Goal: Task Accomplishment & Management: Manage account settings

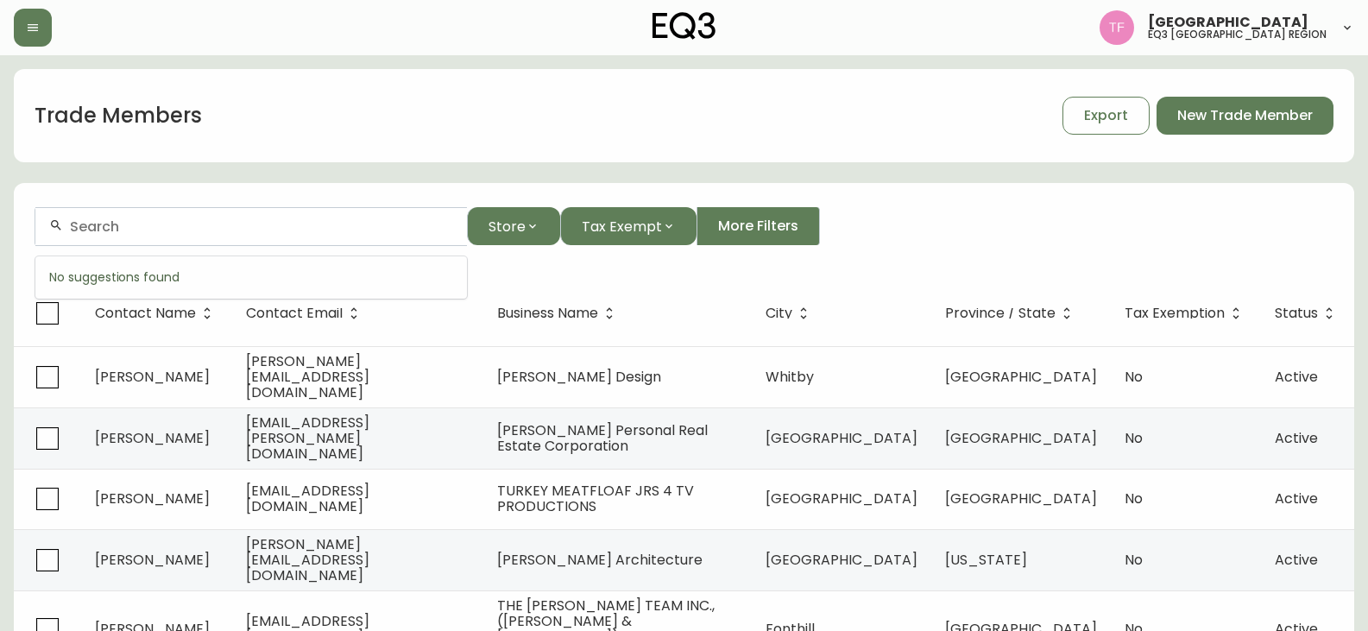
paste input "VALÉRIE TRUDEL"
click at [103, 224] on input "VALÉRIE TRUDEL" at bounding box center [261, 226] width 383 height 16
click at [177, 236] on div "VALERIE TRUDEL" at bounding box center [250, 226] width 431 height 39
click at [194, 232] on input "VALERIE TRUDEL" at bounding box center [261, 226] width 383 height 16
drag, startPoint x: 242, startPoint y: 217, endPoint x: 225, endPoint y: 227, distance: 20.1
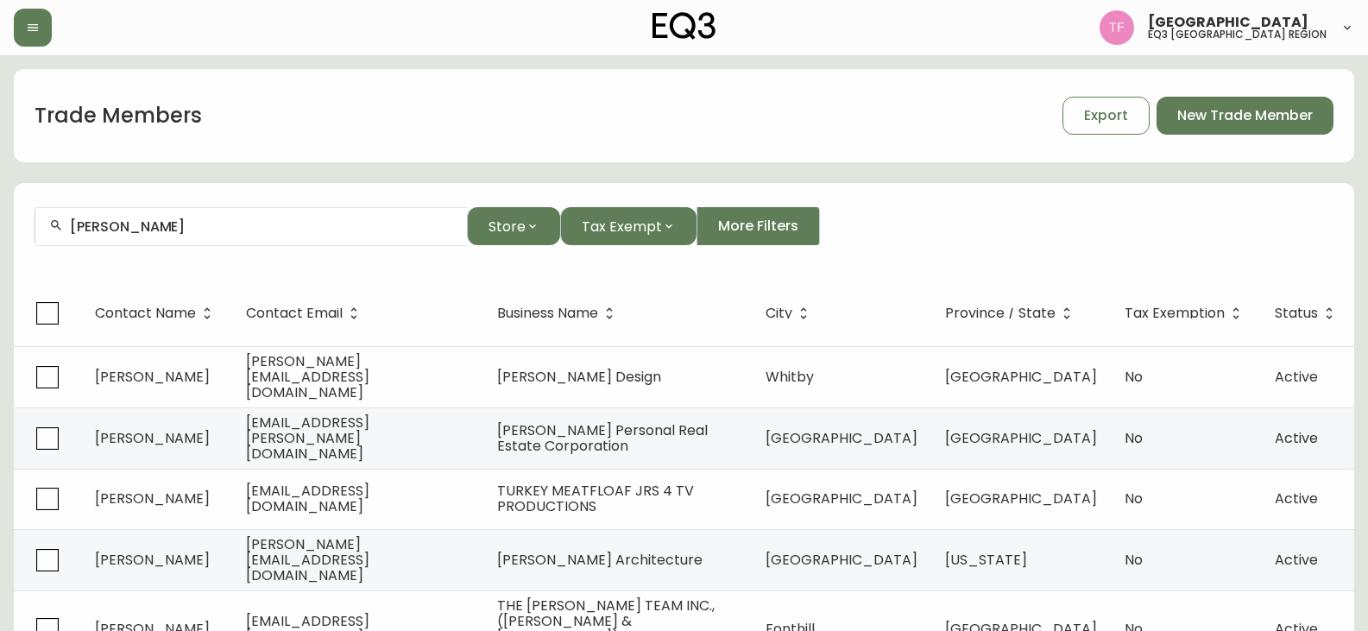
click at [242, 217] on div "VALERIE TRUDEL" at bounding box center [250, 226] width 431 height 39
paste input "DANIEL SZYPKA"
click at [211, 233] on input "DANIEL SZYPKA" at bounding box center [261, 226] width 383 height 16
paste input "CATHELYNE ROY"
click at [193, 227] on input "CATHELYNE ROY" at bounding box center [261, 226] width 383 height 16
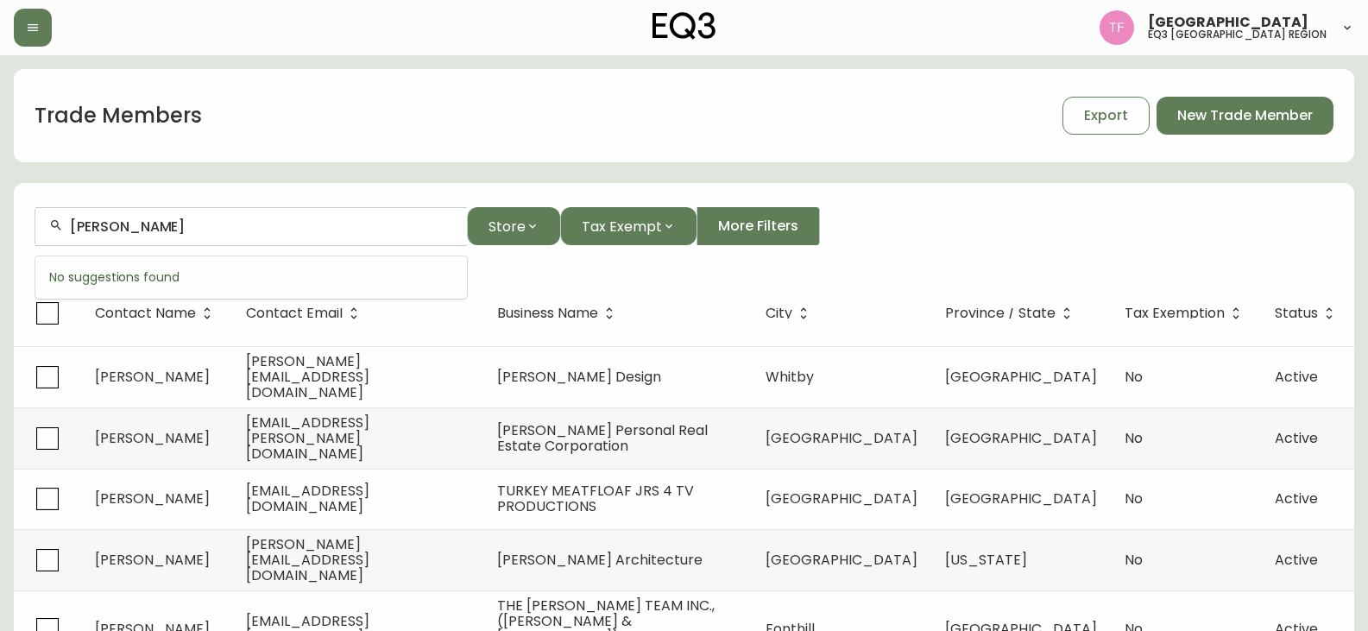
paste input "JONY LAOUIS"
click at [213, 232] on input "JONY LAOUIS" at bounding box center [261, 226] width 383 height 16
paste input "ANNIE GAGNON"
drag, startPoint x: 228, startPoint y: 237, endPoint x: 232, endPoint y: 230, distance: 8.9
click at [228, 237] on div "ANNIE GAGNON" at bounding box center [250, 226] width 431 height 39
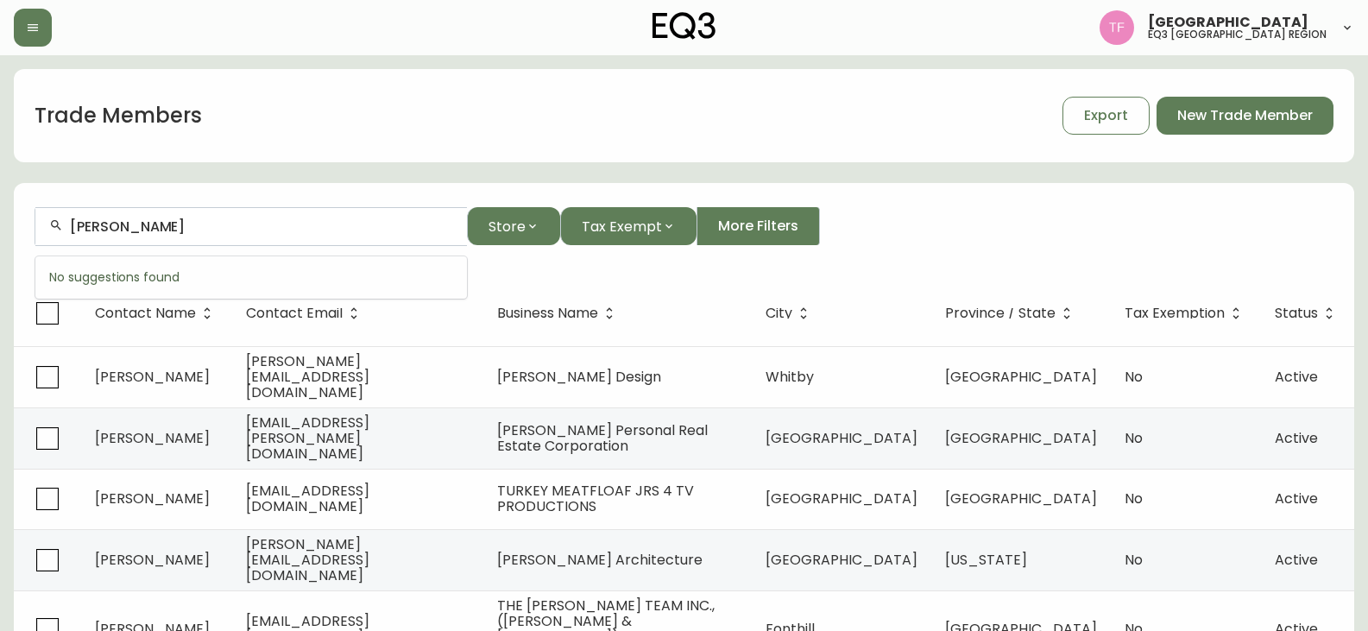
paste input "BLUTEAU"
click at [193, 226] on input "ANNIE BLUTEAU" at bounding box center [261, 226] width 383 height 16
paste input "ICK BOILARD"
click at [206, 235] on div "ANICK BOILARD" at bounding box center [250, 226] width 431 height 39
paste input "Vanessa Laflamme"
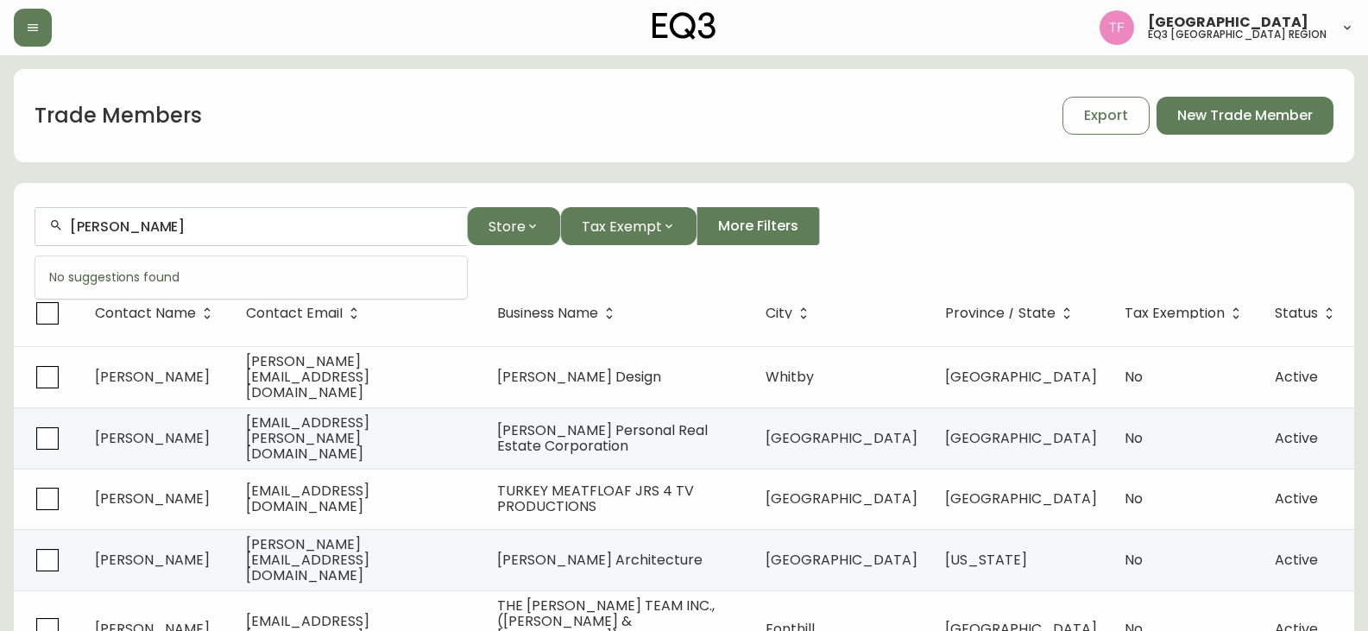
click at [208, 229] on input "Vanessa Laflamme" at bounding box center [261, 226] width 383 height 16
paste input "HEATHER MCDONALD"
click at [187, 223] on input "HEATHER MCDONALD" at bounding box center [261, 226] width 383 height 16
paste input "DANYELLE GAGNÉ"
click at [209, 218] on input "DANYELLE GAGNÉ" at bounding box center [261, 226] width 383 height 16
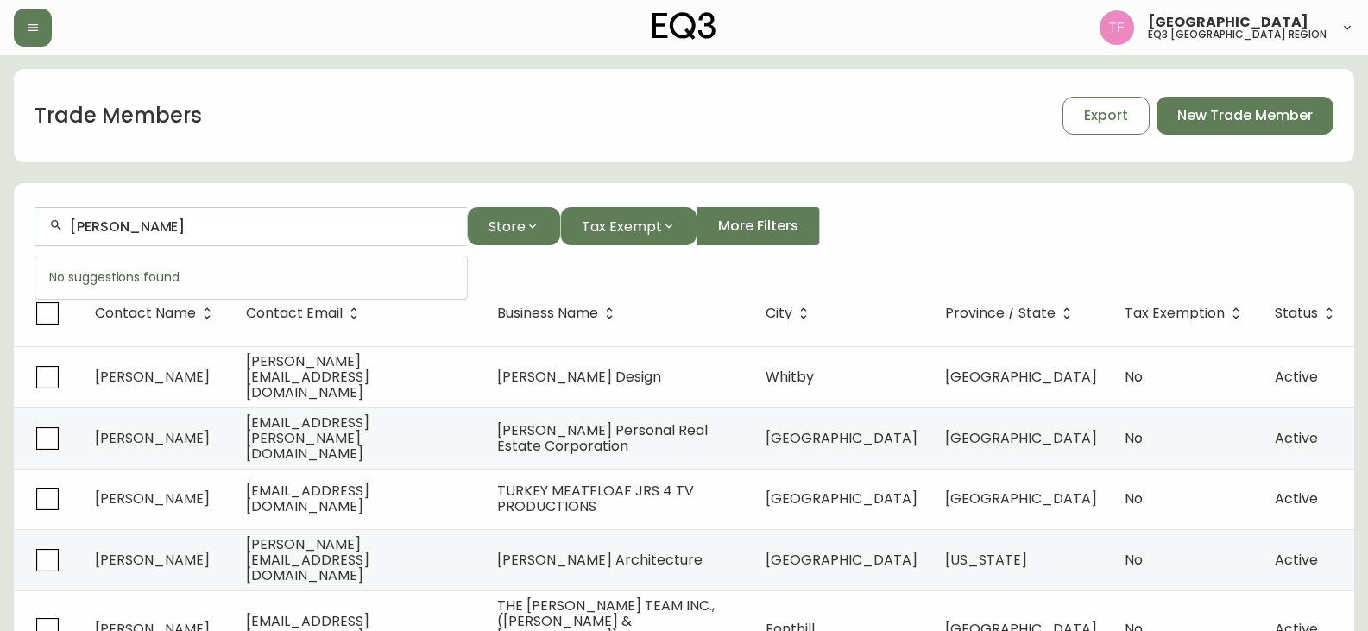
click at [248, 222] on input "DANYELLE GAGNÉ" at bounding box center [261, 226] width 383 height 16
click at [129, 225] on input "DANYELLE GAGN" at bounding box center [261, 226] width 383 height 16
paste input "ROBERT MURPHY"
click at [144, 219] on input "ROBERT MURPHY" at bounding box center [261, 226] width 383 height 16
paste input "NANCY CYR"
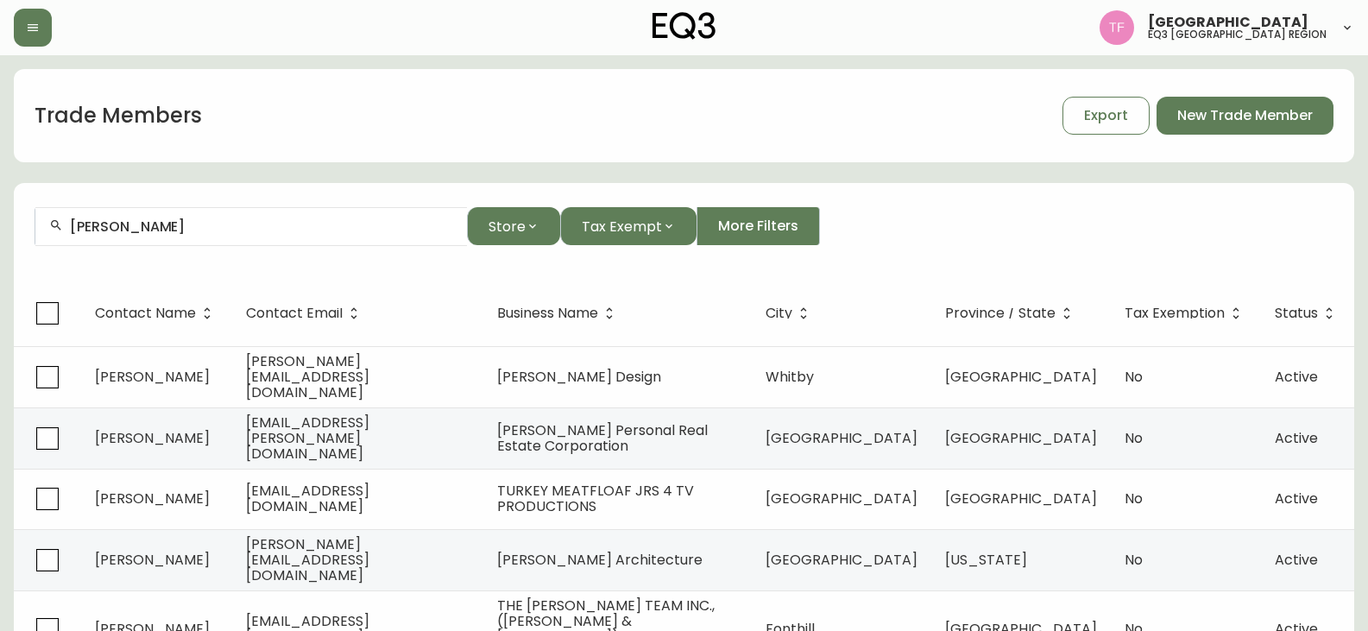
click at [195, 223] on input "NANCY CYR" at bounding box center [261, 226] width 383 height 16
paste input "PAULE BERUBE"
click at [202, 229] on input "PAULE BERUBE" at bounding box center [261, 226] width 383 height 16
paste input "SOPHIE FRASER"
click at [250, 230] on input "SOPHIE FRASER" at bounding box center [261, 226] width 383 height 16
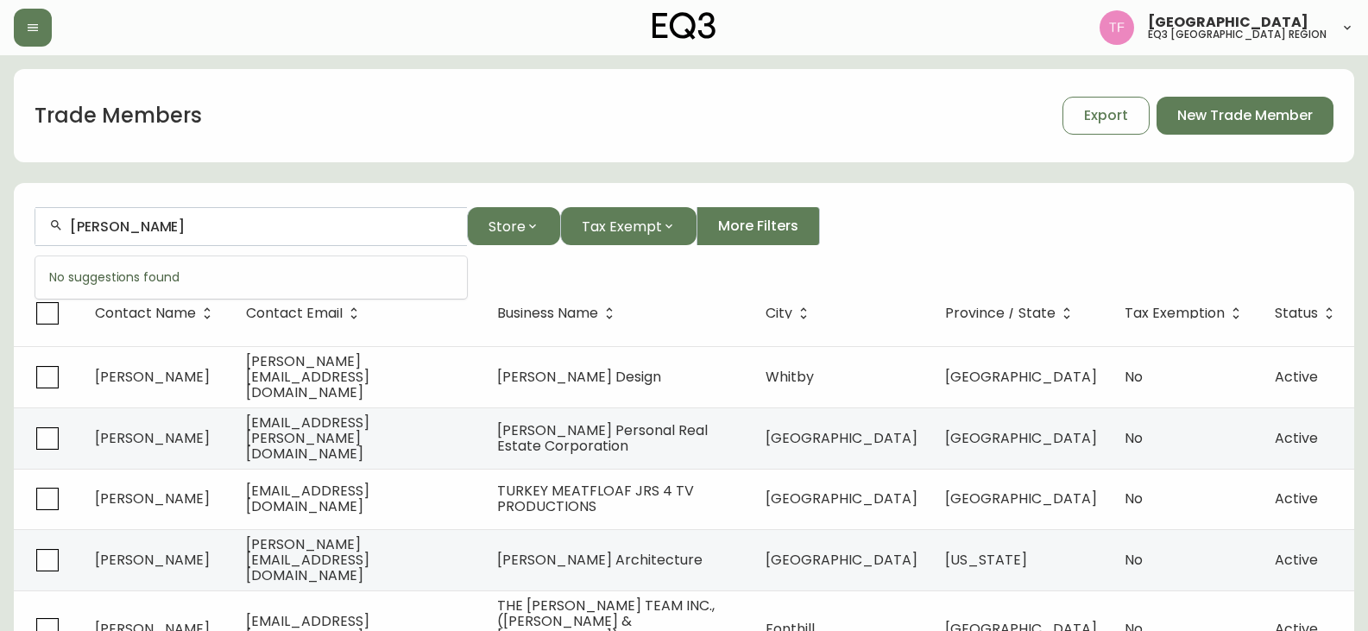
paste input "EDDY CLOUTI"
click at [195, 222] on input "EDDY CLOUTIER" at bounding box center [261, 226] width 383 height 16
paste input "HELENE CROTEAU"
click at [187, 225] on input "HELENE CROTEAU" at bounding box center [261, 226] width 383 height 16
paste input "ELENA AROUTIOUNOVA"
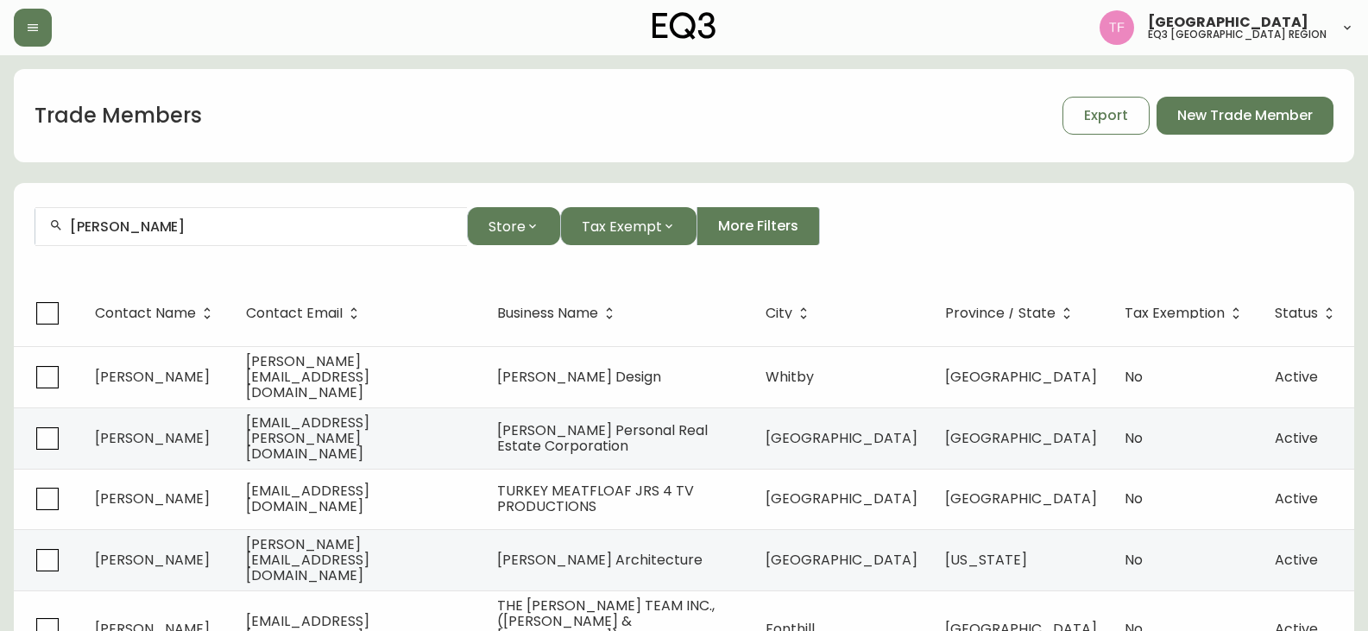
click at [235, 224] on input "ELENA AROUTIOUNOVA" at bounding box center [261, 226] width 383 height 16
paste input "LOUISE RICHER"
click at [226, 232] on input "LOUISE RICHER" at bounding box center [261, 226] width 383 height 16
paste input "JOANNE RADDATZ"
drag, startPoint x: 204, startPoint y: 216, endPoint x: 206, endPoint y: 224, distance: 8.8
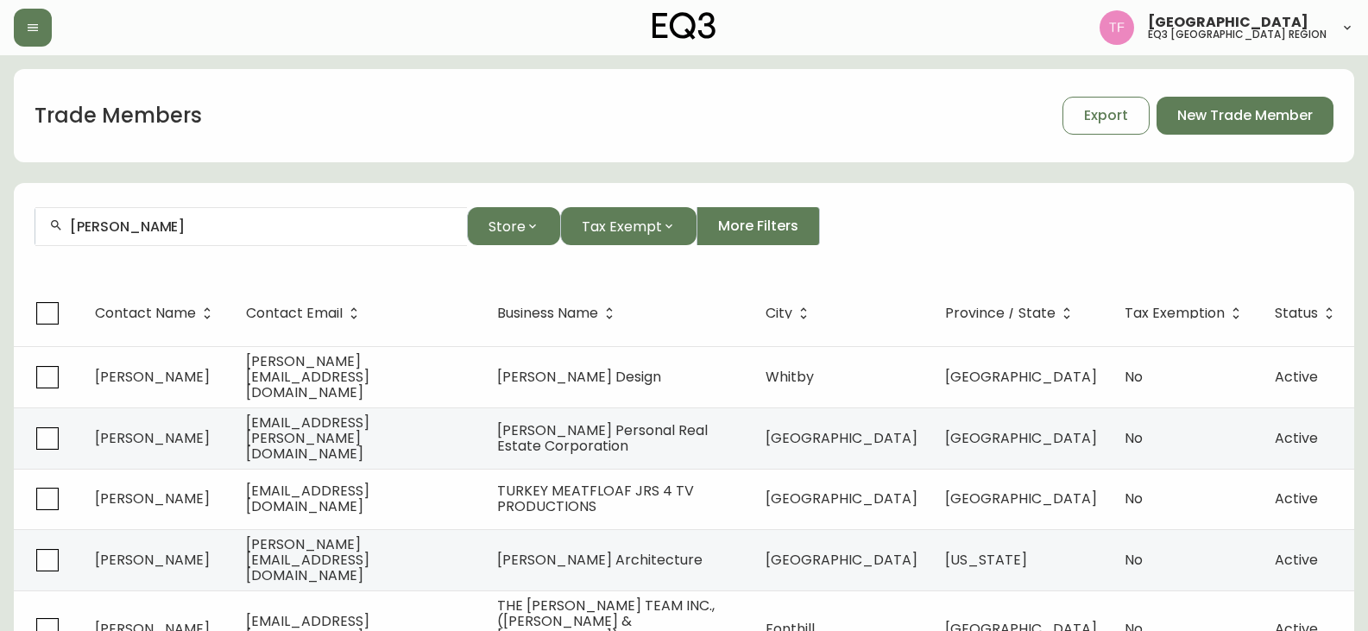
click at [204, 217] on div "JOANNE RADDATZ" at bounding box center [250, 226] width 431 height 39
paste input "SHUA VORSTENBOSCH"
click at [174, 221] on input "JOSHUA VORSTENBOSCH" at bounding box center [261, 226] width 383 height 16
paste input "CRISTINA FARINELLI"
click at [187, 230] on input "CRISTINA FARINELLI" at bounding box center [261, 226] width 383 height 16
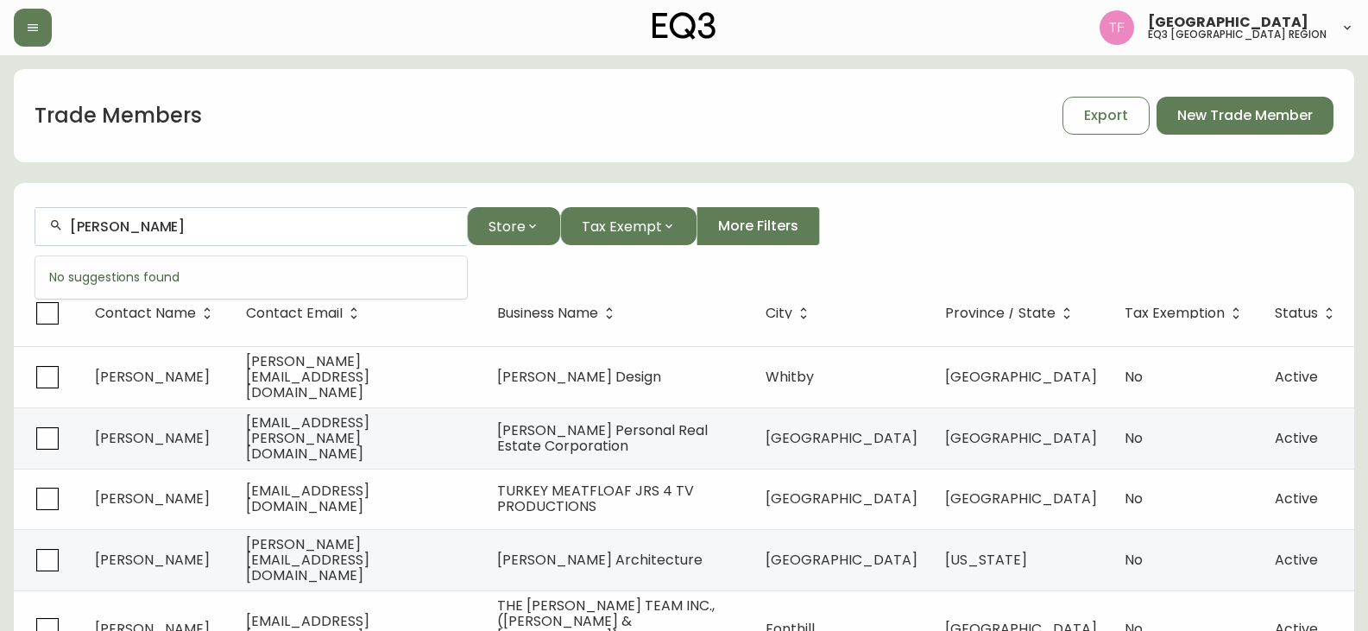
paste input "MARIE-FRANCE PAYEUR"
click at [206, 235] on div "MARIE-FRANCE PAYEUR" at bounding box center [250, 226] width 431 height 39
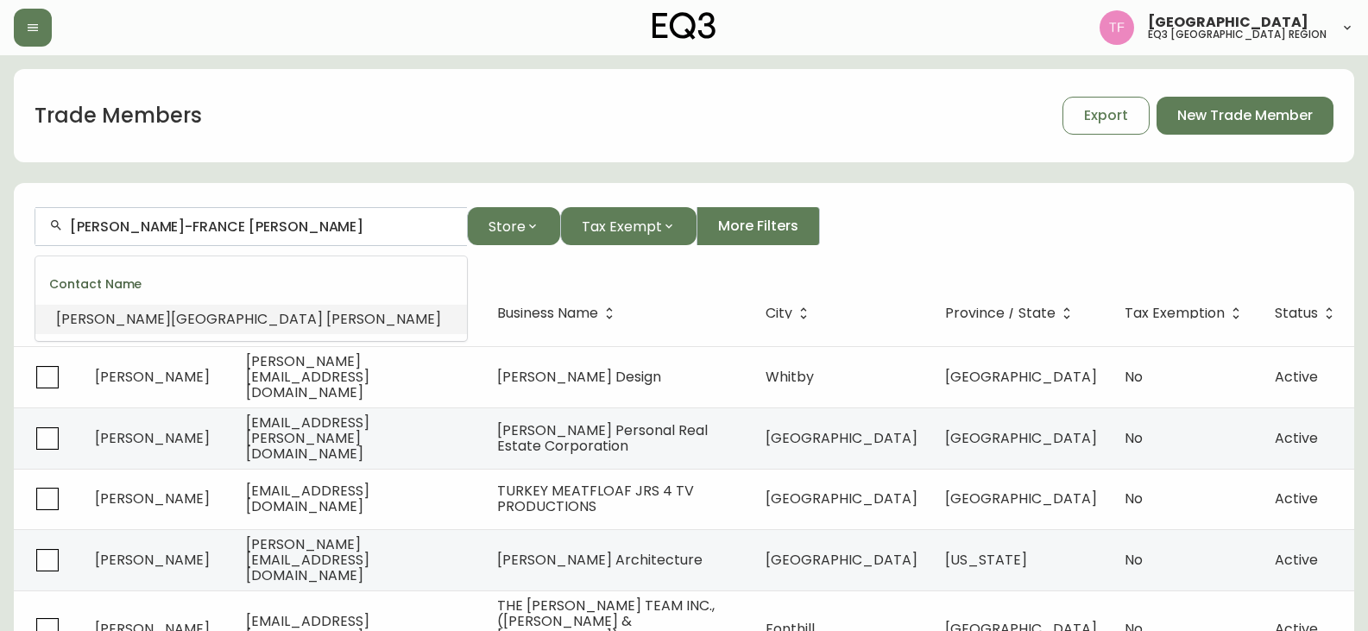
paste input "PIERRE THIVIERGE"
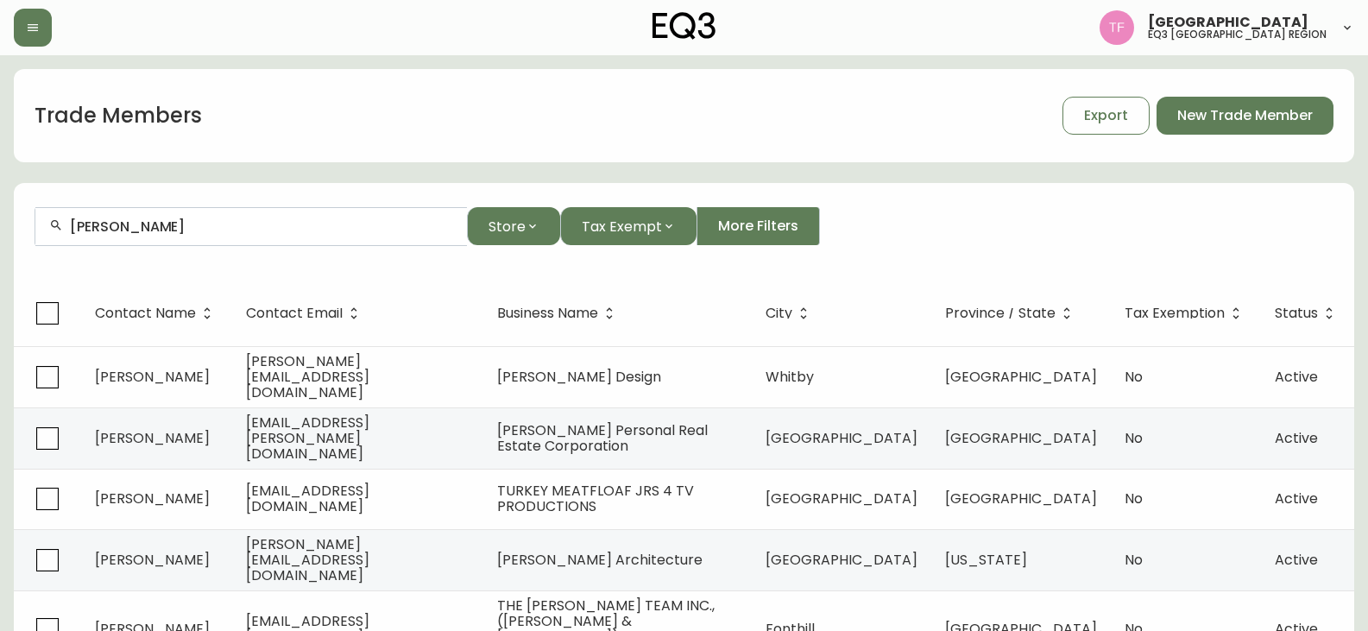
click at [173, 211] on div "MARIE PIERRE THIVIERGE" at bounding box center [250, 226] width 431 height 39
paste input "ANAND SOOD"
click at [186, 229] on input "ANAND SOOD" at bounding box center [261, 226] width 383 height 16
paste input "MARTINE LAVALLÉE"
click at [192, 230] on input "MARTINE LAVAL" at bounding box center [261, 226] width 383 height 16
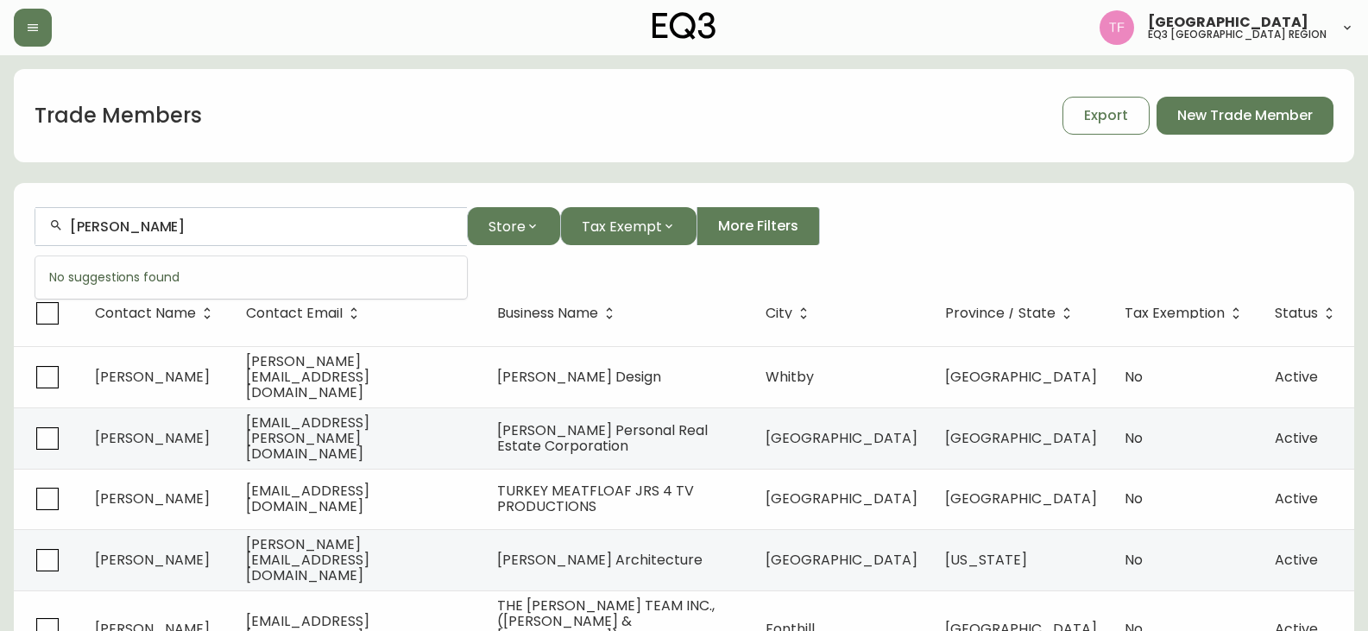
paste input "EriC Thompson"
drag, startPoint x: 171, startPoint y: 240, endPoint x: 180, endPoint y: 233, distance: 11.7
click at [173, 239] on div "EriC Thompson" at bounding box center [250, 226] width 431 height 39
paste input "MAXIME HEBRAD"
click at [150, 227] on input "MAXIME HEBRAD" at bounding box center [261, 226] width 383 height 16
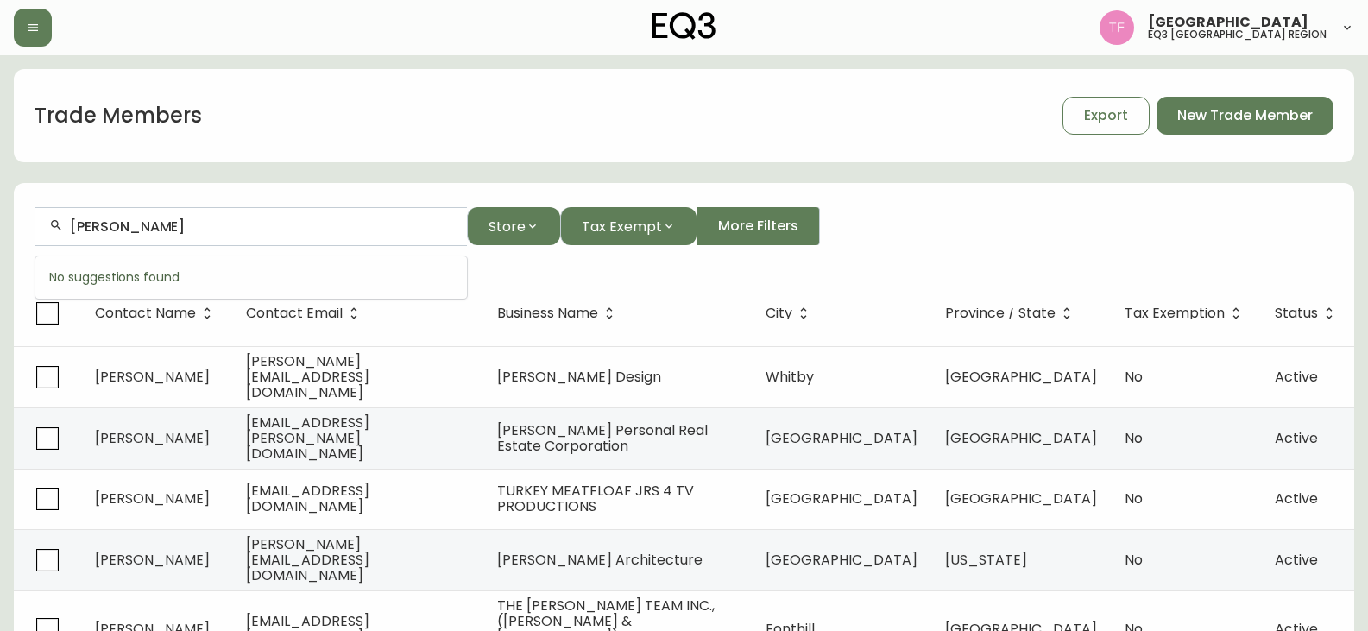
paste input "CAFE MARCHÉ"
click at [181, 230] on input "CAFE MARCH" at bounding box center [261, 226] width 383 height 16
paste input "MARYLENE VOGLIMACCI"
click at [201, 229] on input "MARYLENE VOGLIMACCI" at bounding box center [261, 226] width 383 height 16
paste input "NANCY GUEDES"
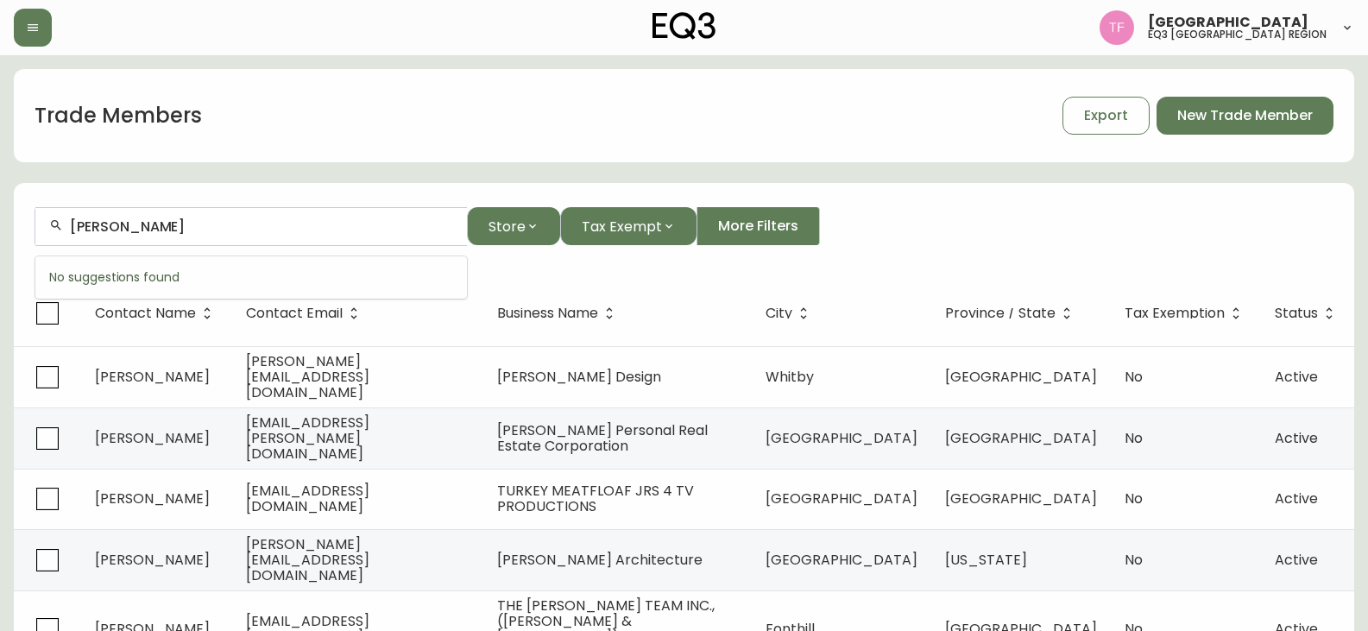
click at [151, 229] on input "NANCY GUEDES" at bounding box center [261, 226] width 383 height 16
paste input "YANNICK MORIN"
click at [199, 227] on input "YANNICK MORIN" at bounding box center [261, 226] width 383 height 16
paste input "ALEXYA BATISTA"
click at [209, 225] on input "ALEXYA BATISTA" at bounding box center [261, 226] width 383 height 16
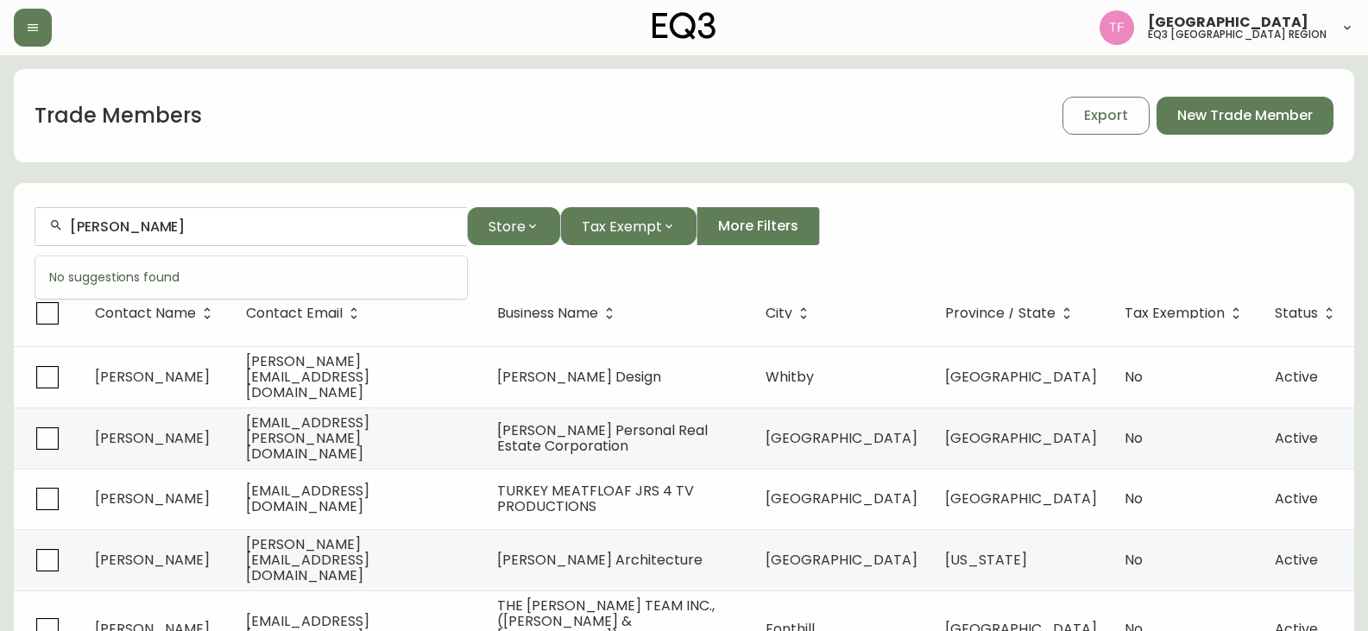
paste input "FARIDA COPTY"
click at [242, 233] on input "FARIDA COPTY" at bounding box center [261, 226] width 383 height 16
paste input "PIERRE BEAUCHEMIN"
click at [246, 224] on input "PIERRE BEAUCHEMIN" at bounding box center [261, 226] width 383 height 16
paste input "KATHLEEN LANNI"
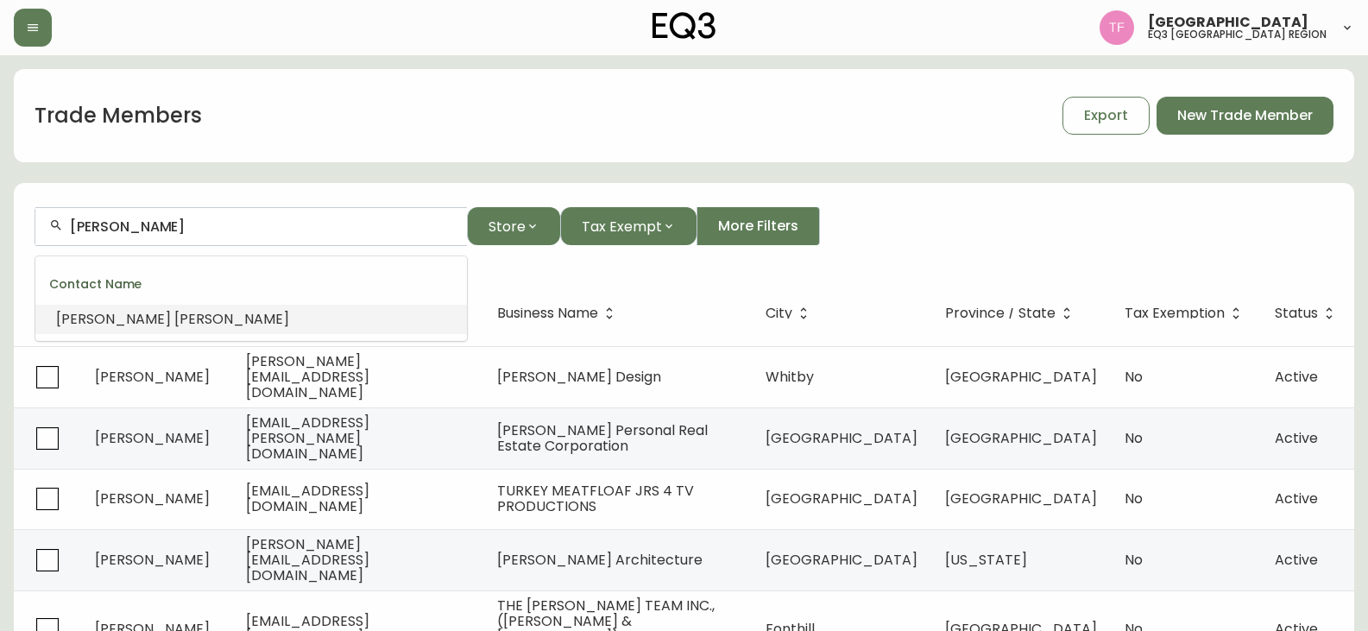
click at [174, 310] on span "LANNI" at bounding box center [231, 319] width 115 height 20
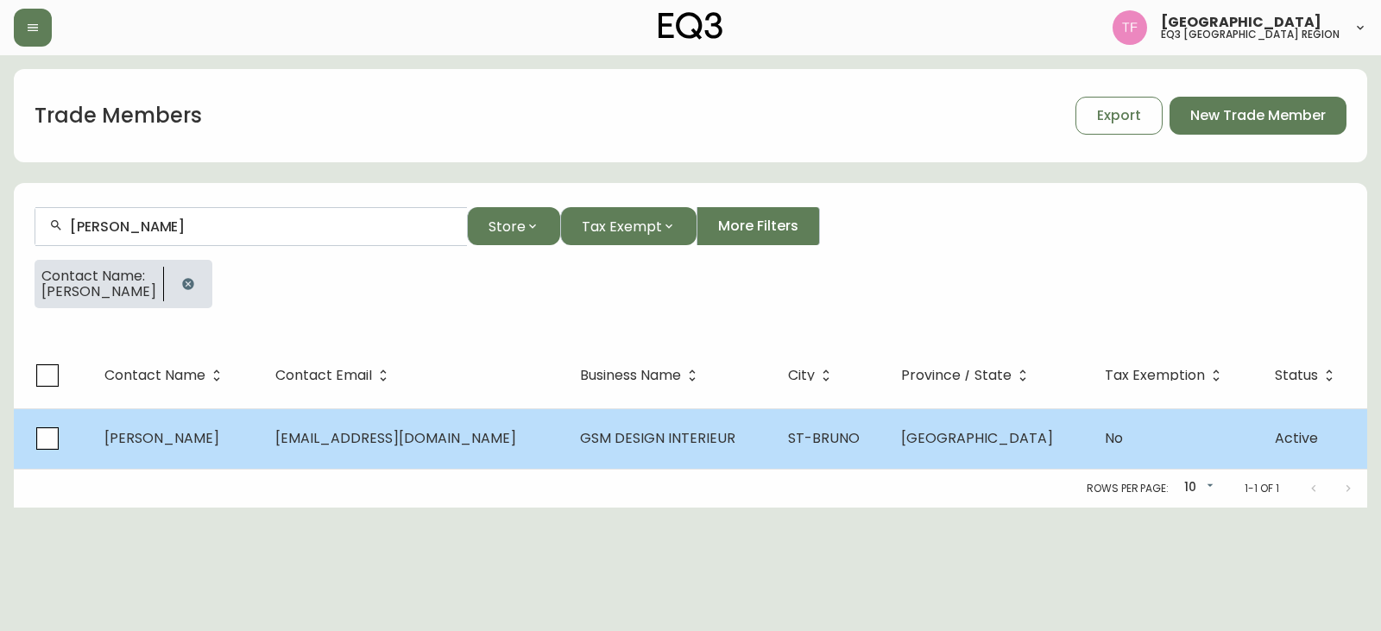
type input "KATHLEEN LANNI"
click at [566, 431] on td "GSM DESIGN INTERIEUR" at bounding box center [670, 438] width 208 height 60
select select "QC"
select select "CA"
select select "CA_FR"
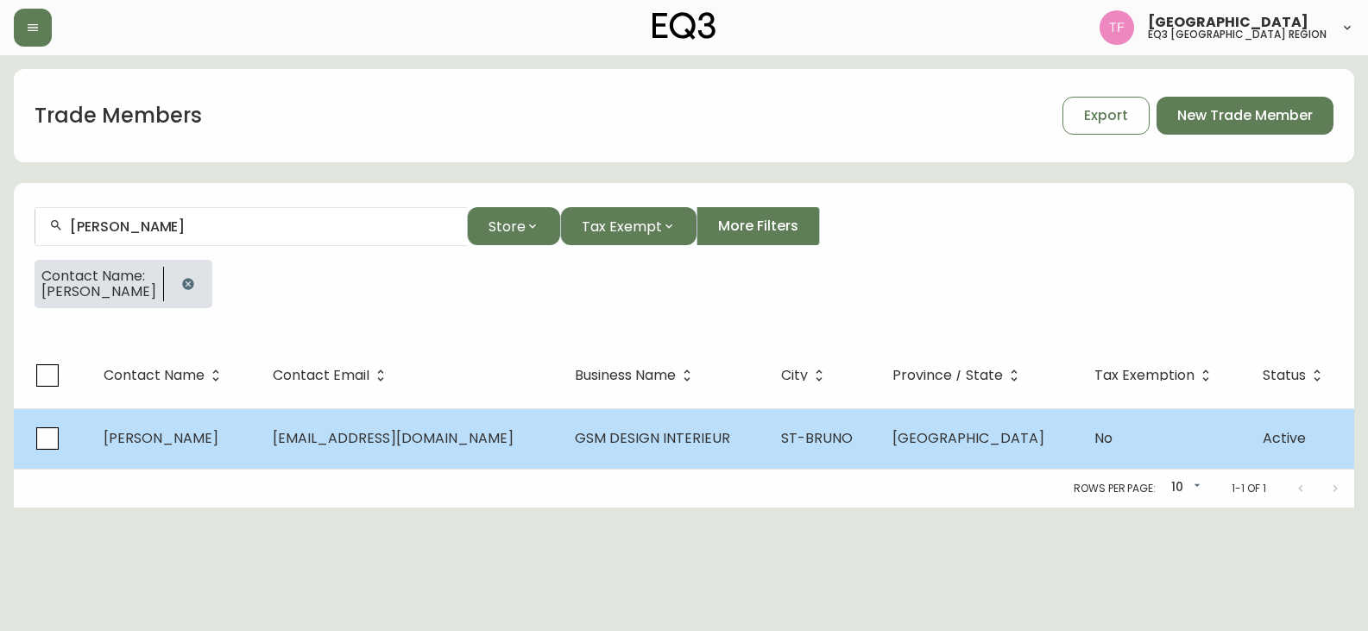
select select "Other"
select select "false"
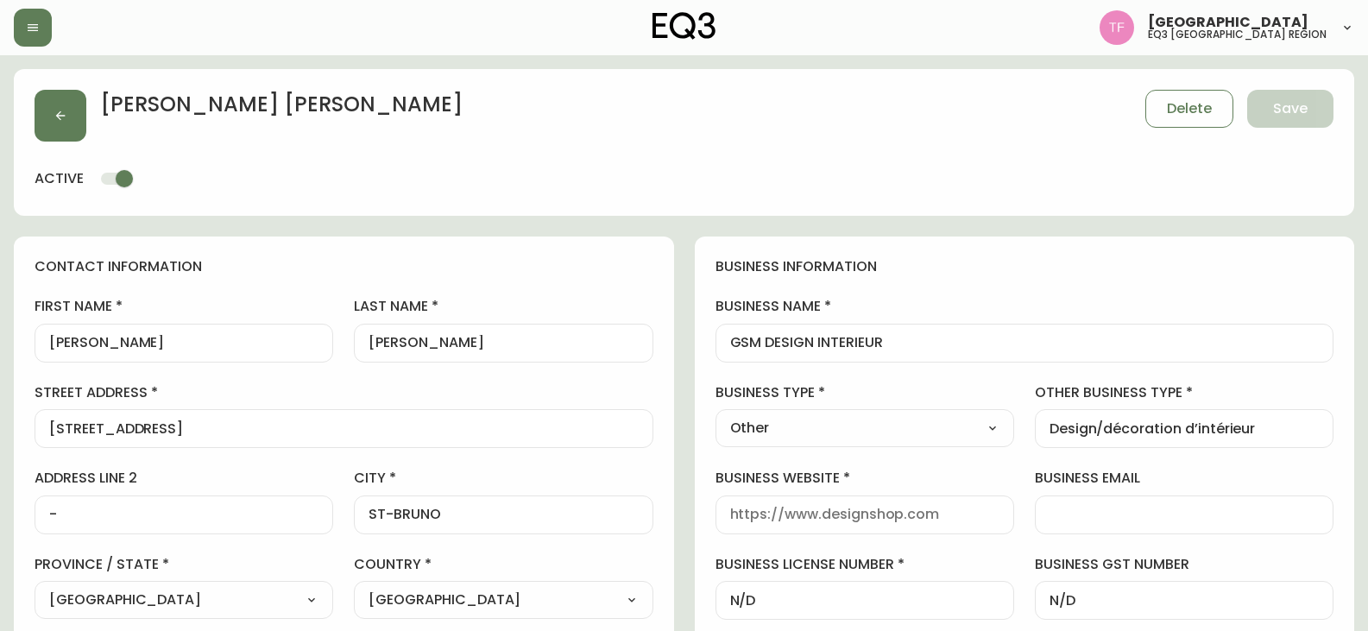
type input "EQ3 Brossard"
select select "cjw10z96u00fa6gs0941re9ze"
drag, startPoint x: 890, startPoint y: 337, endPoint x: 661, endPoint y: 337, distance: 228.7
click at [66, 107] on button "button" at bounding box center [61, 116] width 52 height 52
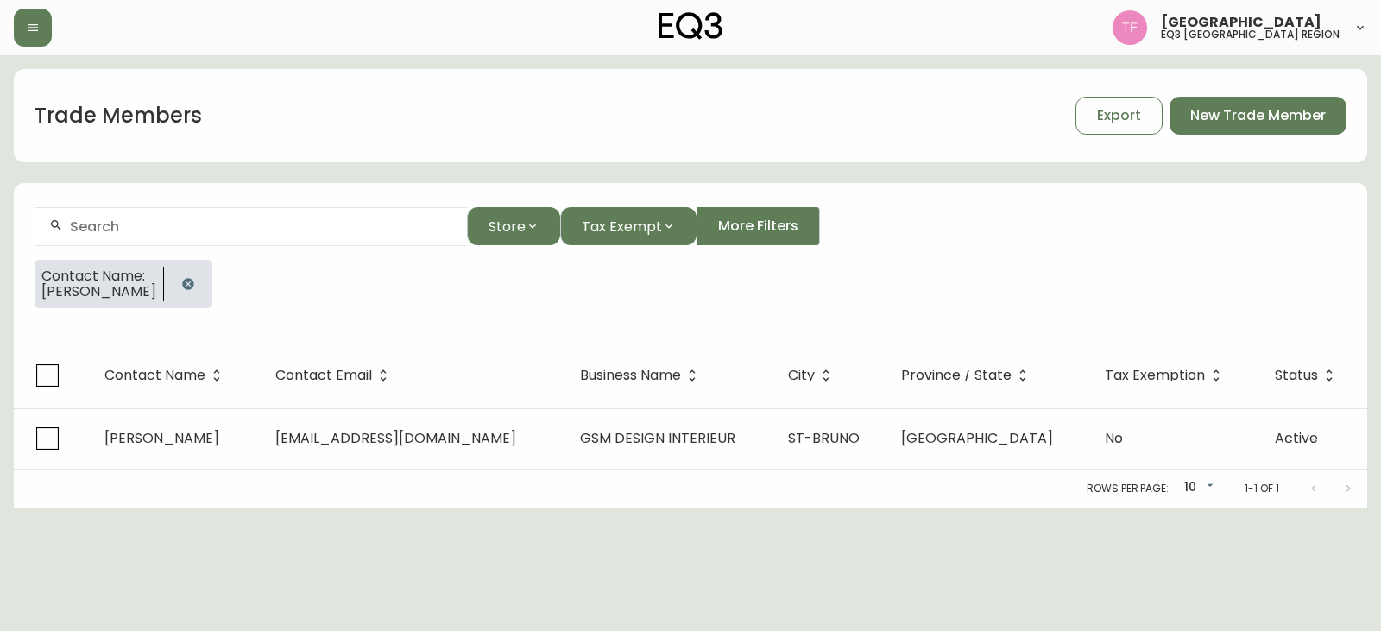
click at [164, 275] on div at bounding box center [188, 284] width 48 height 48
click at [192, 274] on button "button" at bounding box center [188, 284] width 35 height 35
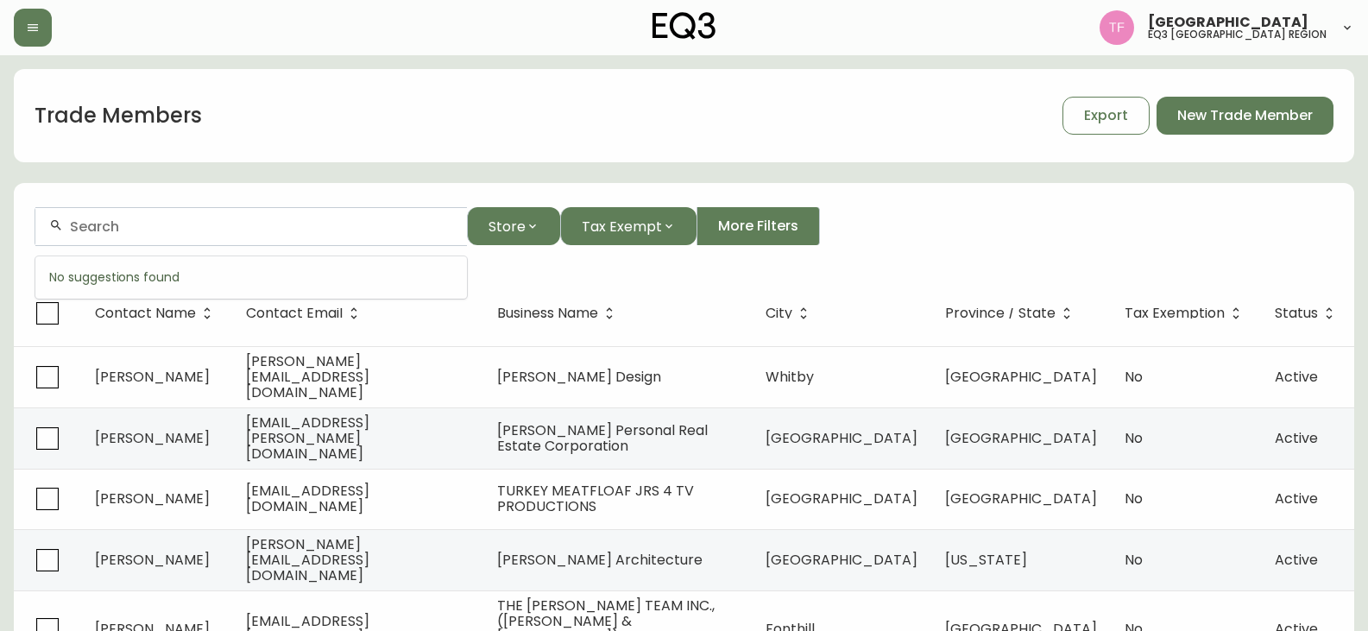
paste input "MARIE-FRANCE PAYEUR"
click at [245, 229] on input "MARIE-FRANCE PAYEUR" at bounding box center [261, 226] width 383 height 16
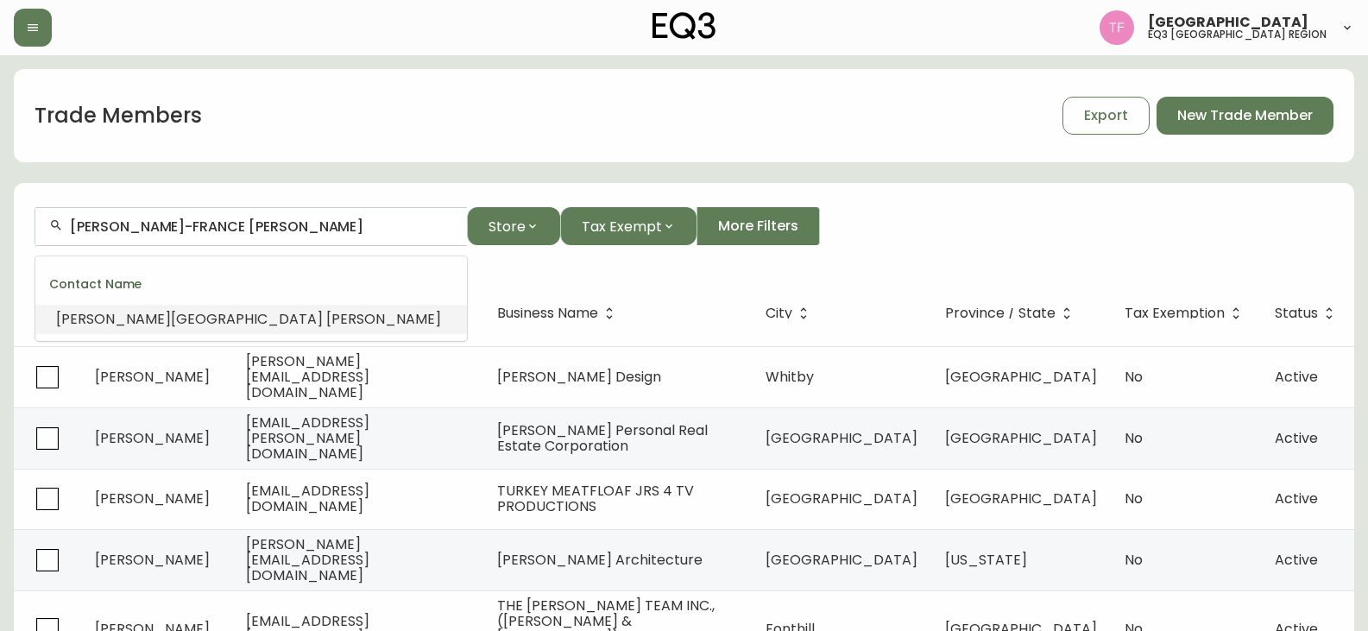
paste input "JORDAN STROFFMAKE"
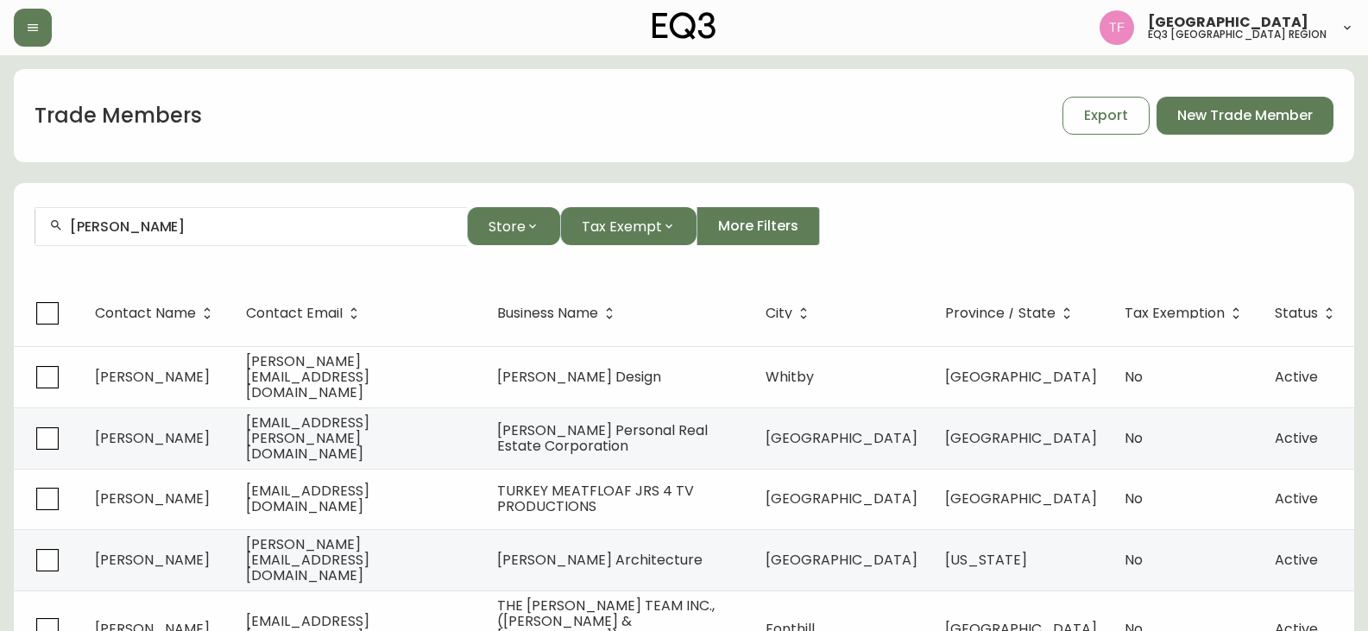
click at [272, 233] on input "JORDAN STROFFMAKER" at bounding box center [261, 226] width 383 height 16
paste input "EAN-FRANCOIS BARIL"
click at [213, 228] on input "JEAN-FRANCOIS BARIL" at bounding box center [261, 226] width 383 height 16
paste input "HAMPTON STYLE & DESIGN"
click at [261, 222] on input "HAMPTON STYLE & DESIGN" at bounding box center [261, 226] width 383 height 16
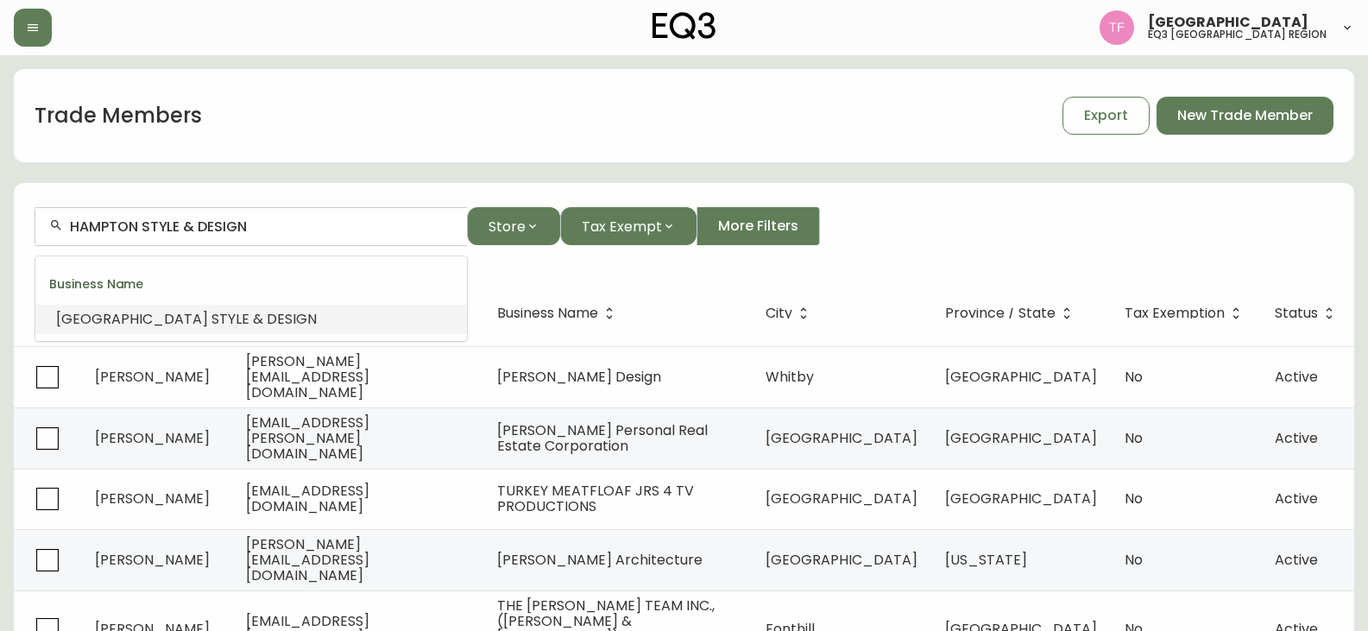
paste input "JOSÉE TREBICHAVSKY"
click at [105, 225] on input "JOSÉE TREBICHAVSKY" at bounding box center [261, 226] width 383 height 16
click at [145, 212] on div "JOSEE TREBICHAVSKY" at bounding box center [250, 226] width 431 height 39
paste input "VINI HALVE"
click at [175, 224] on input "VINI HALVE" at bounding box center [261, 226] width 383 height 16
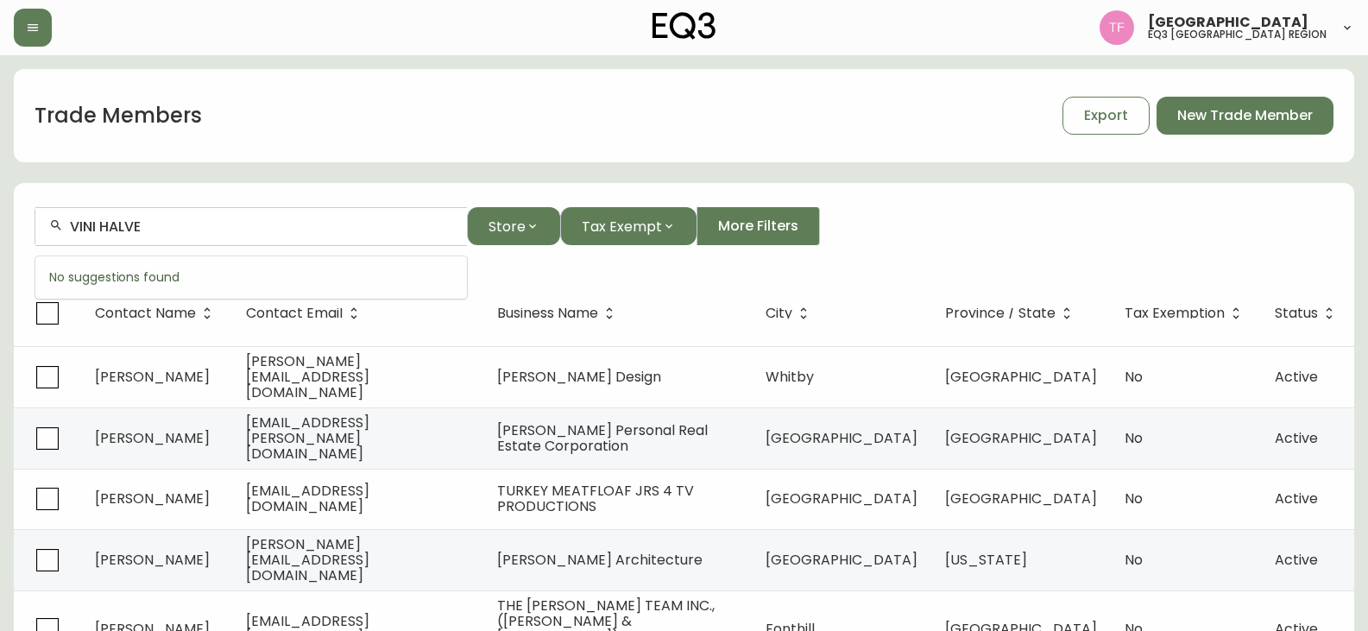
paste input "SYLVIE MARCOTT"
click at [195, 239] on div "SYLVIE MARCOTTE" at bounding box center [250, 226] width 431 height 39
paste input "Martine Couture"
click at [242, 217] on div "Martine Couture" at bounding box center [250, 226] width 431 height 39
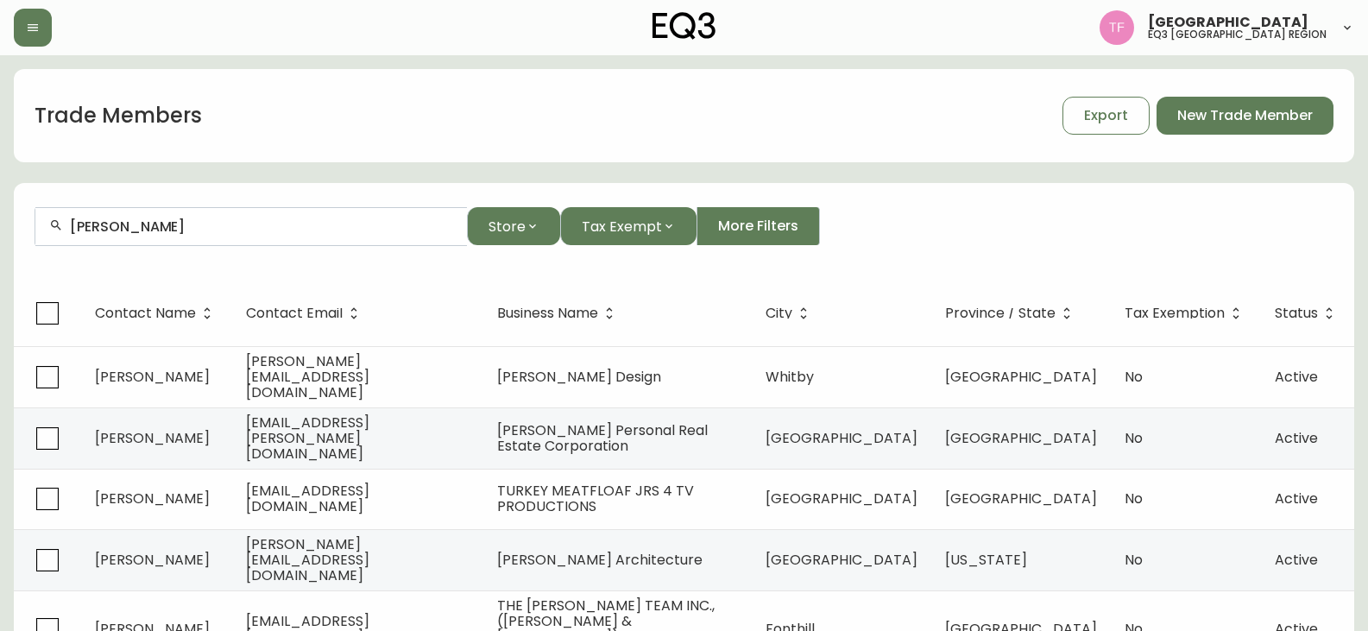
click at [267, 220] on input "Martine Couture" at bounding box center [261, 226] width 383 height 16
click at [232, 216] on div "Martine Couture" at bounding box center [250, 226] width 431 height 39
paste input "SIMON BOUCHARD"
click at [239, 228] on input "SIMON BOUCHARD" at bounding box center [261, 226] width 383 height 16
paste input "JÉRÉMY PIC"
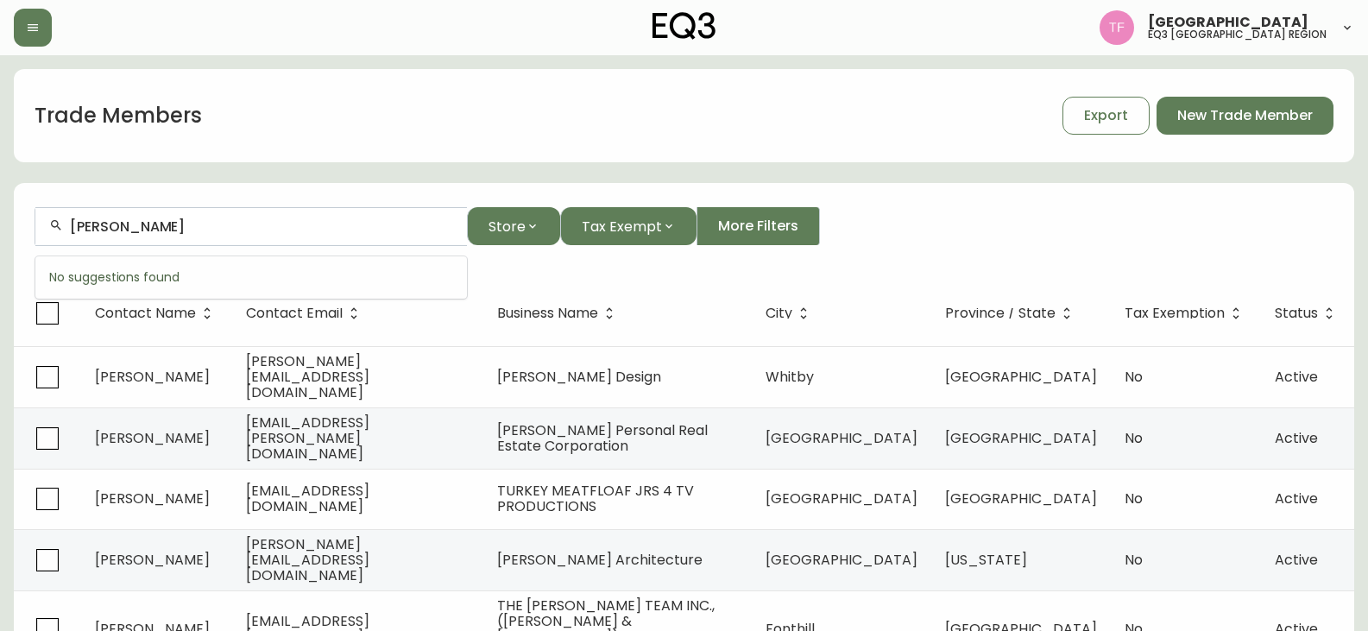
drag, startPoint x: 117, startPoint y: 223, endPoint x: 3, endPoint y: 224, distance: 114.8
click at [3, 224] on main "Trade Members Export New Trade Member JÉRÉMY PICARD Store Tax Exempt More Filte…" at bounding box center [684, 547] width 1368 height 985
click at [87, 224] on input "JÉRÉMY PICARD" at bounding box center [261, 226] width 383 height 16
click at [261, 220] on input "JEREMY PICARD" at bounding box center [261, 226] width 383 height 16
click at [162, 231] on input "JEREMY PICARD" at bounding box center [261, 226] width 383 height 16
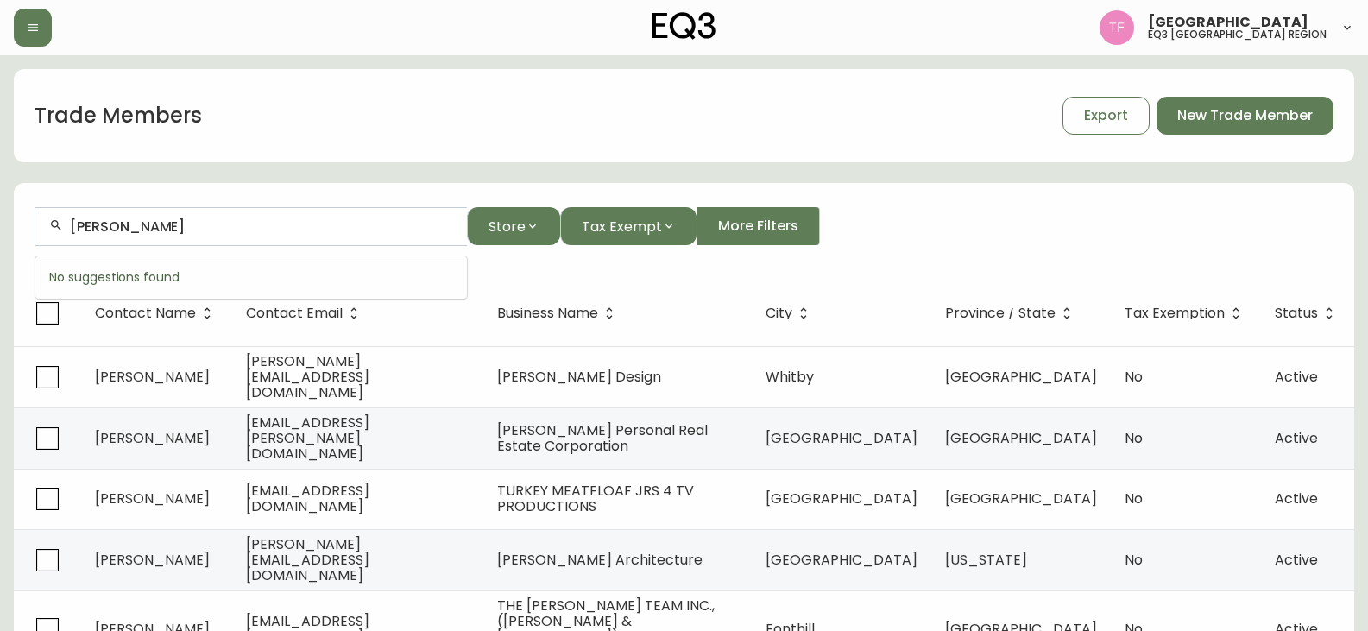
paste input "SARAH CORRIVEAU GARANT"
click at [234, 227] on input "SARAH CORRIVEAU GARANT" at bounding box center [261, 226] width 383 height 16
click at [192, 227] on input "SARAH CORRIVEAU" at bounding box center [261, 226] width 383 height 16
paste input "MARJOLAINE TREMBLEY"
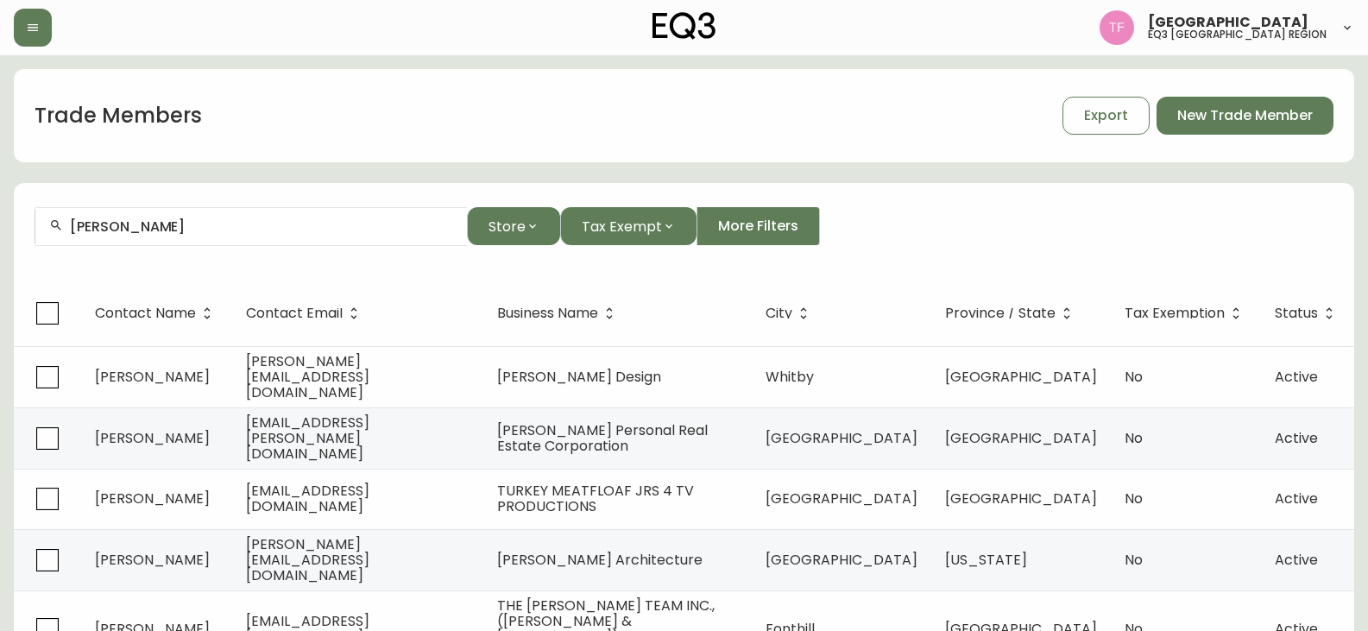
click at [216, 221] on input "MARJOLAINE TREMBLEY" at bounding box center [261, 226] width 383 height 16
paste input "ANNE-EMILIE BEAULIEU"
click at [249, 231] on input "ANNE-EMILIE BEAULIEU" at bounding box center [261, 226] width 383 height 16
paste input "SONIA BOND"
click at [198, 223] on input "SONIA BOND" at bounding box center [261, 226] width 383 height 16
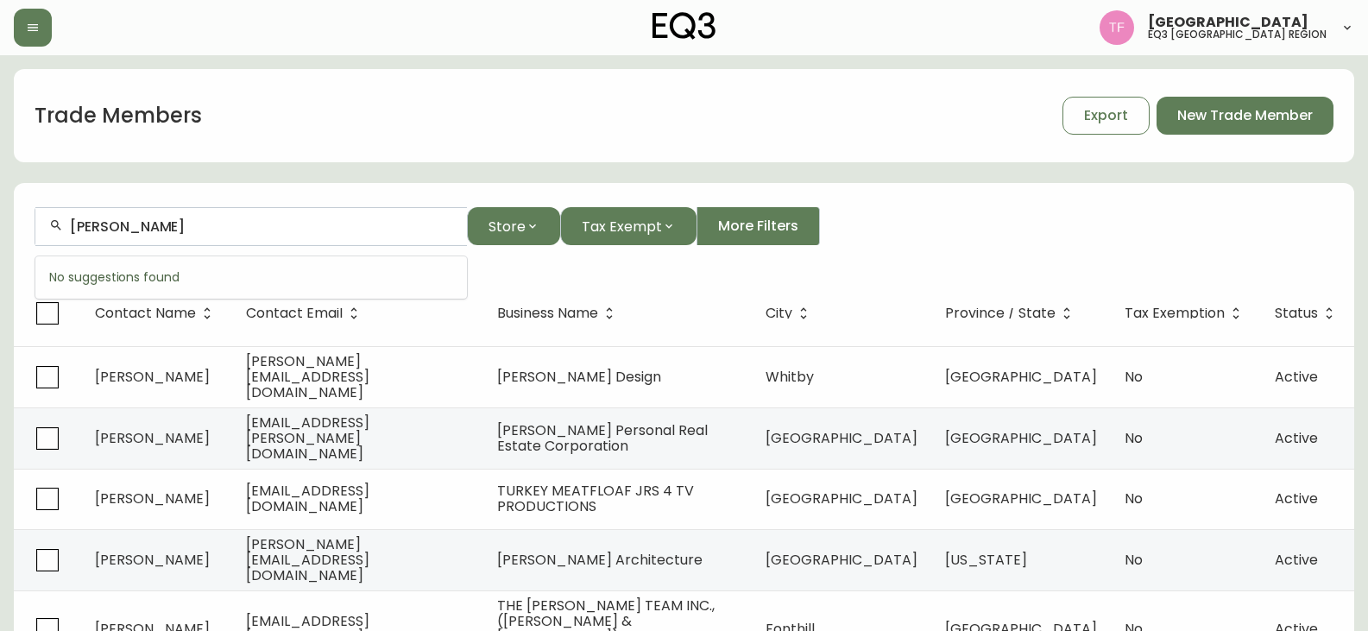
paste input "PAIGE SOUTER"
click at [234, 228] on input "PAIGE SOUTER" at bounding box center [261, 226] width 383 height 16
paste input "DOMINIQUE ARCHAMBAULT"
click at [208, 213] on div "DOMINIQUE ARCHAMBAULT" at bounding box center [250, 226] width 431 height 39
paste input "ROMINA PACE"
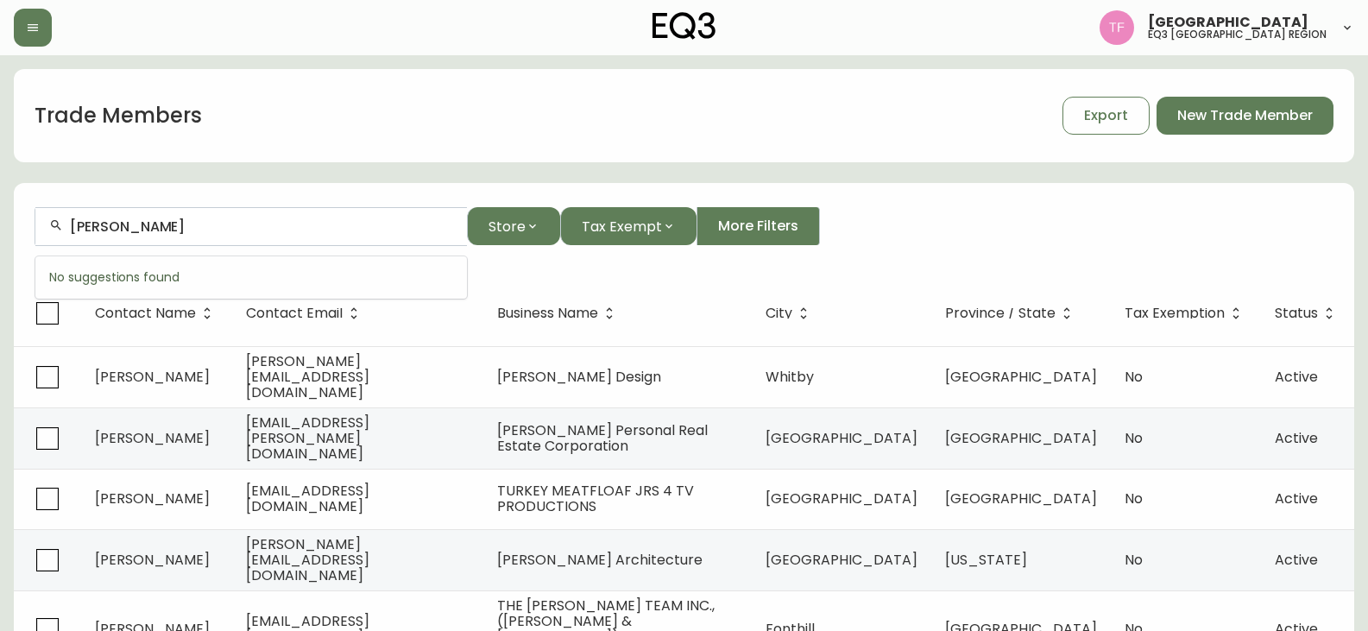
click at [186, 223] on input "ROMINA PACE" at bounding box center [261, 226] width 383 height 16
paste input "ANNIE GUAY"
click at [163, 233] on input "ANNIE GUAY" at bounding box center [261, 226] width 383 height 16
paste input "KIM WILSON"
click at [165, 230] on input "KIM WILSON" at bounding box center [261, 226] width 383 height 16
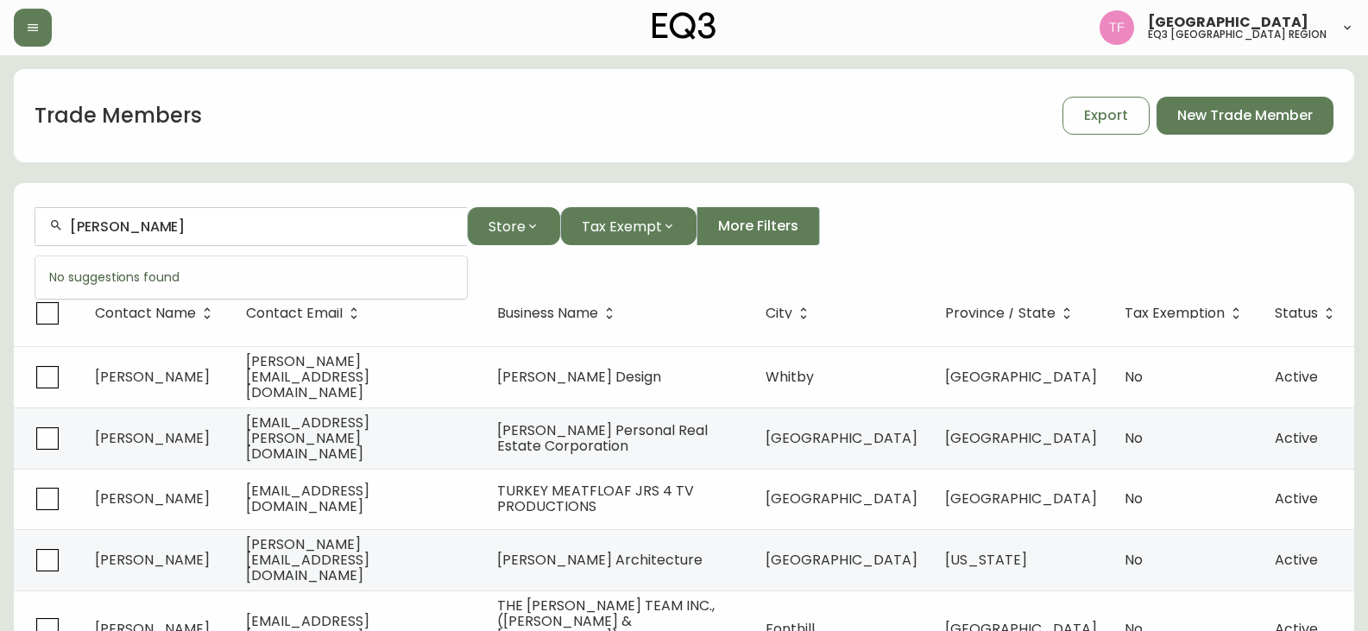
paste input "NICHOLAS THERRIE"
click at [167, 226] on input "NICHOLAS THERRIEN" at bounding box center [261, 226] width 383 height 16
paste input "STACY BURNS"
click at [197, 223] on input "STACY BURNS" at bounding box center [261, 226] width 383 height 16
paste input "CLAUDE DUPUI"
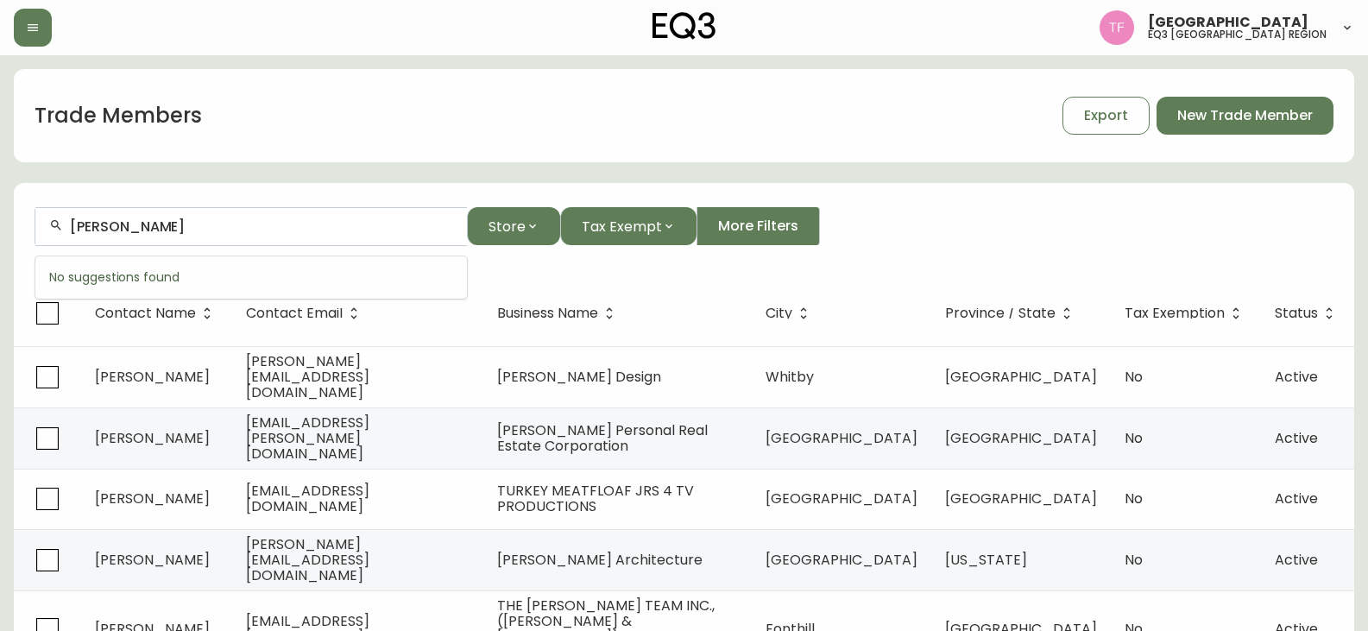
click at [237, 224] on input "CLAUDE DUPUIS" at bounding box center [261, 226] width 383 height 16
paste input "HANTAL BRIERE"
click at [213, 224] on input "CHANTAL BRIERE" at bounding box center [261, 226] width 383 height 16
paste input "LAUDE BEAUDOIN"
click at [214, 242] on div "CLAUDE BEAUDOIN" at bounding box center [250, 226] width 431 height 39
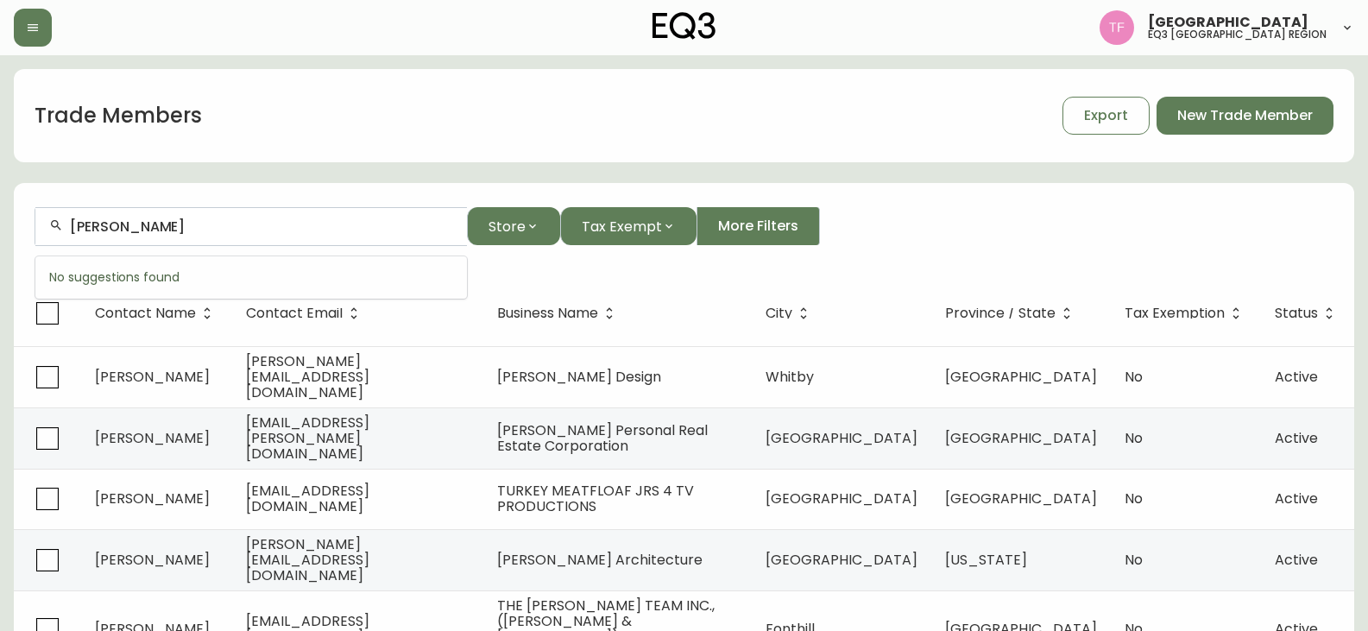
paste input "SUSAN MCLEOD"
click at [167, 229] on input "SUSAN MCLEOD" at bounding box center [261, 226] width 383 height 16
paste input "CLAUDETTE RAYMON"
click at [277, 216] on div "CLAUDETTE RAYMOND" at bounding box center [250, 226] width 431 height 39
click at [223, 236] on div "CLAUDETTE RAYMOND" at bounding box center [250, 226] width 431 height 39
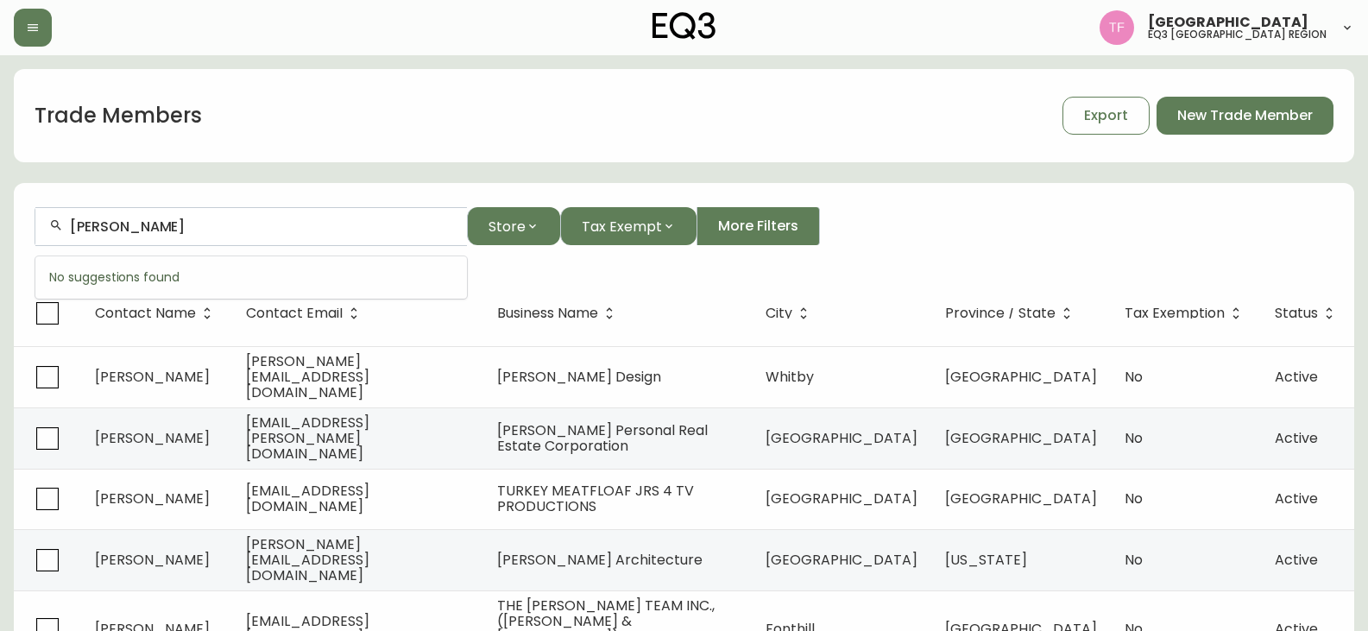
paste input "BENJAMIN ROMERO"
click at [181, 230] on input "BENJAMIN ROMERO" at bounding box center [261, 226] width 383 height 16
paste input "DANY FOSTER"
click at [156, 224] on input "DANY FOSTER" at bounding box center [261, 226] width 383 height 16
paste input "YAN DESJARDINS"
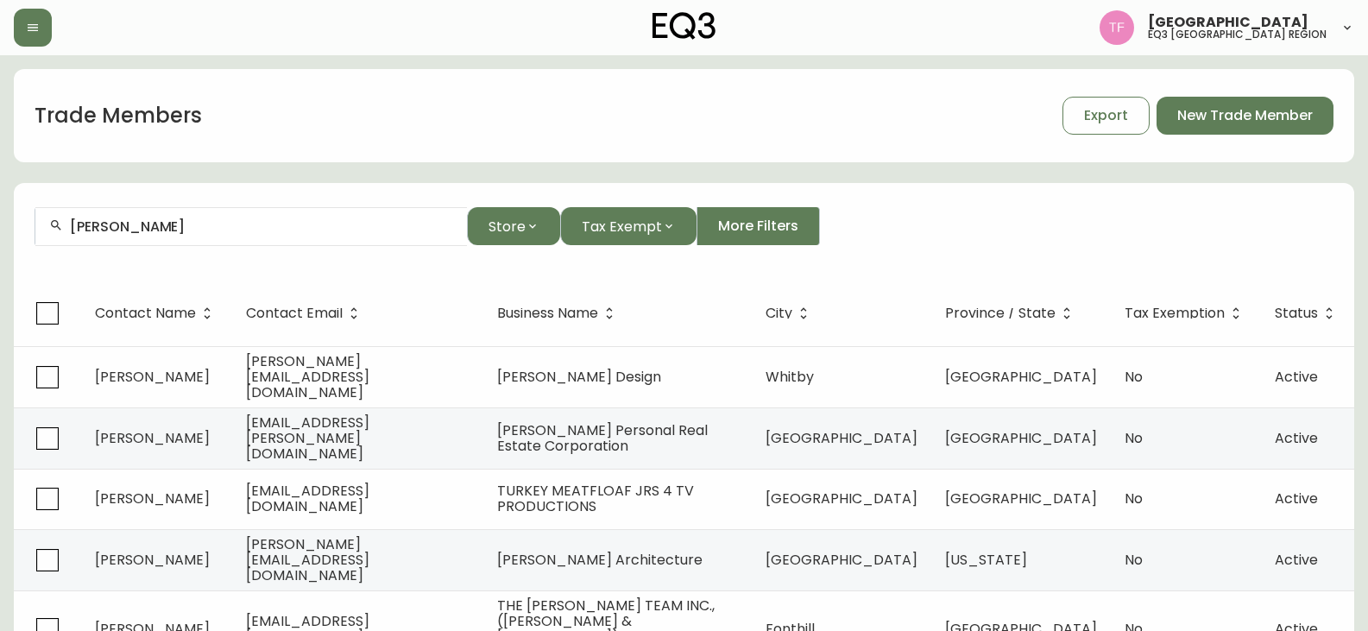
click at [164, 229] on input "YAN DESJARDINS" at bounding box center [261, 226] width 383 height 16
paste input "MATHIEU SAUVAGEAU"
click at [236, 228] on input "MATHIEU SAUVAGEAU" at bounding box center [261, 226] width 383 height 16
paste input "LAURENCE COTÉ"
click at [220, 236] on div "LAURENCE COT" at bounding box center [250, 226] width 431 height 39
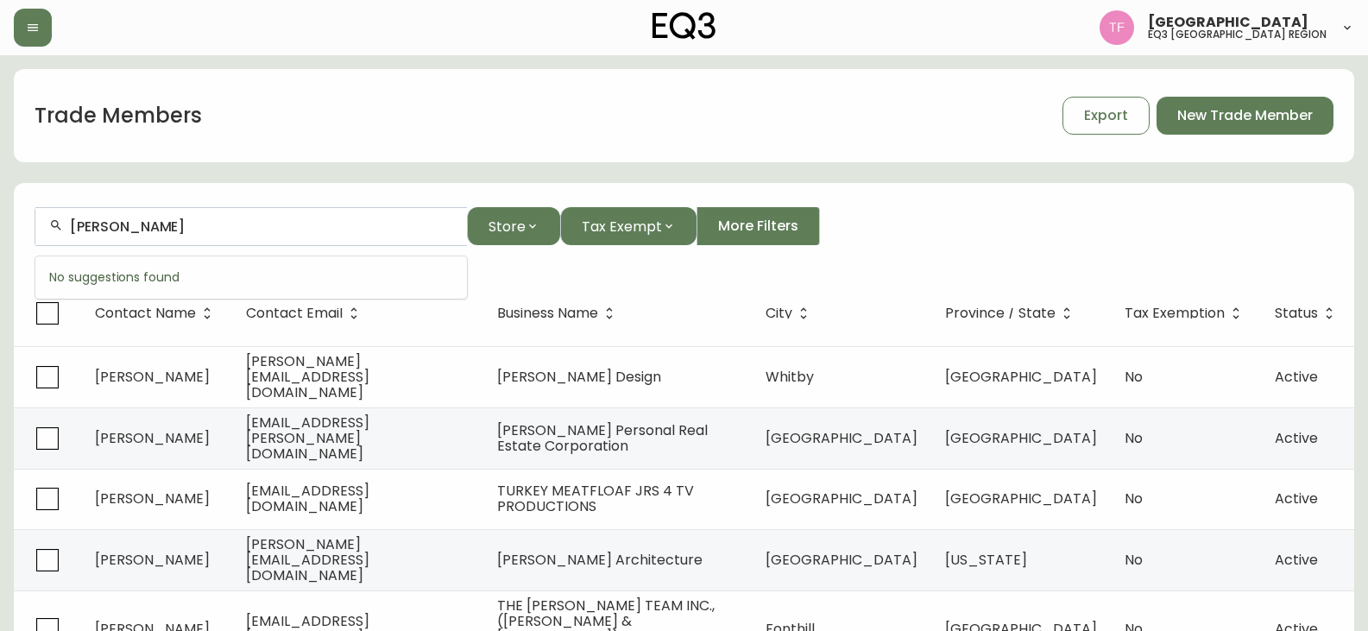
paste input "SOPHIE MORISSETTE"
click at [199, 225] on input "SOPHIE MORISSETTE" at bounding box center [261, 226] width 383 height 16
paste input "ALI ABDO"
click at [186, 226] on input "ALI ABDO" at bounding box center [261, 226] width 383 height 16
paste input "GPSMEDICI"
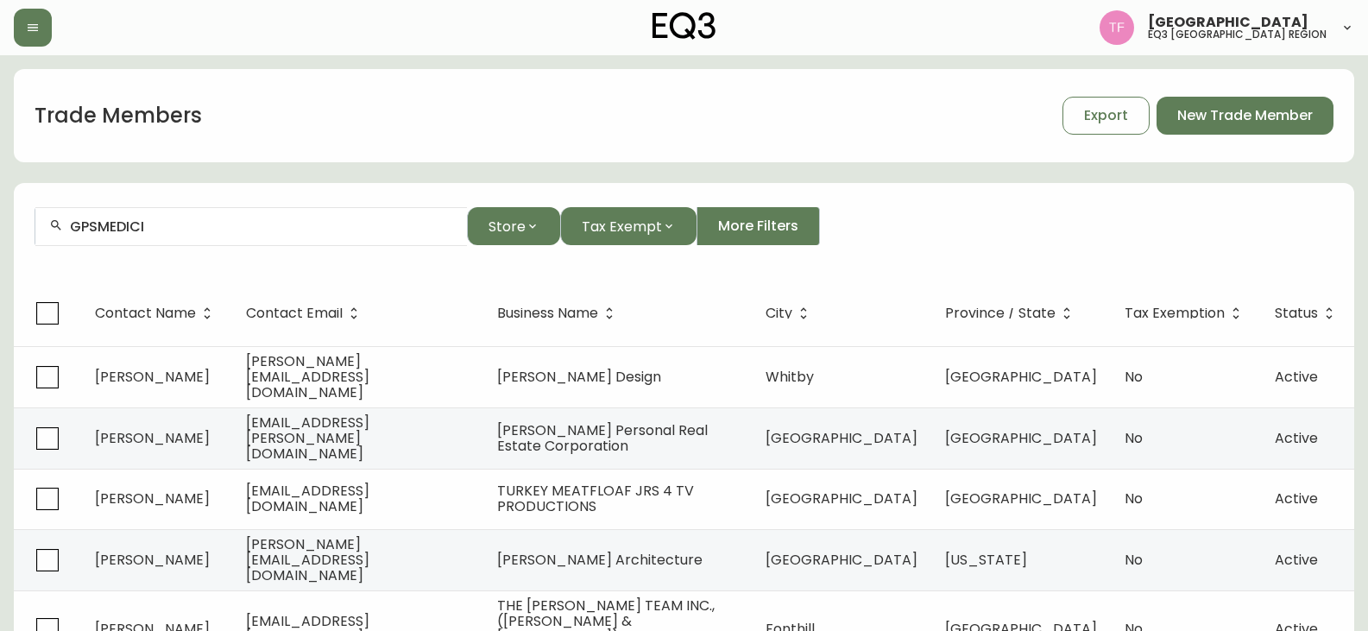
click at [204, 230] on input "GPSMEDICI" at bounding box center [261, 226] width 383 height 16
paste input "ISABELLE LEPINE"
click at [185, 225] on input "ISABELLE LEPINE" at bounding box center [261, 226] width 383 height 16
paste input "GUILLAUME SIROIS"
click at [212, 235] on div "GUILLAUME SIROIS" at bounding box center [250, 226] width 431 height 39
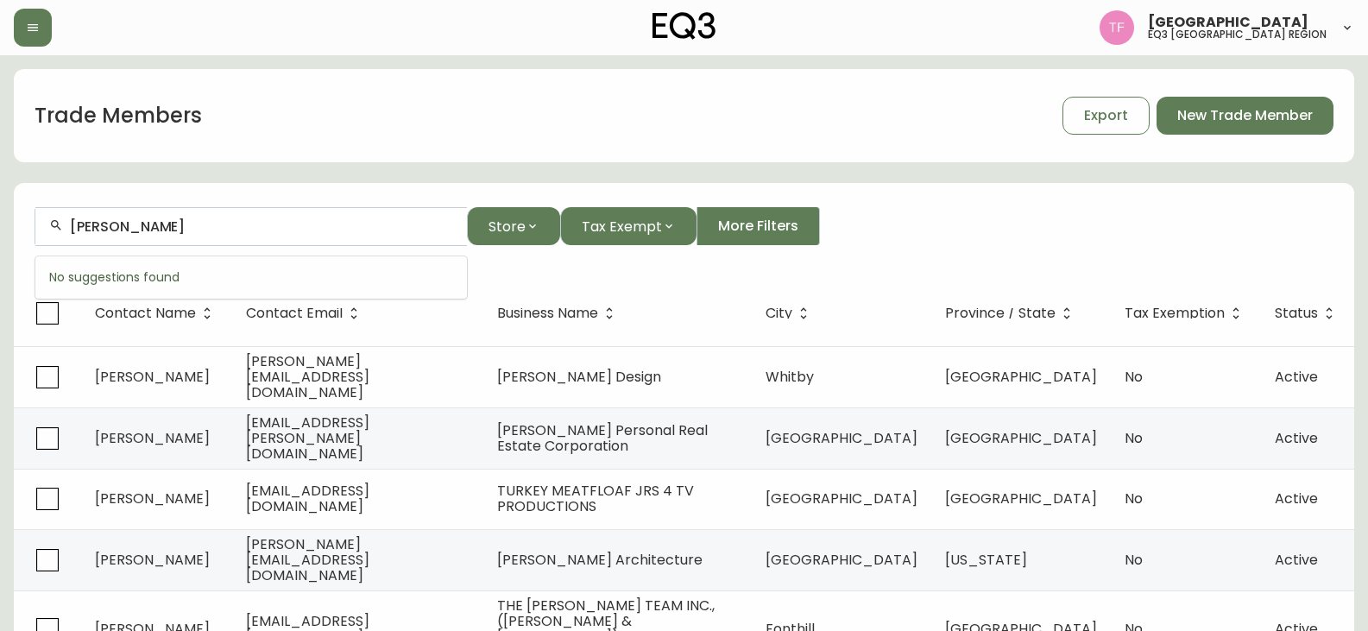
paste input "LINDA BARBIER DESIGN ENR."
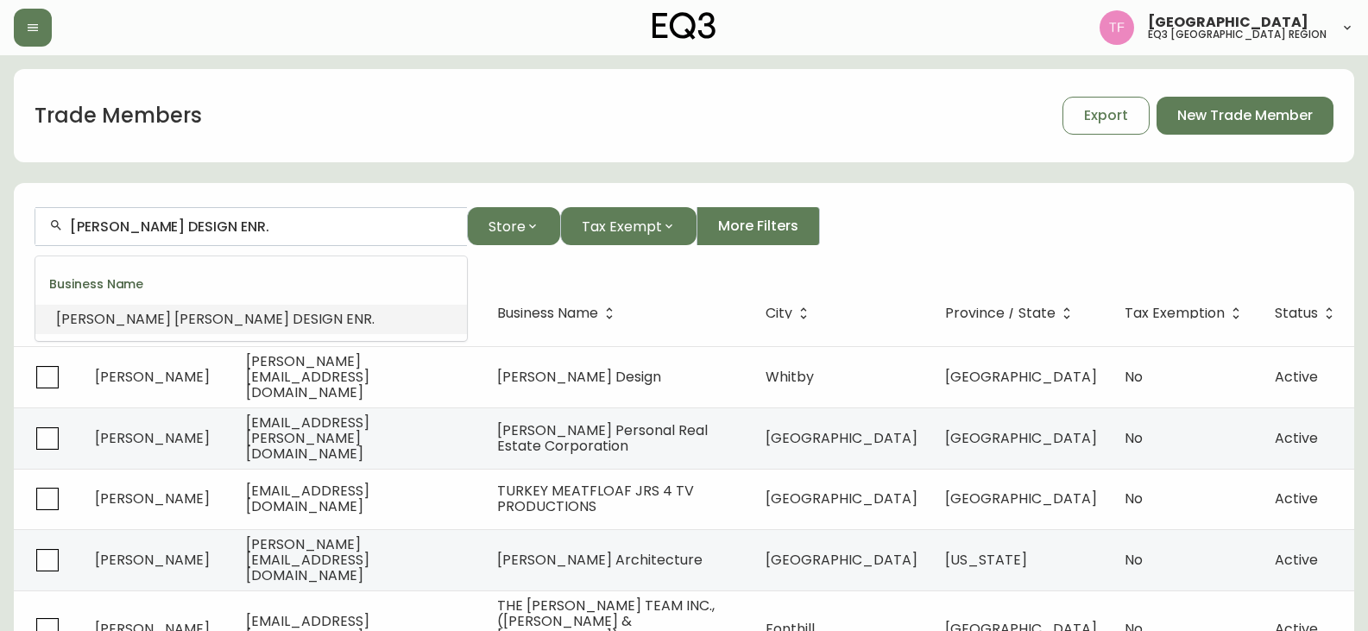
click at [211, 221] on input "LINDA BARBIER DESIGN ENR." at bounding box center [261, 226] width 383 height 16
paste input "JEREMIE MEUNIER"
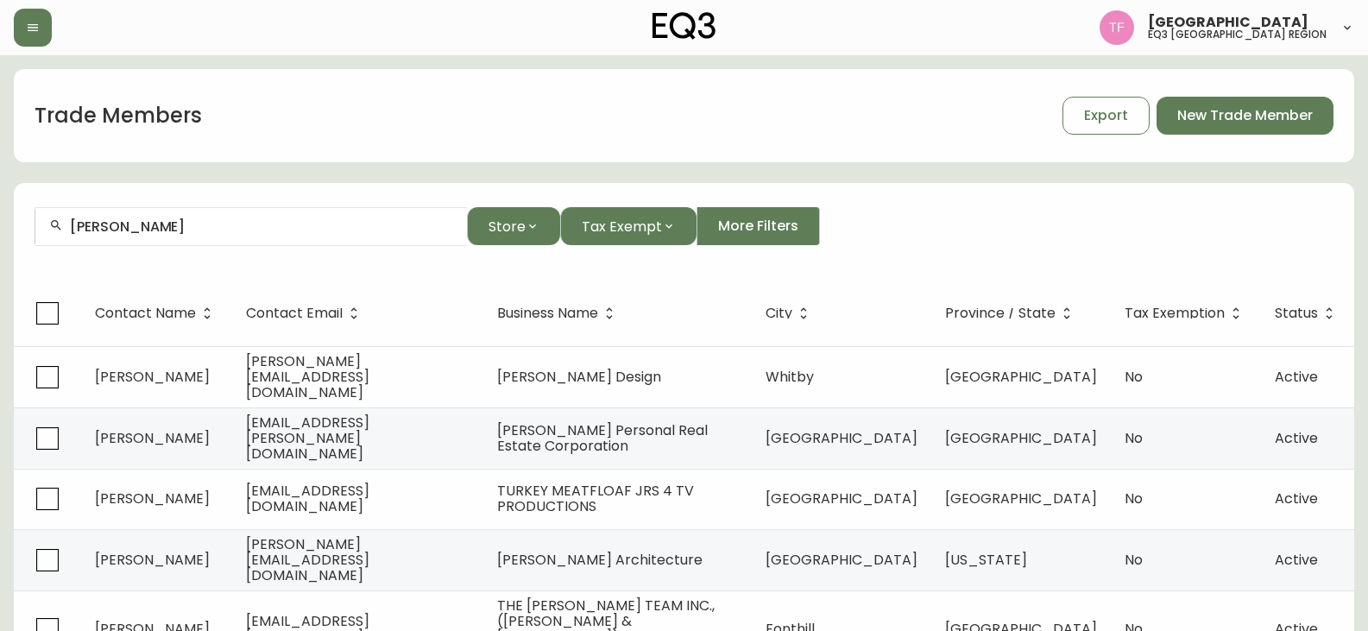
click at [155, 218] on input "JEREMIE MEUNIER" at bounding box center [261, 226] width 383 height 16
paste input "HUNG NGUYEN"
click at [176, 221] on input "HUNG NGUYEN" at bounding box center [261, 226] width 383 height 16
paste input "MINH ANH DO"
click at [242, 224] on input "MINH ANH DO" at bounding box center [261, 226] width 383 height 16
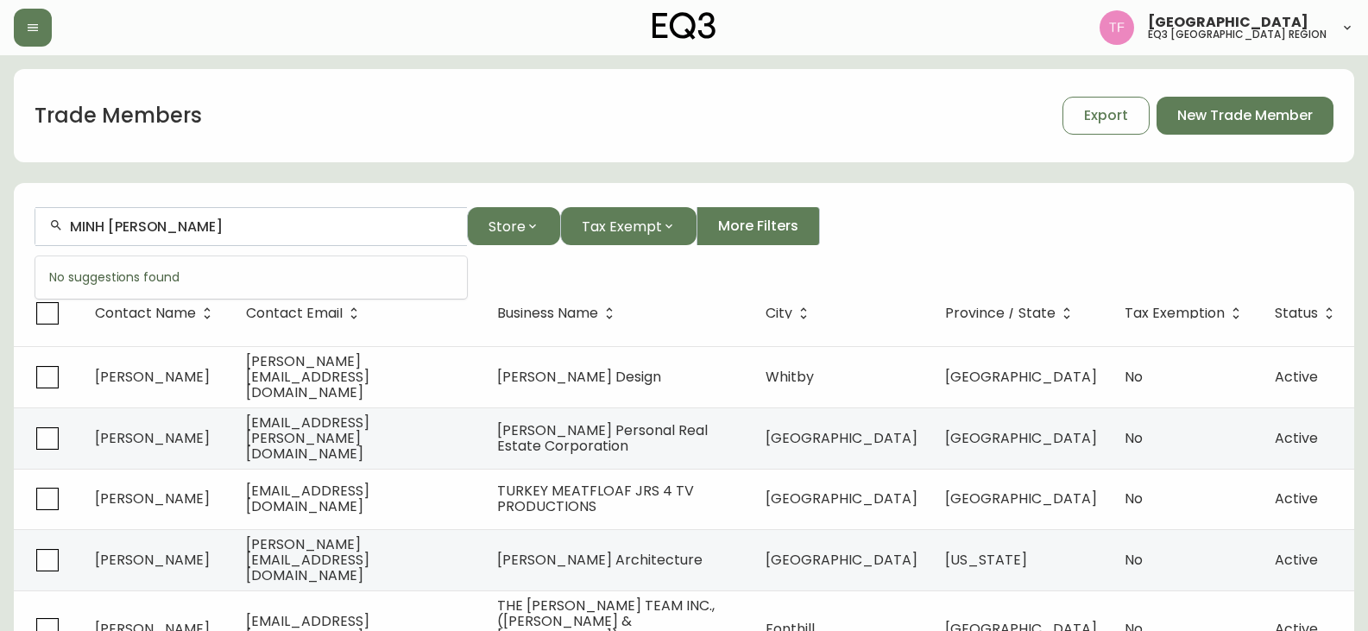
paste input "ONICA FIERR"
click at [237, 230] on input "MONICA FIERRO" at bounding box center [261, 226] width 383 height 16
paste input "ANN LESLIE COCHRANE"
click at [206, 234] on input "ANN LESLIE COCHRANE" at bounding box center [261, 226] width 383 height 16
paste input "MARTIN HALL"
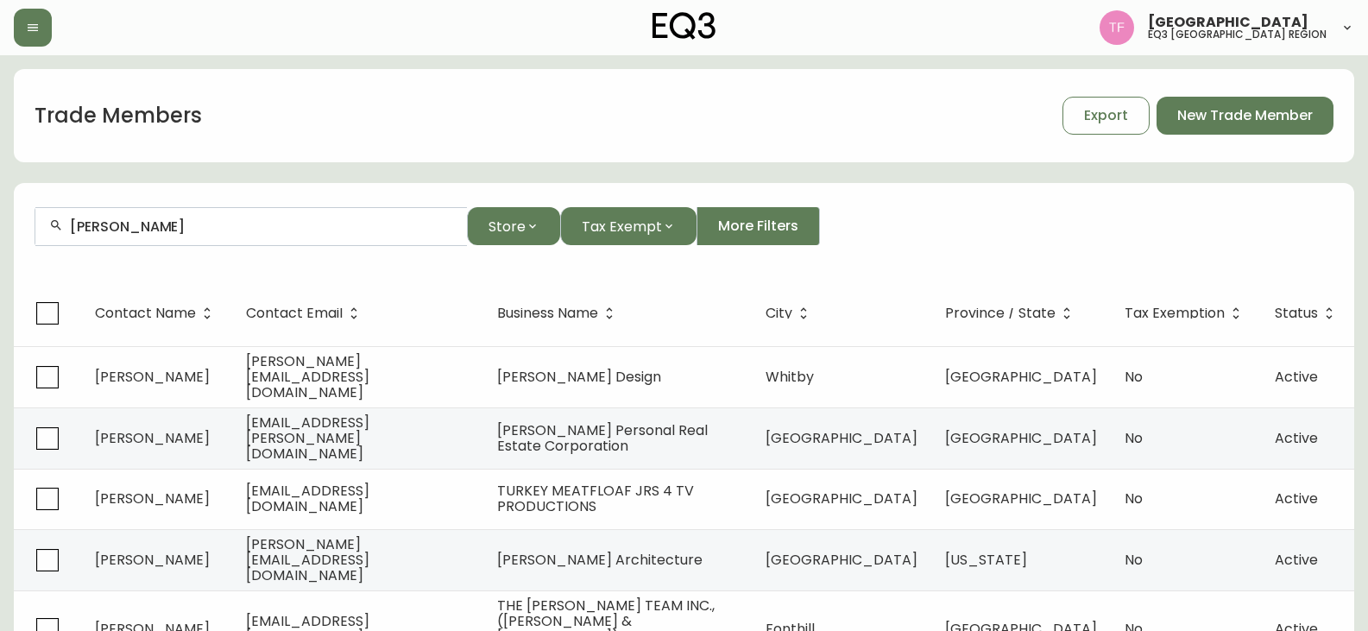
click at [182, 227] on input "MARTIN HALLE" at bounding box center [261, 226] width 383 height 16
paste input "LAURA OLAUGHLIN"
click at [224, 205] on form "LAURA OLAUGH Store Tax Exempt More Filters" at bounding box center [684, 233] width 1340 height 94
click at [190, 223] on input "LAURA OLAUGH" at bounding box center [261, 226] width 383 height 16
paste input "ISABELLE ST-PIERRE"
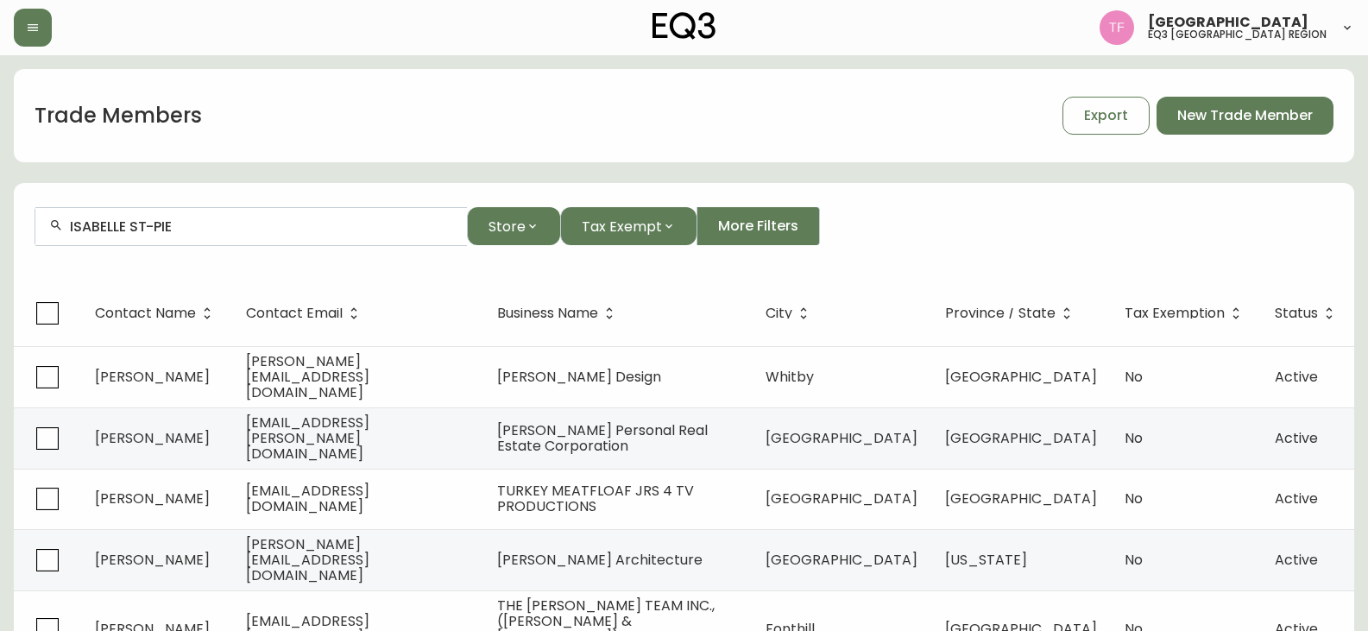
click at [218, 223] on input "ISABELLE ST-PIE" at bounding box center [261, 226] width 383 height 16
paste input "LOUISE DESCHENES"
click at [320, 326] on li "TITUS & LOUISE DES IGN" at bounding box center [250, 319] width 431 height 29
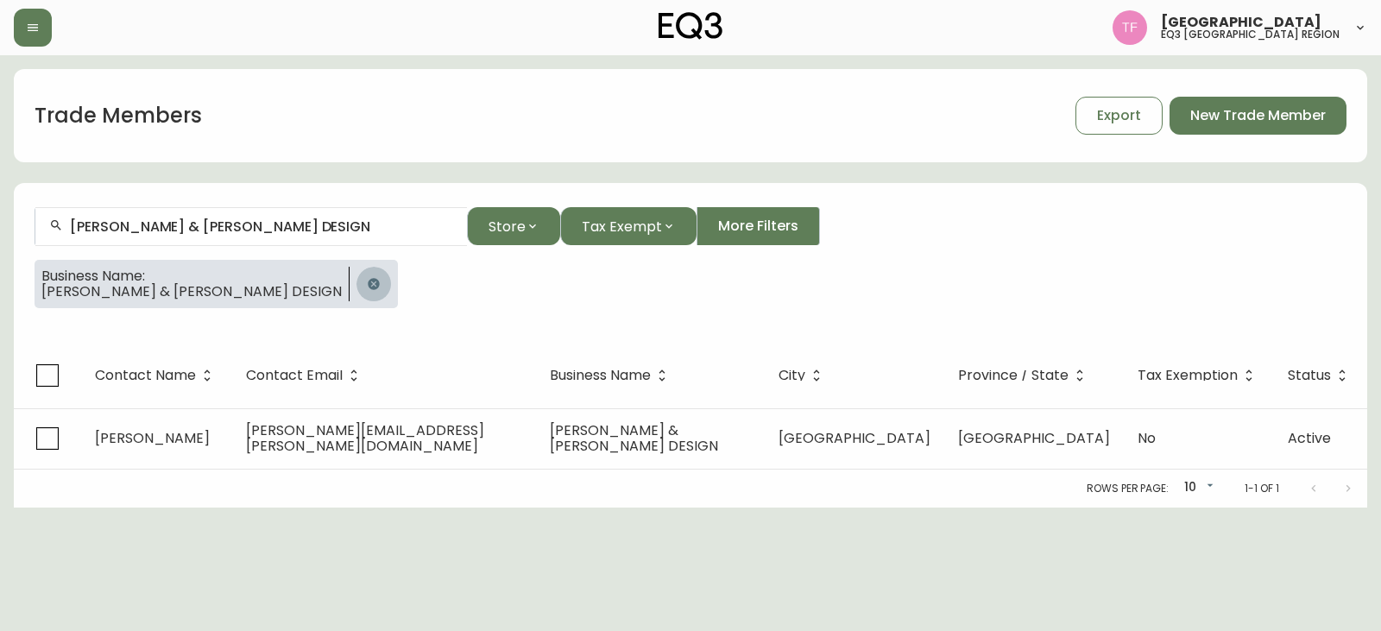
click at [356, 290] on button "button" at bounding box center [373, 284] width 35 height 35
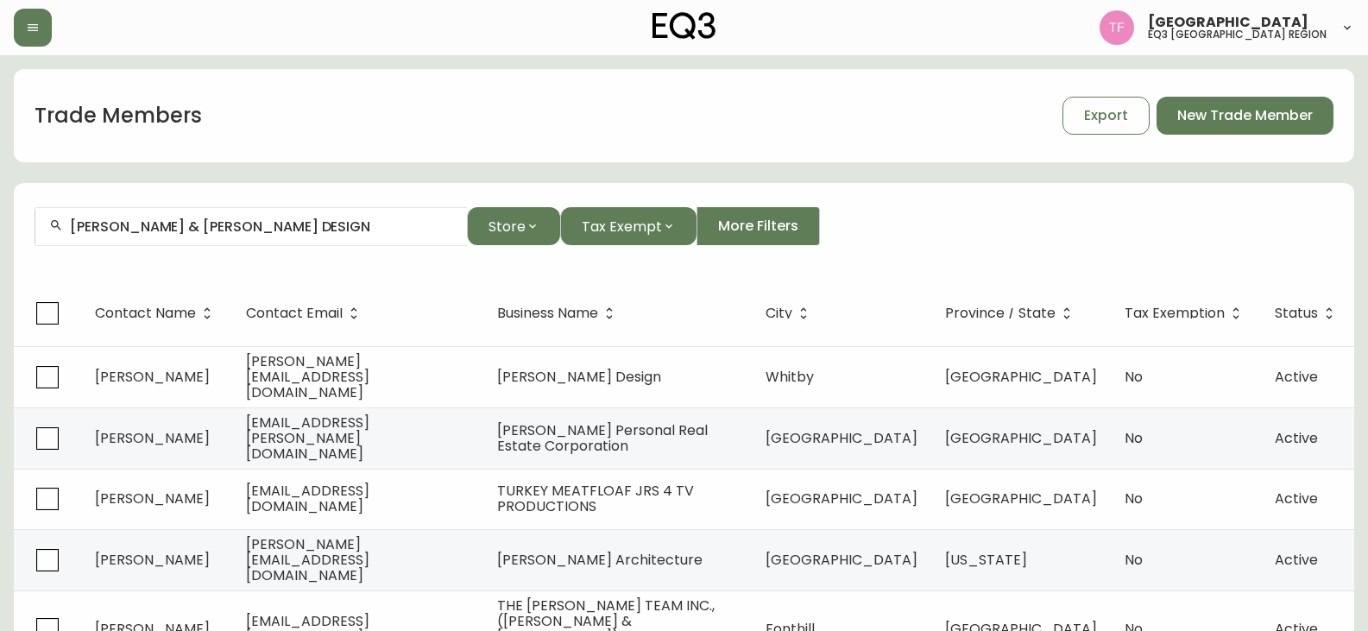
drag, startPoint x: 281, startPoint y: 222, endPoint x: 267, endPoint y: 223, distance: 14.7
click at [281, 222] on input "TITUS & LOUISE DESIGN" at bounding box center [261, 226] width 383 height 16
paste input "CHARLES COTE"
click at [299, 228] on input "CHARLES COTE" at bounding box center [261, 226] width 383 height 16
paste input "MARC-ANDRE LABELL"
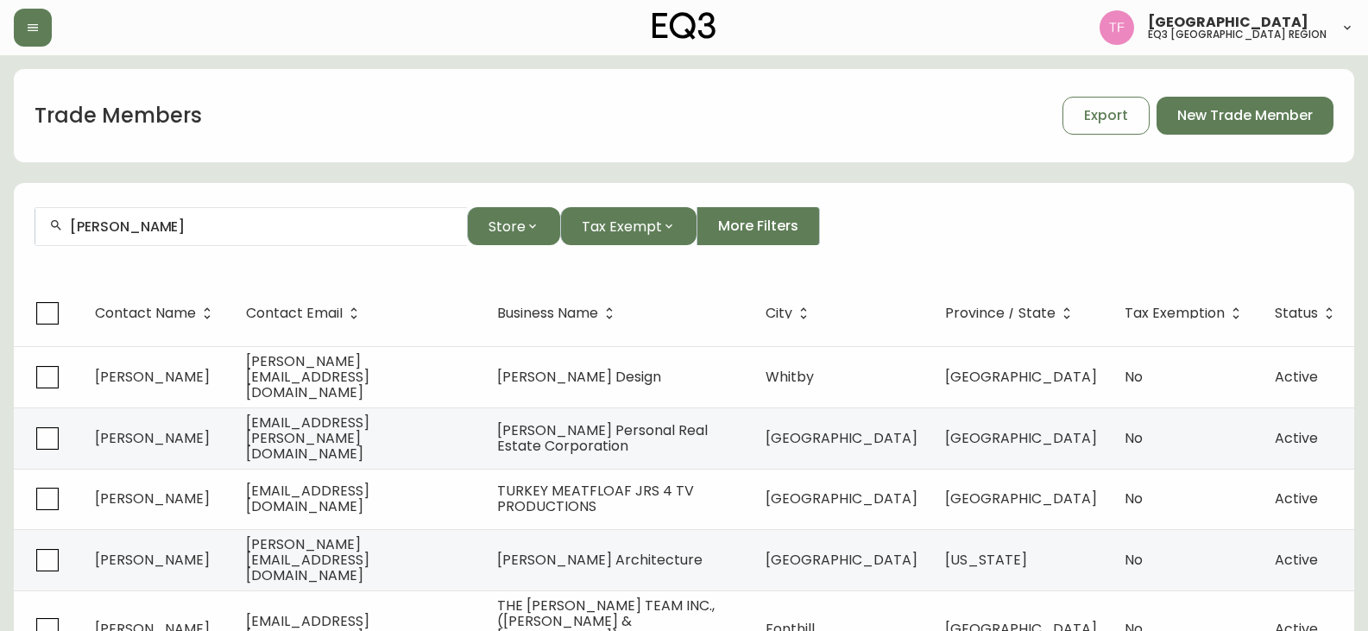
click at [116, 235] on div "MARC-ANDRE LABELLE" at bounding box center [250, 226] width 431 height 39
click at [123, 222] on input "MARC-ANDRE LABELLE" at bounding box center [261, 226] width 383 height 16
click at [224, 230] on input "MARC ANDRE LABELLE" at bounding box center [261, 226] width 383 height 16
paste input "DANY HARDY"
click at [143, 231] on input "DANY HARDY" at bounding box center [261, 226] width 383 height 16
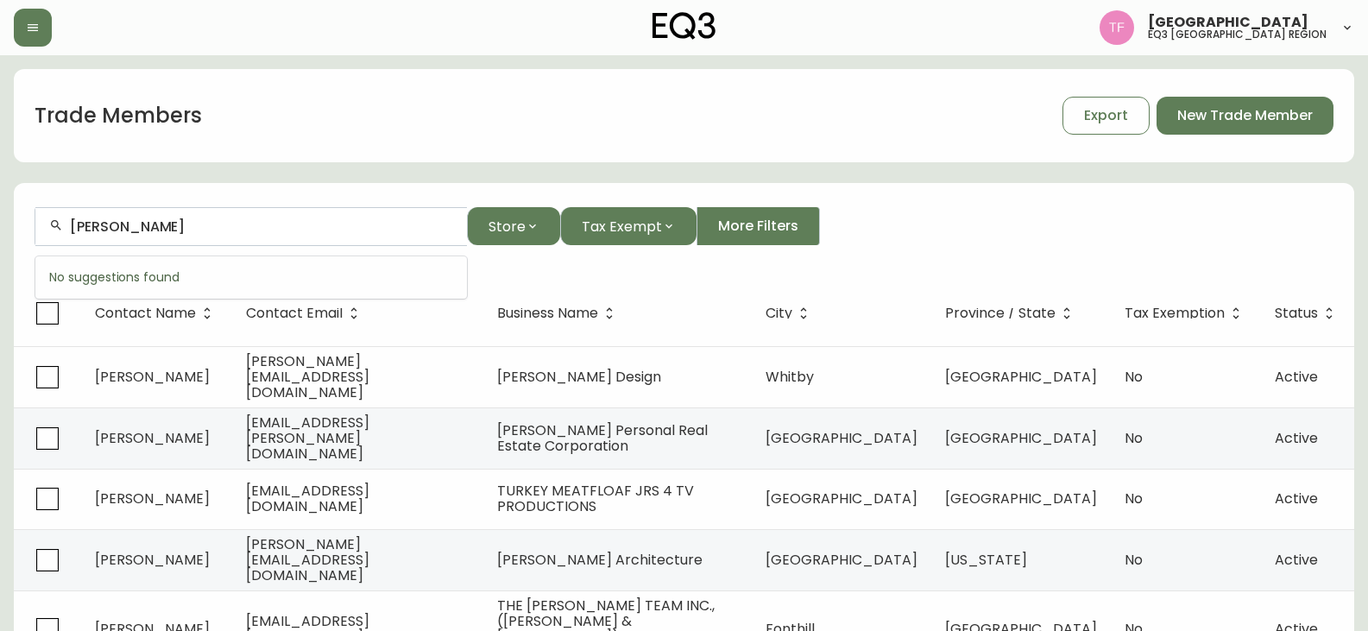
paste input "JULIE POISSON"
click at [160, 322] on li "JULIE POISSON" at bounding box center [250, 319] width 431 height 29
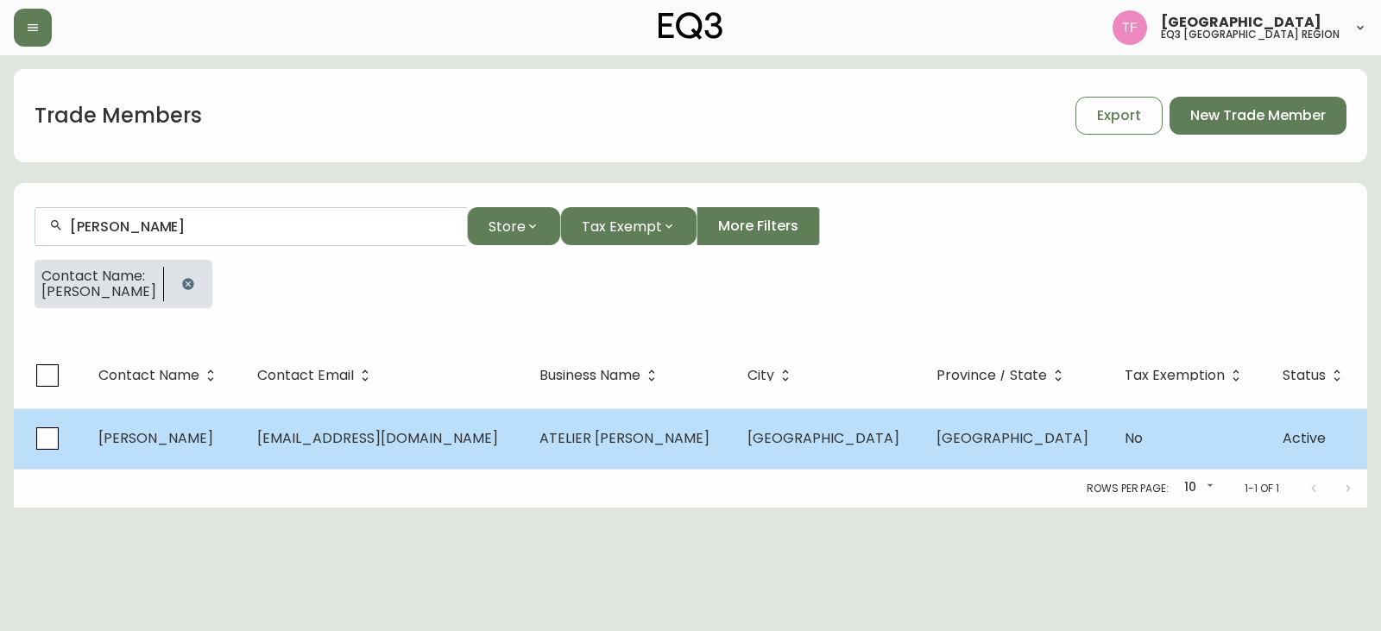
type input "JULIE POISSON"
click at [498, 428] on td "atelier@pthibault.com" at bounding box center [384, 438] width 282 height 60
select select "QC"
select select "CA"
select select "CA_FR"
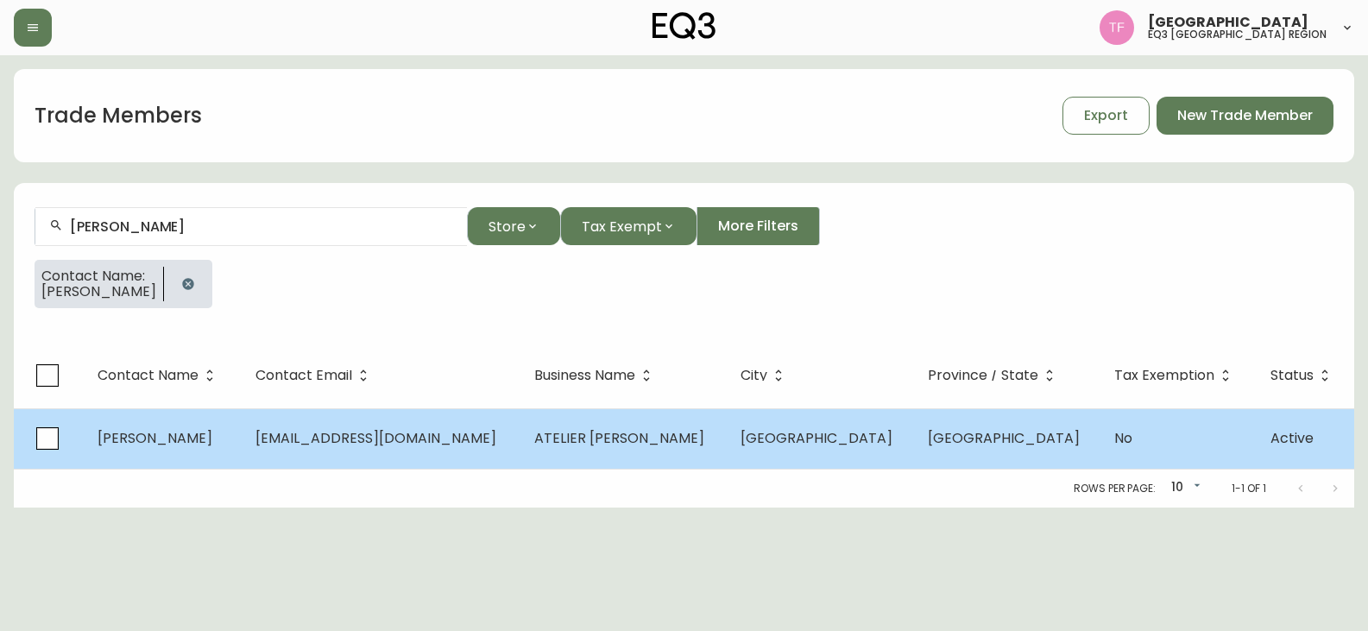
select select "Other"
select select "false"
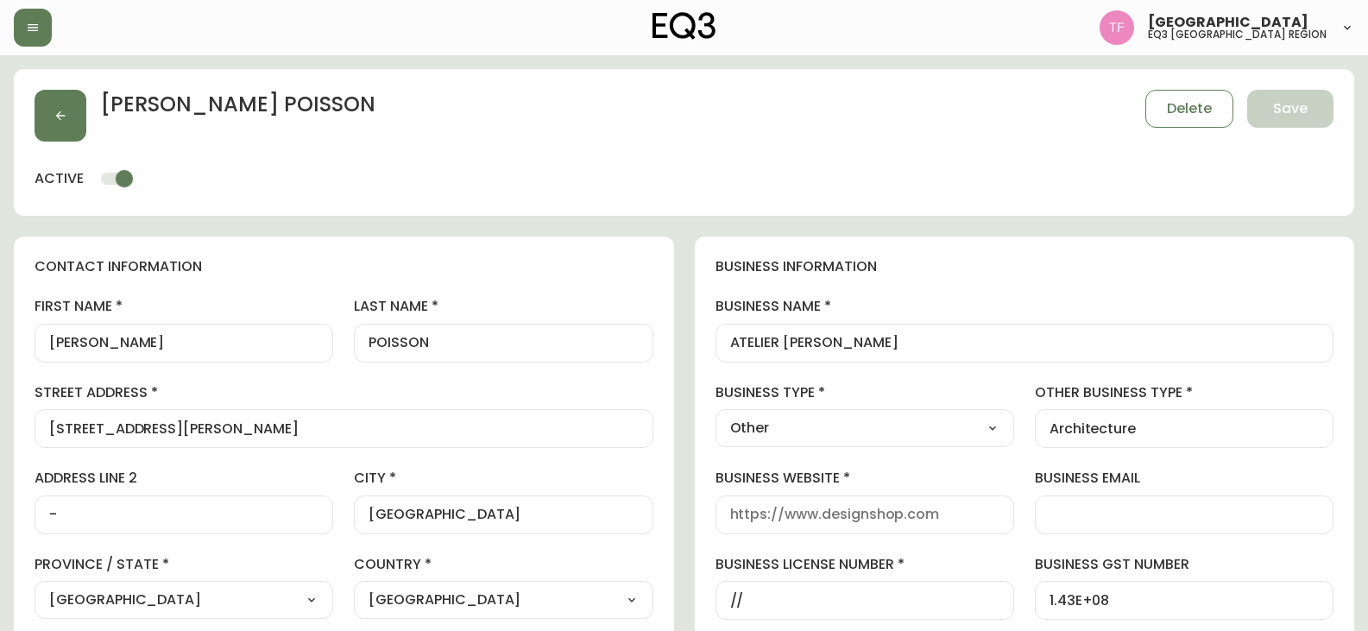
type input "EQ3 [GEOGRAPHIC_DATA]"
select select "cjwc5ks7z000g3h5rrpv4afax"
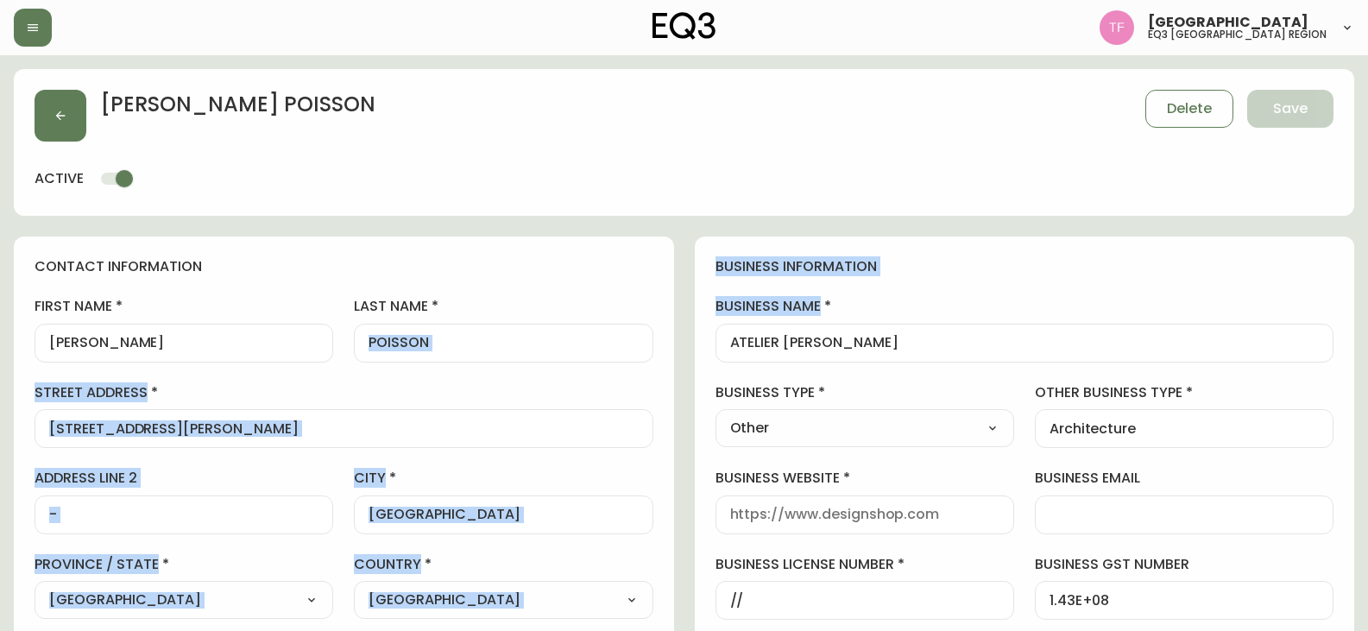
drag, startPoint x: 919, startPoint y: 351, endPoint x: 673, endPoint y: 347, distance: 246.0
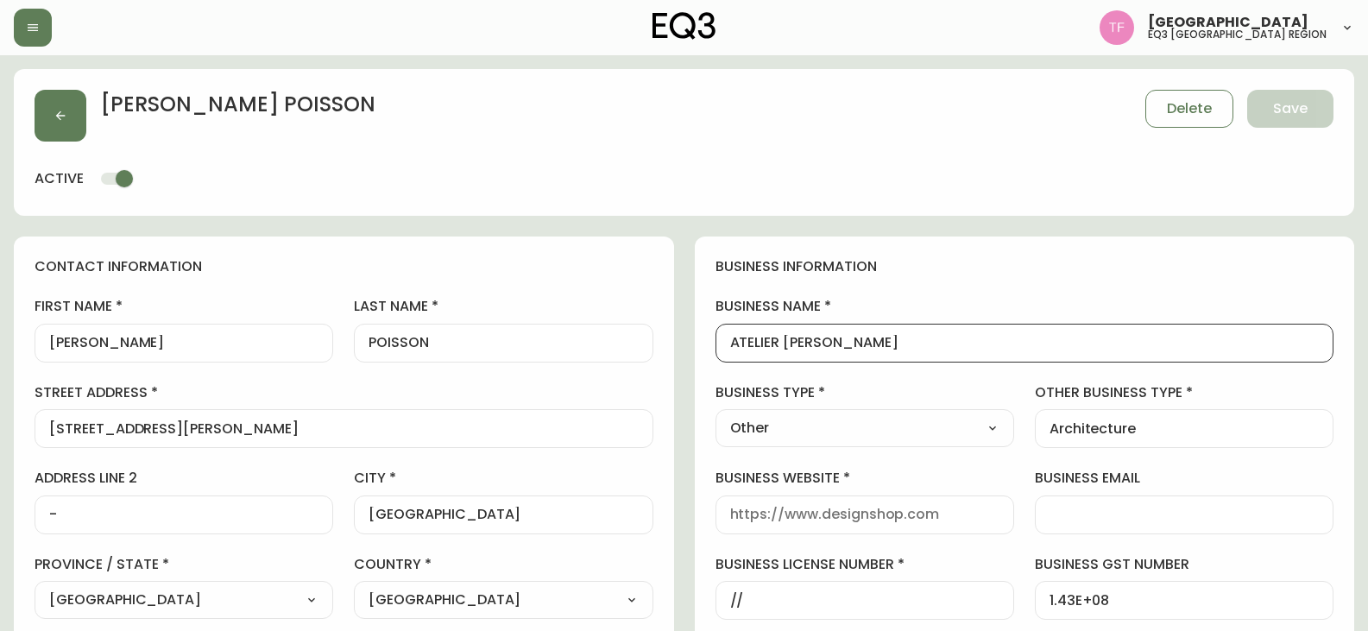
click at [822, 346] on input "ATELIER PIERRE THIBAULT" at bounding box center [1024, 343] width 589 height 16
click at [80, 120] on button "button" at bounding box center [61, 116] width 52 height 52
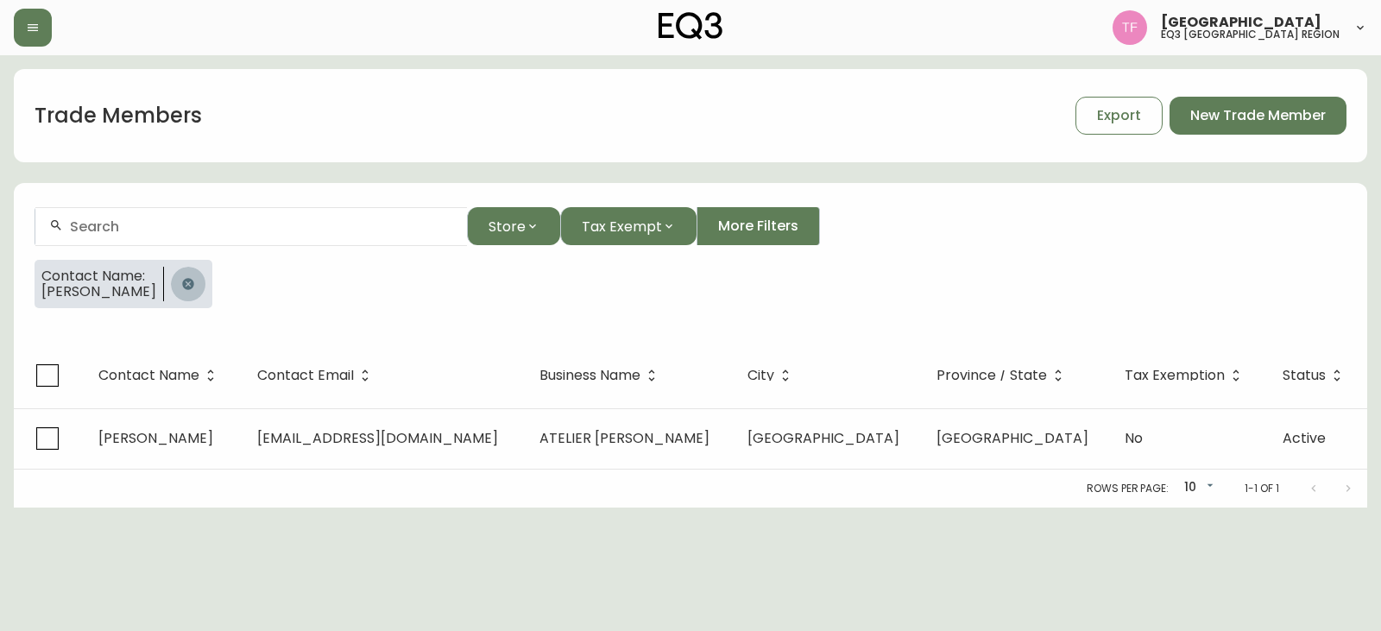
click at [178, 293] on button "button" at bounding box center [188, 284] width 35 height 35
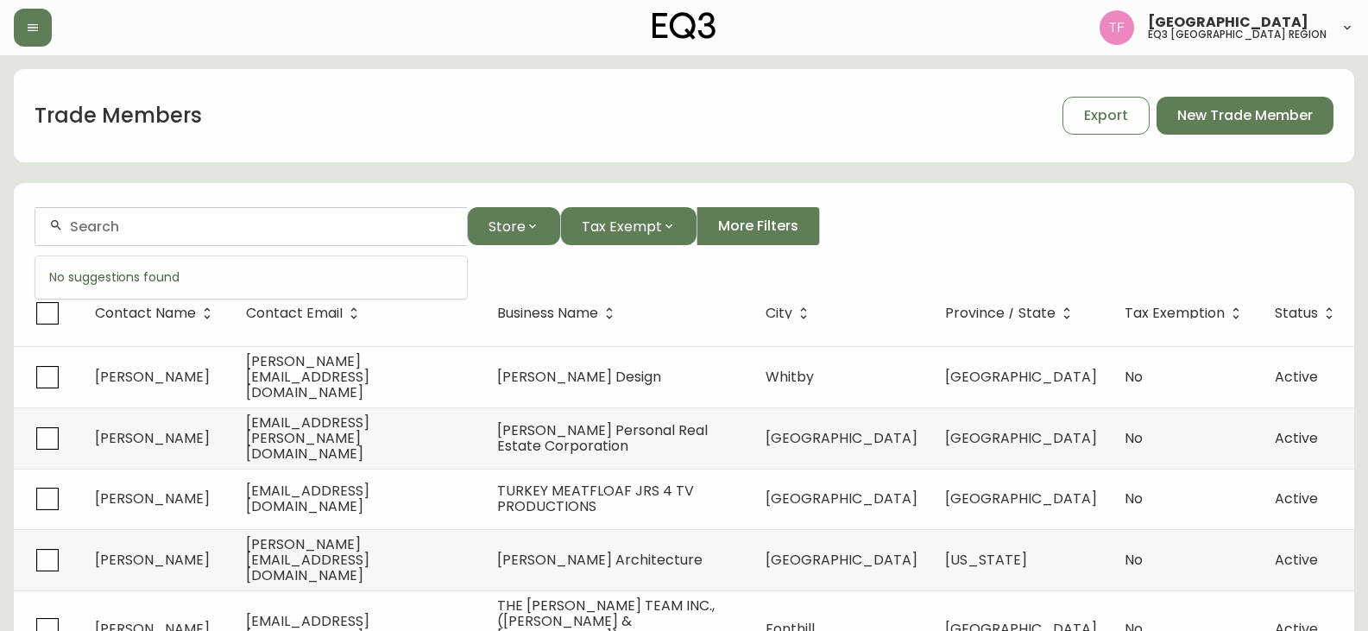
paste input "CHRISTINE BLANCHET"
click at [250, 228] on input "CHRISTINE BLANCHET" at bounding box center [261, 226] width 383 height 16
paste input "YNTHIA GERVAIS"
click at [210, 224] on input "CYNTHIA GERVAIS" at bounding box center [261, 226] width 383 height 16
paste input "NOEMIE OUELLET"
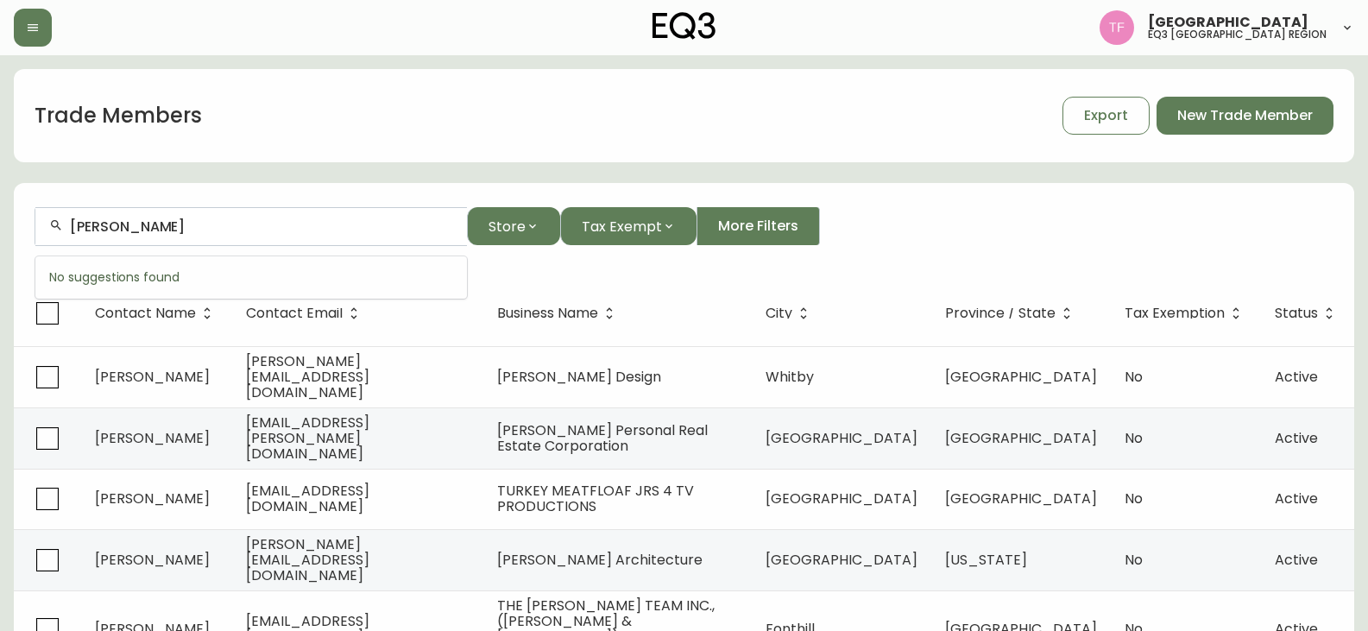
click at [234, 221] on input "NOEMIE OUELLET" at bounding box center [261, 226] width 383 height 16
click at [225, 223] on input "NOEMIE OUELLET" at bounding box center [261, 226] width 383 height 16
click at [175, 226] on input "NOEMIE OUELL" at bounding box center [261, 226] width 383 height 16
paste input "JEAN PHILLIPPE POULIN"
click at [213, 223] on input "JEAN PHILLIPPE POULIN" at bounding box center [261, 226] width 383 height 16
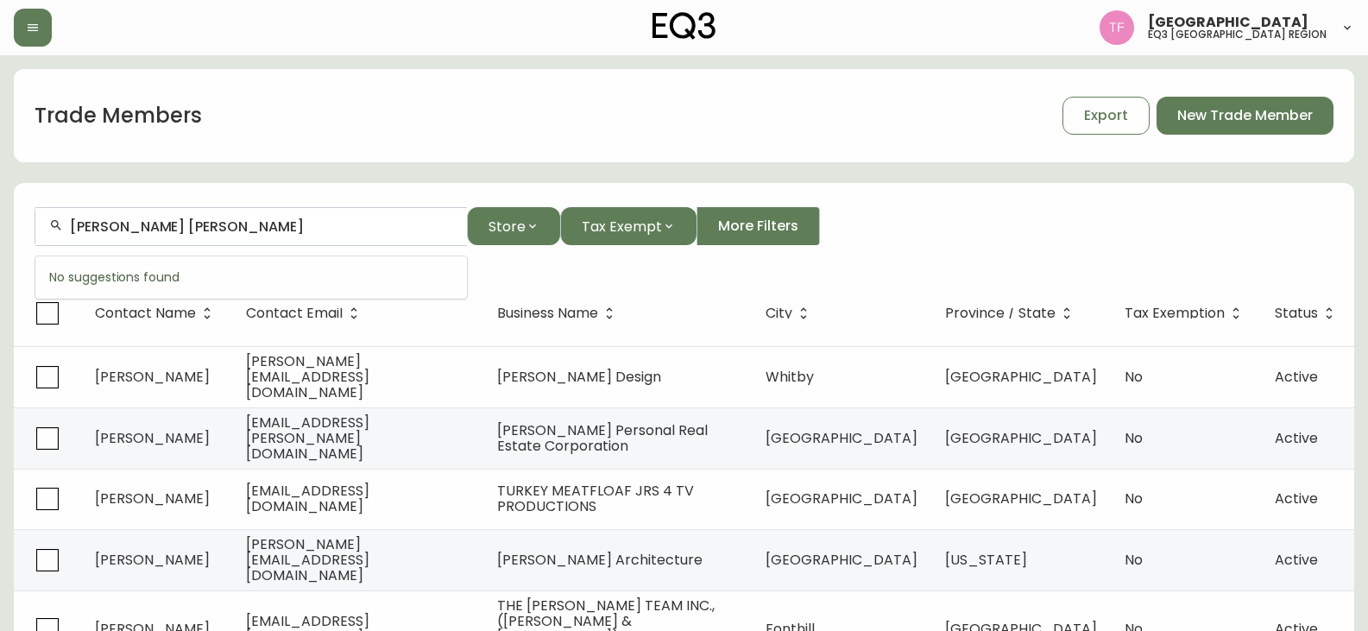
paste input "THOMAS GAGNO"
click at [233, 222] on input "THOMAS GAGNON" at bounding box center [261, 226] width 383 height 16
drag, startPoint x: 204, startPoint y: 235, endPoint x: 169, endPoint y: 227, distance: 35.4
paste input "CAMILLE GIROUX"
click at [266, 234] on input "CAMILLE GIROUX" at bounding box center [261, 226] width 383 height 16
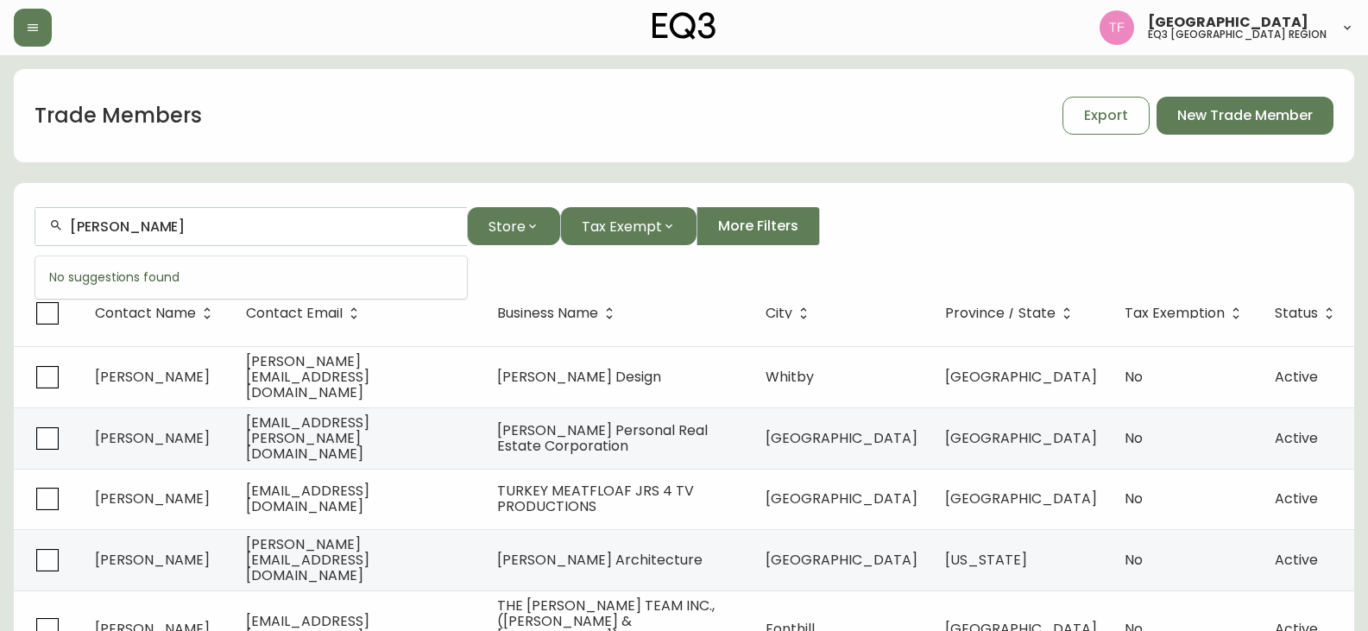
click at [278, 230] on input "CAMILLE GIROUX" at bounding box center [261, 226] width 383 height 16
click at [198, 219] on input "CAMILLE GIROUX" at bounding box center [261, 226] width 383 height 16
click at [157, 230] on input "CAMILLE GIRO" at bounding box center [261, 226] width 383 height 16
paste input "MARTINE DESSUREAULT"
click at [227, 232] on input "MARTINE DESSUREAULT" at bounding box center [261, 226] width 383 height 16
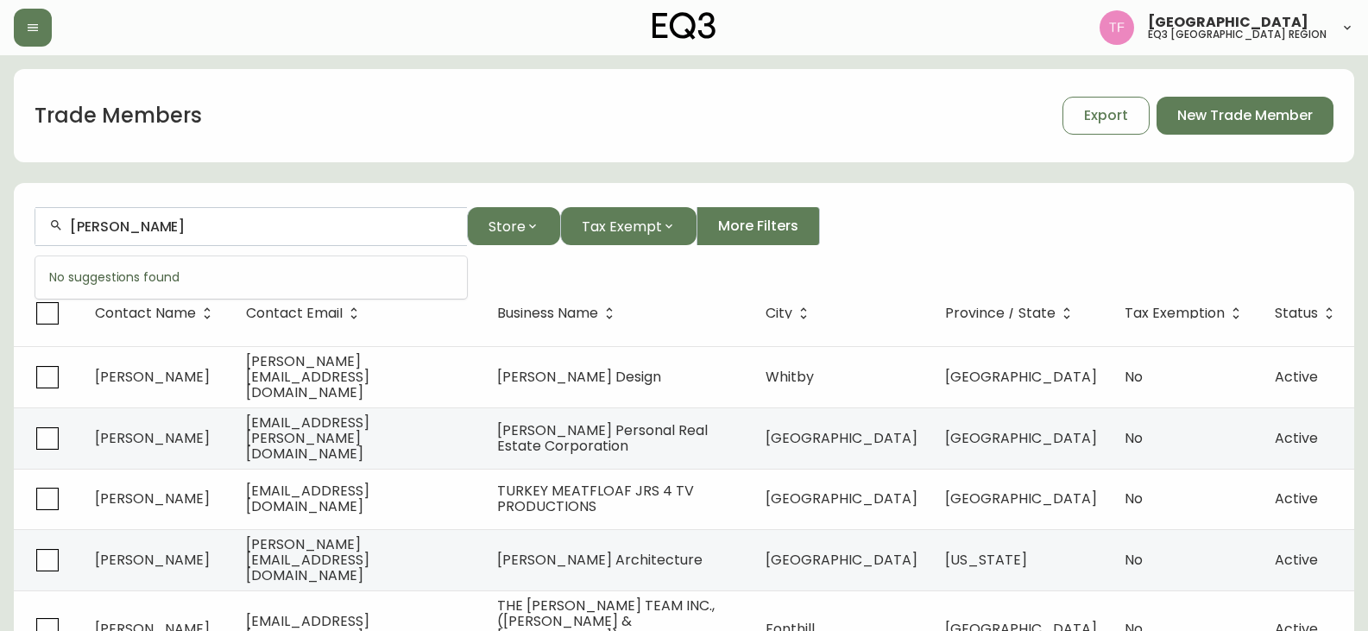
paste input "JACQUES NADEAU"
click at [224, 231] on input "JACQUES NADEAU" at bounding box center [261, 226] width 383 height 16
paste input "CITADELLE DE QUEBEC"
click at [187, 231] on input "CITADELLE" at bounding box center [261, 226] width 383 height 16
paste input "MÉLISSA RICHARD"
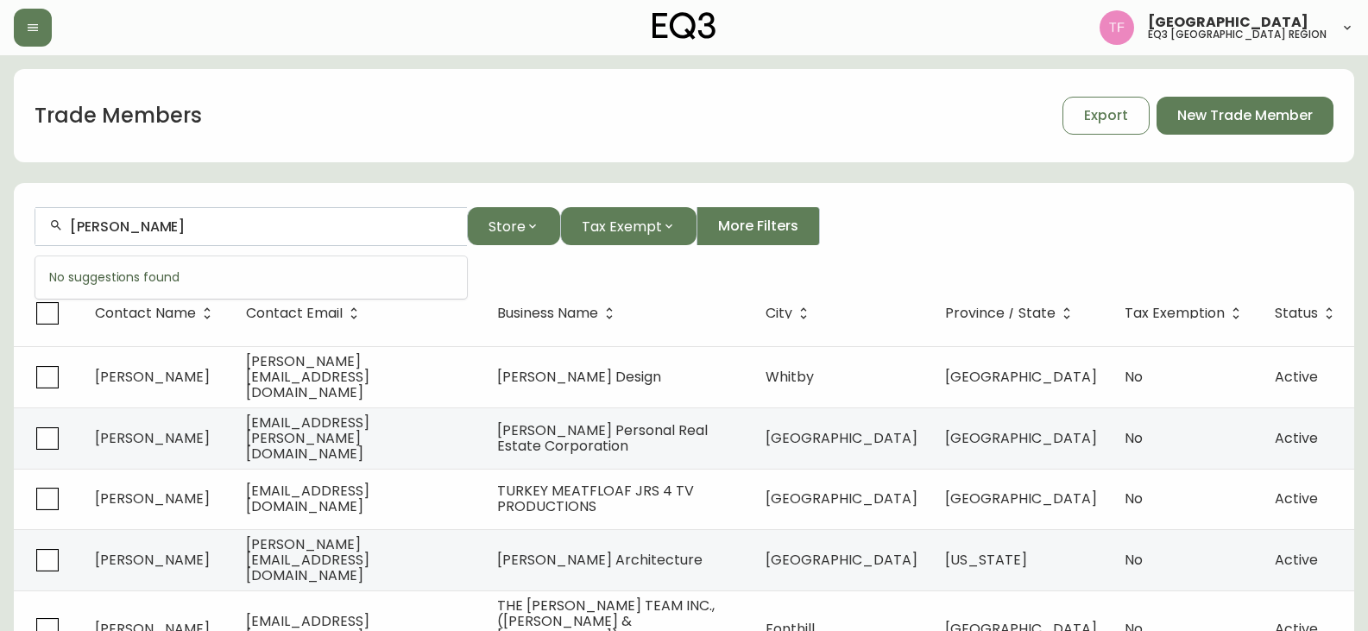
click at [89, 226] on input "MÉLISSA RICHARD" at bounding box center [261, 226] width 383 height 16
click at [201, 227] on input "MELISSA RICHARD" at bounding box center [261, 226] width 383 height 16
drag, startPoint x: 192, startPoint y: 213, endPoint x: 192, endPoint y: 229, distance: 15.6
click at [192, 219] on div "MELISSA RICHARD" at bounding box center [250, 226] width 431 height 39
paste input "PARNAZ RASTI"
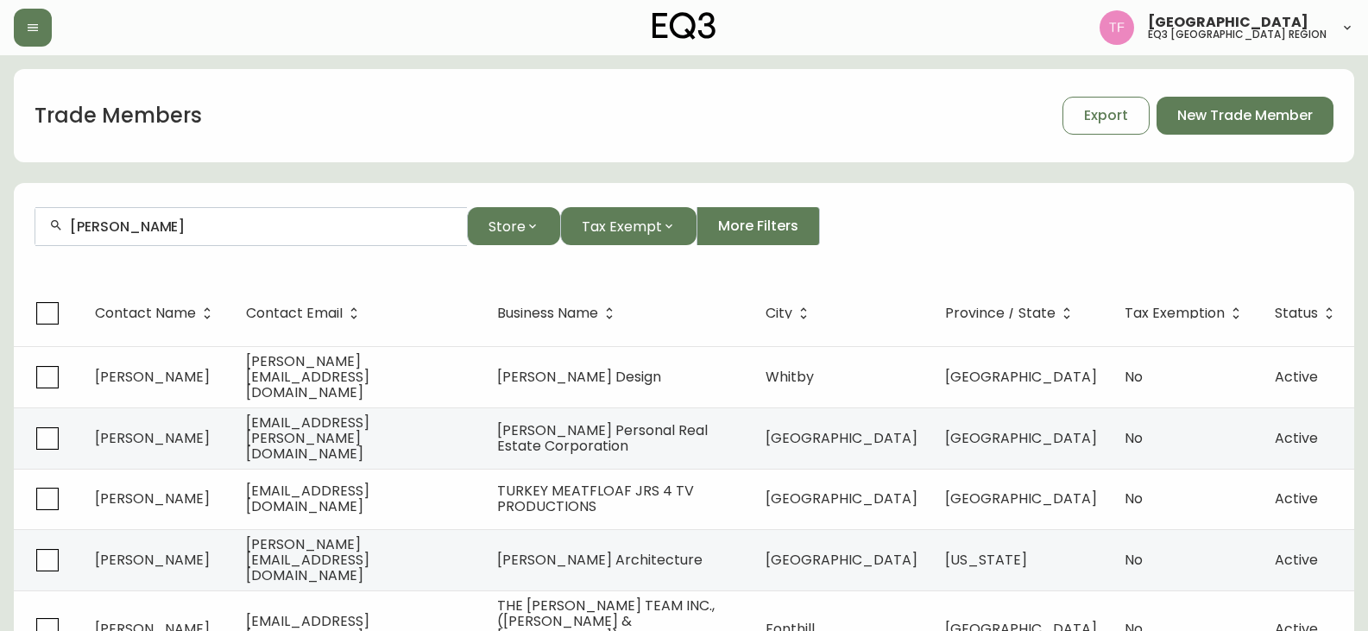
click at [256, 227] on input "PARNAZ RASTI" at bounding box center [261, 226] width 383 height 16
paste input "SYLVAIN PERIGNY"
click at [212, 228] on input "SYLVAIN PERIGNY" at bounding box center [261, 226] width 383 height 16
paste input "JO-ANNIE TREMBLA"
click at [188, 217] on div "JO-ANNIE TREMBLAY" at bounding box center [250, 226] width 431 height 39
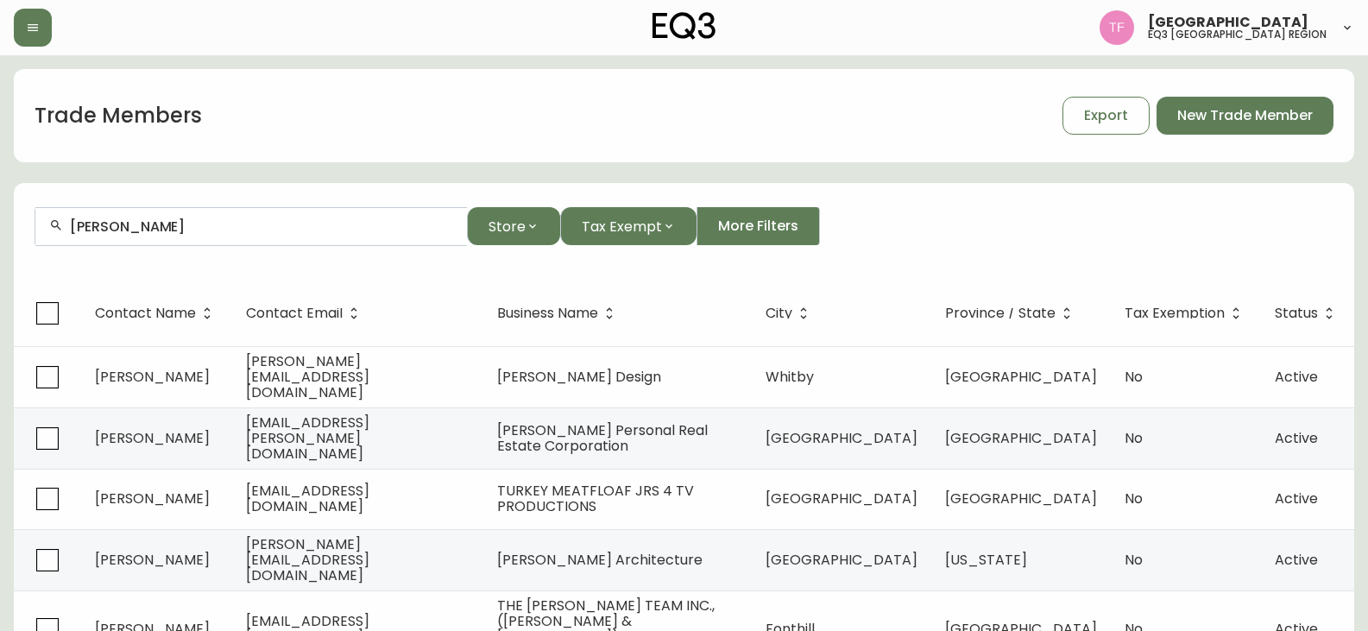
drag, startPoint x: 188, startPoint y: 217, endPoint x: 186, endPoint y: 233, distance: 15.7
paste input "BENOIT LALIBERTÉ"
click at [204, 235] on div "BENOIT LALIBERT" at bounding box center [250, 226] width 431 height 39
paste input "ANNICK LAROCHELLE"
click at [243, 227] on input "ANNICK LAROCHELLE" at bounding box center [261, 226] width 383 height 16
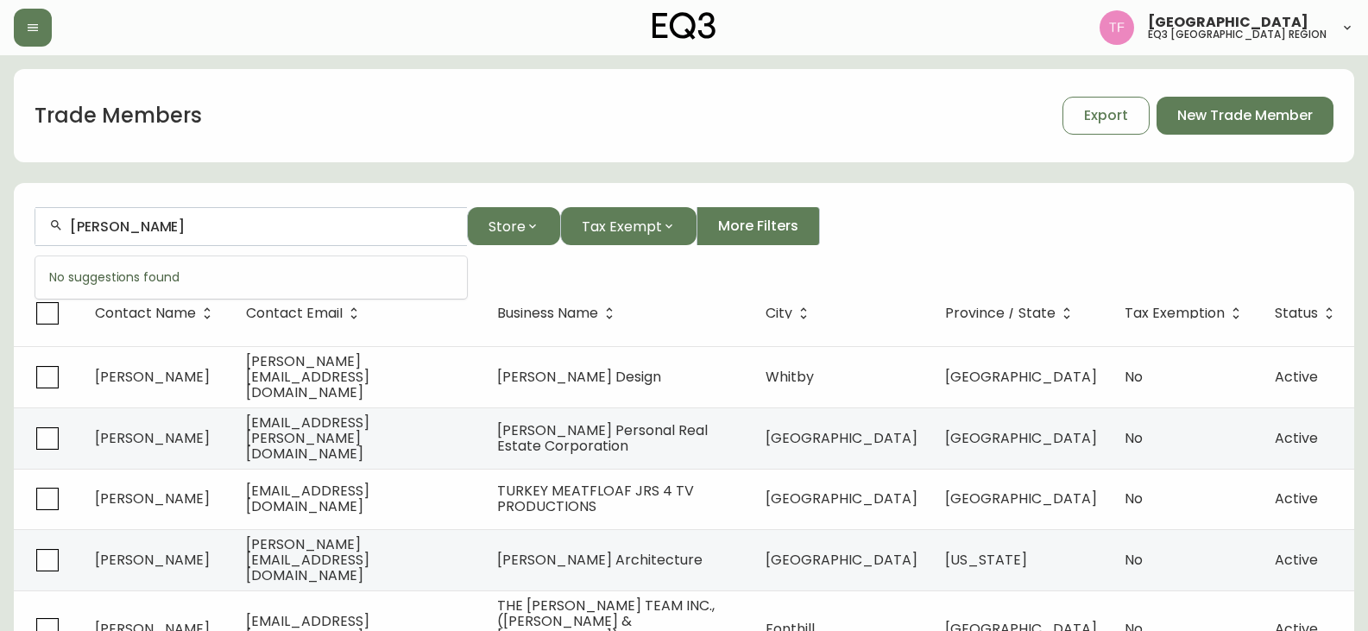
paste
click at [182, 221] on input "GENEVIEVE RIOUX" at bounding box center [261, 226] width 383 height 16
drag, startPoint x: 217, startPoint y: 216, endPoint x: 210, endPoint y: 222, distance: 9.2
click at [216, 217] on div "LAURIE-EVE FLAMAND" at bounding box center [250, 226] width 431 height 39
click at [172, 236] on div "LAURIE-ANN RIOUX" at bounding box center [250, 226] width 431 height 39
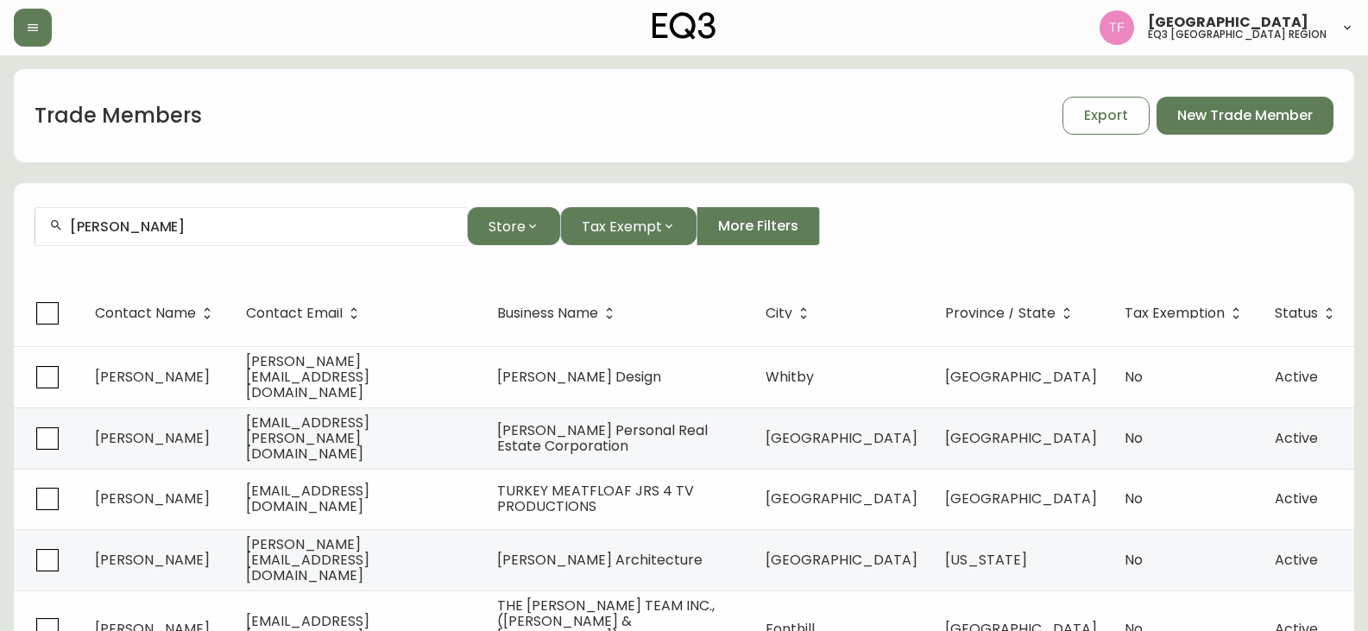
click at [179, 228] on input "DAVID LAGANIERE" at bounding box center [261, 226] width 383 height 16
click at [201, 226] on input "LESLIE-ANN HALE" at bounding box center [261, 226] width 383 height 16
click at [176, 228] on input "NICOLAS JOLIN" at bounding box center [261, 226] width 383 height 16
click at [192, 231] on input "ANDREW MCMAHON" at bounding box center [261, 226] width 383 height 16
click at [160, 221] on input "MICHELLE PAG" at bounding box center [261, 226] width 383 height 16
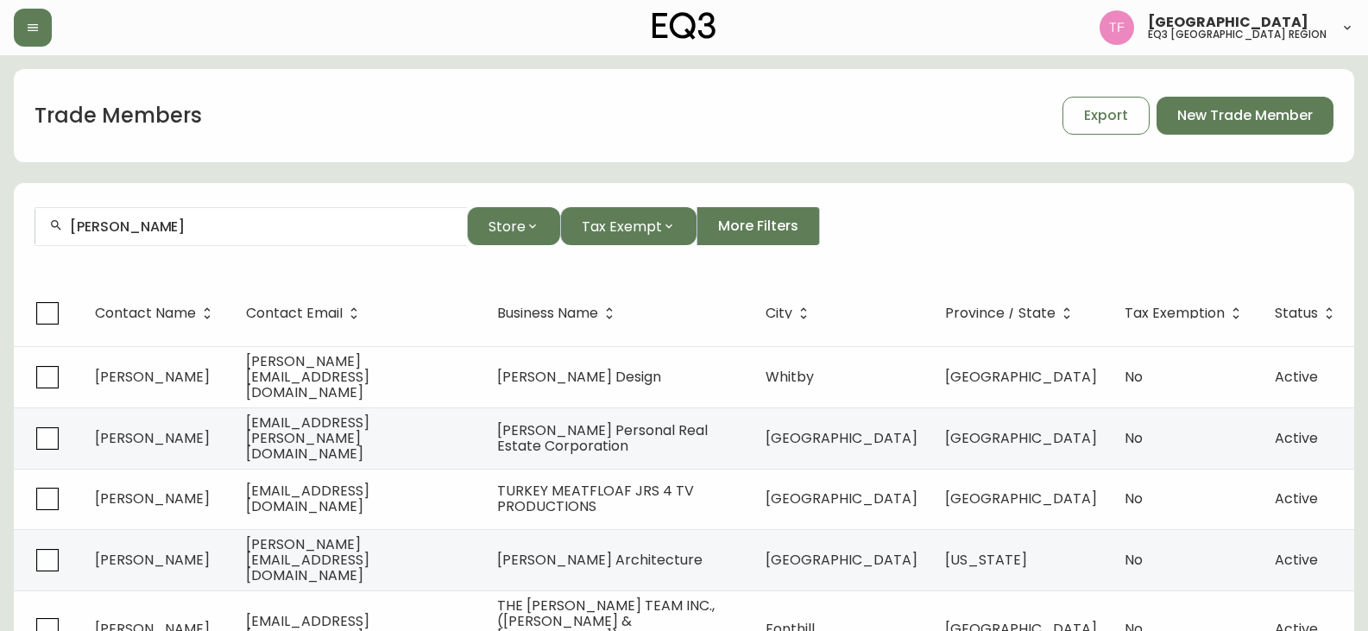
click at [206, 224] on input "ROGER BELAND" at bounding box center [261, 226] width 383 height 16
drag, startPoint x: 211, startPoint y: 230, endPoint x: 219, endPoint y: 226, distance: 9.3
click at [211, 230] on input "CATHERINE FORTIER" at bounding box center [261, 226] width 383 height 16
click at [202, 223] on input "JOELLE MAILHOT" at bounding box center [261, 226] width 383 height 16
drag, startPoint x: 202, startPoint y: 216, endPoint x: 229, endPoint y: 223, distance: 27.9
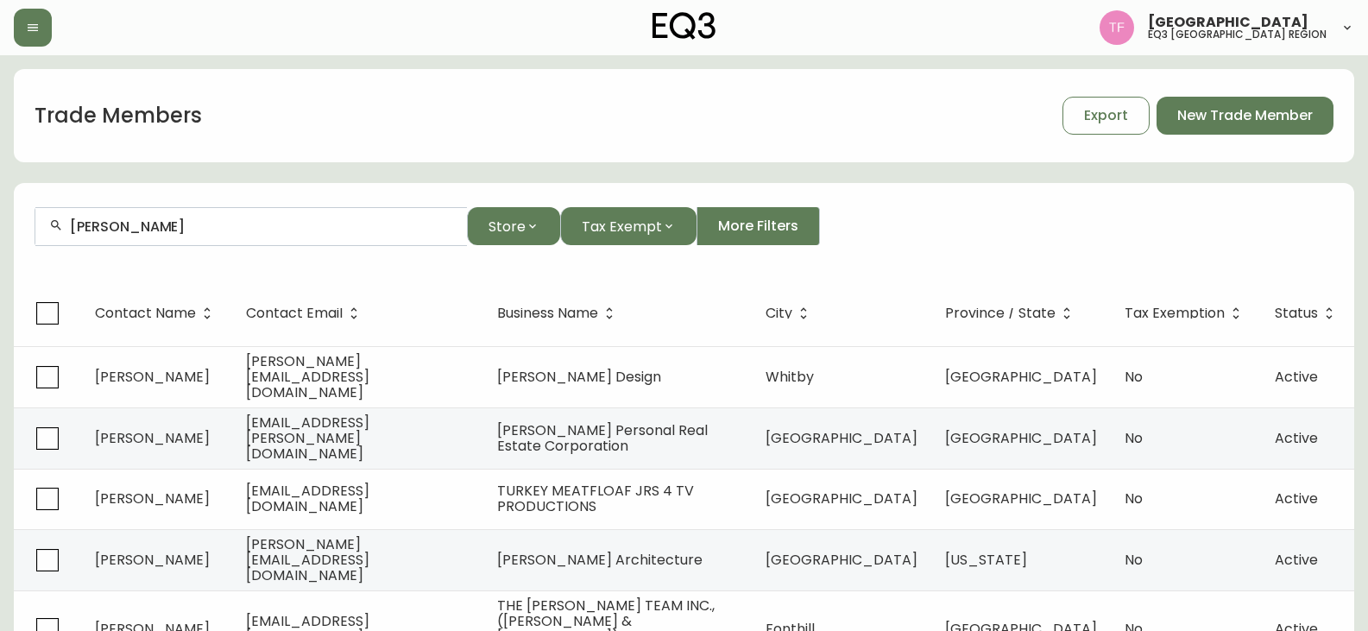
click at [203, 216] on div "CAROLINE RIOPEL" at bounding box center [250, 226] width 431 height 39
click at [130, 230] on input "CINTHIA CARON" at bounding box center [261, 226] width 383 height 16
drag, startPoint x: 223, startPoint y: 216, endPoint x: 215, endPoint y: 221, distance: 10.1
click at [220, 218] on div "LOUIS PHILIPPE TAILLON" at bounding box center [250, 226] width 431 height 39
click at [222, 222] on input "CAROLE GAUDET" at bounding box center [261, 226] width 383 height 16
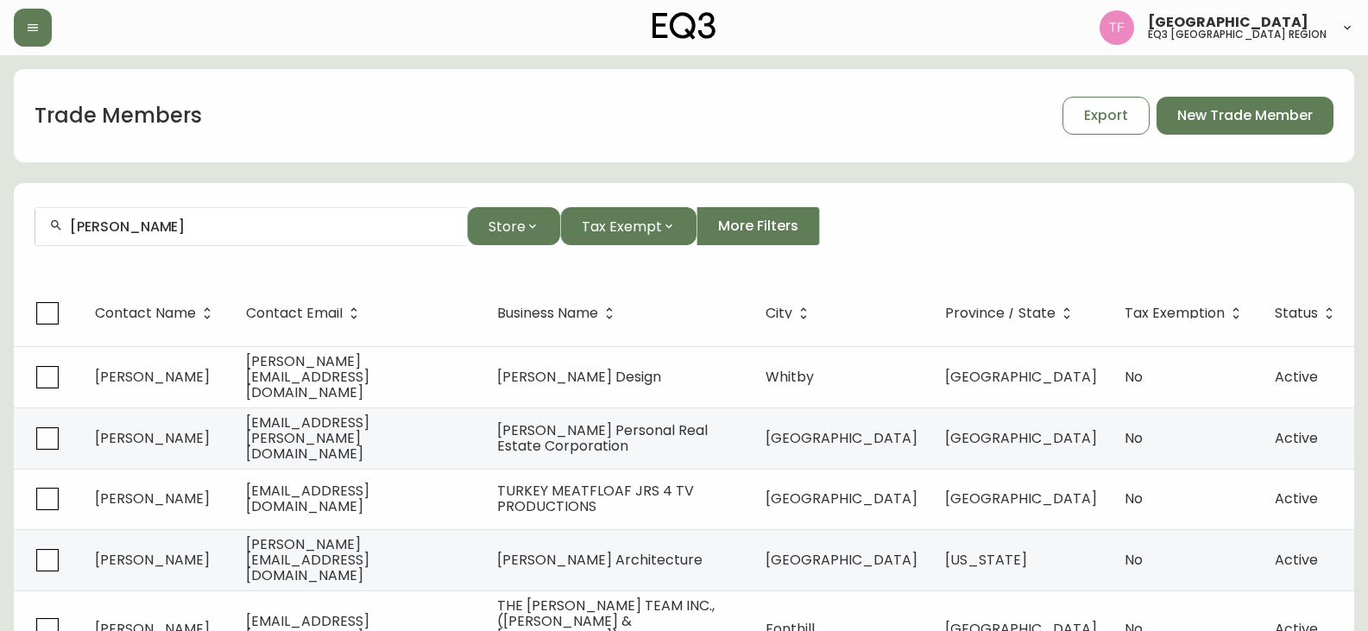
click at [196, 233] on input "MICHAEL ANCTIL" at bounding box center [261, 226] width 383 height 16
drag, startPoint x: 173, startPoint y: 231, endPoint x: 193, endPoint y: 226, distance: 21.3
click at [173, 231] on input "DANIELLE TREMBLAY" at bounding box center [261, 226] width 383 height 16
click at [195, 232] on input "SAMUEL LEDUC" at bounding box center [261, 226] width 383 height 16
click at [217, 223] on input "MAXIME BRODAT" at bounding box center [261, 226] width 383 height 16
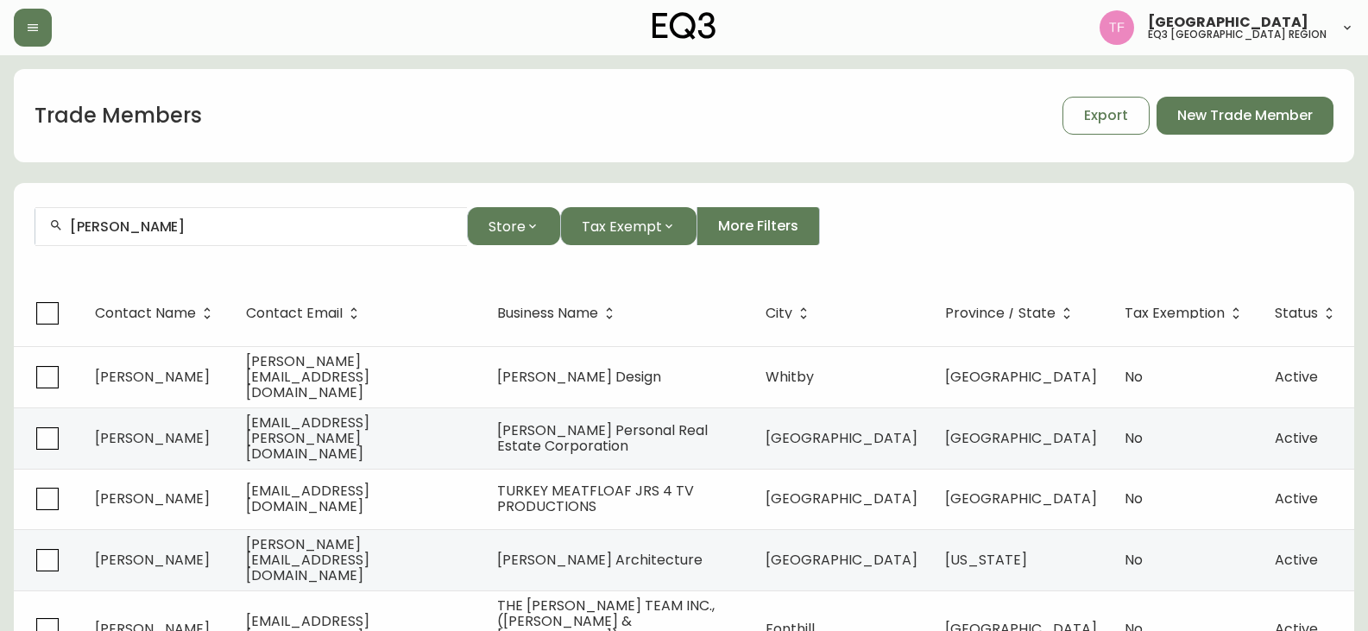
drag, startPoint x: 247, startPoint y: 213, endPoint x: 228, endPoint y: 225, distance: 22.5
click at [247, 213] on div "ISABELLE DESMEULES" at bounding box center [250, 226] width 431 height 39
click at [186, 223] on input "JULIE RIVARD" at bounding box center [261, 226] width 383 height 16
click at [214, 226] on input "YVON CANTIN" at bounding box center [261, 226] width 383 height 16
click at [208, 237] on div "CHRITOPHER LIU" at bounding box center [250, 226] width 431 height 39
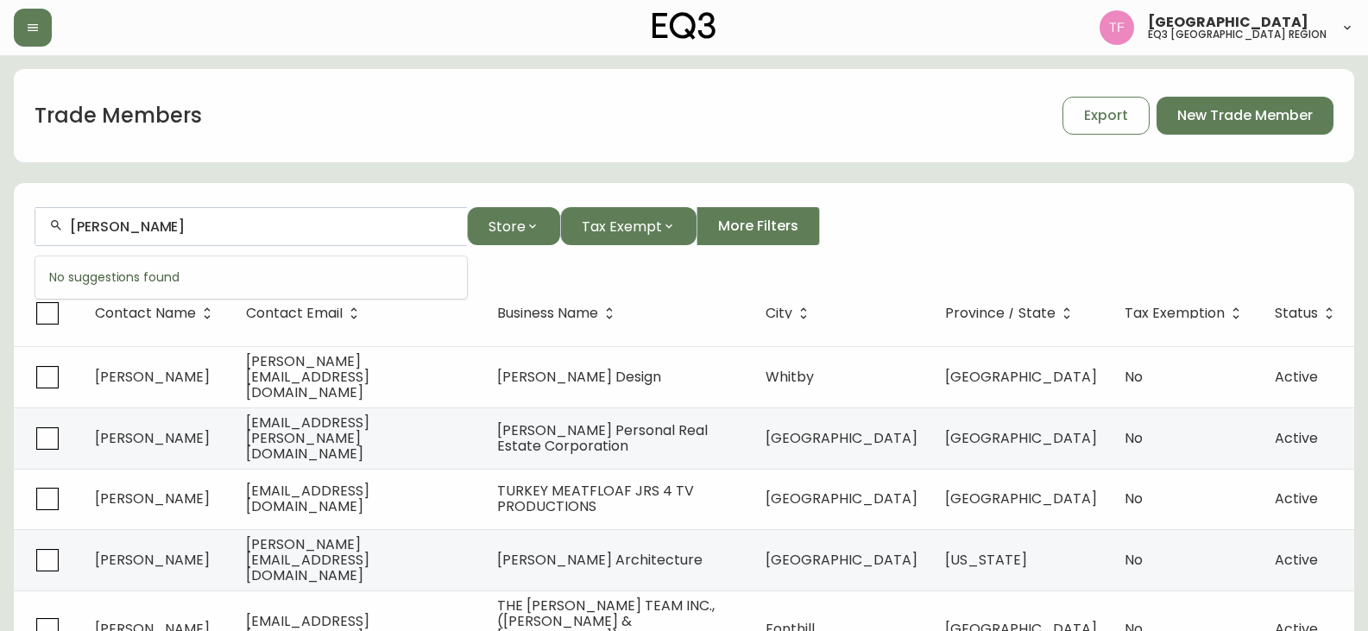
click at [194, 224] on input "ANNIE GAUTHIER" at bounding box center [261, 226] width 383 height 16
click at [171, 231] on input "GENEVIEVE FILLION" at bounding box center [261, 226] width 383 height 16
click at [198, 230] on input "LUC DEVOST" at bounding box center [261, 226] width 383 height 16
click at [213, 222] on input "HELENE BOILARD" at bounding box center [261, 226] width 383 height 16
click at [178, 230] on input "MARC ROSS" at bounding box center [261, 226] width 383 height 16
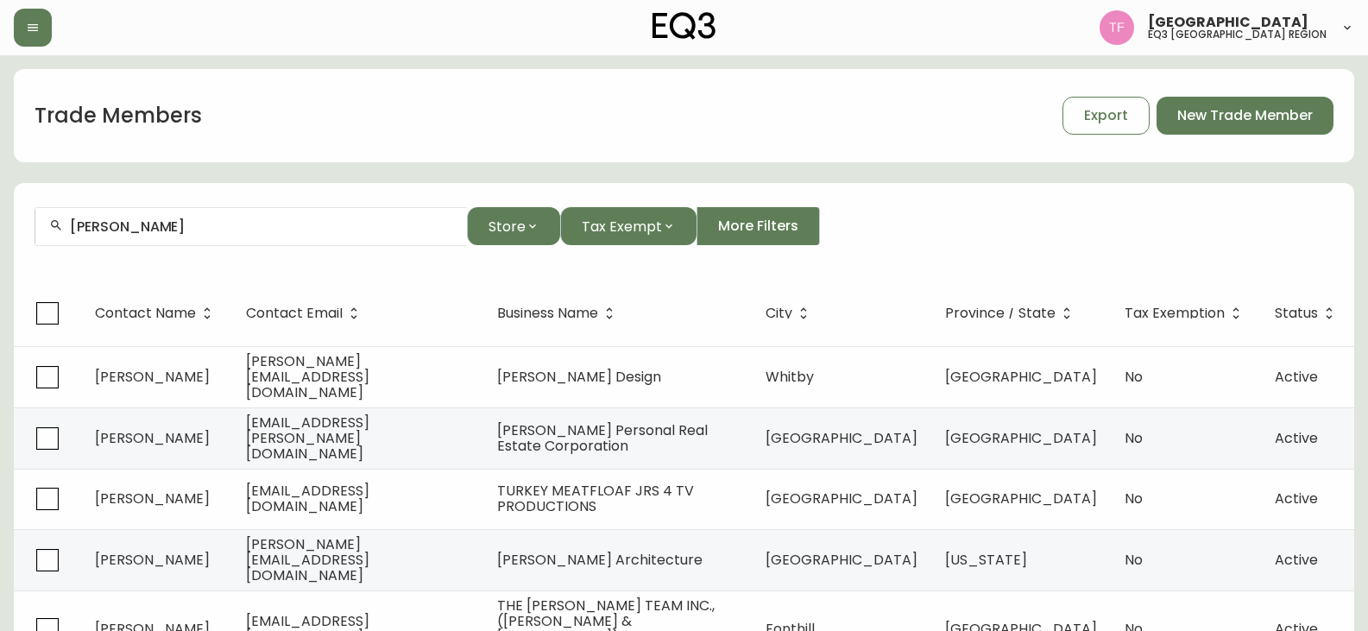
click at [161, 233] on input "MAUDE ADAM" at bounding box center [261, 226] width 383 height 16
click at [176, 225] on input "FREDERIC MARTINEAU" at bounding box center [261, 226] width 383 height 16
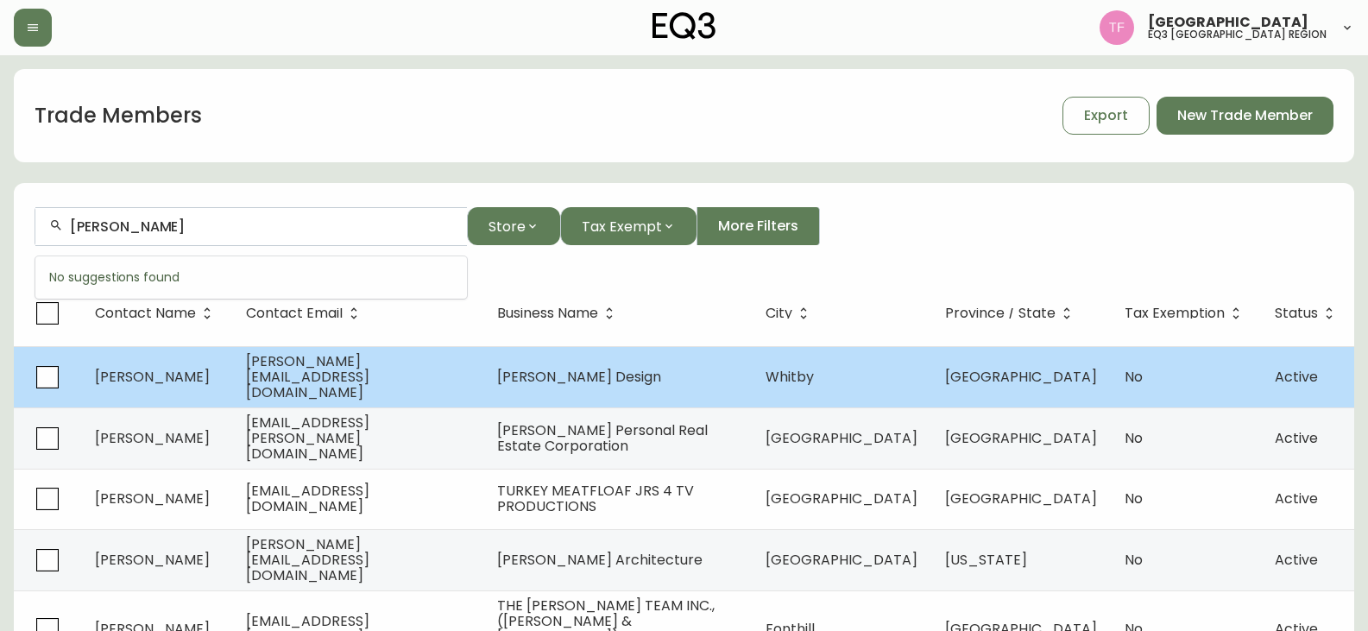
type input "MARTIN OTIS"
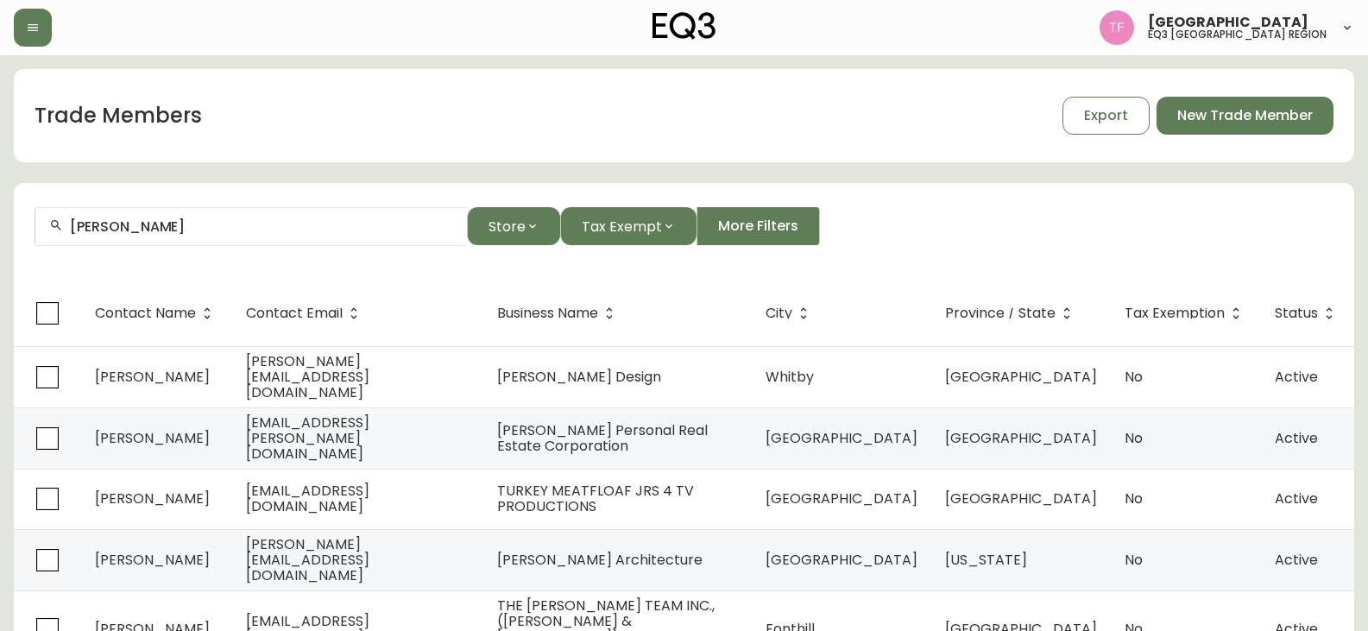
click at [149, 233] on input "MARTIN OTIS" at bounding box center [261, 226] width 383 height 16
type input "N"
type input "G"
type input "S"
type input "M"
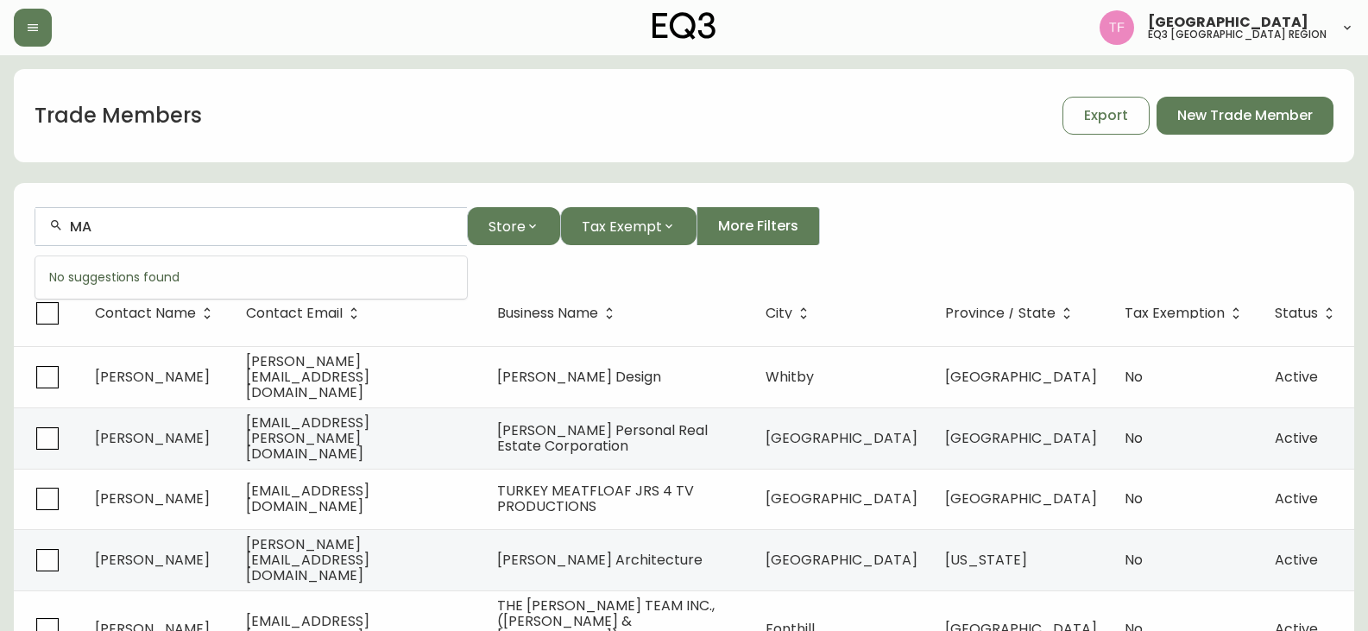
type input "M"
type input "E"
type input "H"
type input "S"
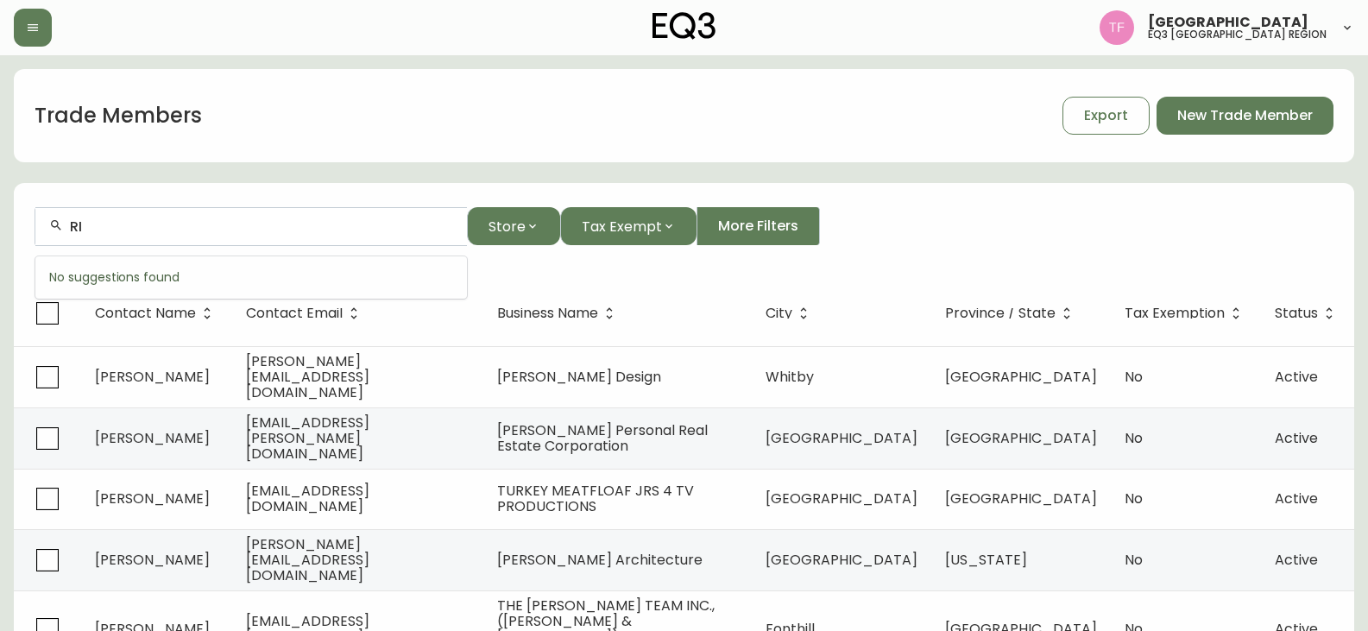
type input "R"
type input "M"
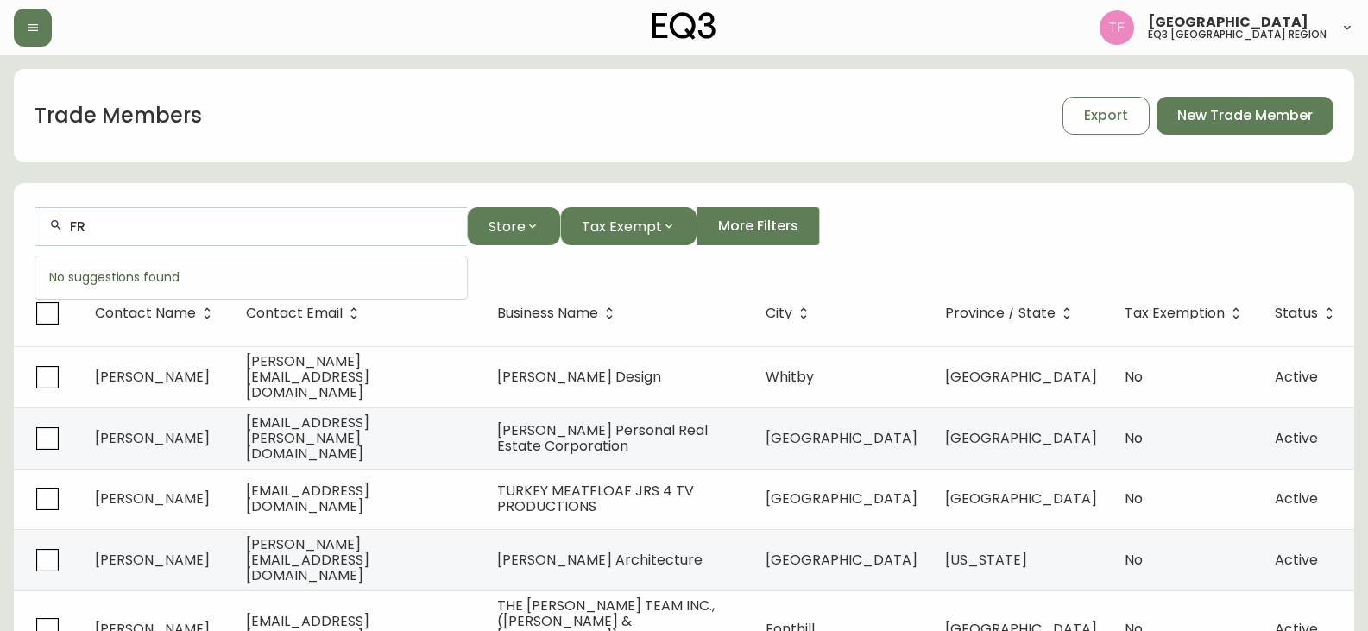
type input "F"
type input "S"
type input "M"
type input "S"
click at [229, 234] on input "MARIE-EVE GR" at bounding box center [261, 226] width 383 height 16
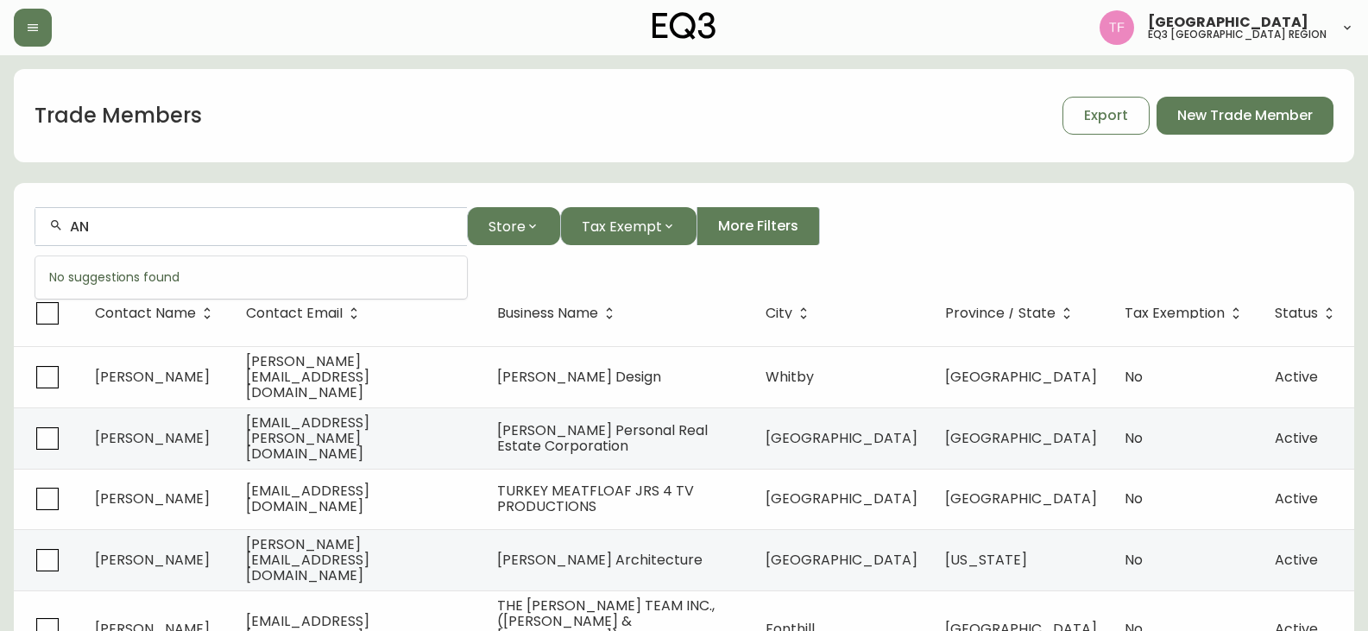
type input "A"
type input "S"
type input "H"
click at [114, 223] on input "text" at bounding box center [261, 226] width 383 height 16
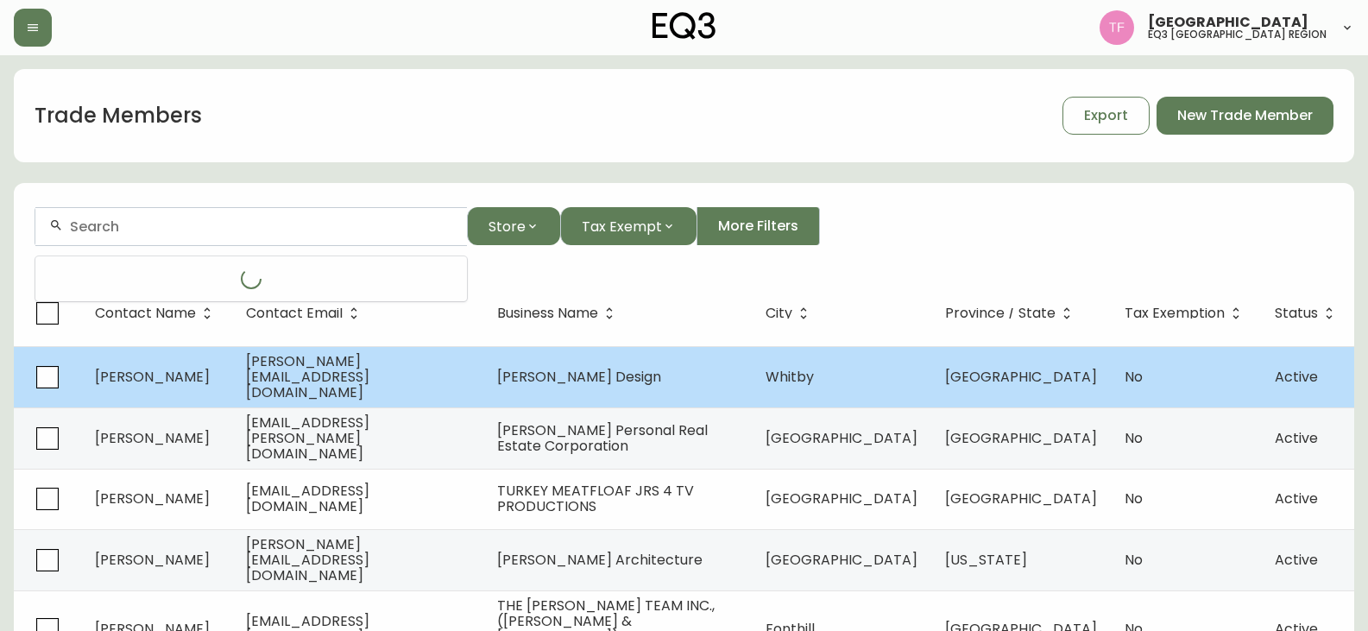
click at [537, 349] on td "[PERSON_NAME] Design" at bounding box center [617, 376] width 268 height 61
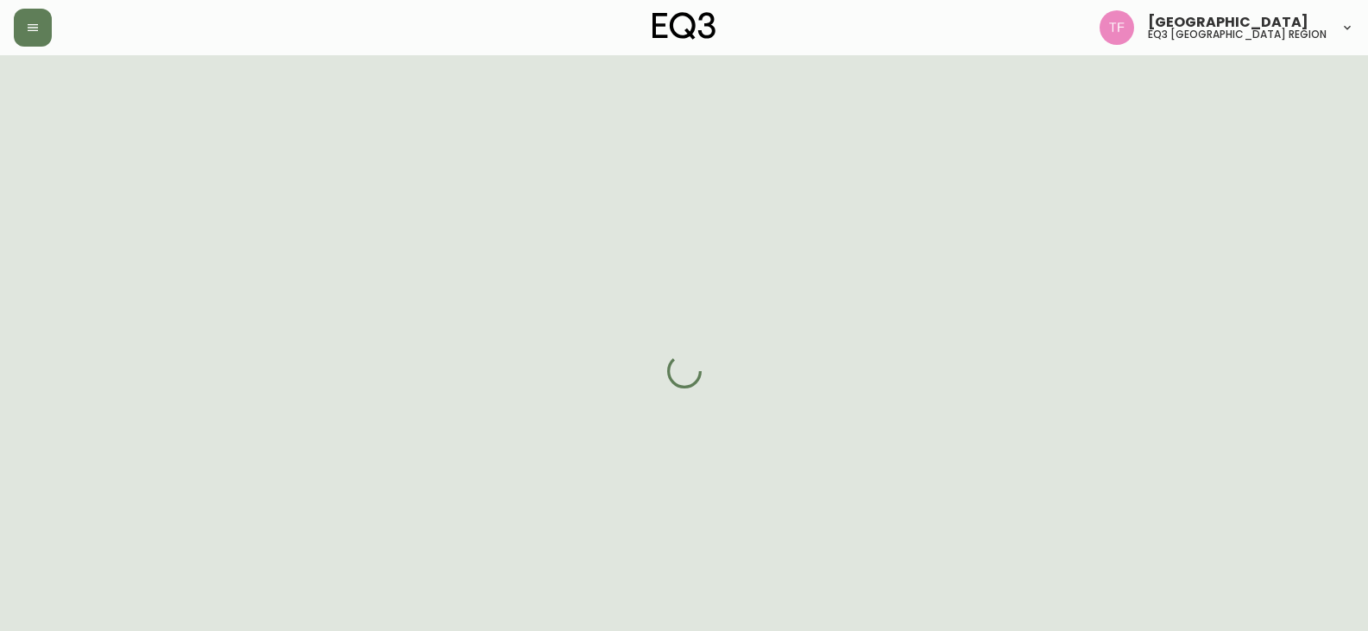
select select "ON"
select select "CA"
select select "CA_EN"
select select "Other"
select select "Interior Designer"
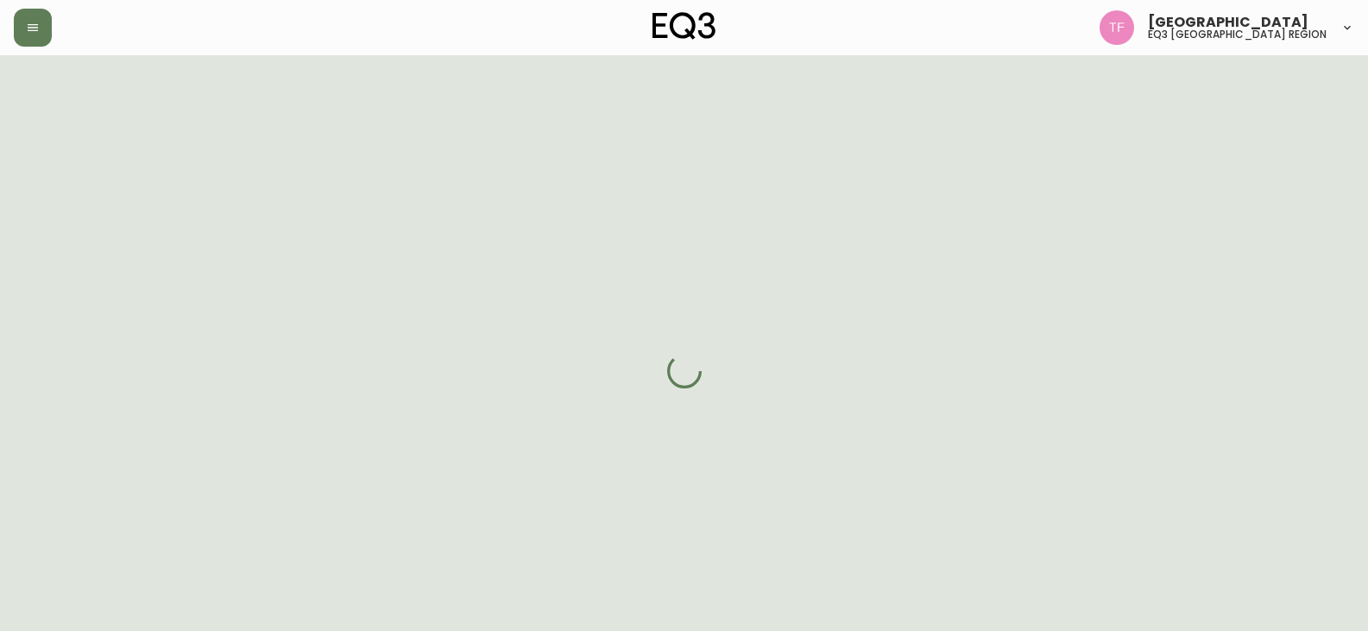
select select "false"
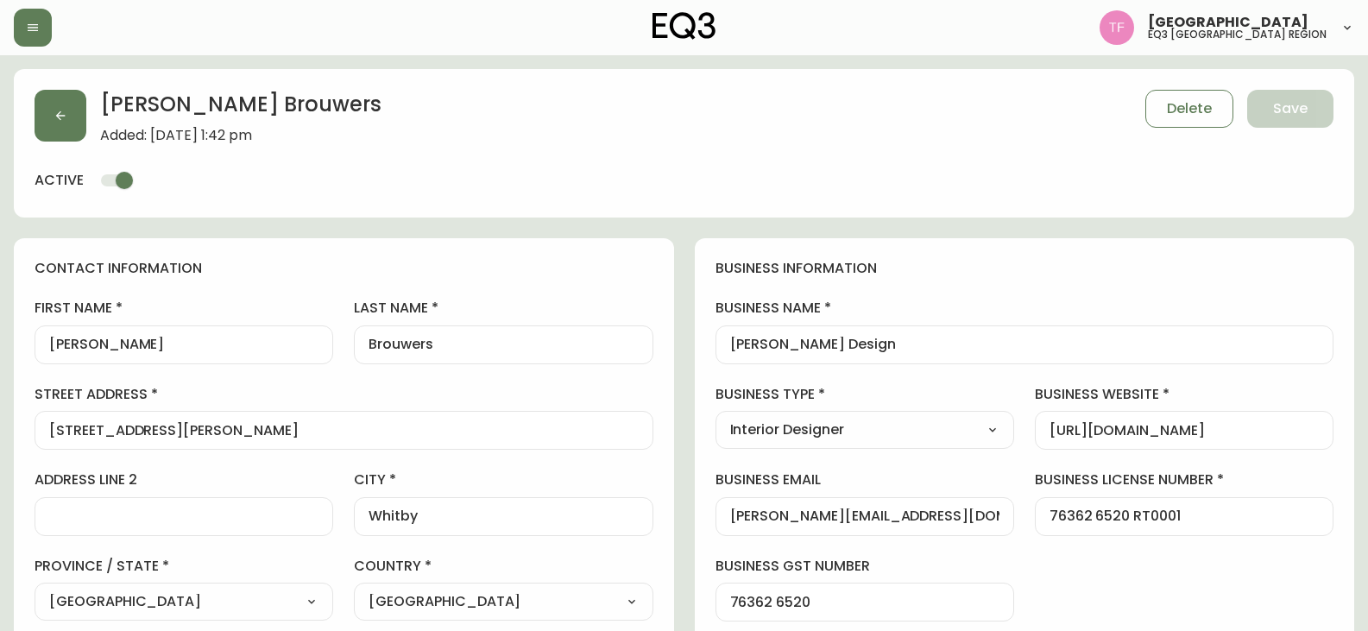
type input "EQ3 Toronto - King"
select select "cjw10z96r007p6gs0hn5531do"
click at [50, 100] on button "button" at bounding box center [61, 116] width 52 height 52
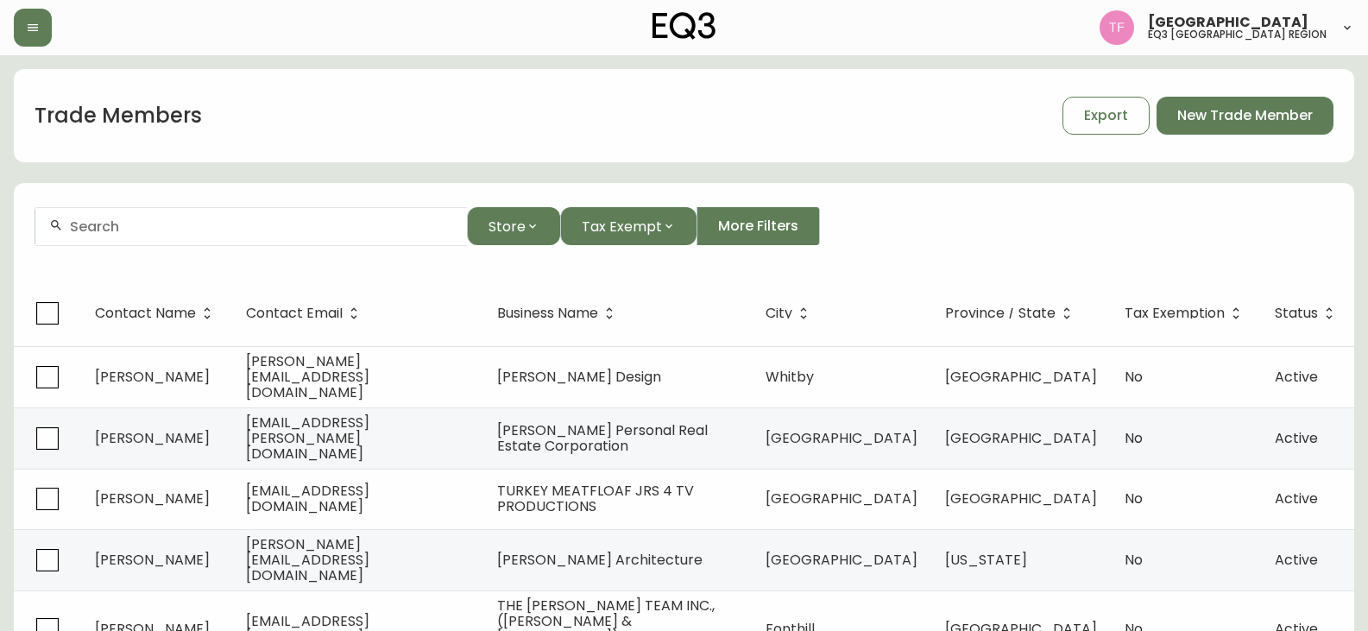
click at [172, 234] on input "text" at bounding box center [261, 226] width 383 height 16
click at [216, 224] on input "CLEAR DESIGNS" at bounding box center [261, 226] width 383 height 16
click at [207, 230] on input "SHEILA VAN" at bounding box center [261, 226] width 383 height 16
drag, startPoint x: 195, startPoint y: 242, endPoint x: 204, endPoint y: 234, distance: 12.2
click at [195, 242] on div "MARIO HUPPE" at bounding box center [250, 226] width 431 height 39
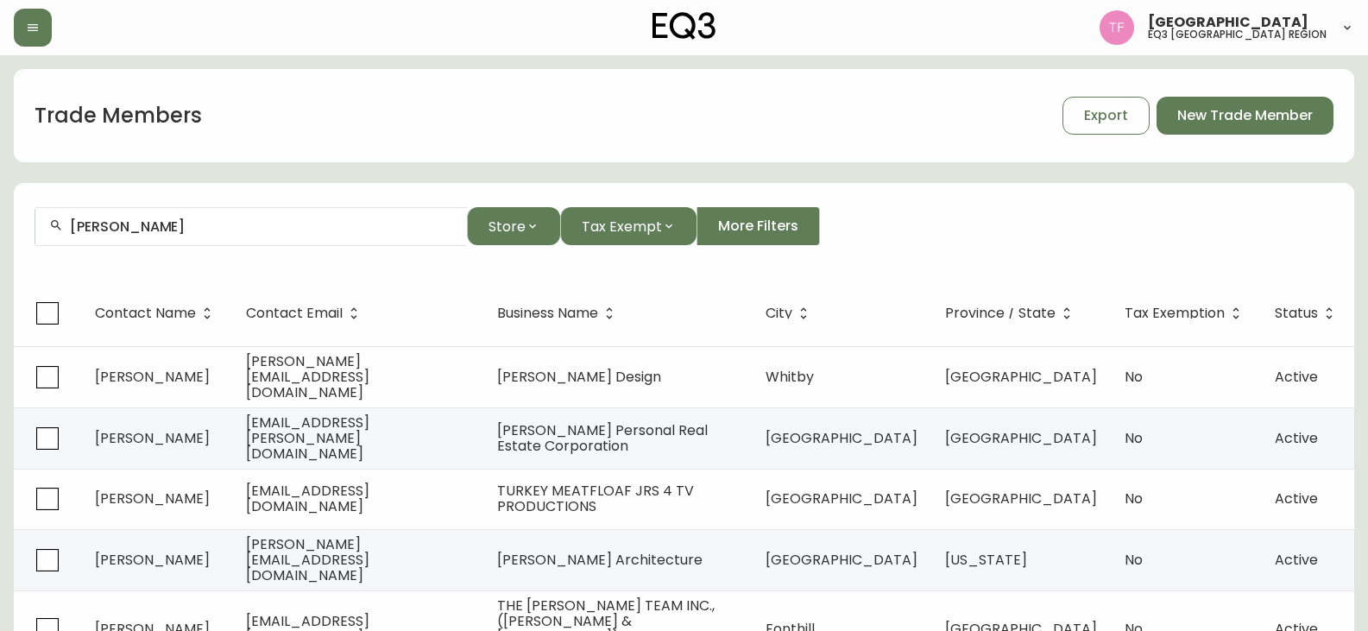
click at [159, 242] on div "DIANA VIGLIOTTI" at bounding box center [250, 226] width 431 height 39
click at [195, 224] on input "REBECCA DIXON" at bounding box center [261, 226] width 383 height 16
click at [166, 233] on input "SARAH LEACH" at bounding box center [261, 226] width 383 height 16
click at [209, 231] on input "LOUISE POULIN" at bounding box center [261, 226] width 383 height 16
click at [247, 217] on div "PAUL ANDREW PHILBERT" at bounding box center [250, 226] width 431 height 39
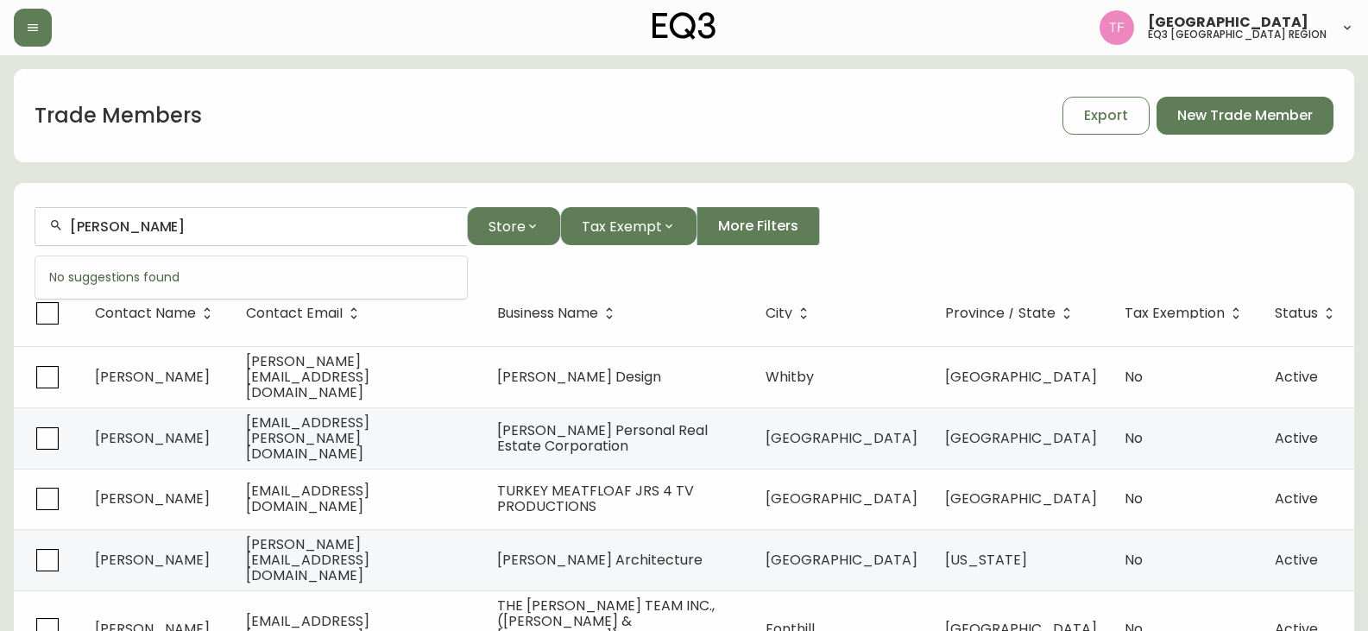
click at [168, 234] on input "ANGELO MANDATO" at bounding box center [261, 226] width 383 height 16
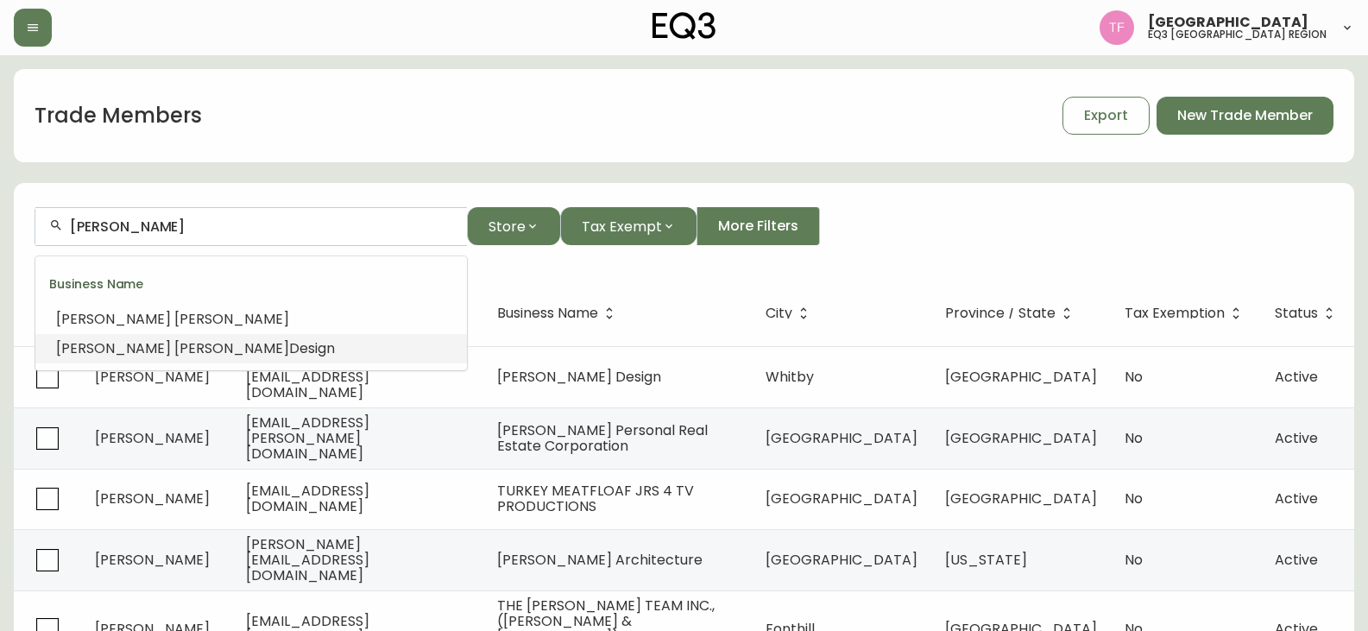
click at [236, 346] on li "Tanya Collins Design" at bounding box center [250, 348] width 431 height 29
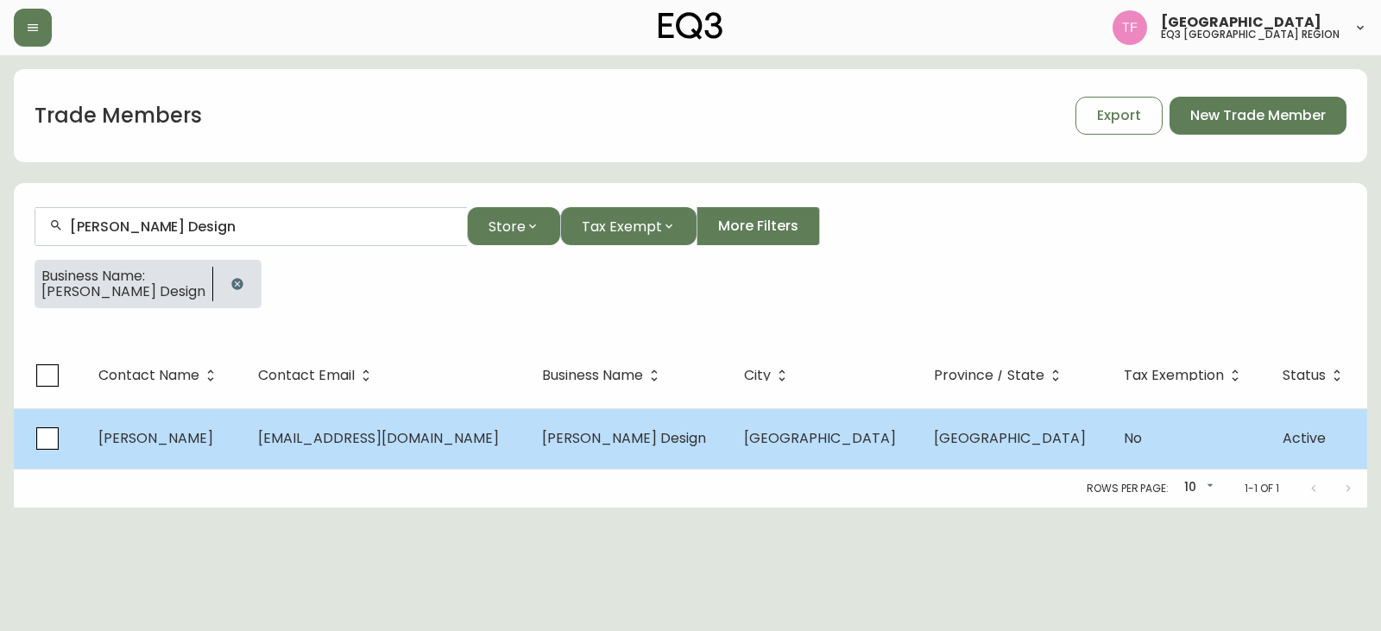
type input "Tanya Collins Design"
click at [731, 452] on td "Tanya Collins Design" at bounding box center [629, 438] width 203 height 60
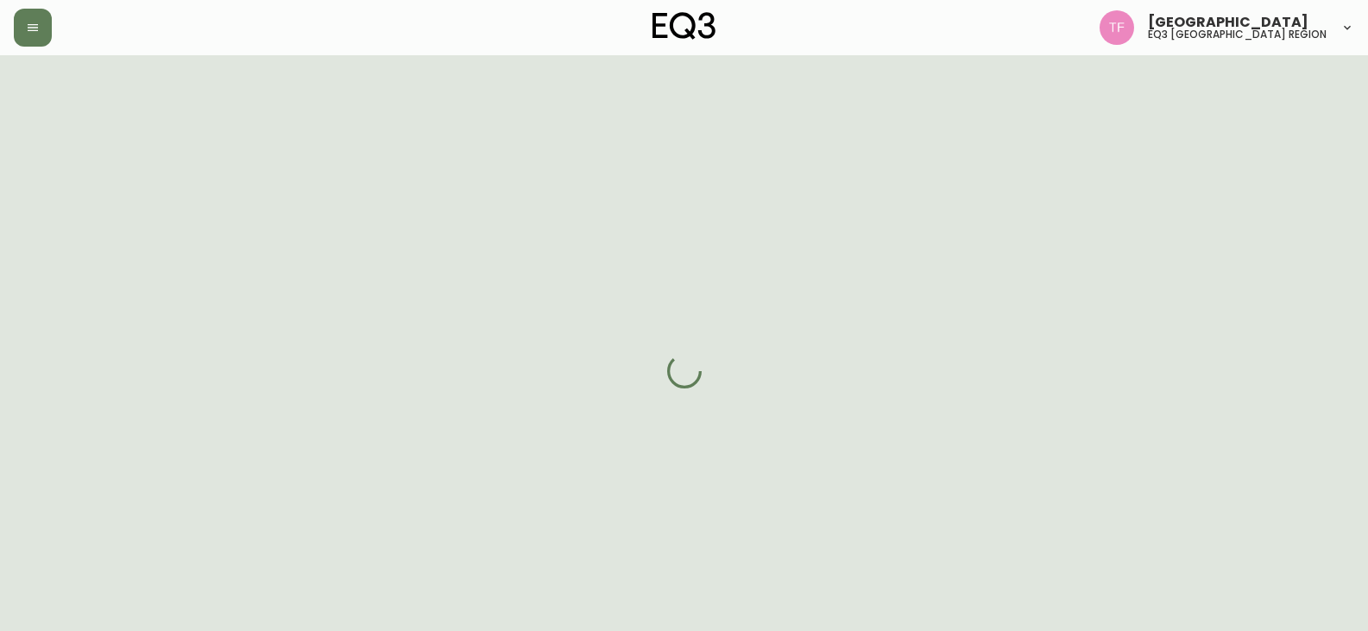
select select "ON"
select select "CA"
select select "CA_EN"
select select "Advertisement"
select select "Interior Designer"
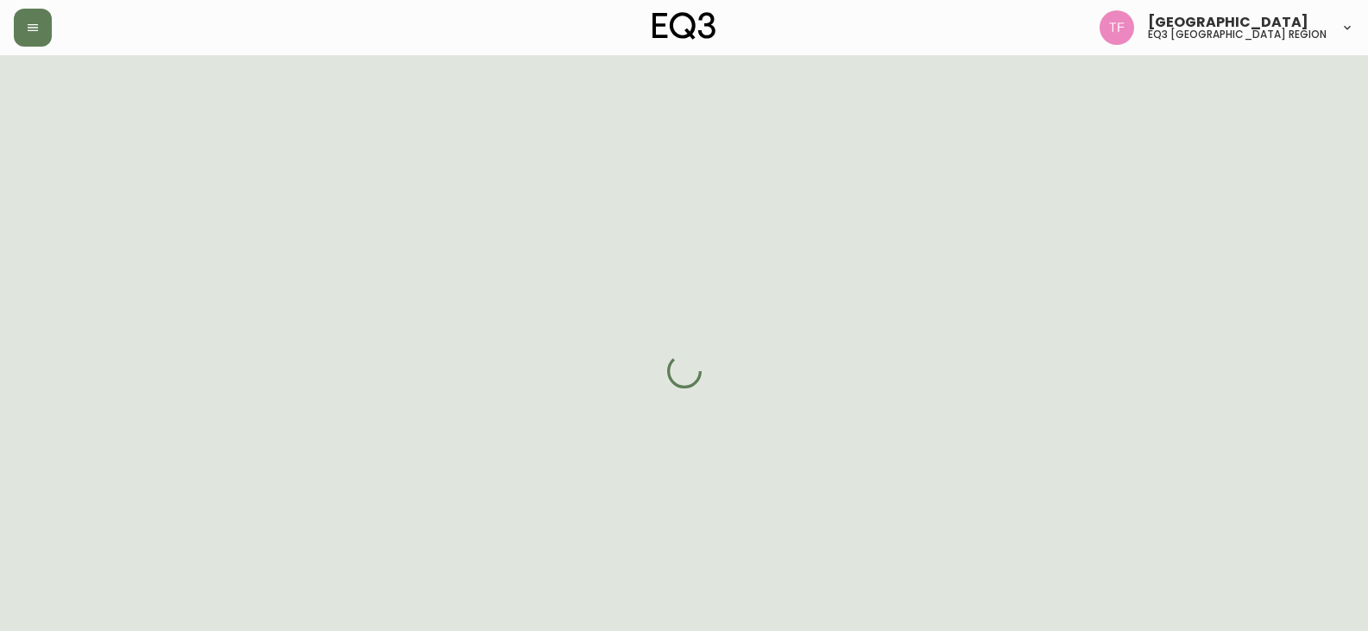
select select "cjw10z96r006i6gs06enveott"
select select "false"
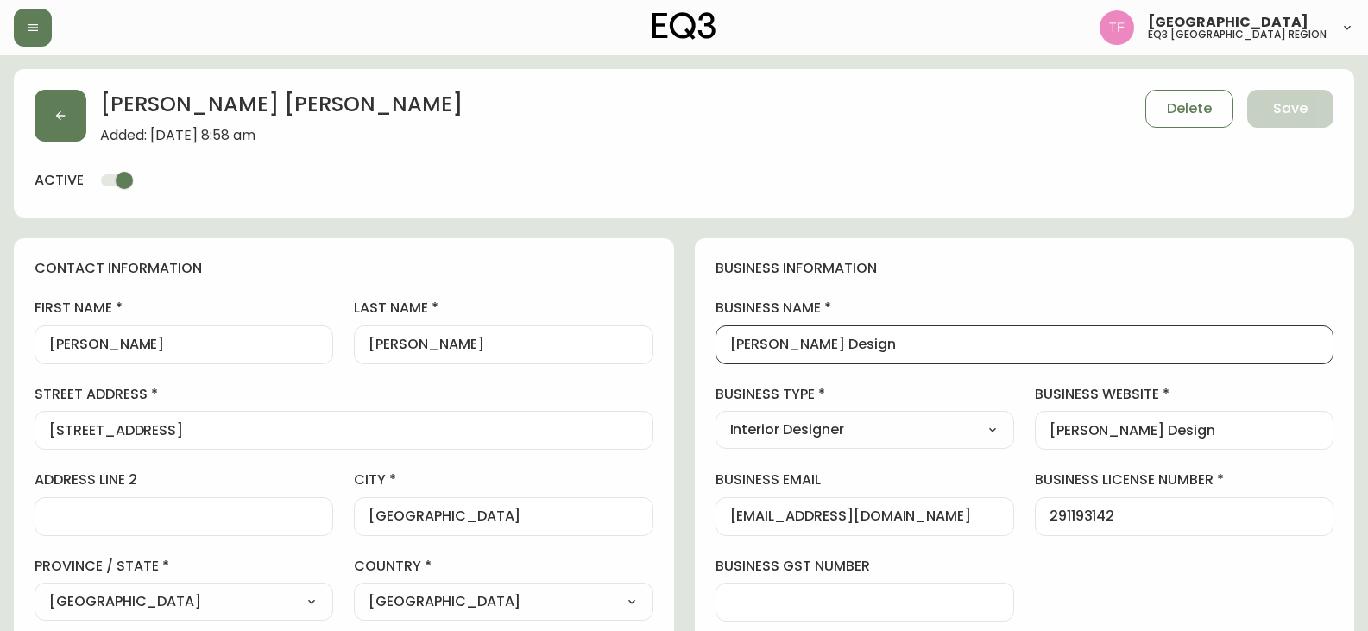
drag, startPoint x: 878, startPoint y: 351, endPoint x: 636, endPoint y: 348, distance: 242.5
click at [68, 109] on button "button" at bounding box center [61, 116] width 52 height 52
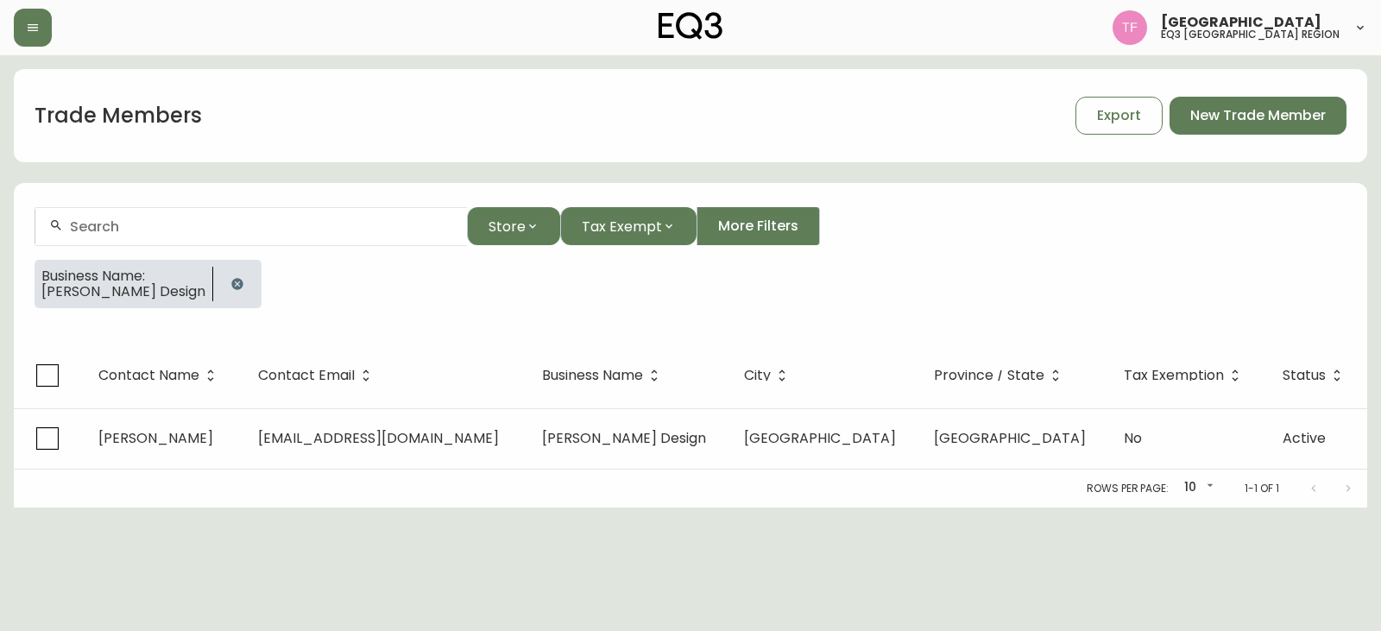
click at [221, 293] on button "button" at bounding box center [237, 284] width 35 height 35
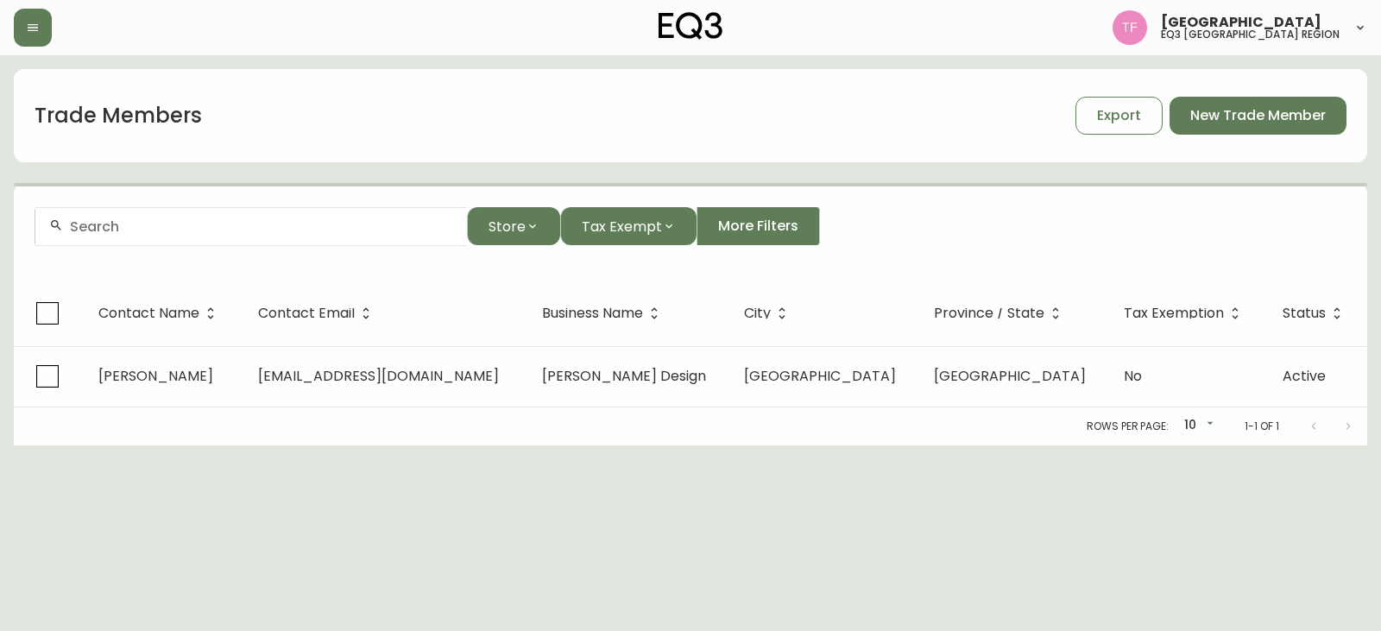
drag, startPoint x: 203, startPoint y: 216, endPoint x: 173, endPoint y: 229, distance: 32.1
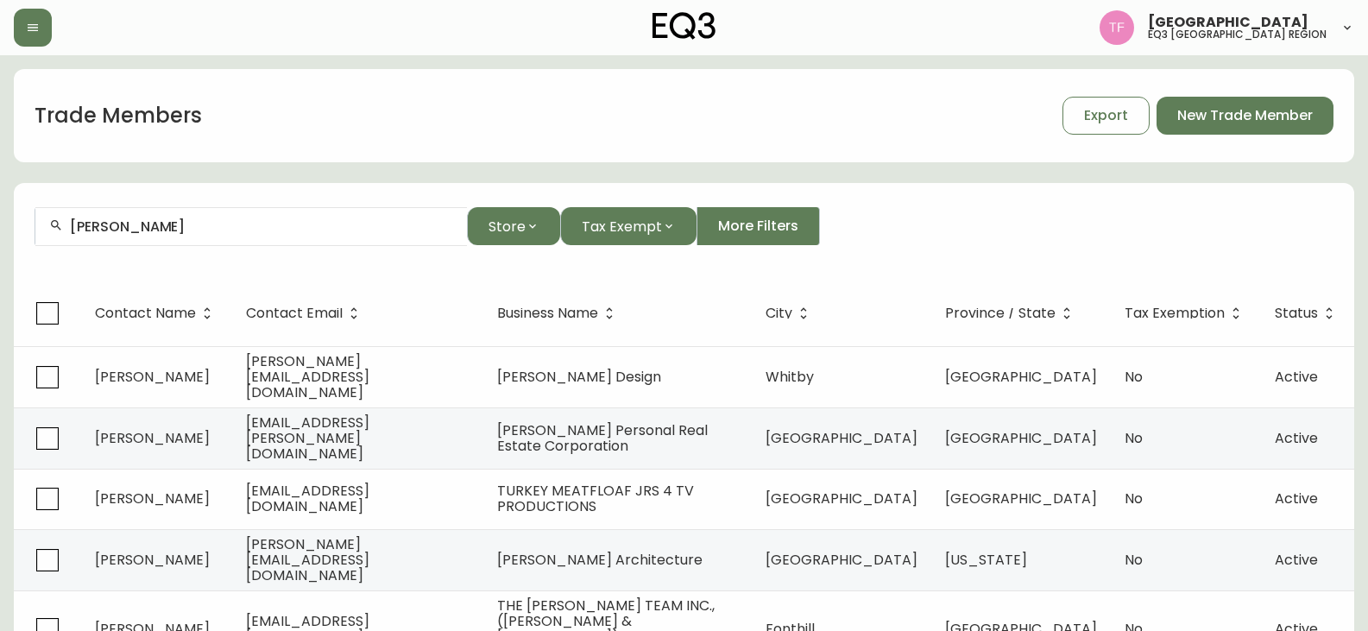
click at [181, 225] on input "TROY HEATH" at bounding box center [261, 226] width 383 height 16
click at [293, 219] on input "KAMRAN HAQ" at bounding box center [261, 226] width 383 height 16
drag, startPoint x: 248, startPoint y: 227, endPoint x: -67, endPoint y: 227, distance: 314.9
click at [0, 227] on html "Tessa Forest eq3 midwest & west region Trade Members Export New Trade Member NI…" at bounding box center [684, 520] width 1368 height 1041
type input "R"
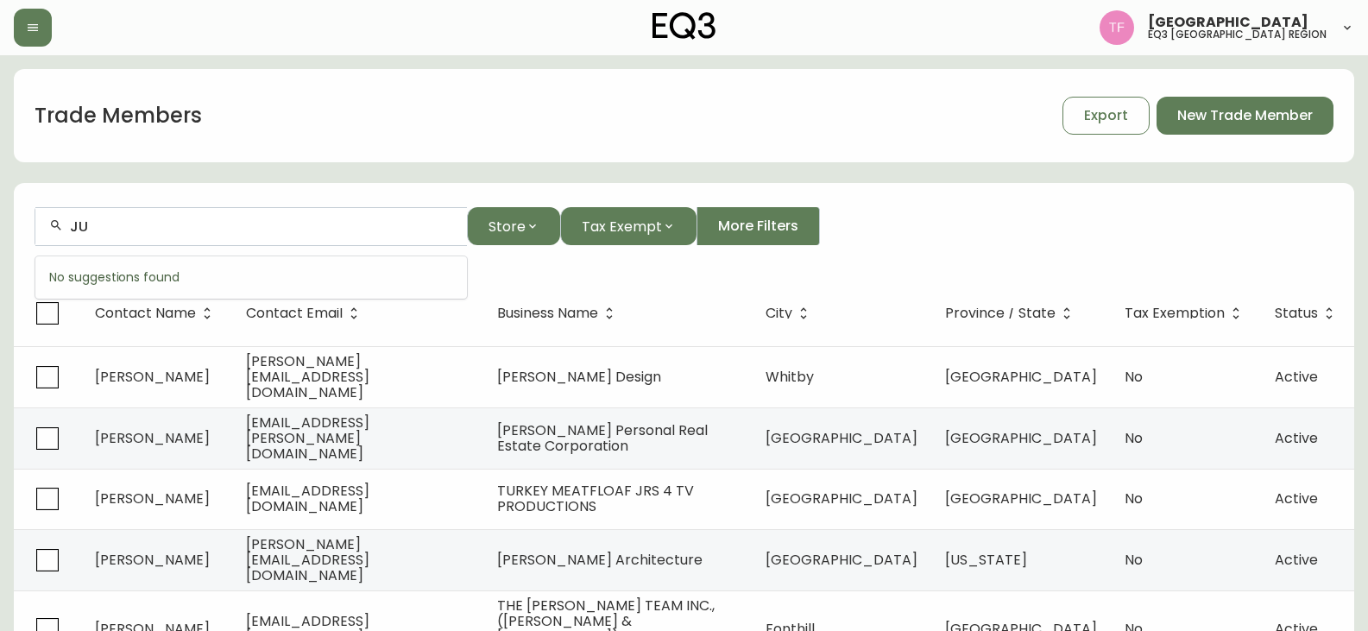
type input "J"
type input "S"
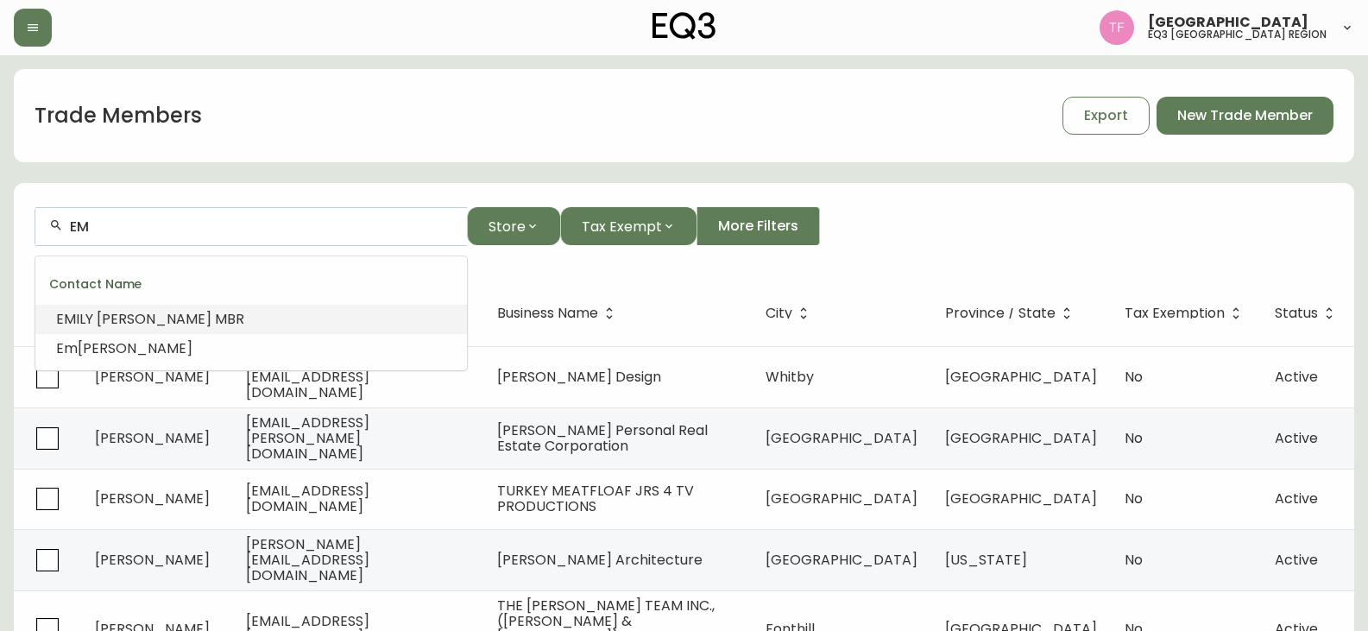
type input "E"
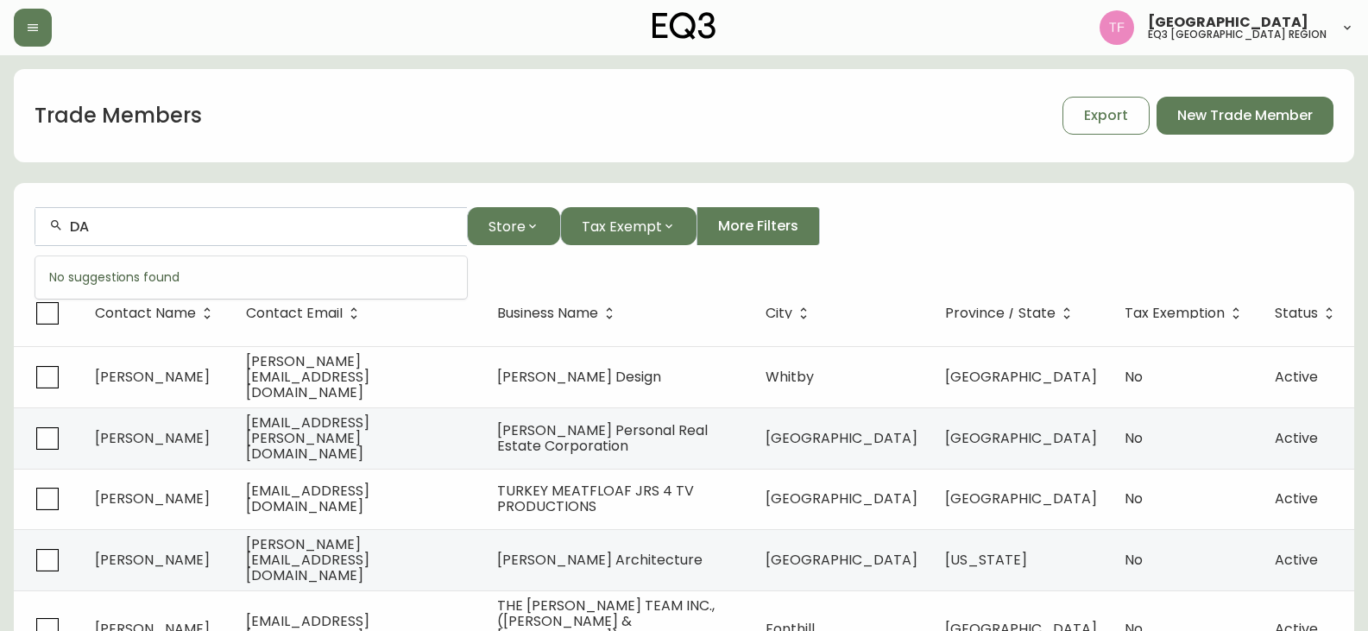
type input "D"
type input "Q"
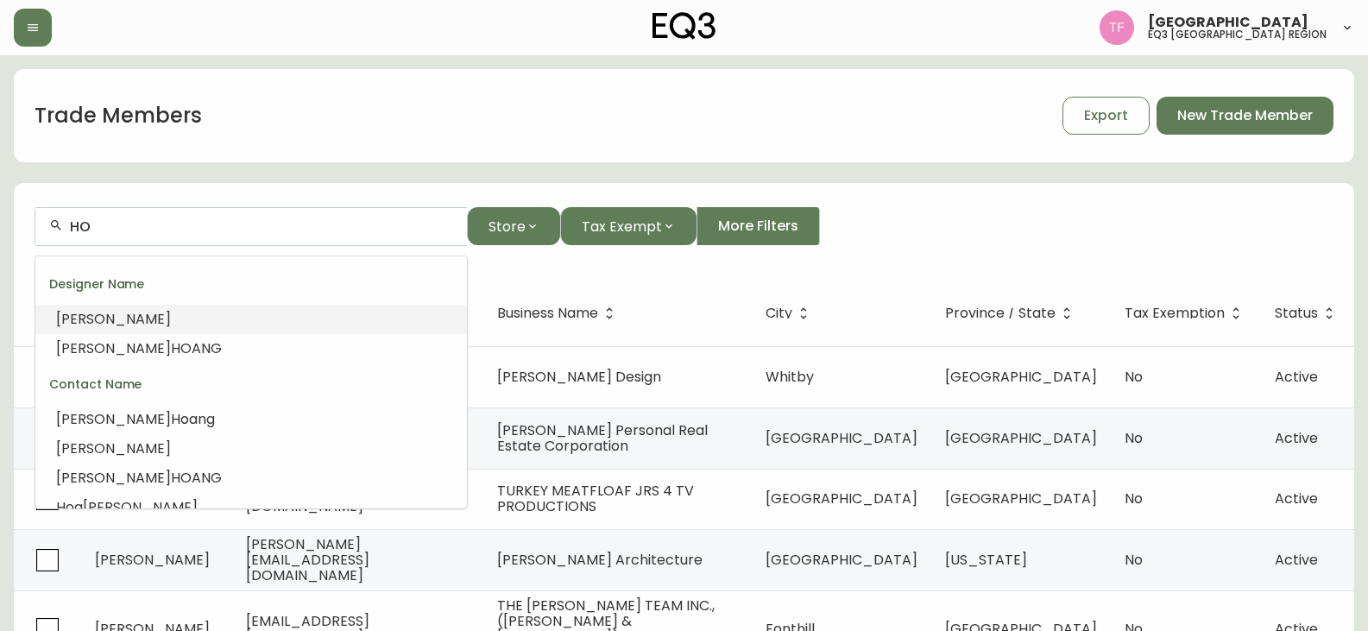
type input "H"
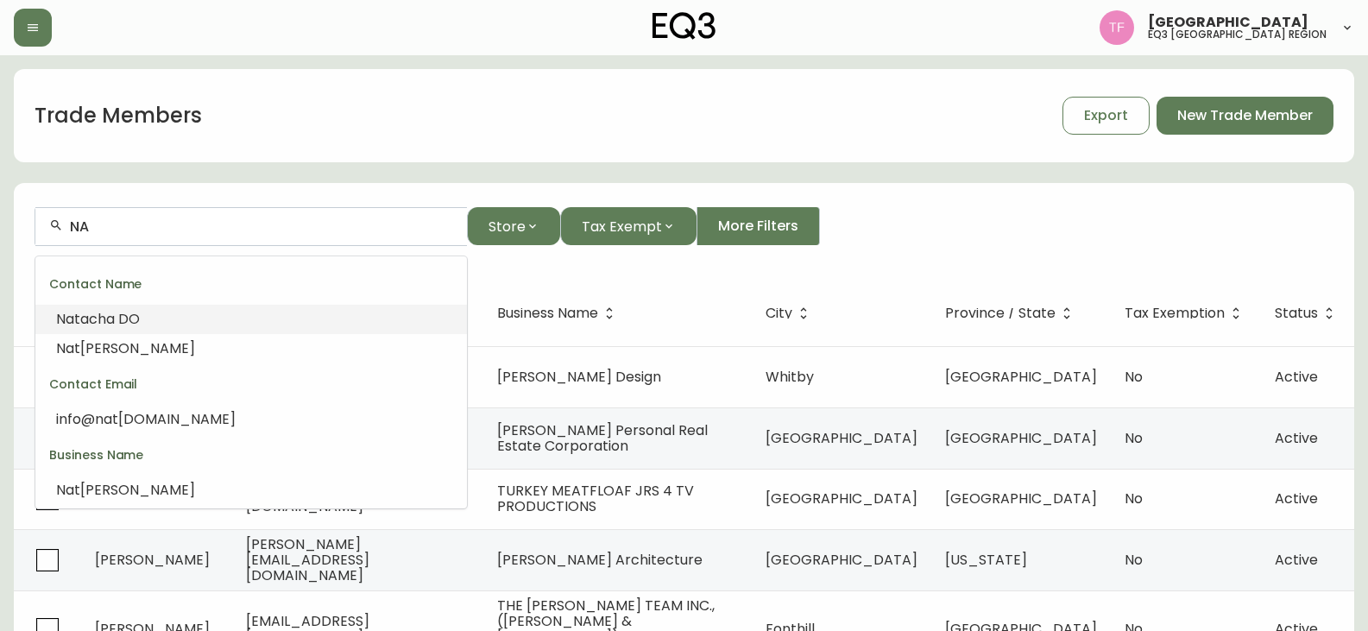
type input "N"
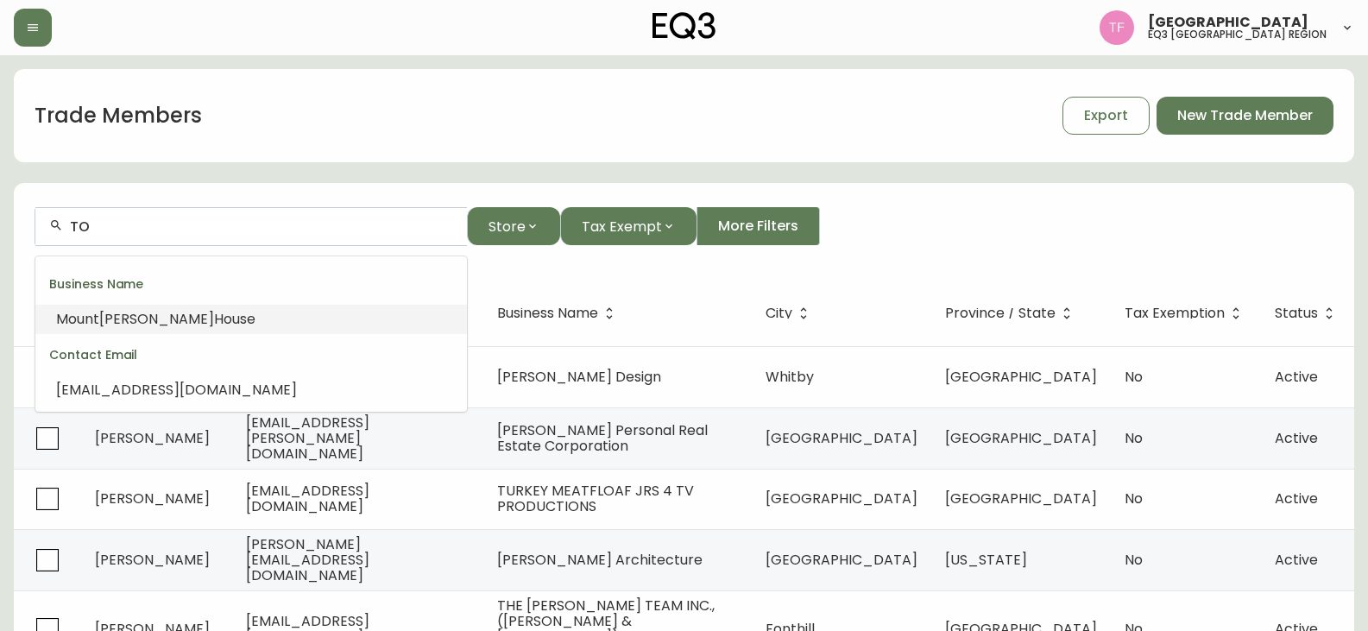
type input "T"
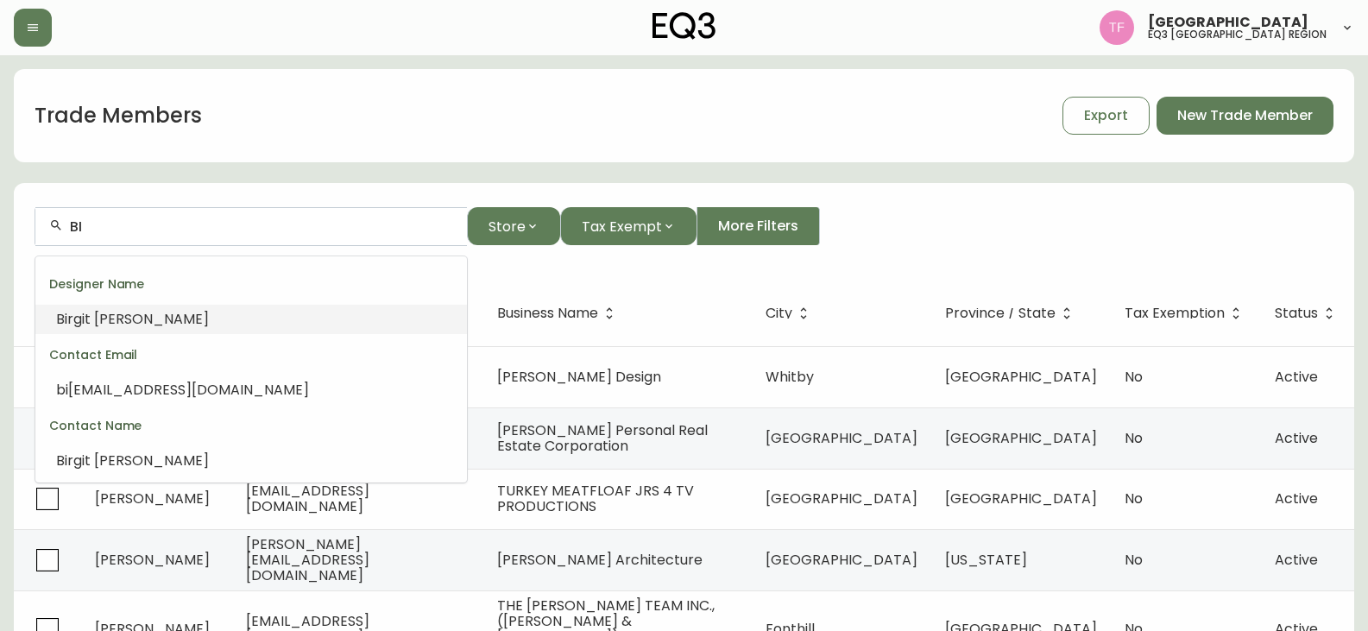
type input "B"
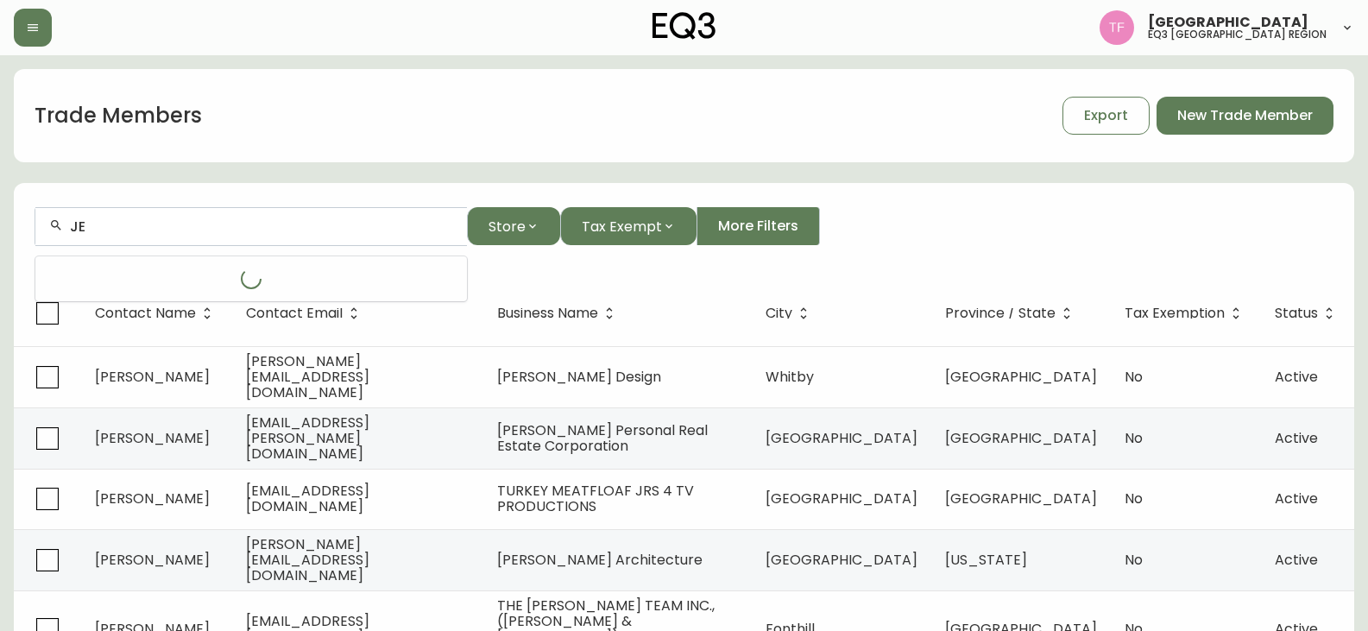
type input "J"
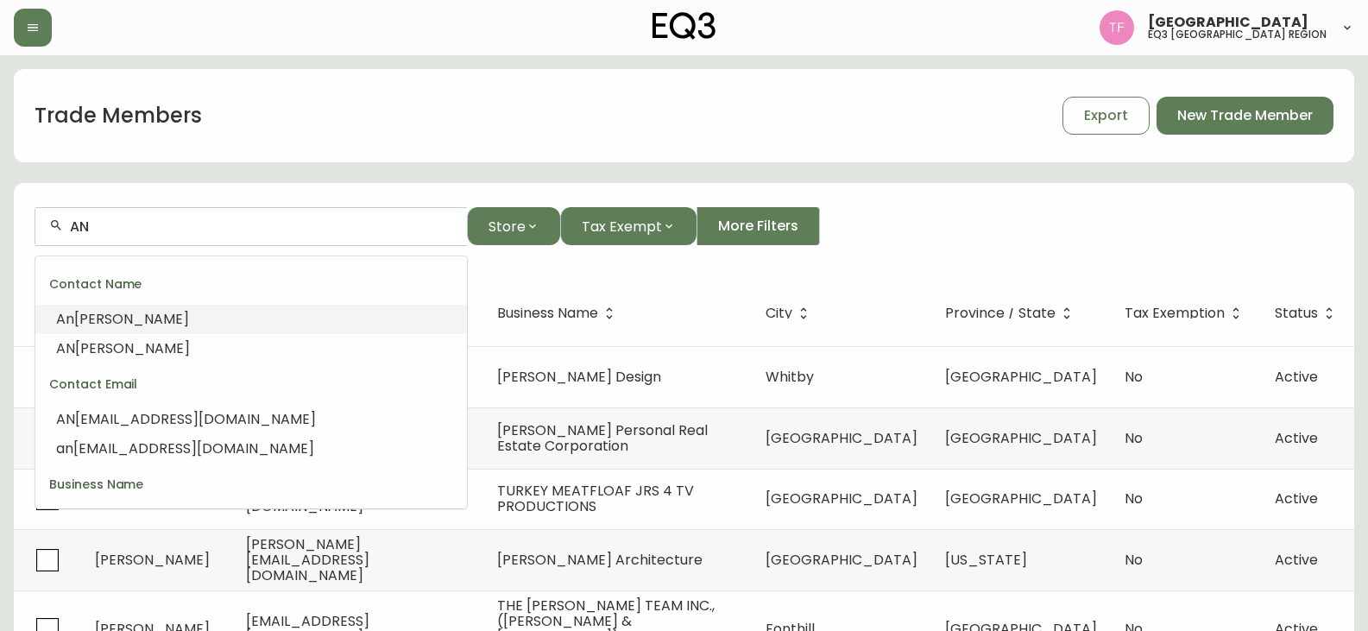
type input "A"
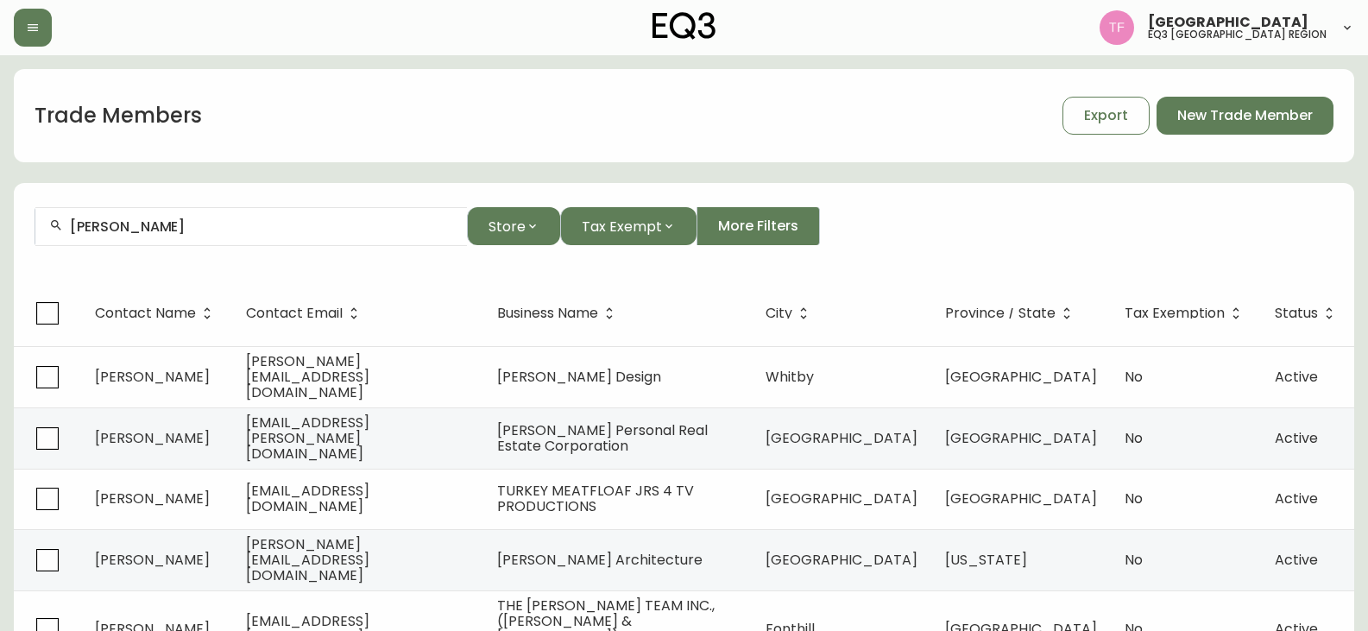
click at [221, 239] on div "KATHERINE LEU" at bounding box center [250, 226] width 431 height 39
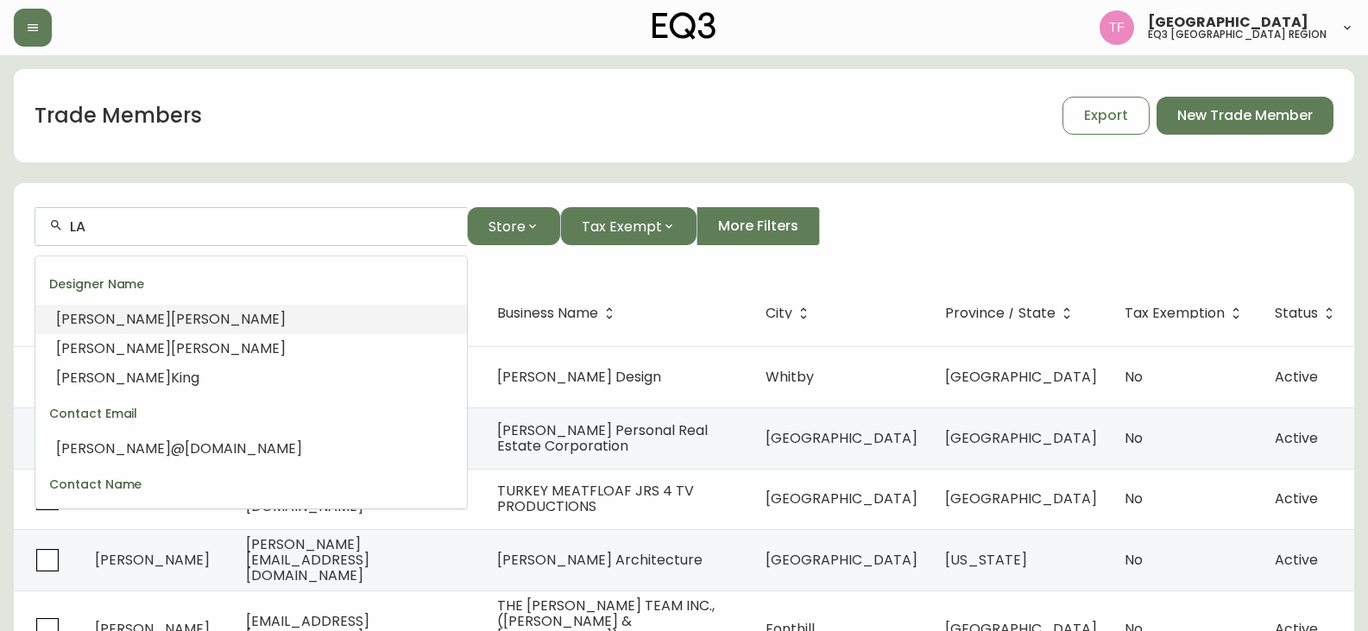
type input "L"
type input "U"
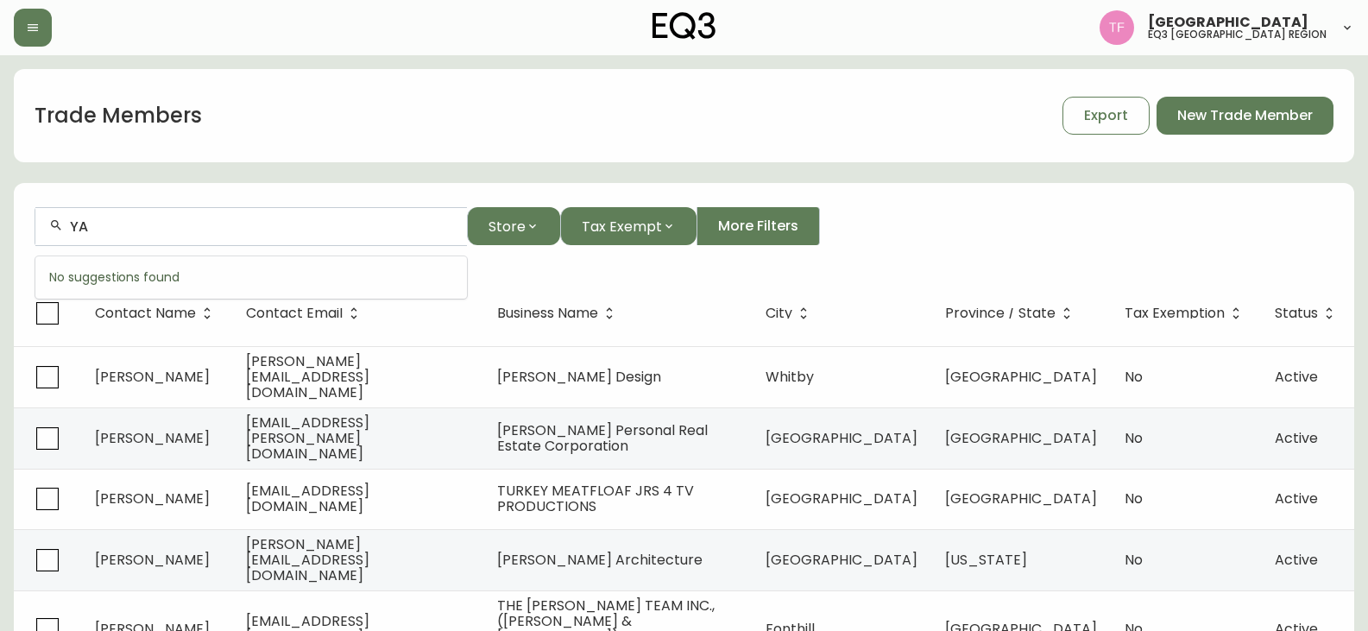
type input "Y"
type input "M"
type input "E"
type input "K"
type input "T"
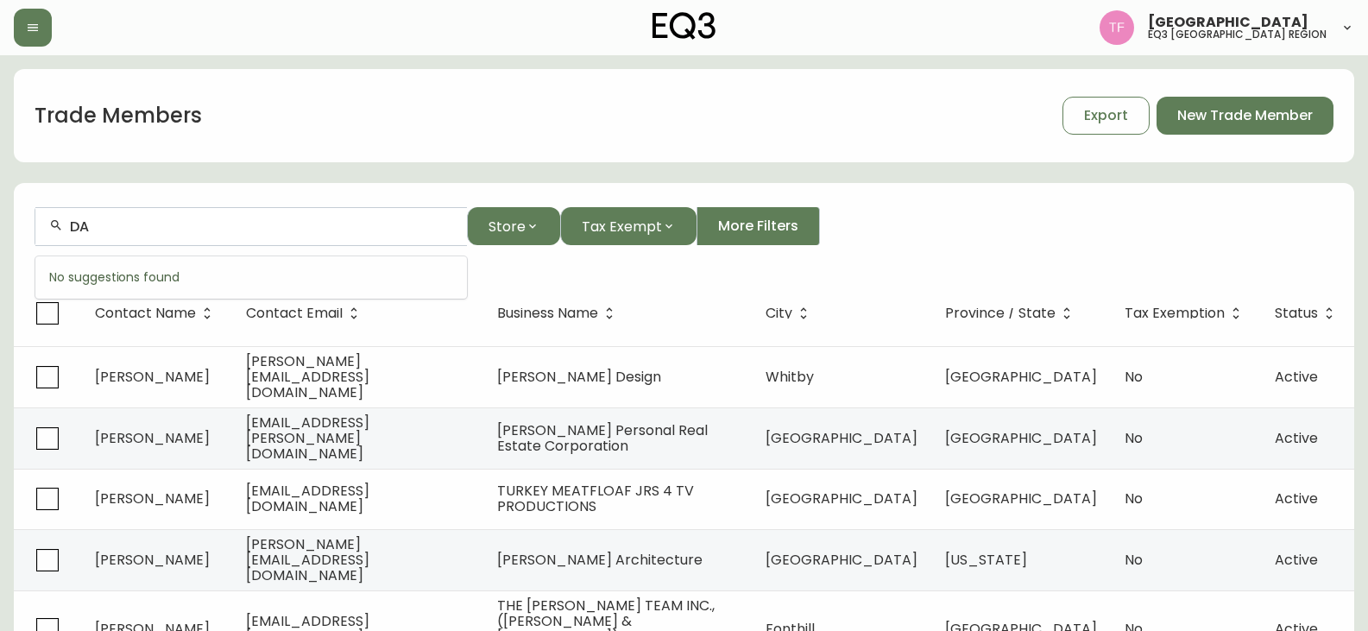
type input "D"
click at [265, 240] on div "2H INT" at bounding box center [250, 226] width 431 height 39
drag, startPoint x: 265, startPoint y: 235, endPoint x: 204, endPoint y: 229, distance: 60.7
drag, startPoint x: 261, startPoint y: 226, endPoint x: 187, endPoint y: 224, distance: 73.4
click at [187, 224] on input "2H INTERIOR DESIGN LTD" at bounding box center [261, 226] width 383 height 16
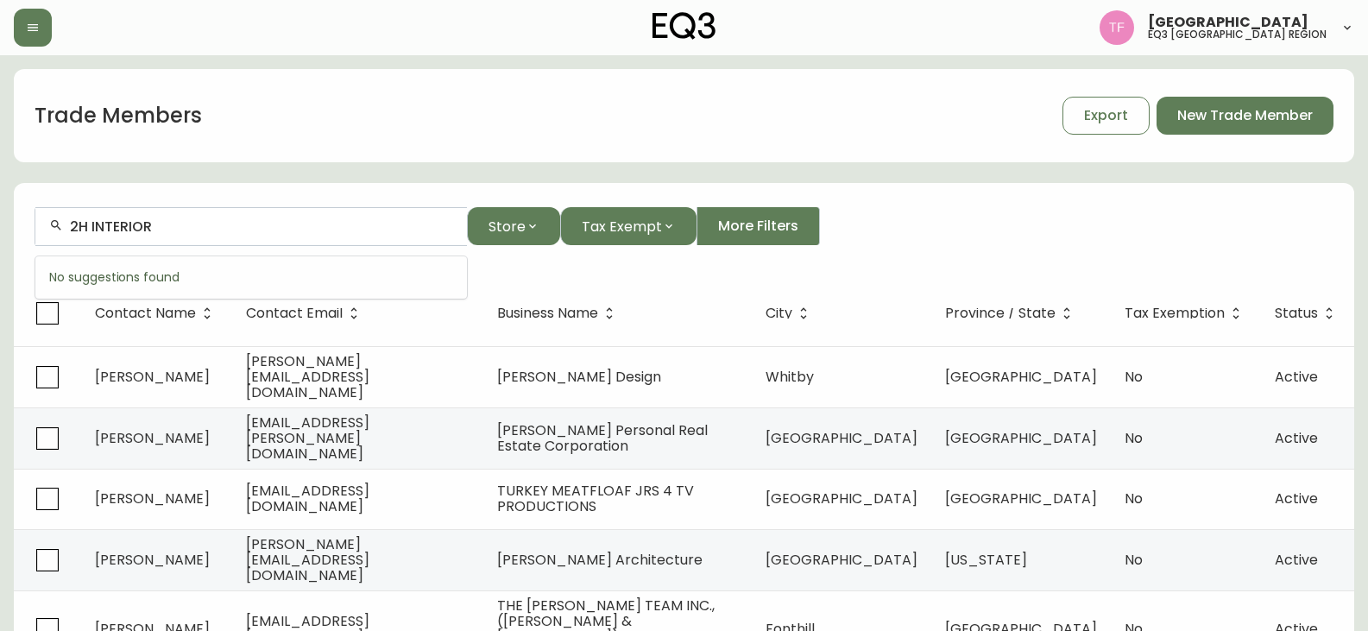
click at [108, 229] on input "2H INTERIOR" at bounding box center [261, 226] width 383 height 16
type input "2H INTERIOR"
click at [1060, 128] on div "Trade Members Export New Trade Member" at bounding box center [684, 115] width 1340 height 55
click at [1073, 123] on button "Export" at bounding box center [1105, 116] width 87 height 38
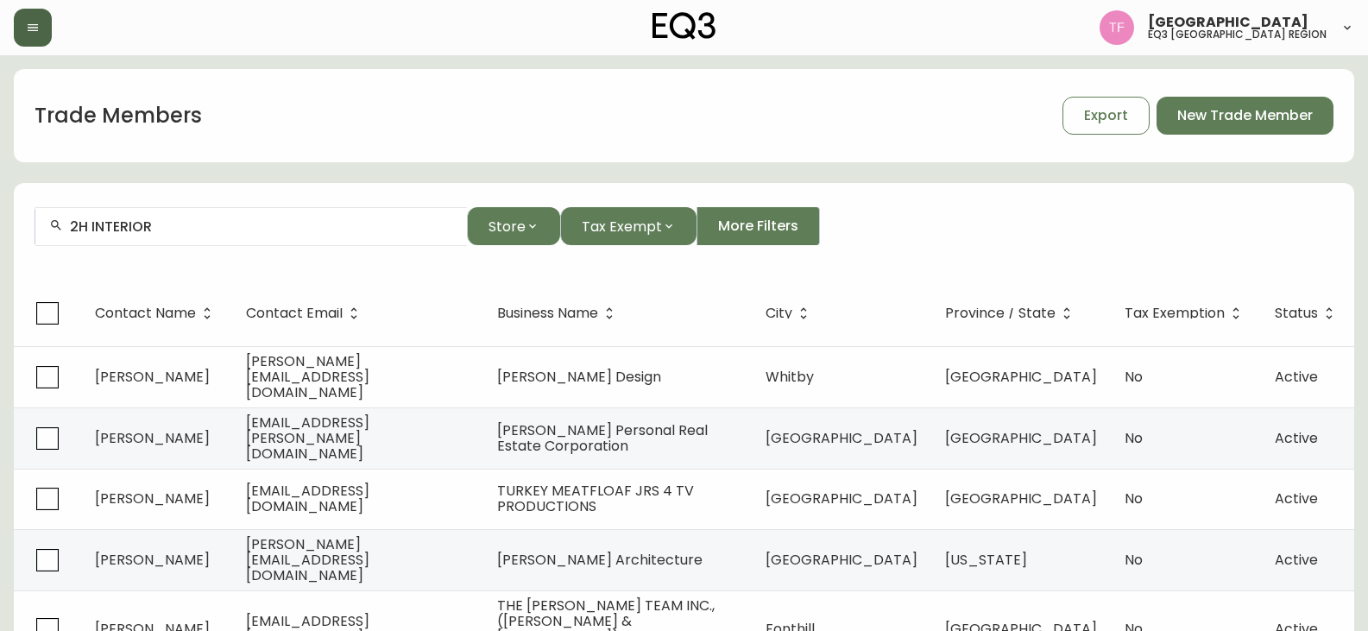
click at [35, 23] on icon "button" at bounding box center [33, 28] width 14 height 14
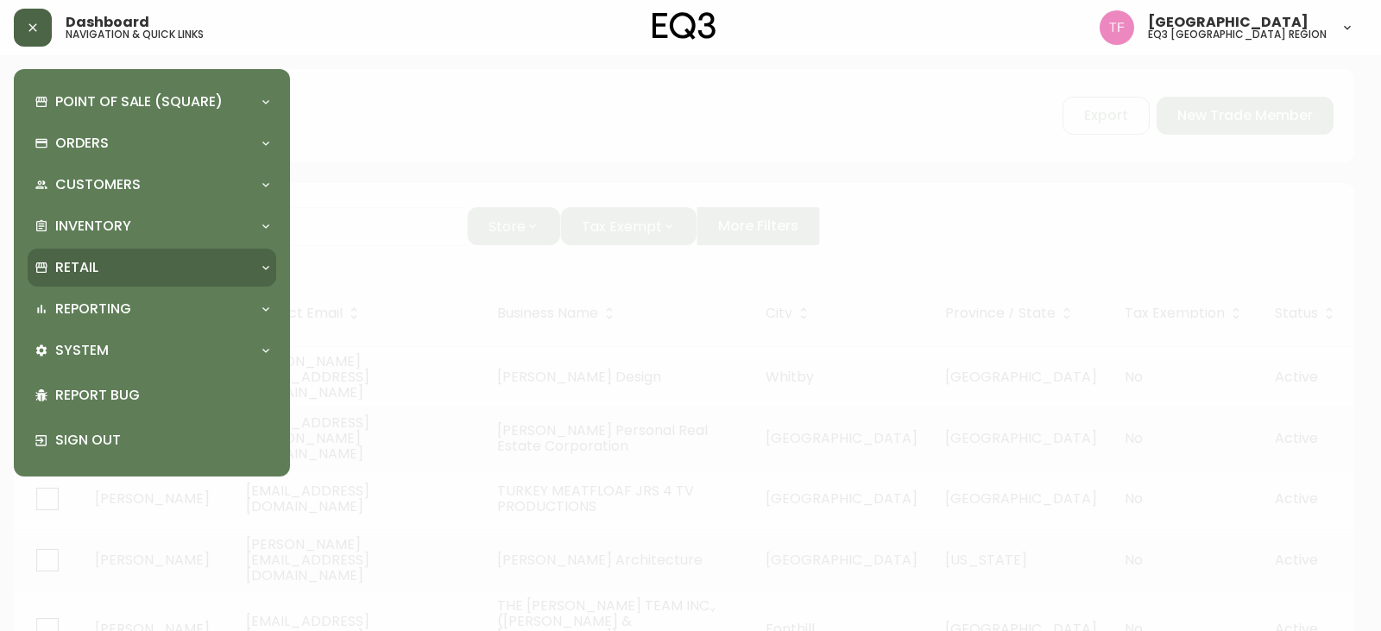
click at [123, 273] on div "Retail" at bounding box center [143, 267] width 217 height 19
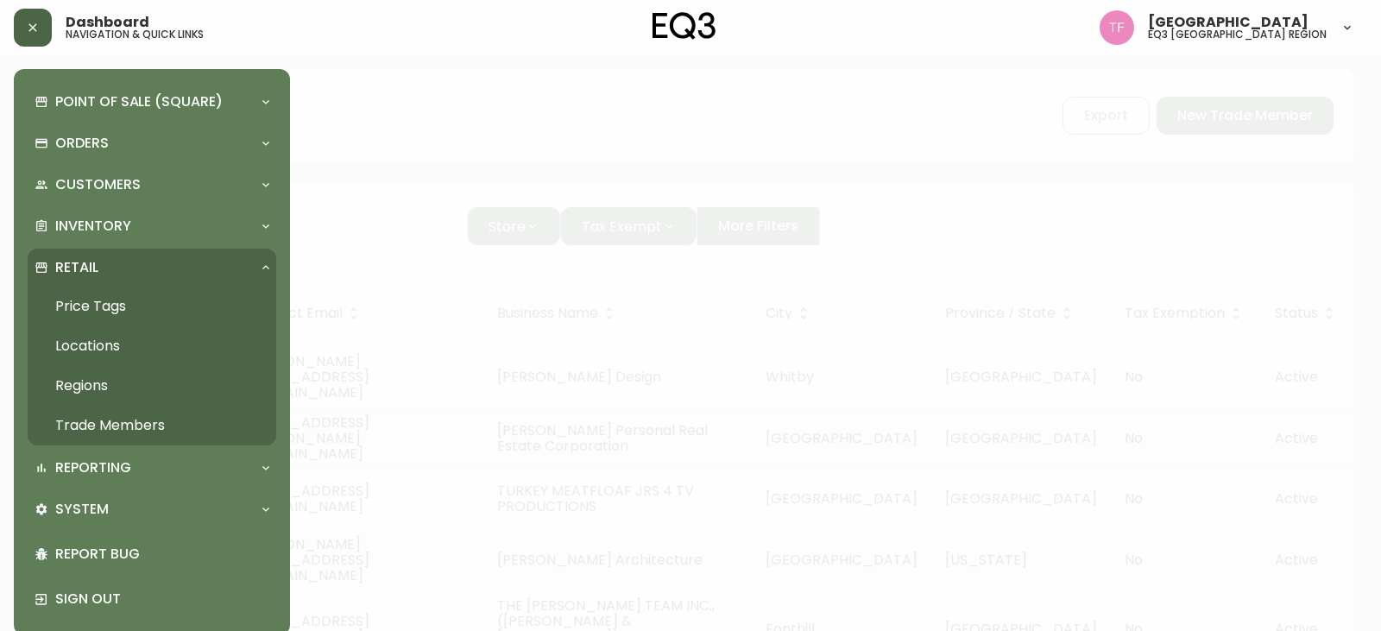
click at [98, 414] on link "Trade Members" at bounding box center [152, 426] width 249 height 40
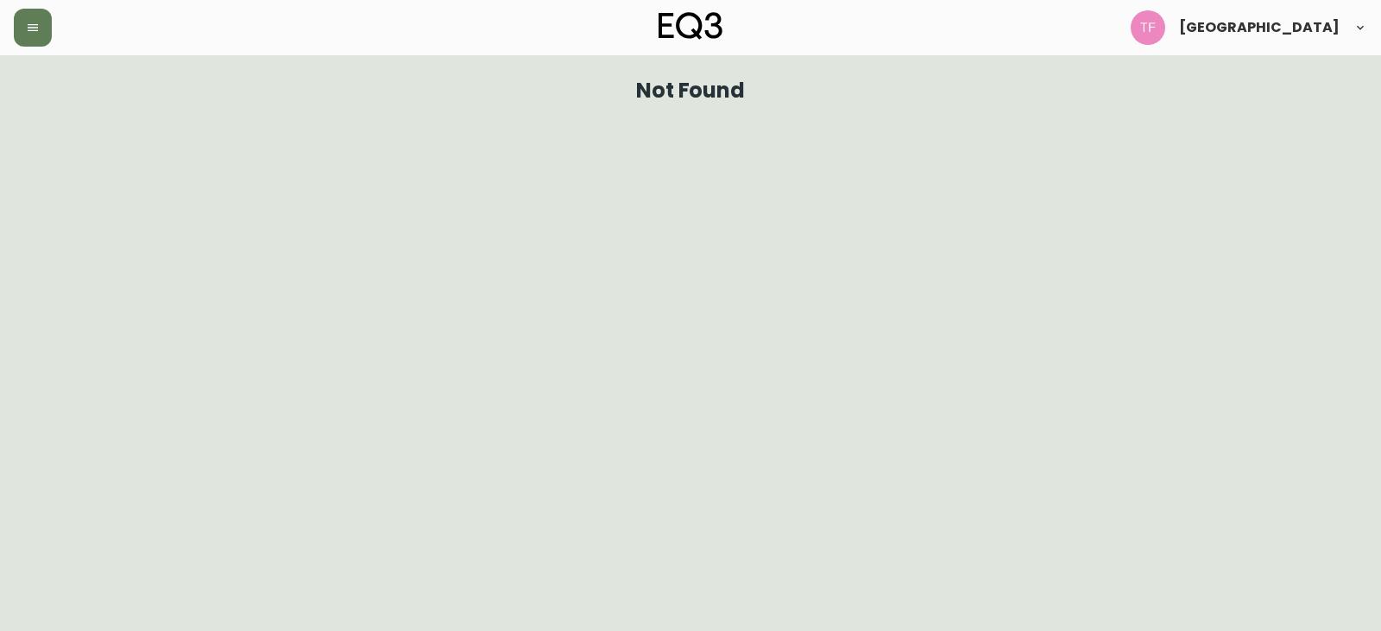
click at [9, 25] on header "[GEOGRAPHIC_DATA]" at bounding box center [690, 27] width 1381 height 55
click at [26, 24] on icon "button" at bounding box center [33, 28] width 14 height 14
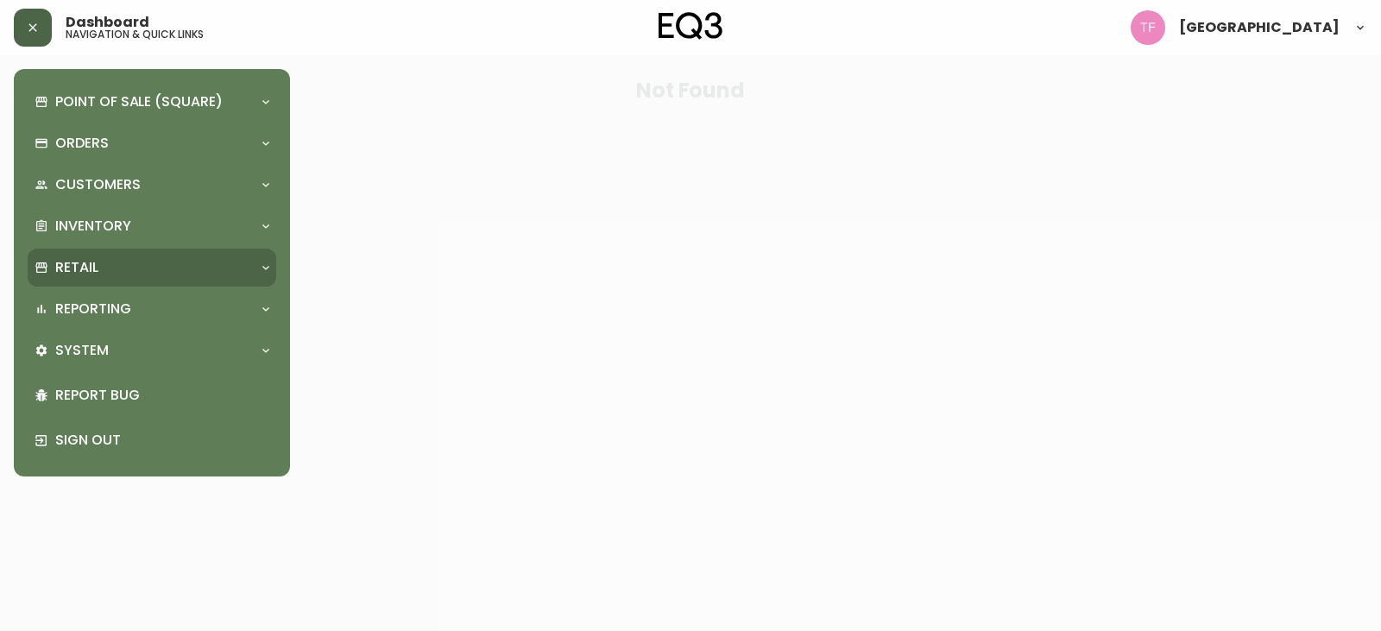
click at [112, 260] on div "Retail" at bounding box center [143, 267] width 217 height 19
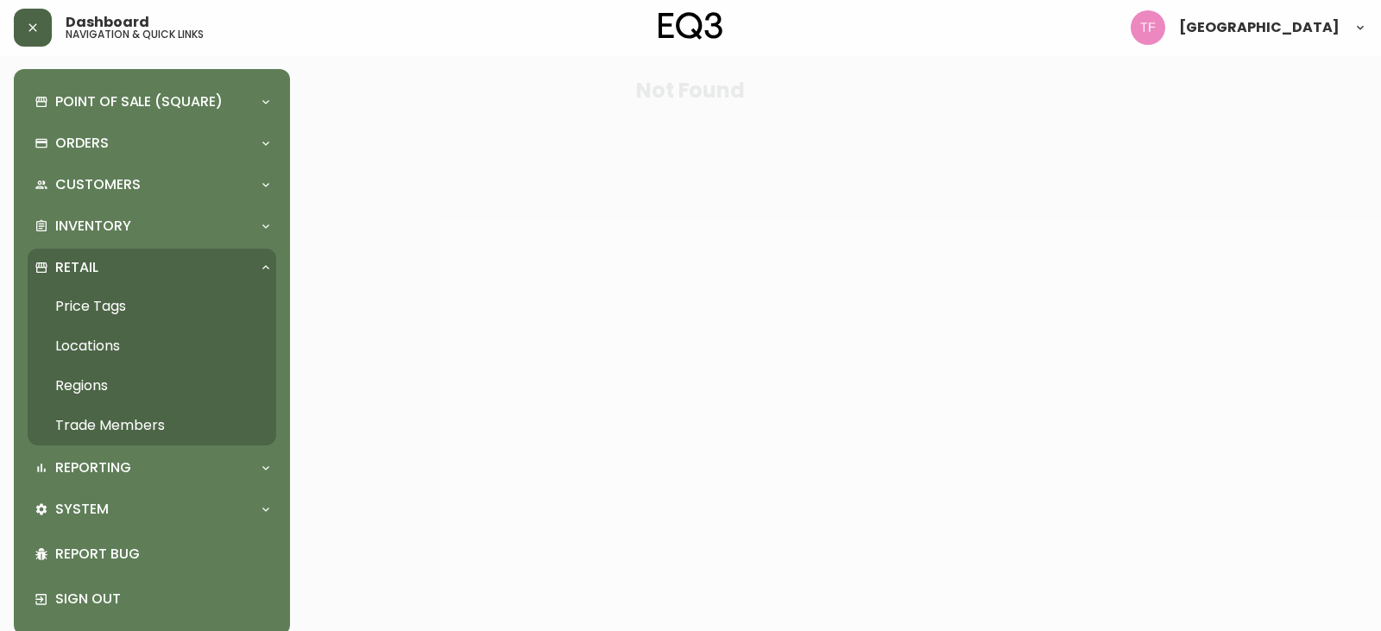
click at [143, 421] on link "Trade Members" at bounding box center [152, 426] width 249 height 40
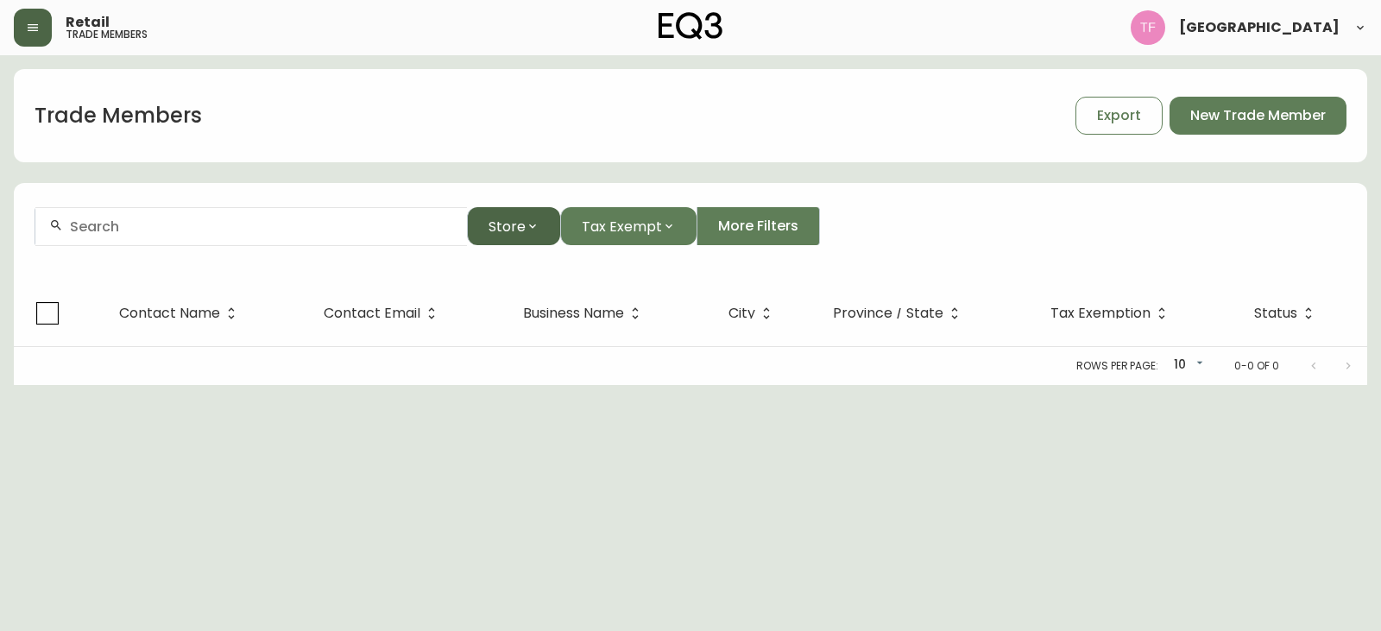
click at [482, 234] on button "Store" at bounding box center [513, 226] width 93 height 38
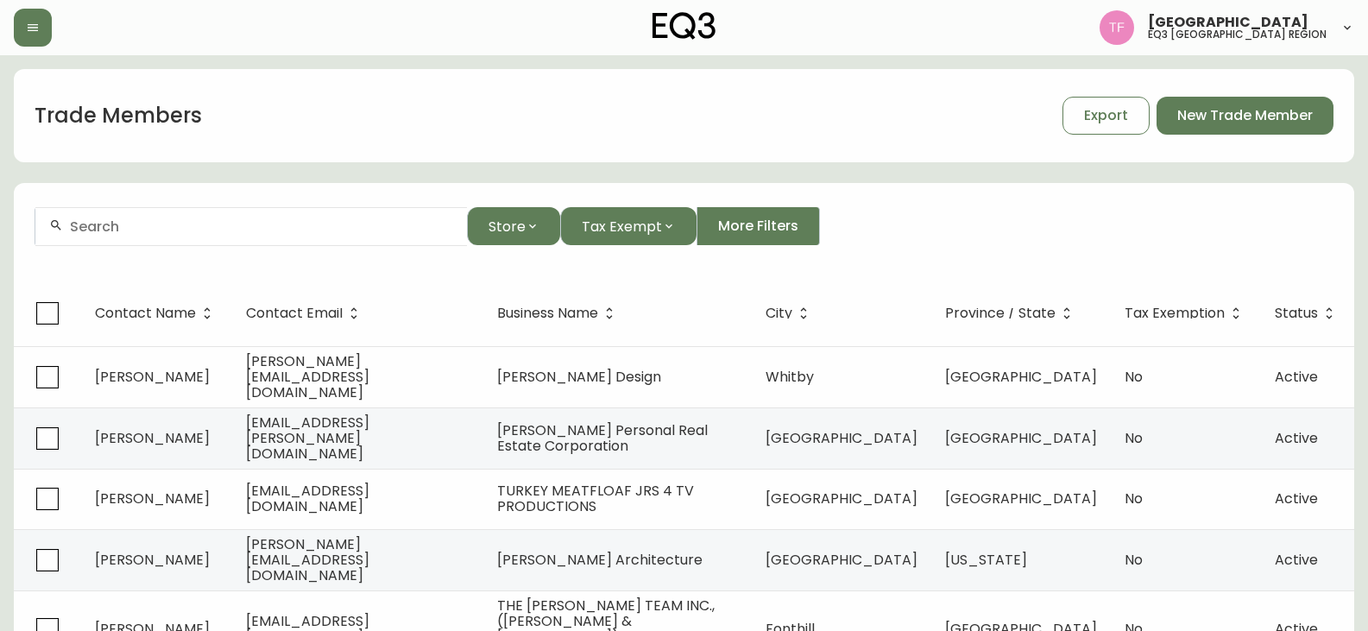
click at [247, 235] on div at bounding box center [250, 226] width 431 height 39
type input "S"
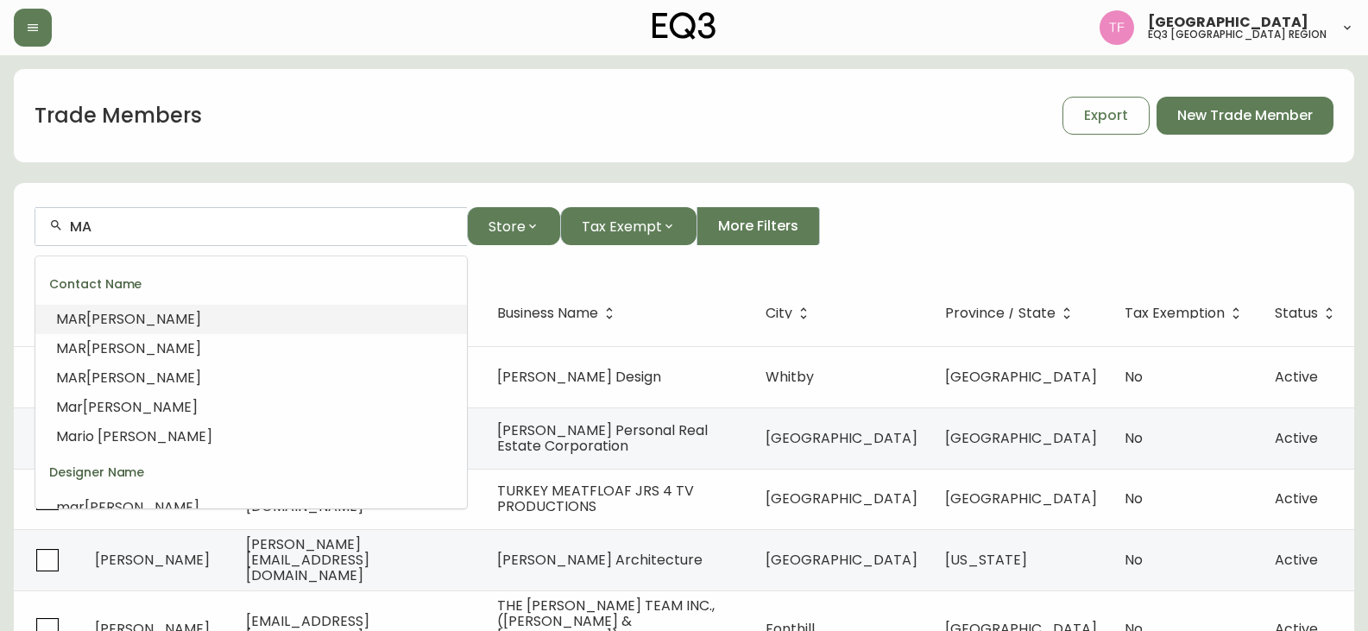
type input "M"
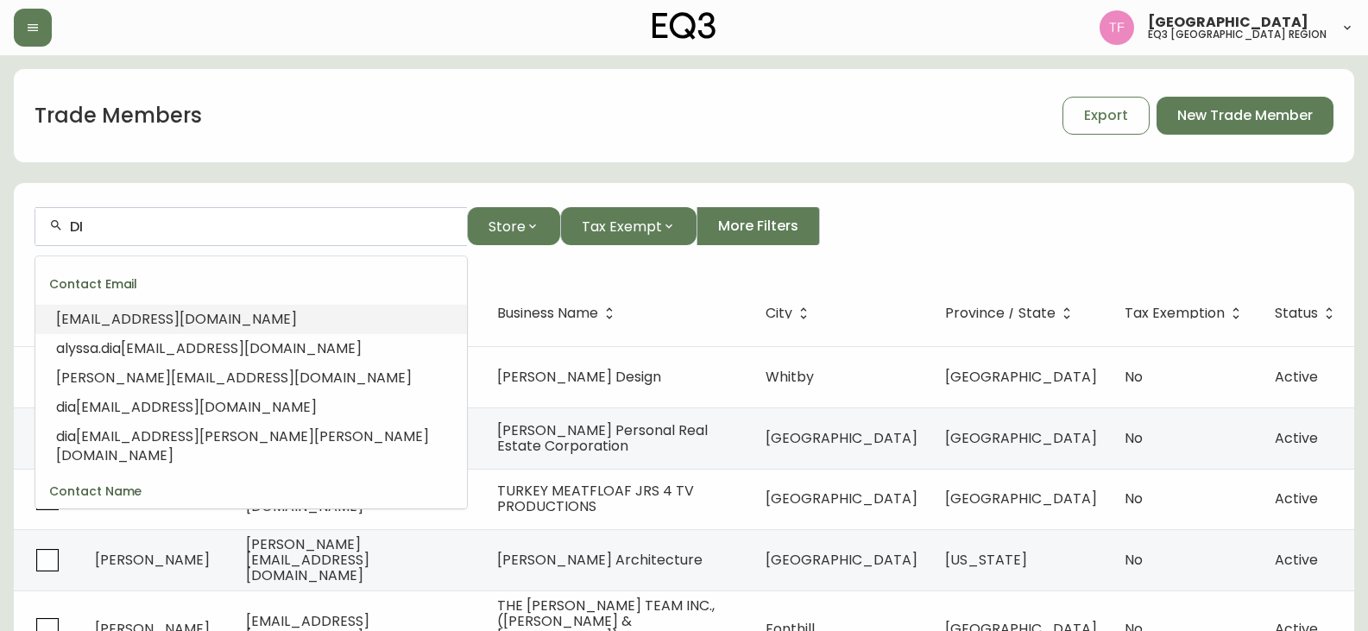
type input "D"
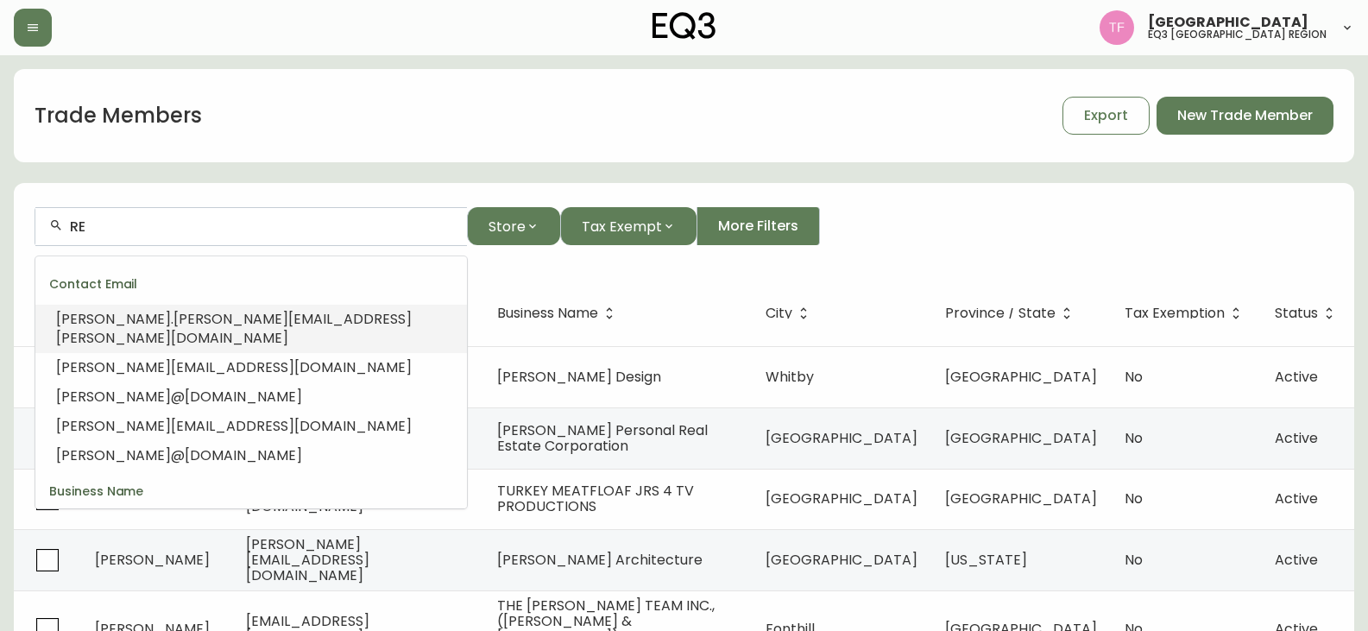
type input "R"
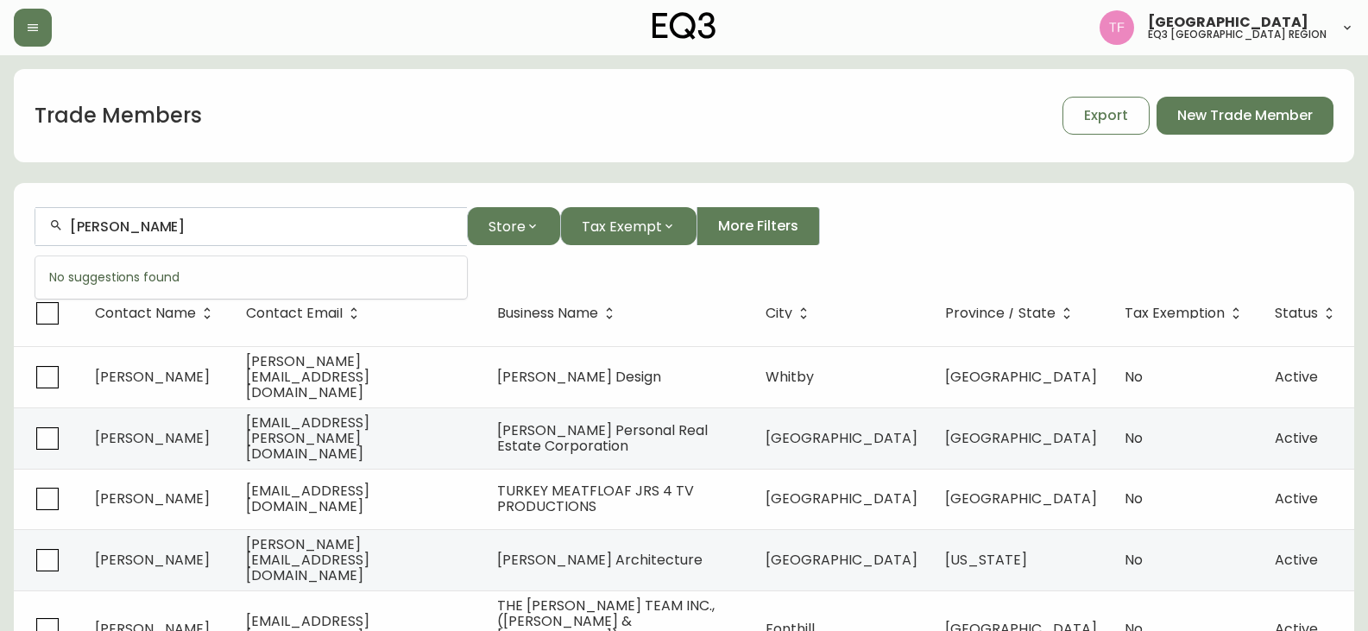
click at [133, 225] on input "SARAH LEAC" at bounding box center [261, 226] width 383 height 16
paste input "LOUISE POULIN"
click at [222, 224] on input "LOUISE POULIN" at bounding box center [261, 226] width 383 height 16
paste input "PAUL ANDREW PHILBERT"
click at [167, 221] on input "PAUL ANDREW PHILBERT" at bounding box center [261, 226] width 383 height 16
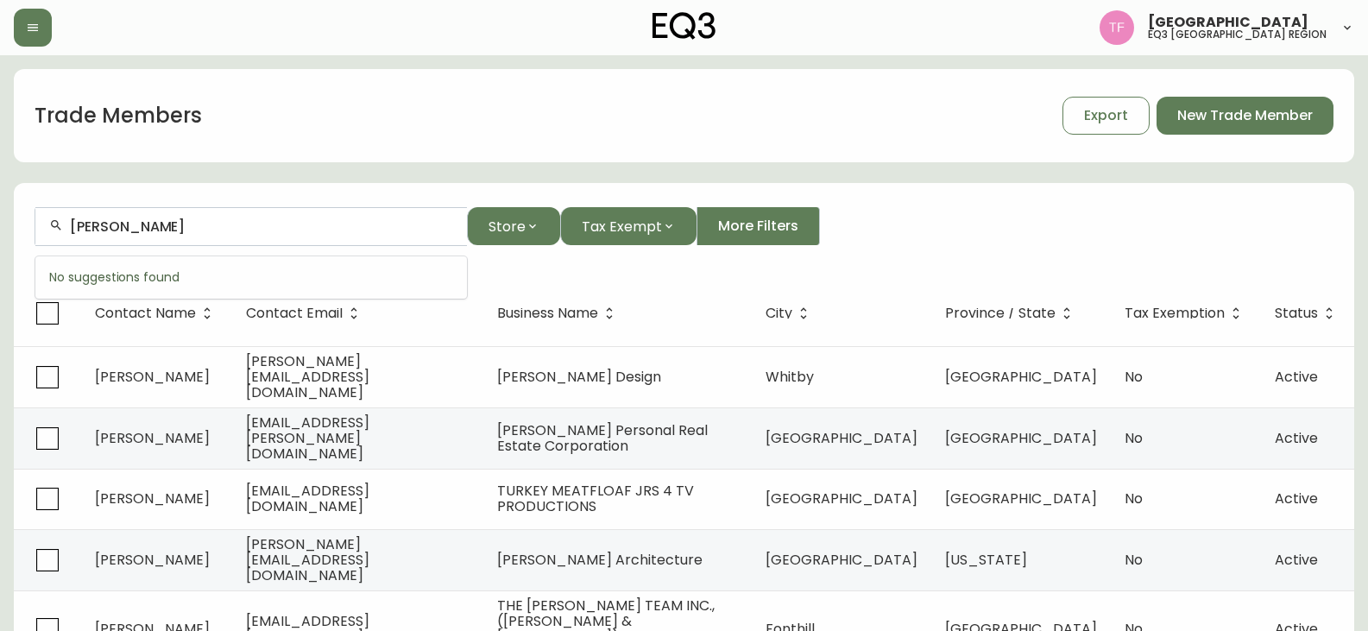
paste input "ANGELO MANDATO"
click at [169, 217] on div "ANGELO MANDATO" at bounding box center [250, 226] width 431 height 39
paste input "TROY HEATH"
click at [193, 233] on input "TROY HEATH" at bounding box center [261, 226] width 383 height 16
paste input "KAMRAN HAQ"
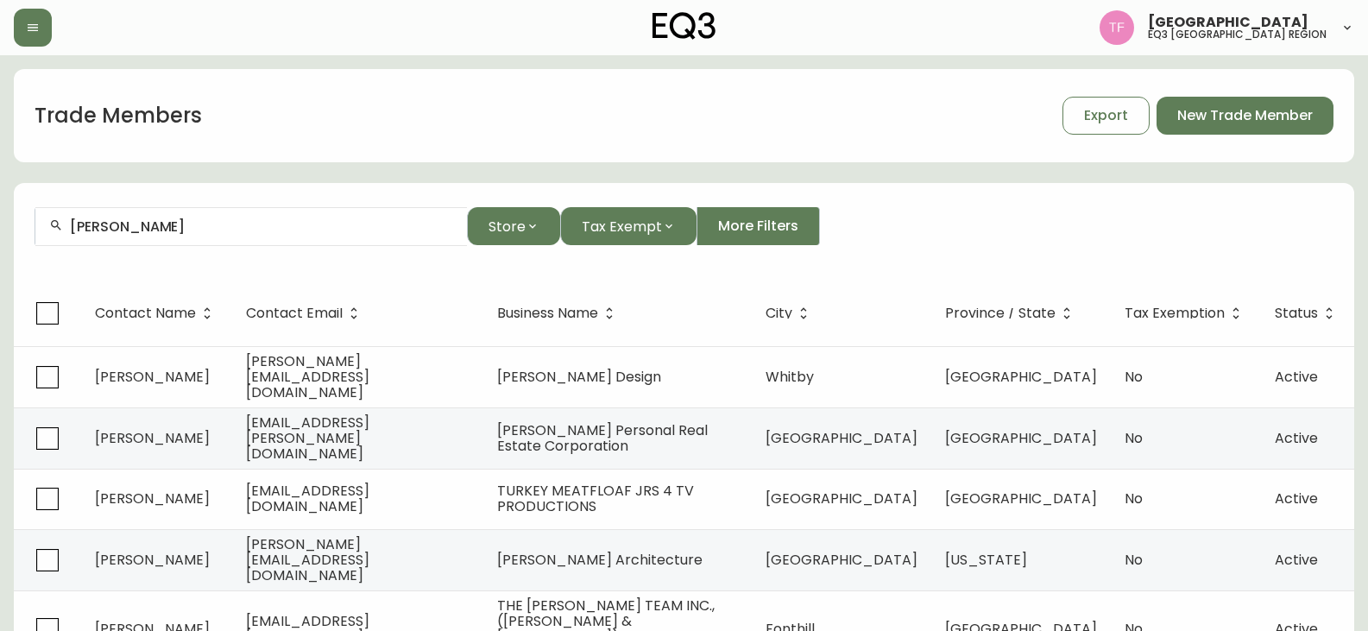
click at [130, 243] on div "KAMRAN HAQ" at bounding box center [250, 226] width 431 height 39
paste input "NICHOLAS THOMPSON"
click at [146, 218] on input "NICHOLAS THOMPSON" at bounding box center [261, 226] width 383 height 16
paste input "RYLEY MACKI"
click at [188, 230] on input "RYLEY MACKIN" at bounding box center [261, 226] width 383 height 16
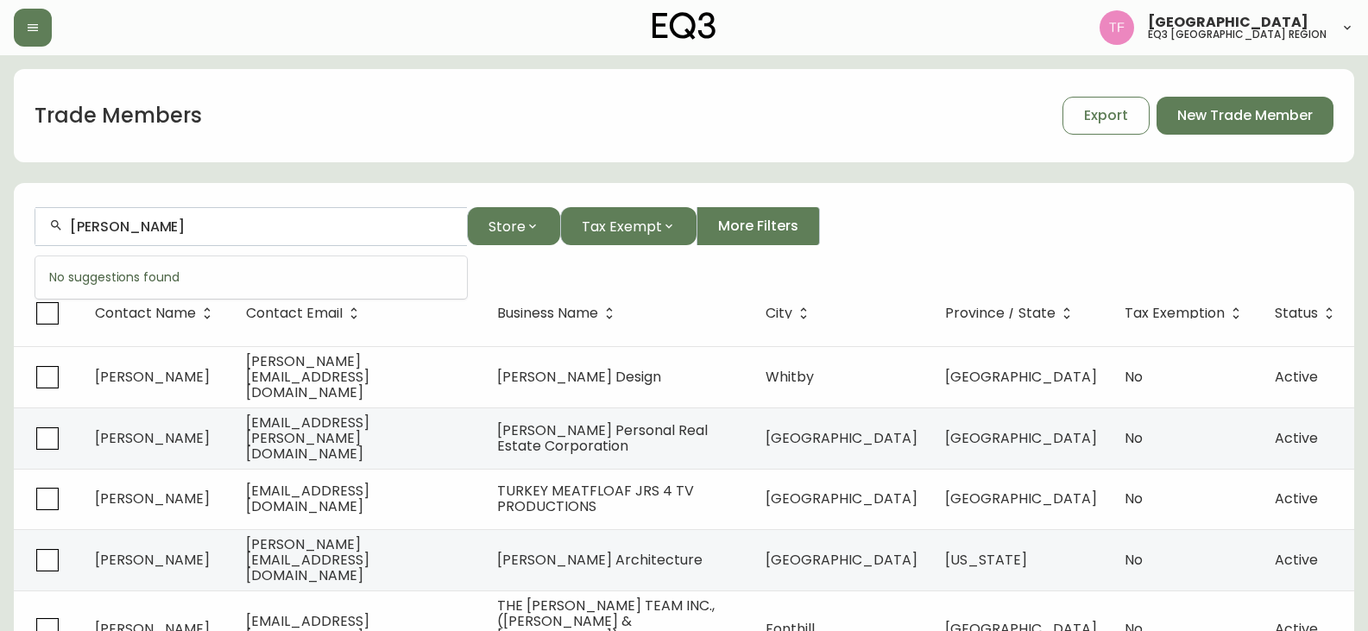
paste input "JUDITH SARAZ"
click at [166, 226] on input "JUDITH SARAZIN" at bounding box center [261, 226] width 383 height 16
paste input "SARAH DOUGLAS"
click at [299, 223] on input "SARAH DOUGLAS" at bounding box center [261, 226] width 383 height 16
paste input "EMILY SANDWELL"
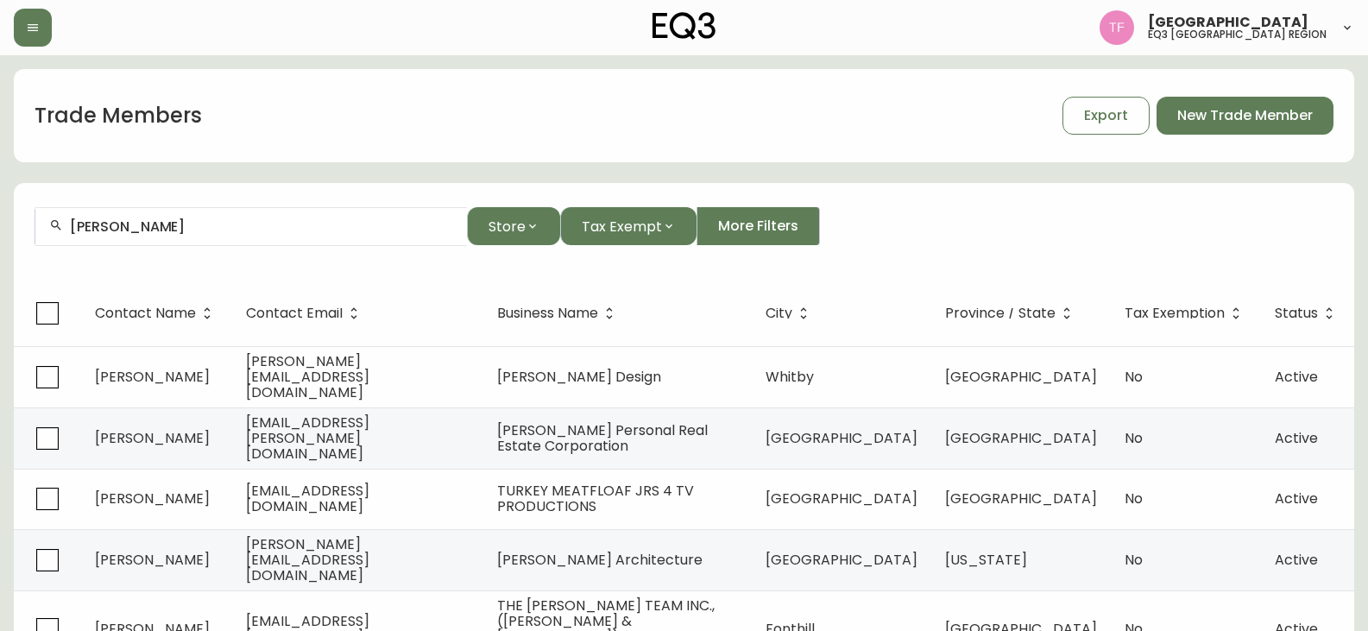
click at [177, 232] on input "EMILY SANDWELL" at bounding box center [261, 226] width 383 height 16
paste input "DAVE GROVE"
click at [186, 232] on input "DAVE GROVE" at bounding box center [261, 226] width 383 height 16
paste input "QUENTIN GALLAND"
click at [192, 231] on input "QUENTIN GALLAND" at bounding box center [261, 226] width 383 height 16
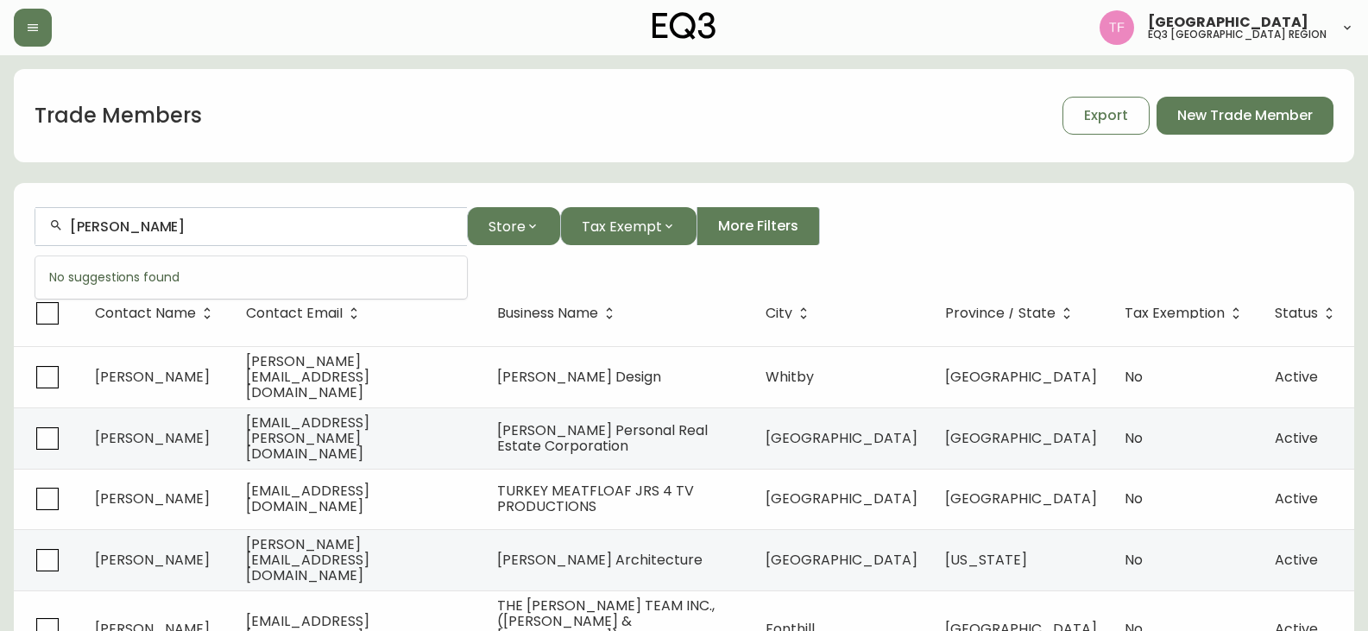
paste input "HOA NGUYEN"
click at [242, 232] on input "HOA NGUYEN" at bounding box center [261, 226] width 383 height 16
paste input "NATACHA BERNIER"
click at [222, 226] on input "NATACHA BERNIER" at bounding box center [261, 226] width 383 height 16
paste input "TOM HOUSTON"
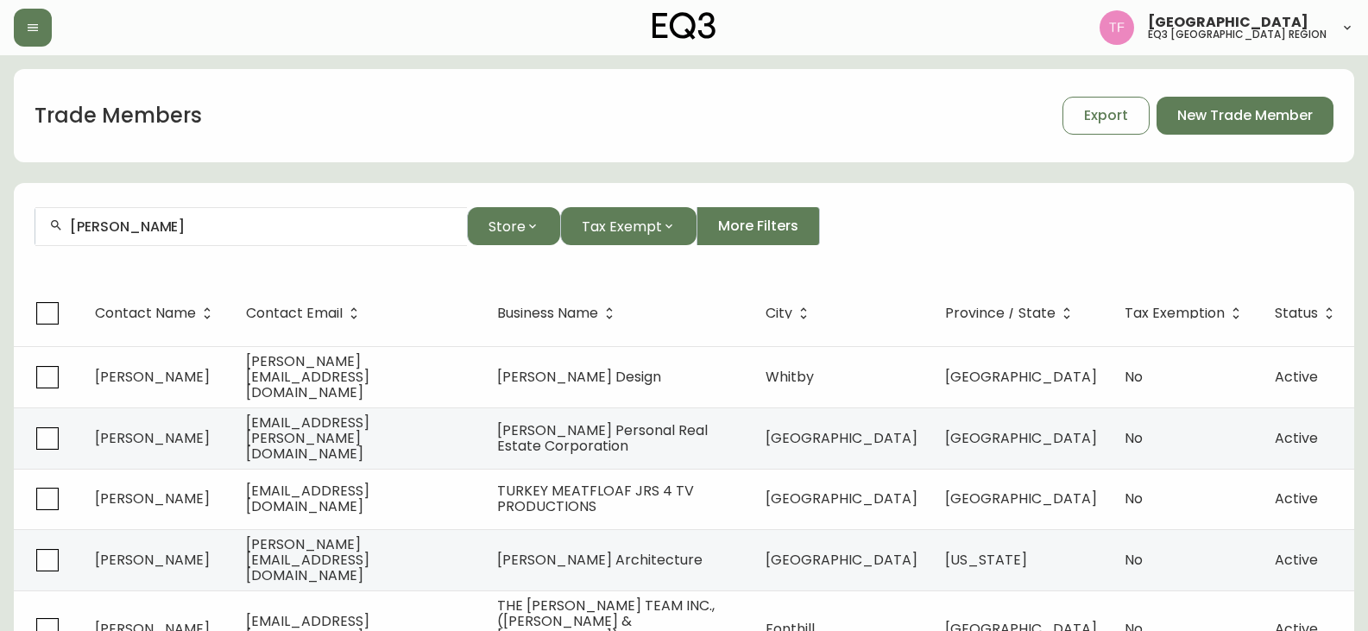
click at [213, 223] on input "TOM HOUSTON" at bounding box center [261, 226] width 383 height 16
paste input "BIRGIT WIRZ-ENDRYS"
drag, startPoint x: 243, startPoint y: 217, endPoint x: 153, endPoint y: 221, distance: 90.7
click at [153, 221] on div "BIRGIT WIRZ-ENDRYS" at bounding box center [250, 226] width 431 height 39
drag, startPoint x: 272, startPoint y: 225, endPoint x: 156, endPoint y: 227, distance: 115.6
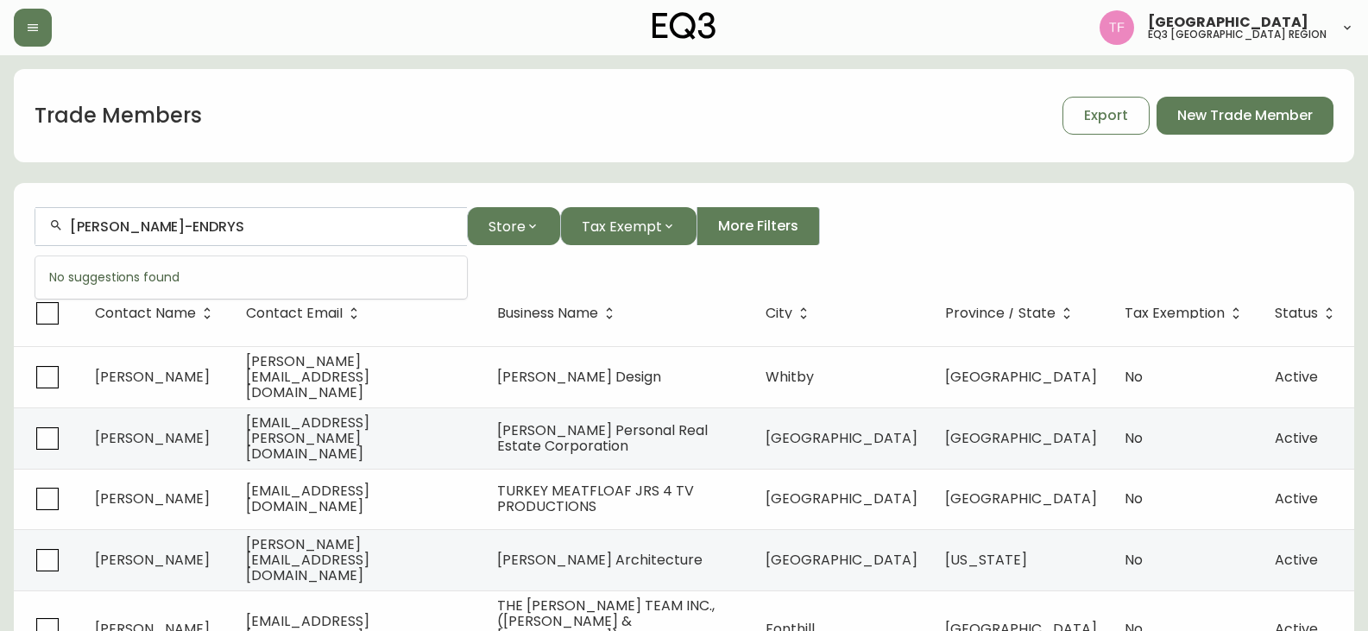
click at [156, 227] on input "BIRGIT WIRZ-ENDRYS" at bounding box center [261, 226] width 383 height 16
click at [168, 225] on input "BIRGIT WIRZ" at bounding box center [261, 226] width 383 height 16
paste input "JEN WILLIAMS"
click at [167, 230] on input "JEN WILLIAMS" at bounding box center [261, 226] width 383 height 16
paste input "ACK ROBERTSON"
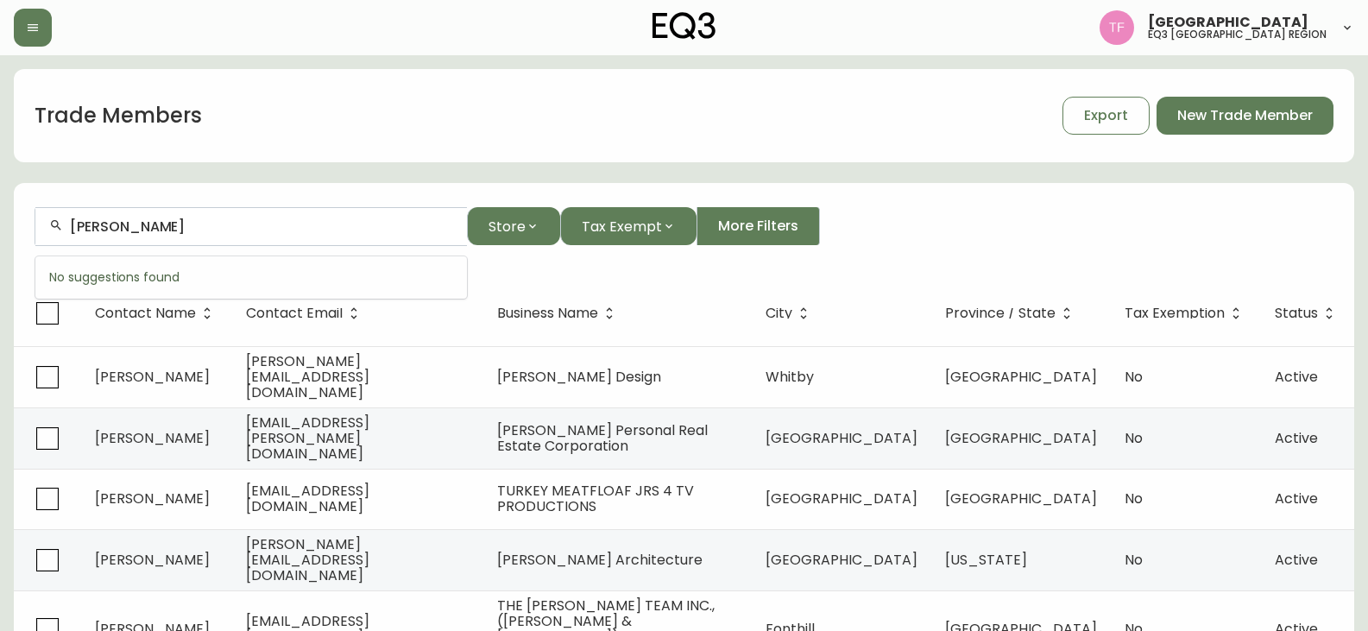
type input "J"
type input "A"
type input "K"
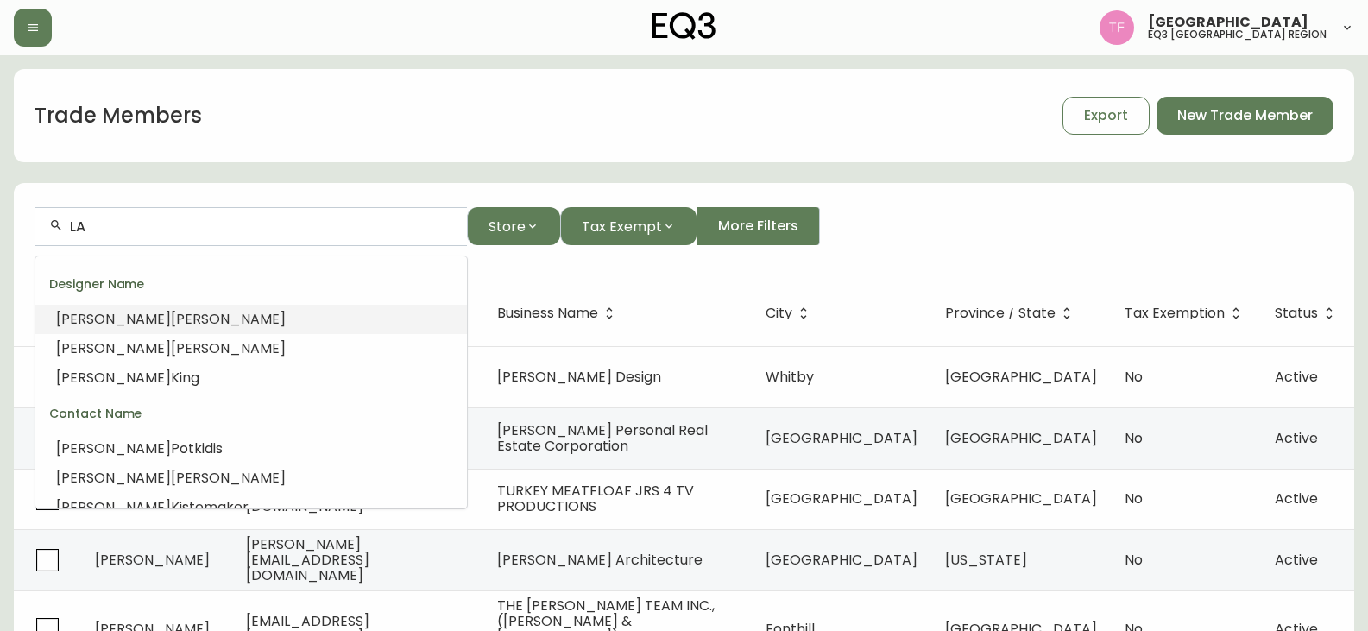
type input "L"
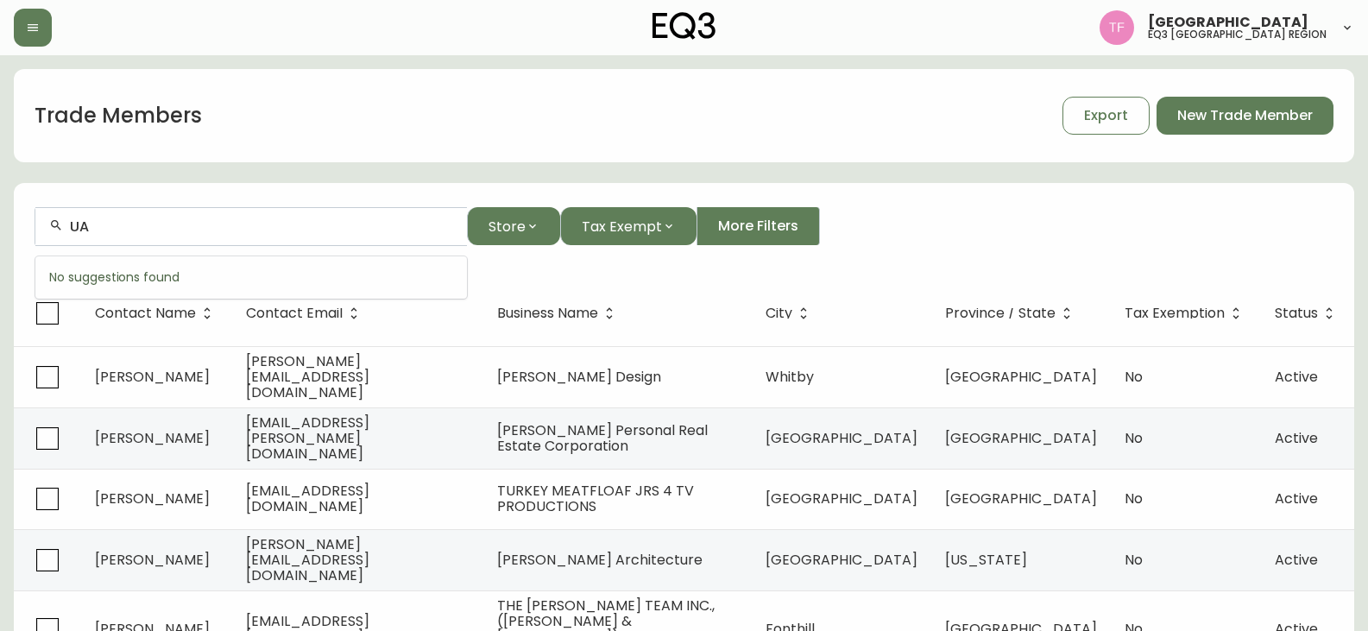
type input "U"
type input "M"
click at [310, 344] on th "Contact Email" at bounding box center [357, 313] width 251 height 66
click at [279, 230] on input "ERIN HUNT" at bounding box center [261, 226] width 383 height 16
click at [140, 301] on div "Designer Name" at bounding box center [250, 283] width 431 height 41
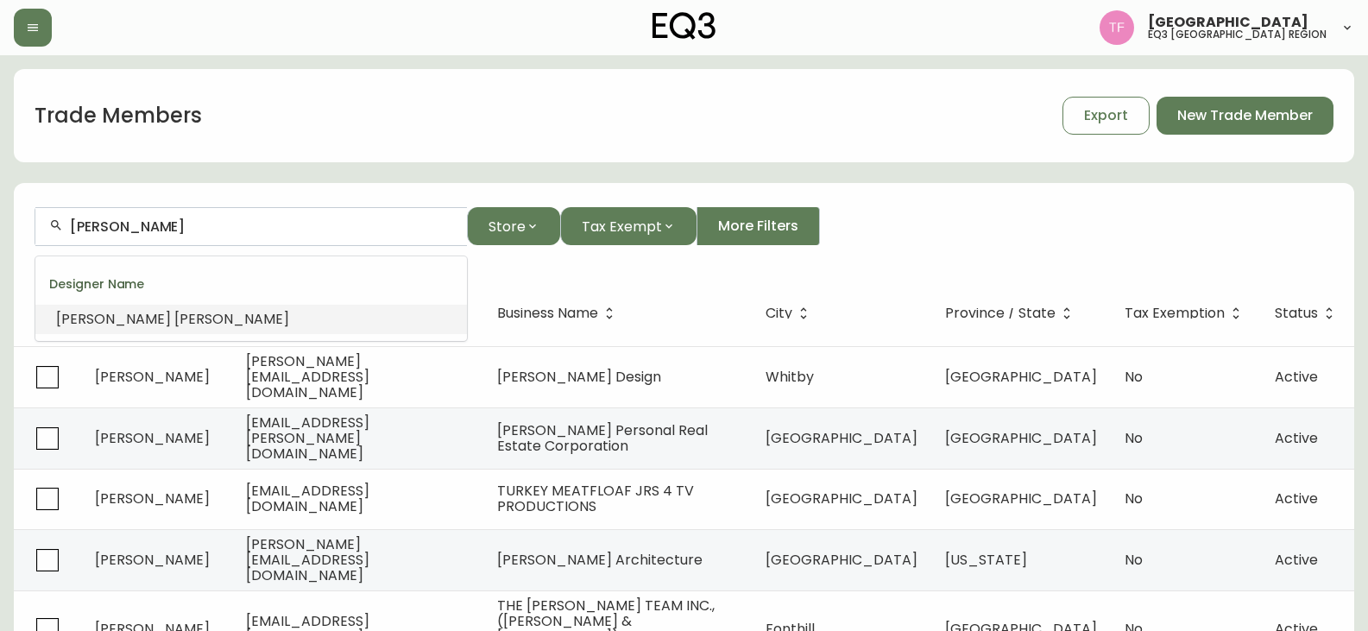
click at [127, 312] on li "Erin Hunt" at bounding box center [250, 319] width 431 height 29
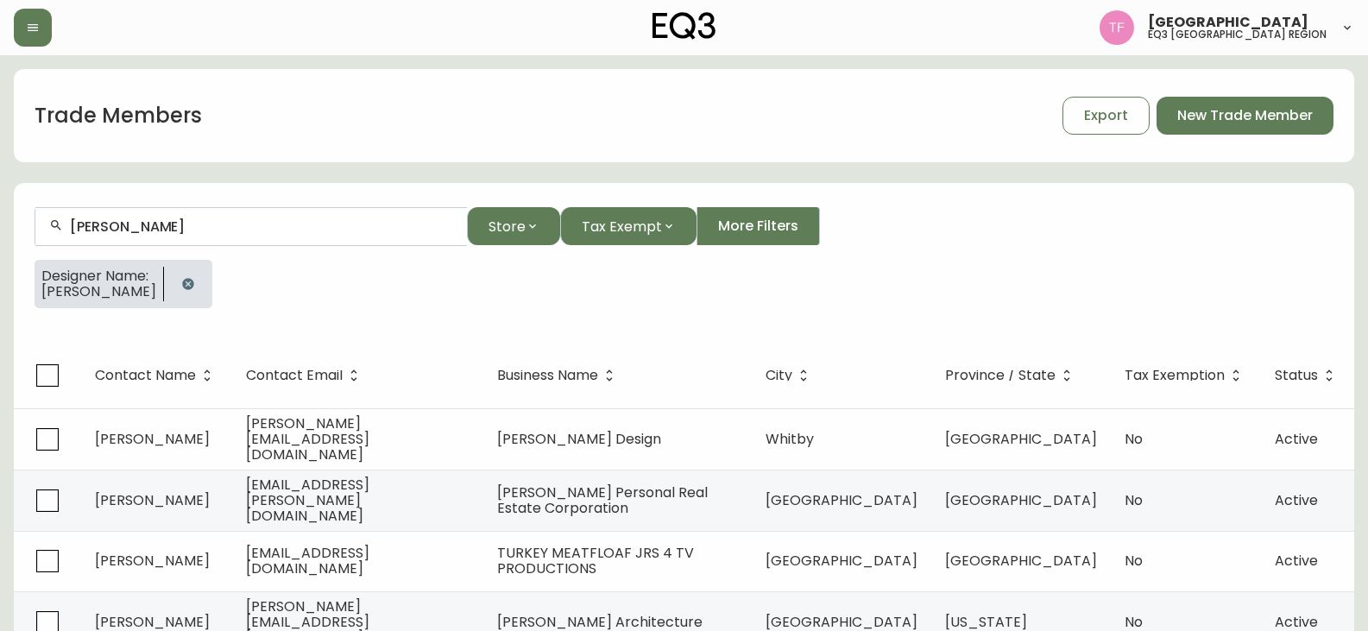
type input "Erin Hunt"
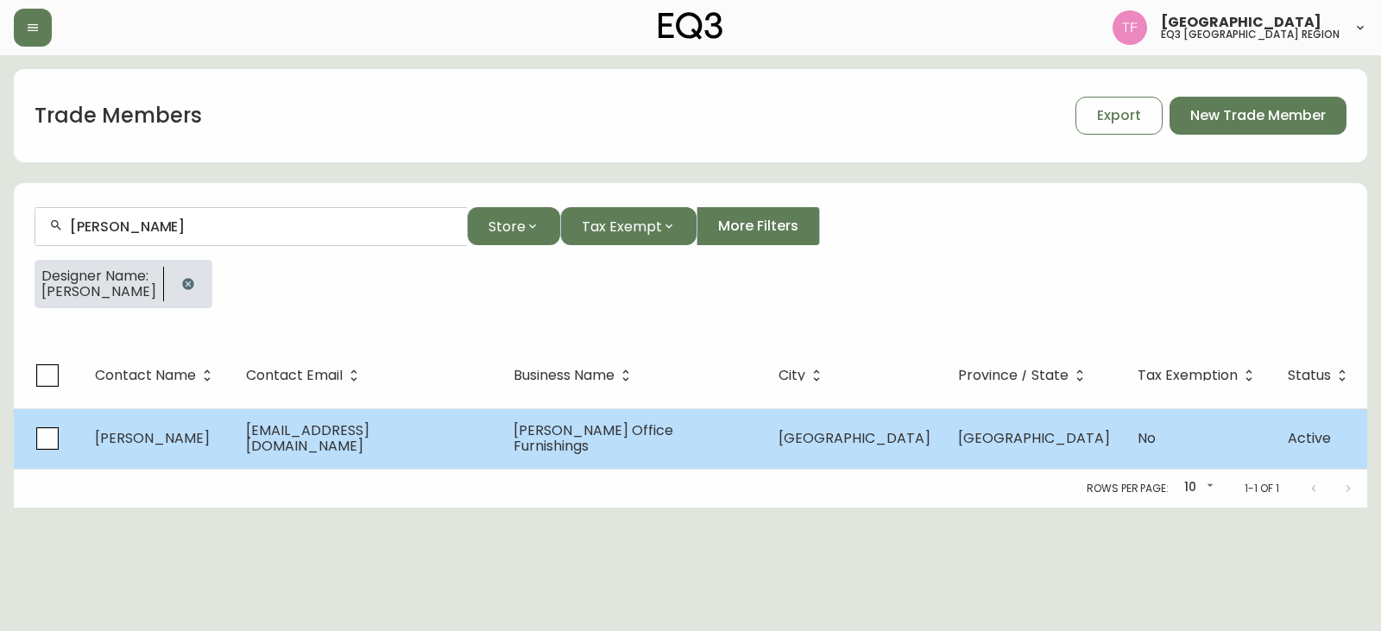
click at [678, 449] on td "McCrum's Office Furnishings" at bounding box center [632, 438] width 265 height 60
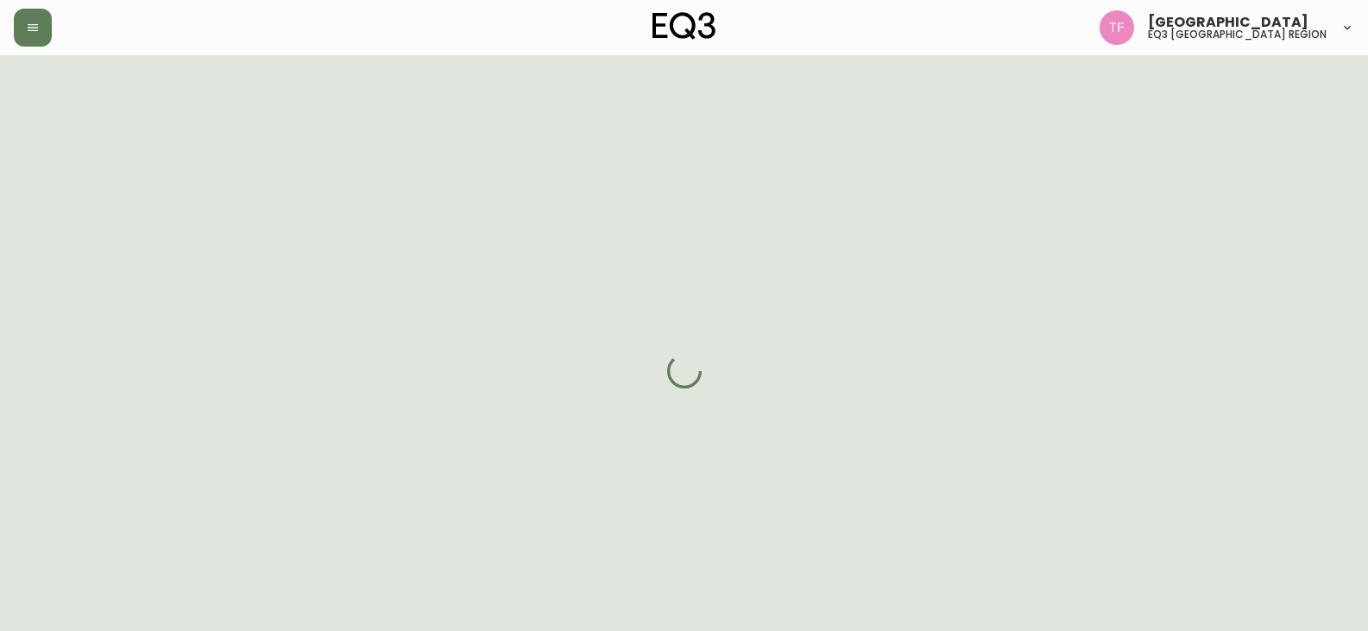
select select "AB"
select select "CA"
select select "CA_EN"
select select "Other"
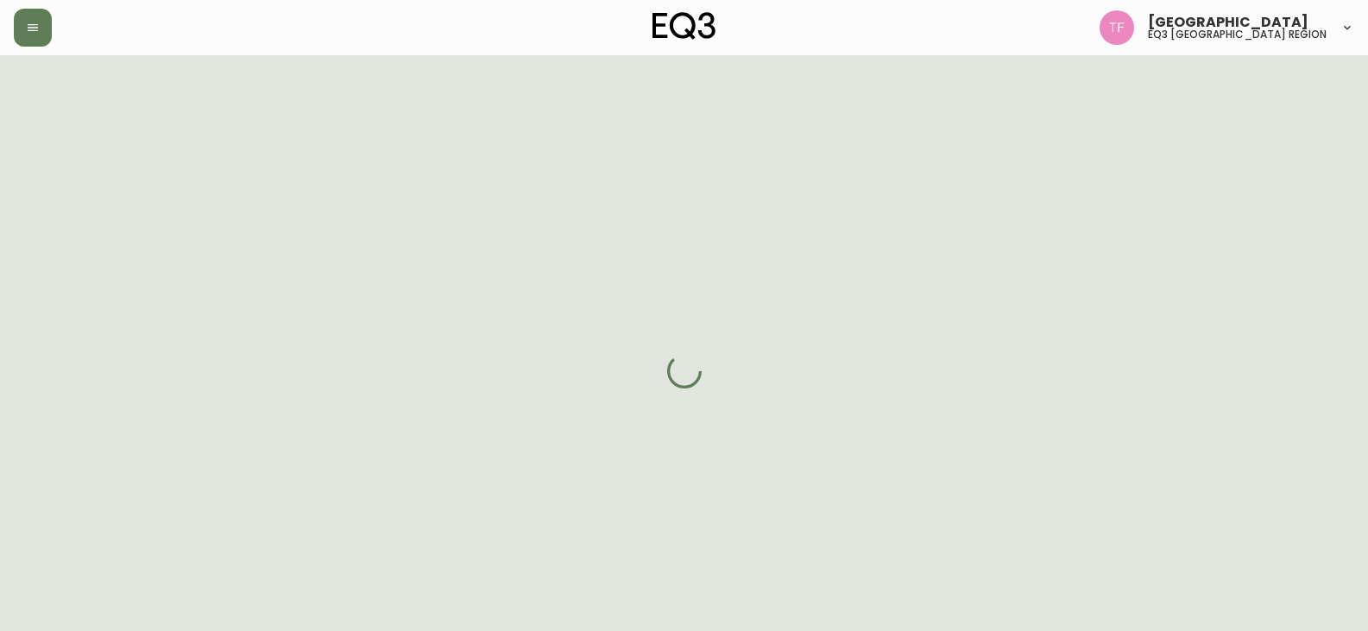
select select "cjw10z96m00006gs08l3o91tv"
select select "false"
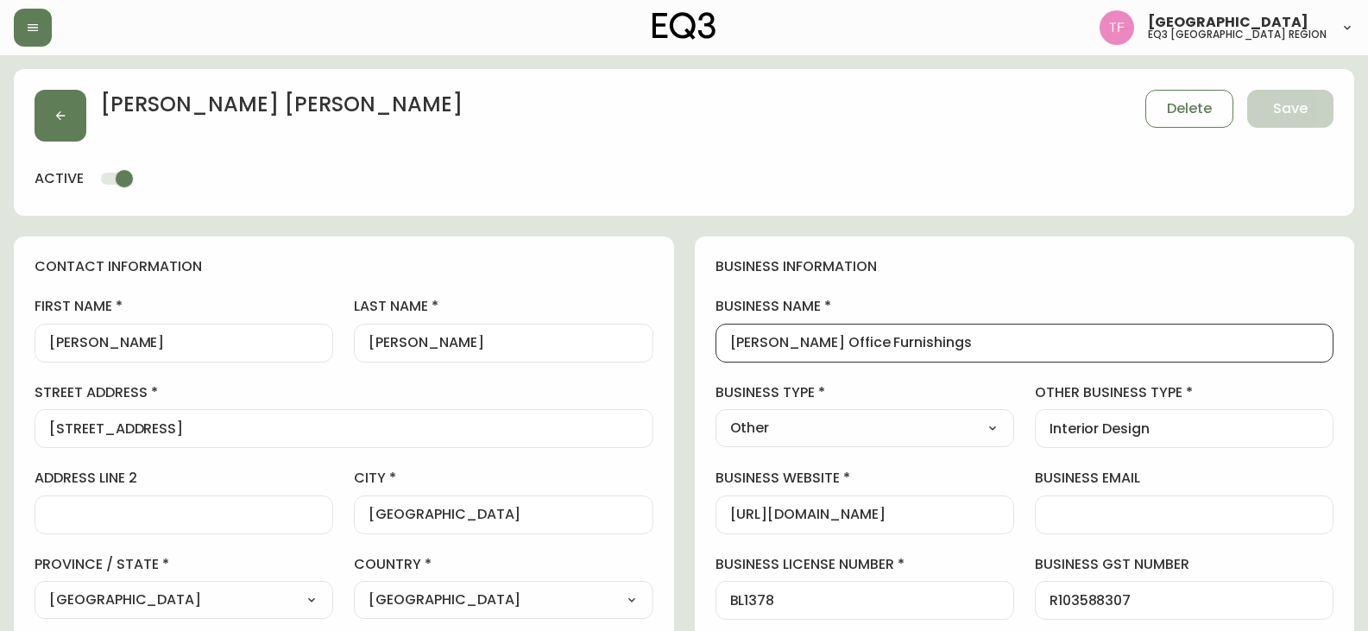
drag, startPoint x: 932, startPoint y: 334, endPoint x: 702, endPoint y: 334, distance: 230.4
click at [702, 334] on div "business information business name McCrum's Office Furnishings business type Ot…" at bounding box center [1025, 523] width 660 height 574
click at [51, 110] on button "button" at bounding box center [61, 116] width 52 height 52
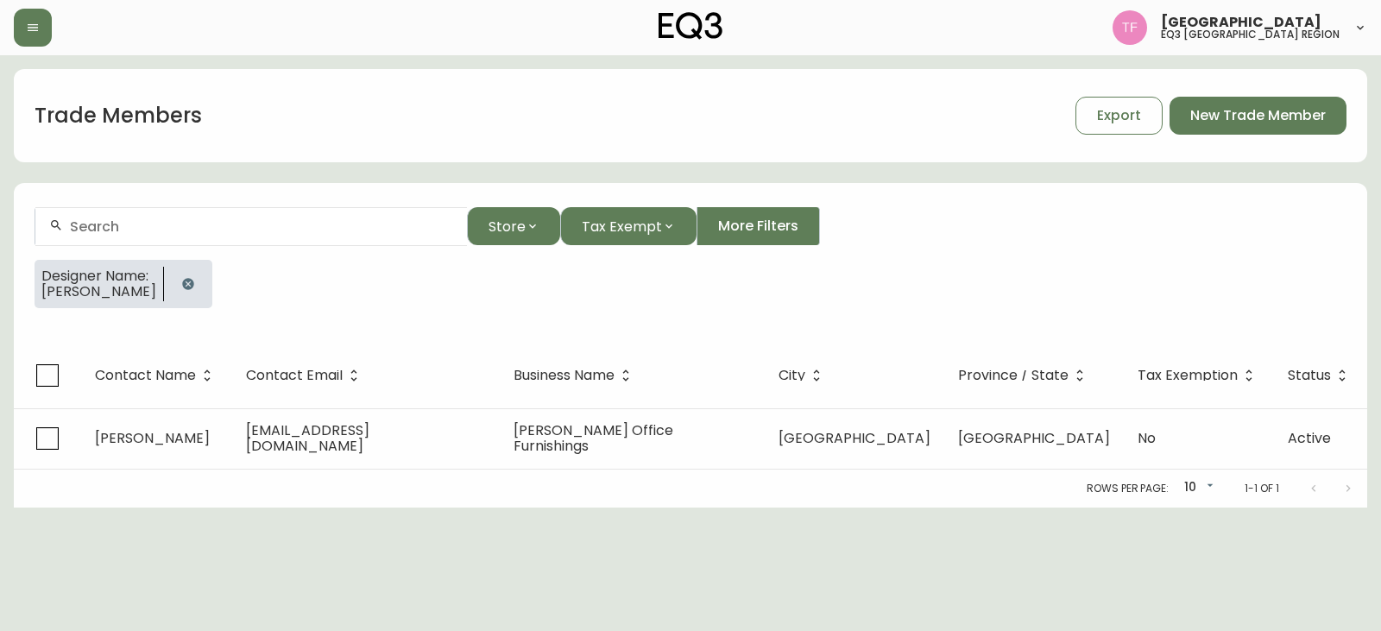
click at [182, 293] on button "button" at bounding box center [188, 284] width 35 height 35
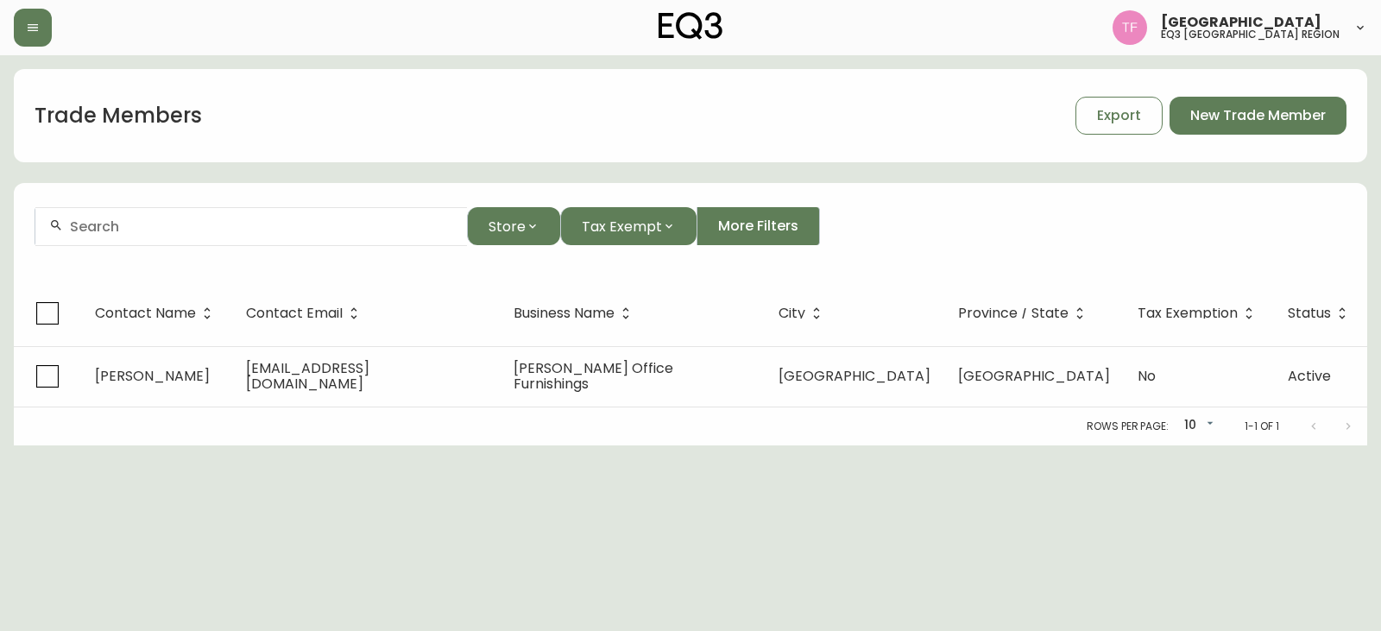
click at [166, 234] on input "text" at bounding box center [261, 226] width 383 height 16
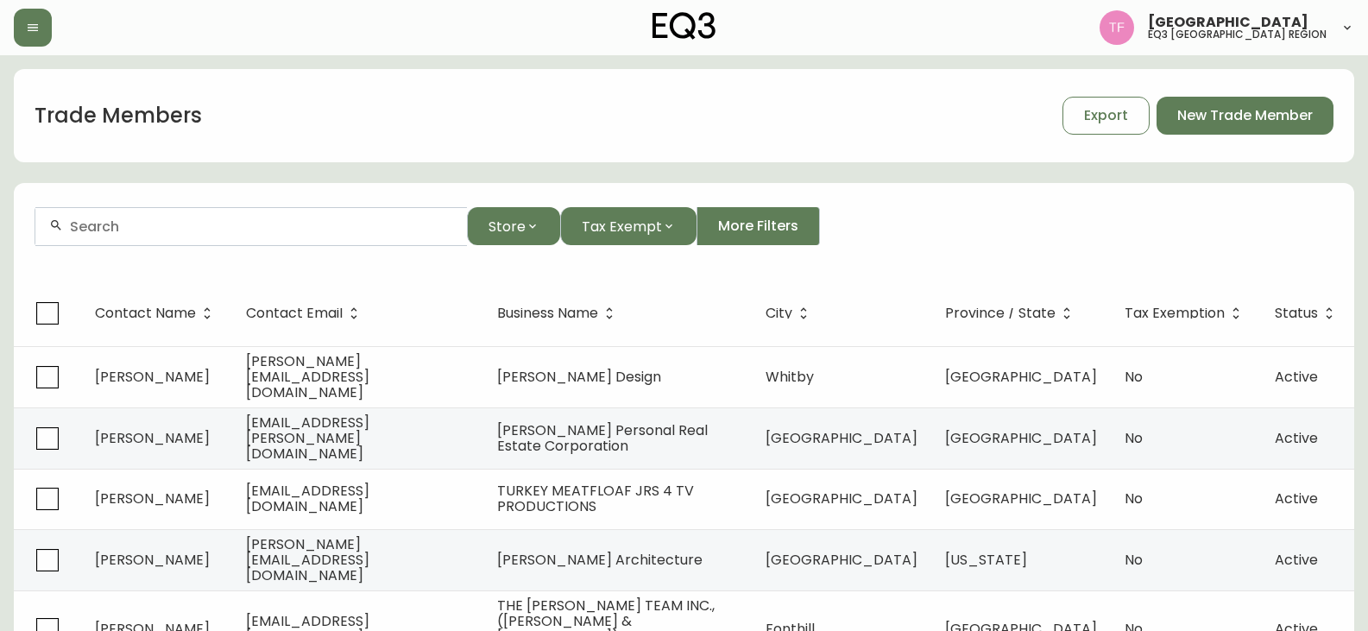
paste input "KELSIE OBERG"
click at [142, 223] on input "KELSIE OBERG" at bounding box center [261, 226] width 383 height 16
paste input "TRAVIS SEAY"
click at [164, 231] on input "TRAVIS SEAY" at bounding box center [261, 226] width 383 height 16
paste input "DAMIEN SCHAEFER"
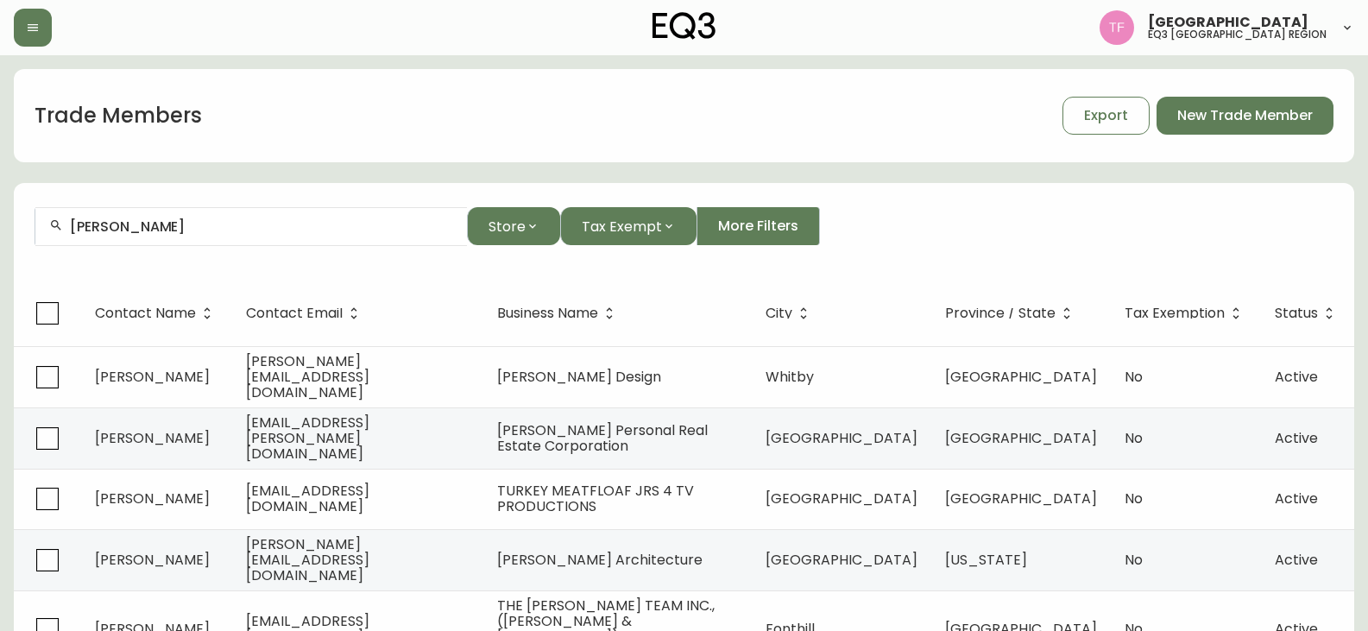
click at [157, 225] on input "DAMIEN SCHAEFER" at bounding box center [261, 226] width 383 height 16
paste input "2H INTERIOR DESIGN LTD"
click at [230, 325] on li "A2H INTERIOR DESIGN" at bounding box center [250, 319] width 431 height 29
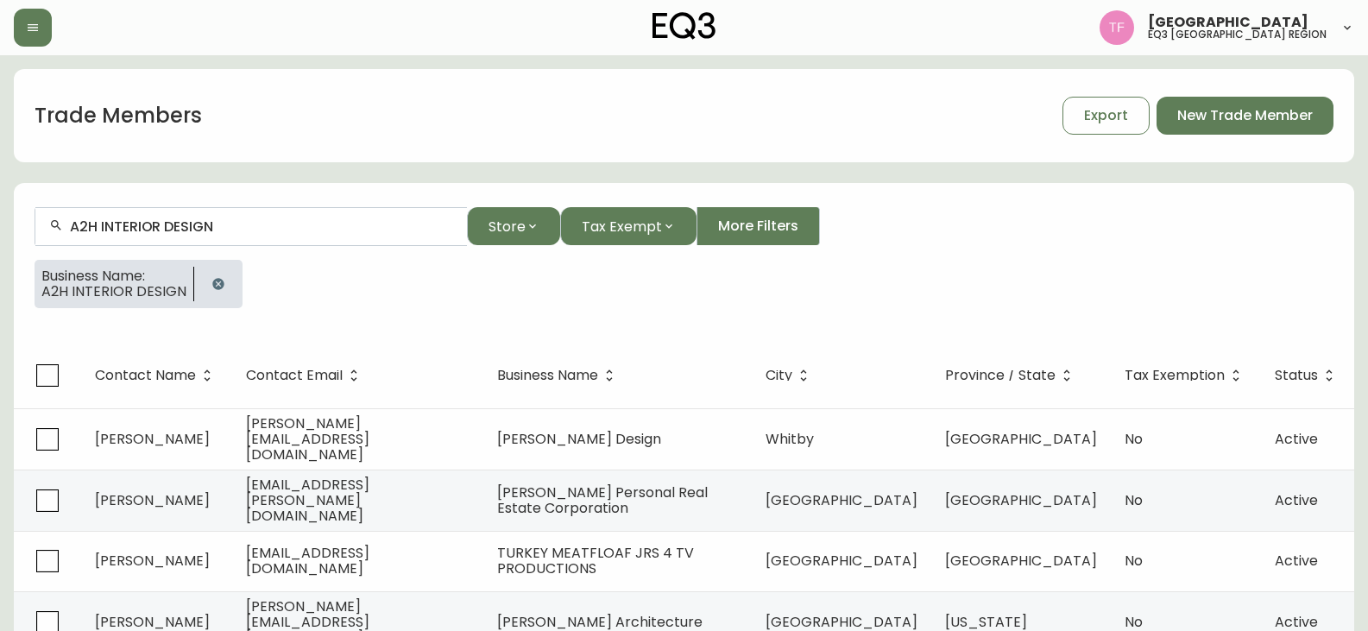
click at [191, 223] on input "A2H INTERIOR DESIGN" at bounding box center [261, 226] width 383 height 16
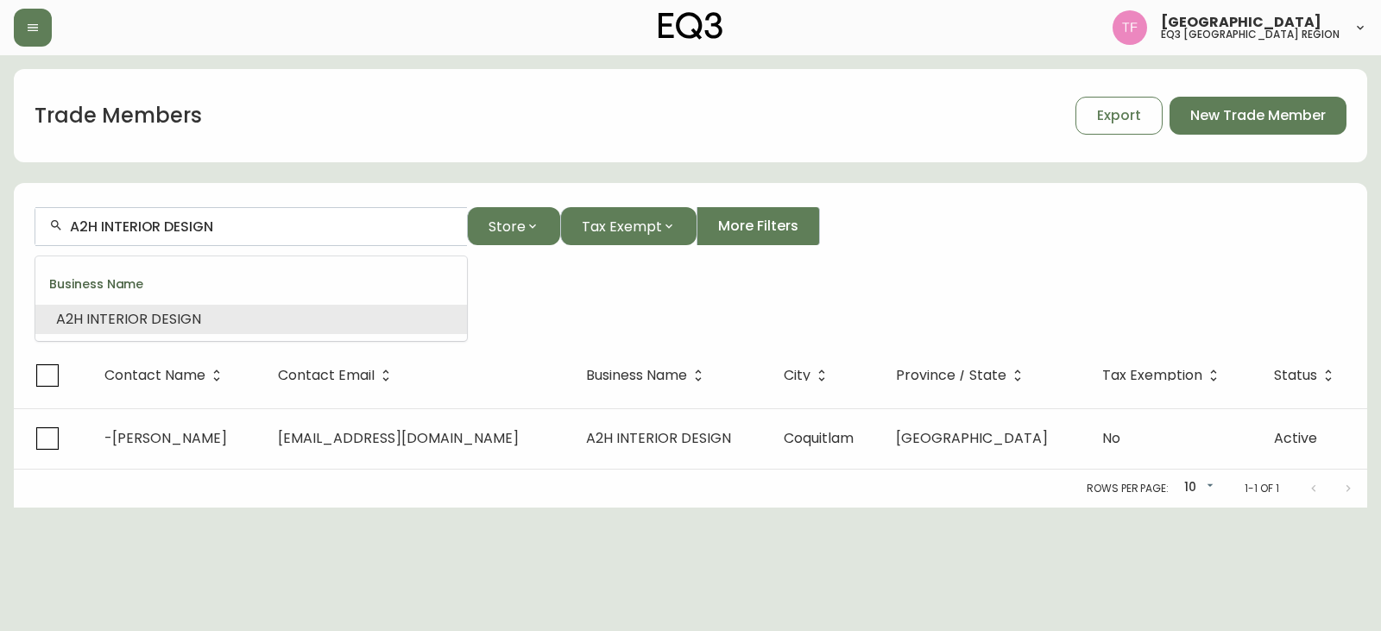
drag, startPoint x: 266, startPoint y: 223, endPoint x: -31, endPoint y: 221, distance: 296.8
click at [0, 221] on html "Tessa Forest eq3 midwest & west region Trade Members Export New Trade Member A2…" at bounding box center [690, 253] width 1381 height 507
click at [116, 344] on span "TERIORS" at bounding box center [118, 348] width 56 height 20
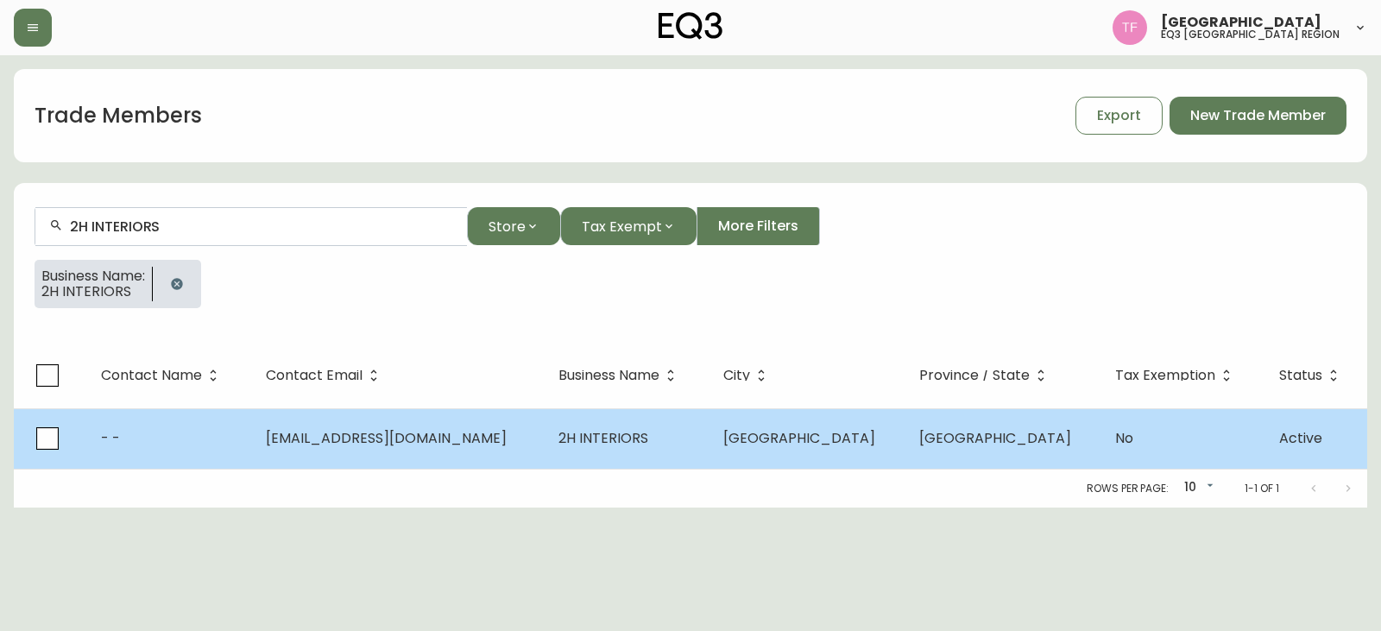
type input "2H INTERIORS"
click at [469, 425] on td "natasha@2hinteriordesign.com" at bounding box center [398, 438] width 293 height 60
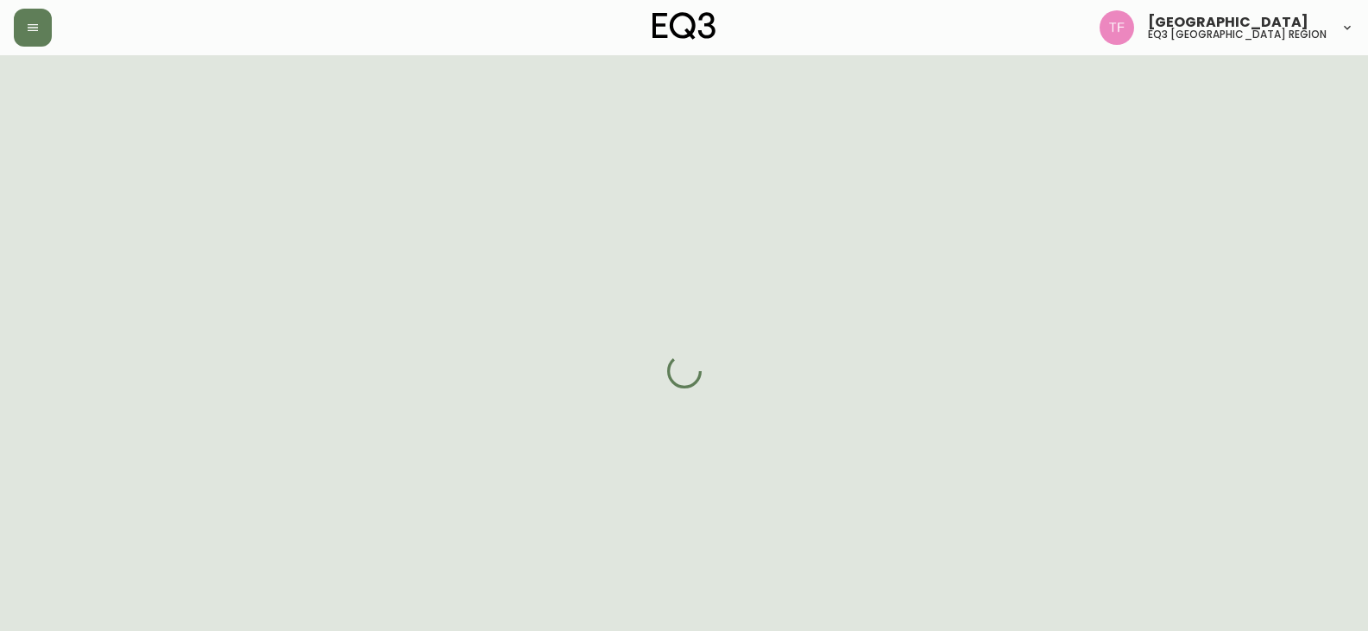
select select "ON"
select select "CA"
select select "CA_EN"
select select "Other"
select select "cjw10z96r006i6gs06enveott"
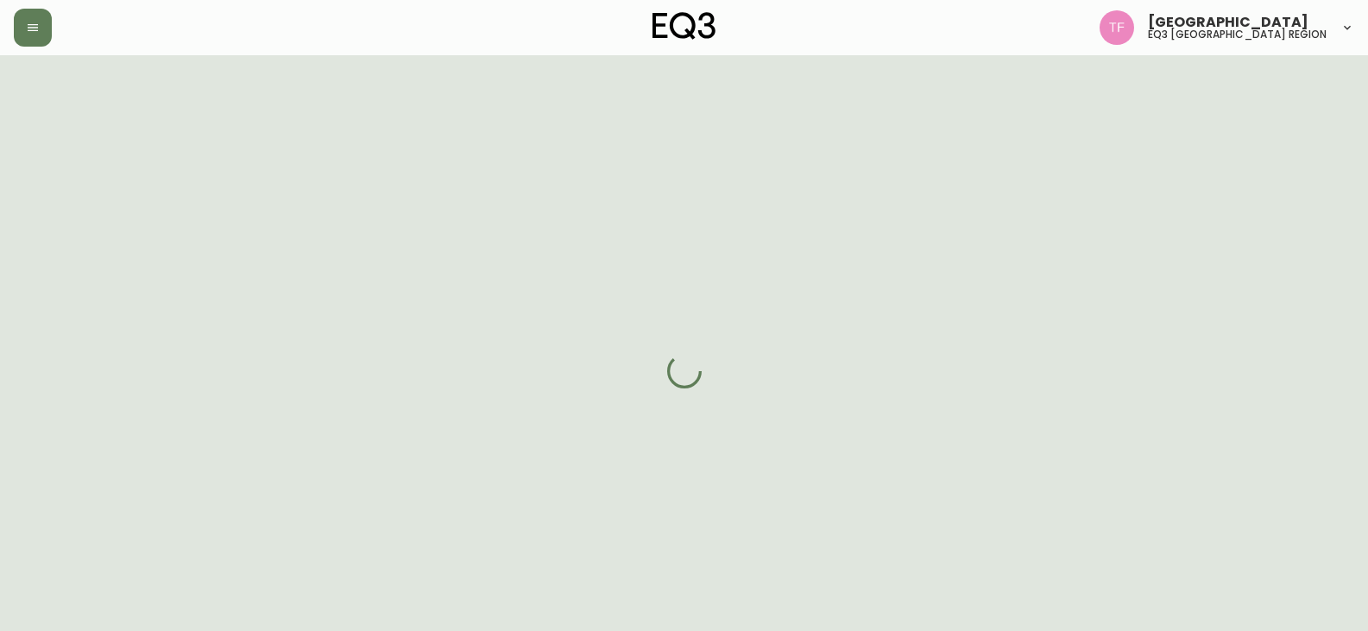
select select "false"
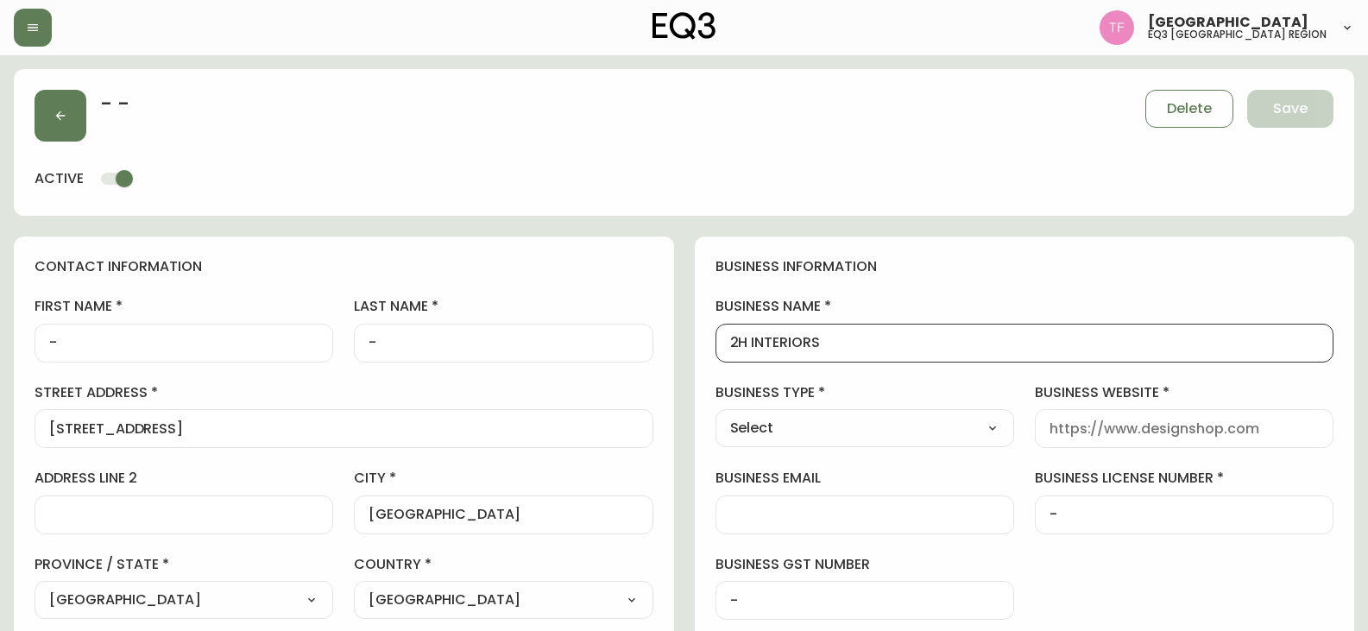
drag, startPoint x: 832, startPoint y: 343, endPoint x: 701, endPoint y: 342, distance: 131.2
click at [701, 342] on div "business information business name 2H INTERIORS business type Select Select Int…" at bounding box center [1025, 523] width 660 height 574
click at [89, 122] on div "- - Delete Save" at bounding box center [684, 116] width 1299 height 52
click at [41, 116] on button "button" at bounding box center [61, 116] width 52 height 52
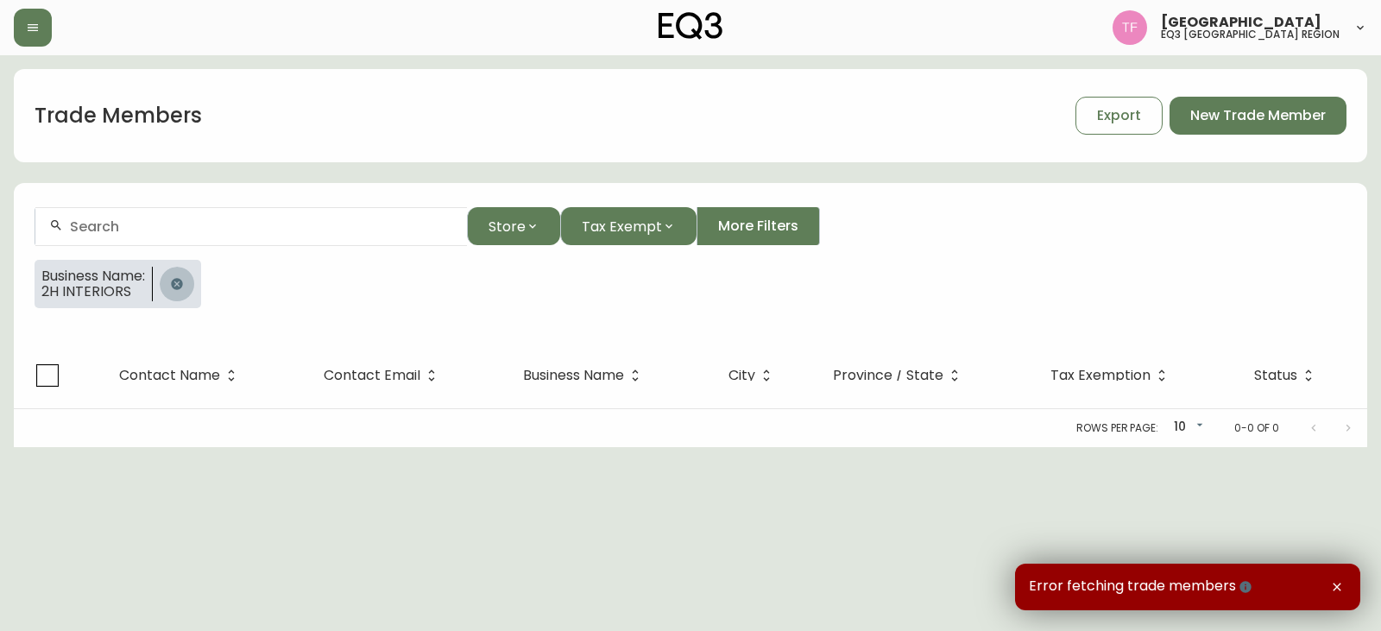
click at [182, 286] on icon "button" at bounding box center [176, 283] width 11 height 11
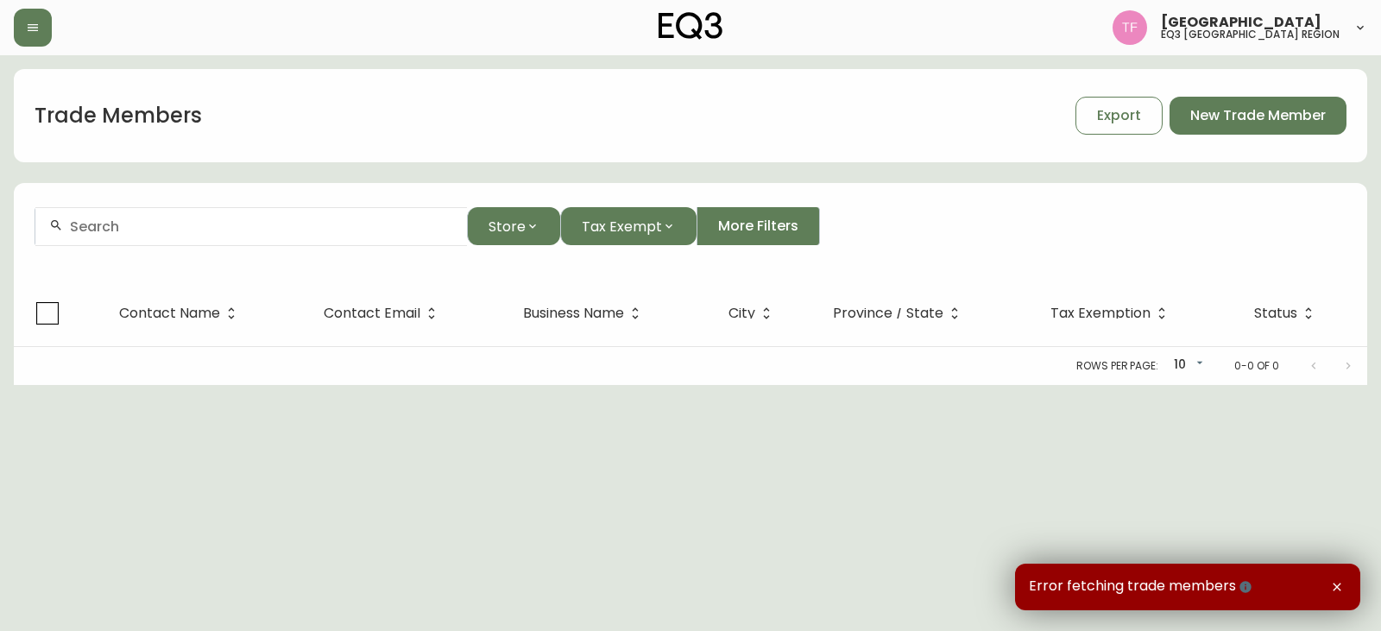
click at [310, 213] on div at bounding box center [250, 226] width 431 height 39
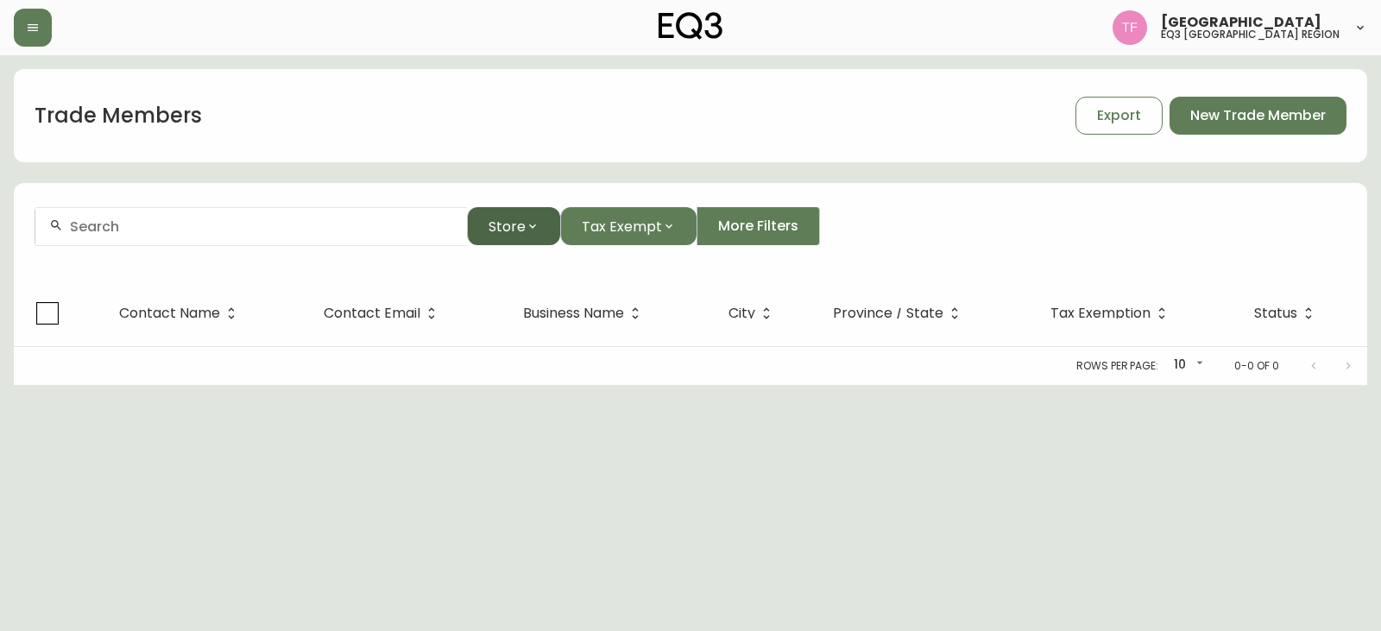
click at [488, 234] on span "Store" at bounding box center [506, 227] width 37 height 22
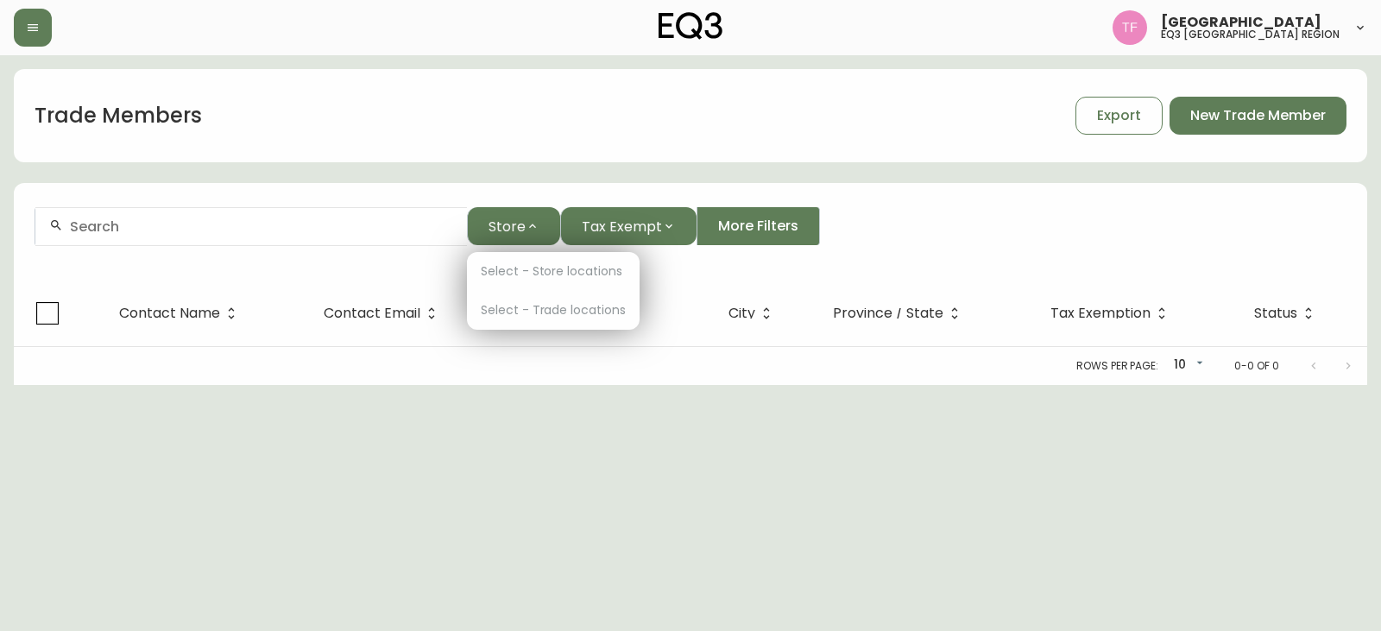
click at [500, 228] on div at bounding box center [690, 315] width 1381 height 631
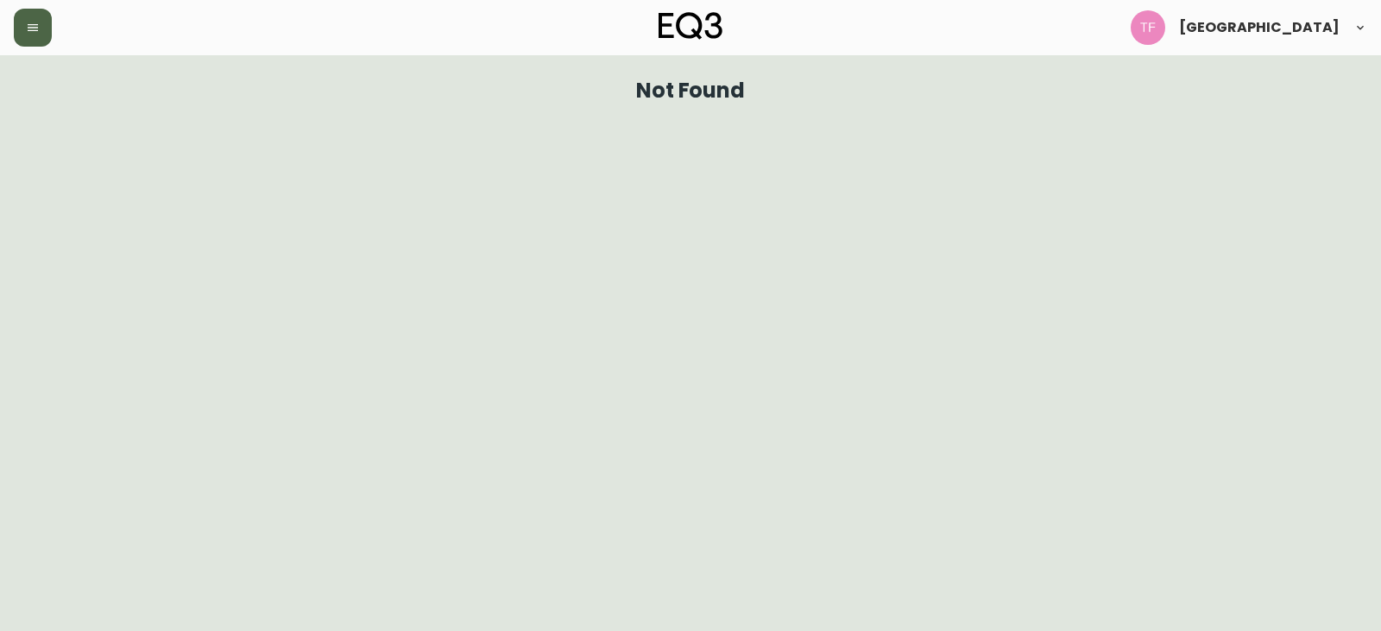
click at [41, 28] on button "button" at bounding box center [33, 28] width 38 height 38
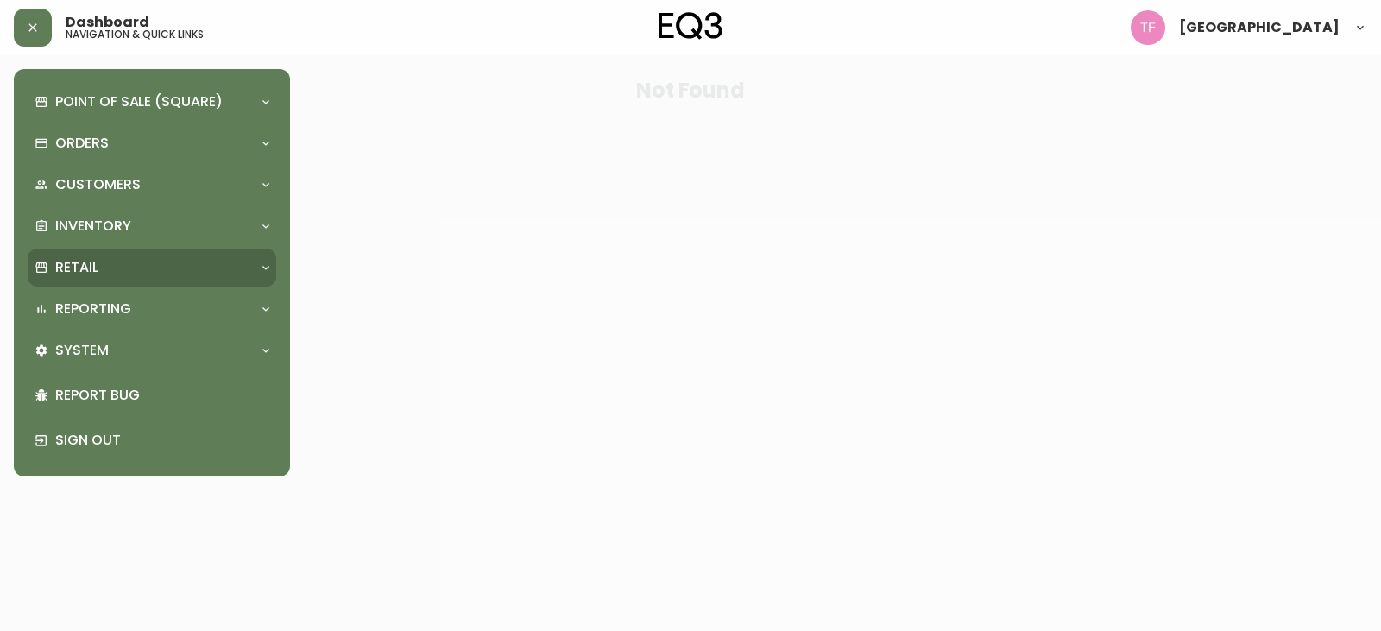
click at [166, 275] on div "Retail" at bounding box center [143, 267] width 217 height 19
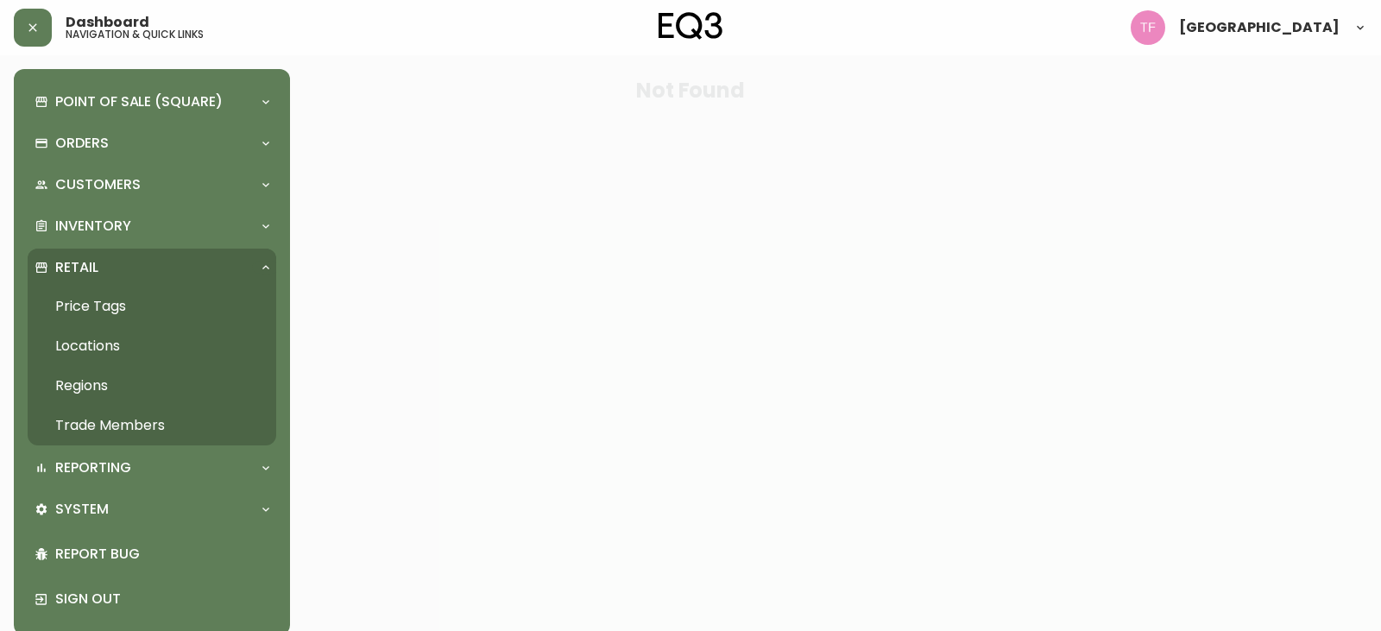
click at [202, 423] on link "Trade Members" at bounding box center [152, 426] width 249 height 40
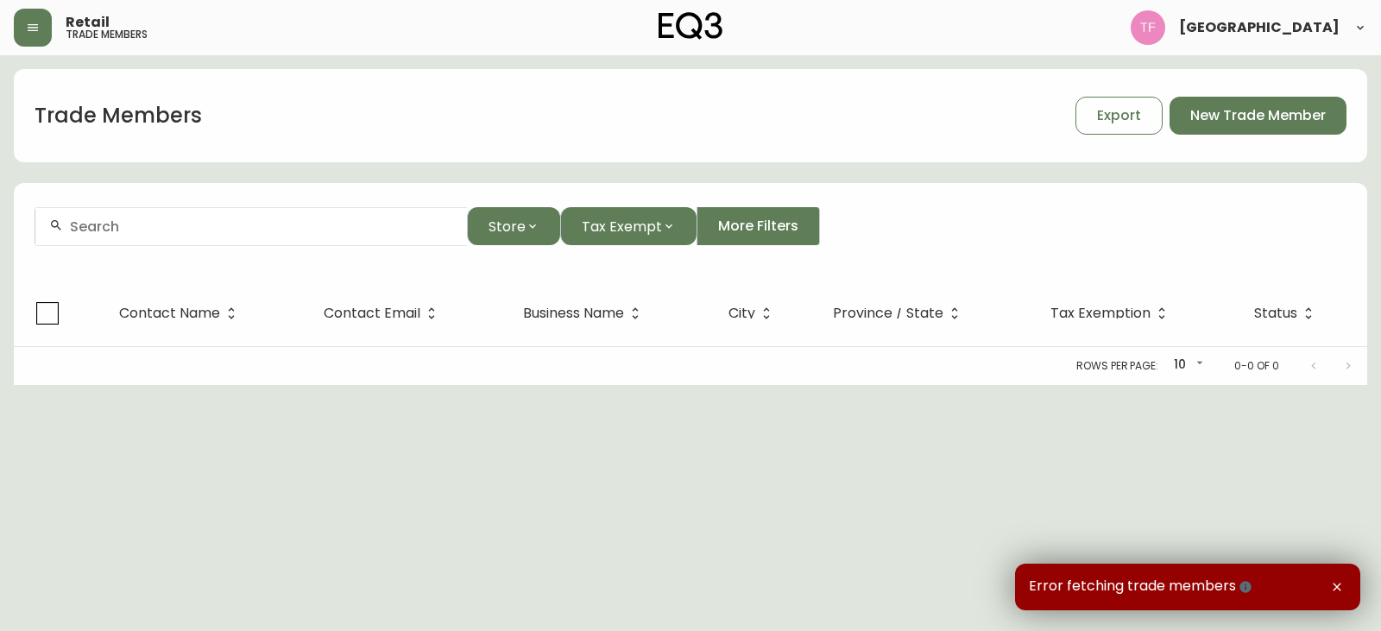
click at [284, 240] on div at bounding box center [250, 226] width 431 height 39
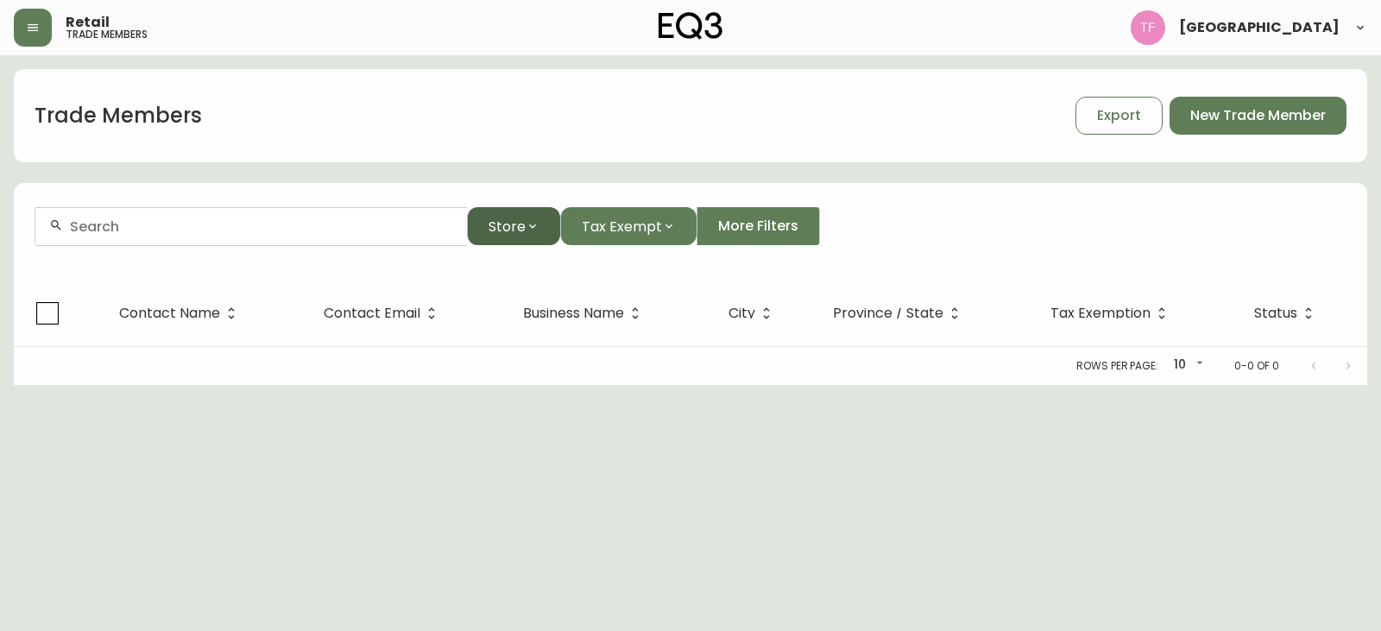
click at [499, 224] on span "Store" at bounding box center [506, 227] width 37 height 22
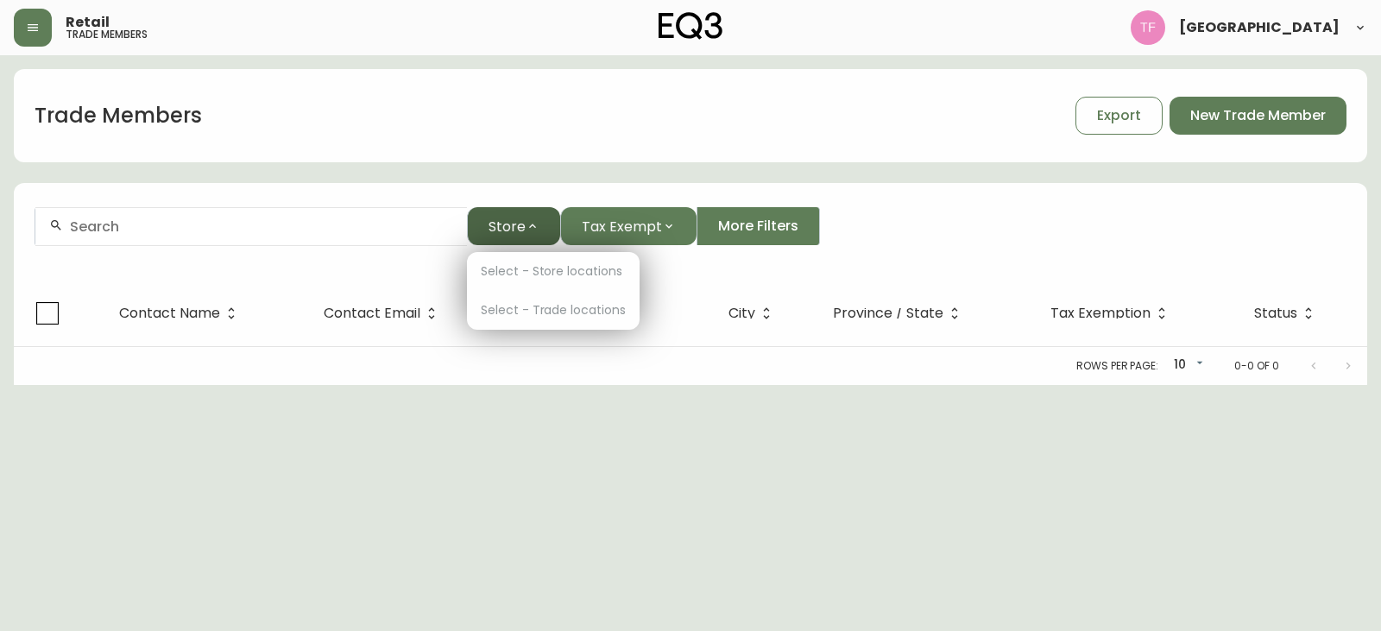
click at [499, 224] on div at bounding box center [690, 315] width 1381 height 631
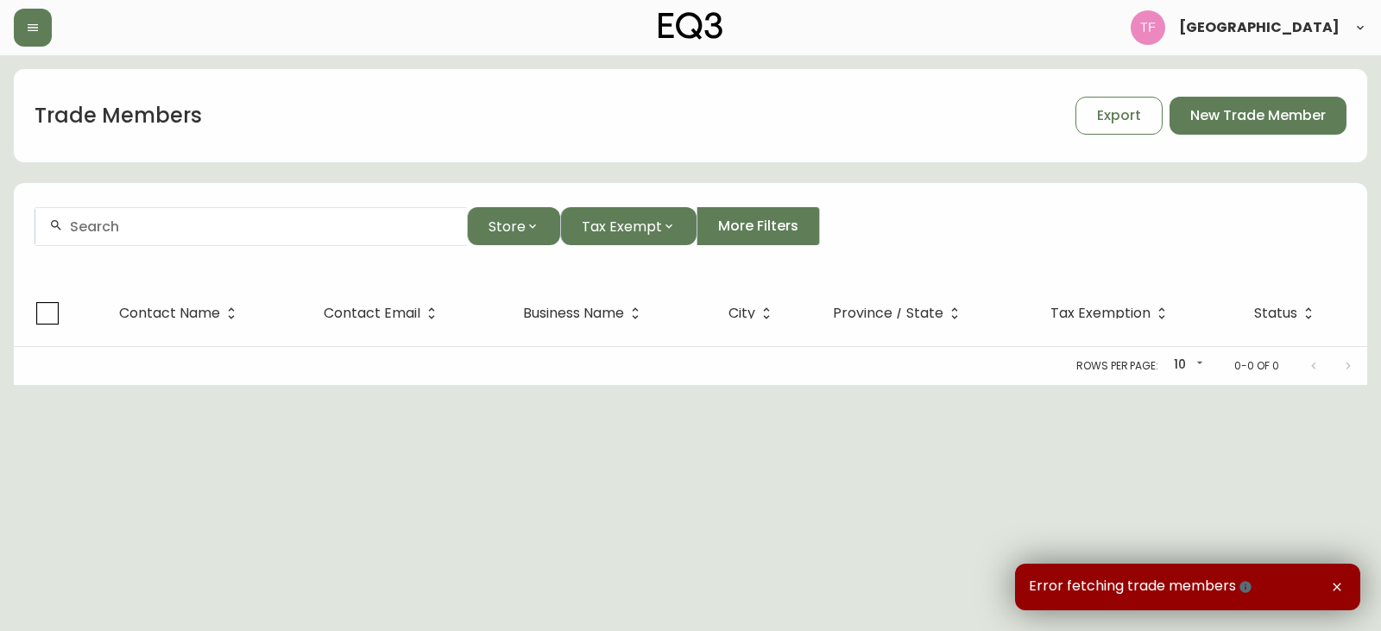
click at [262, 228] on input "text" at bounding box center [261, 226] width 383 height 16
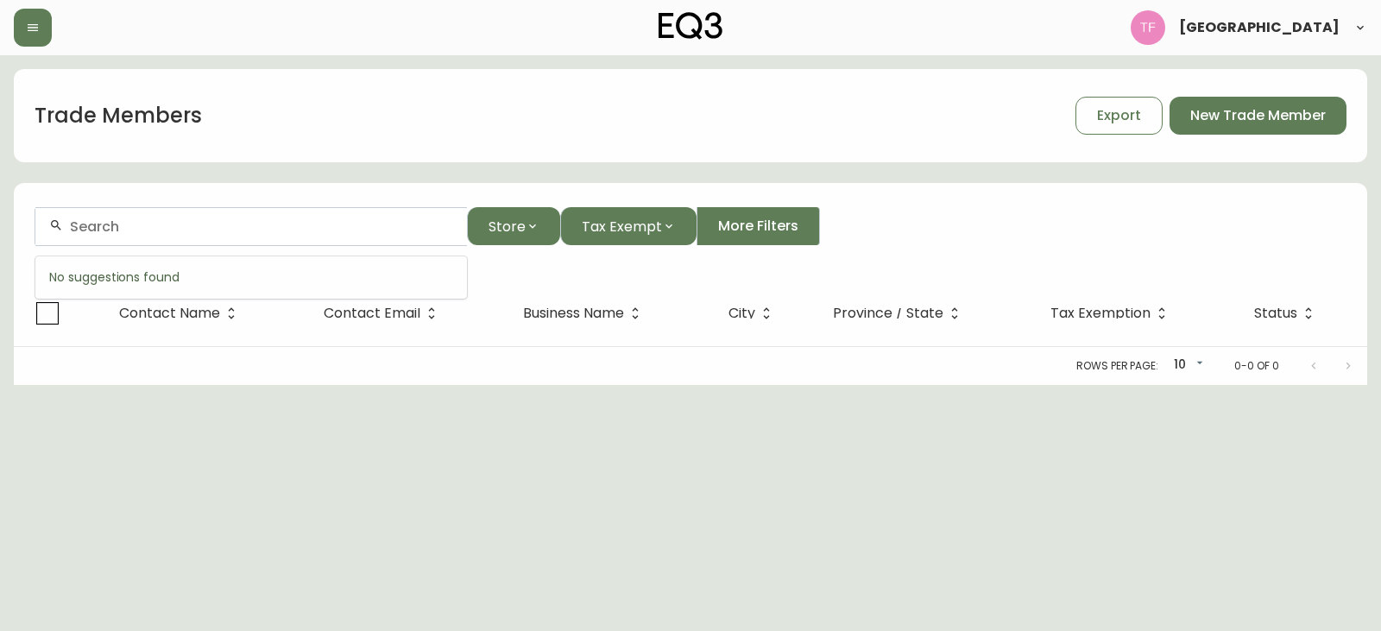
click at [262, 228] on input "text" at bounding box center [261, 226] width 383 height 16
click at [495, 212] on button "Store" at bounding box center [513, 226] width 93 height 38
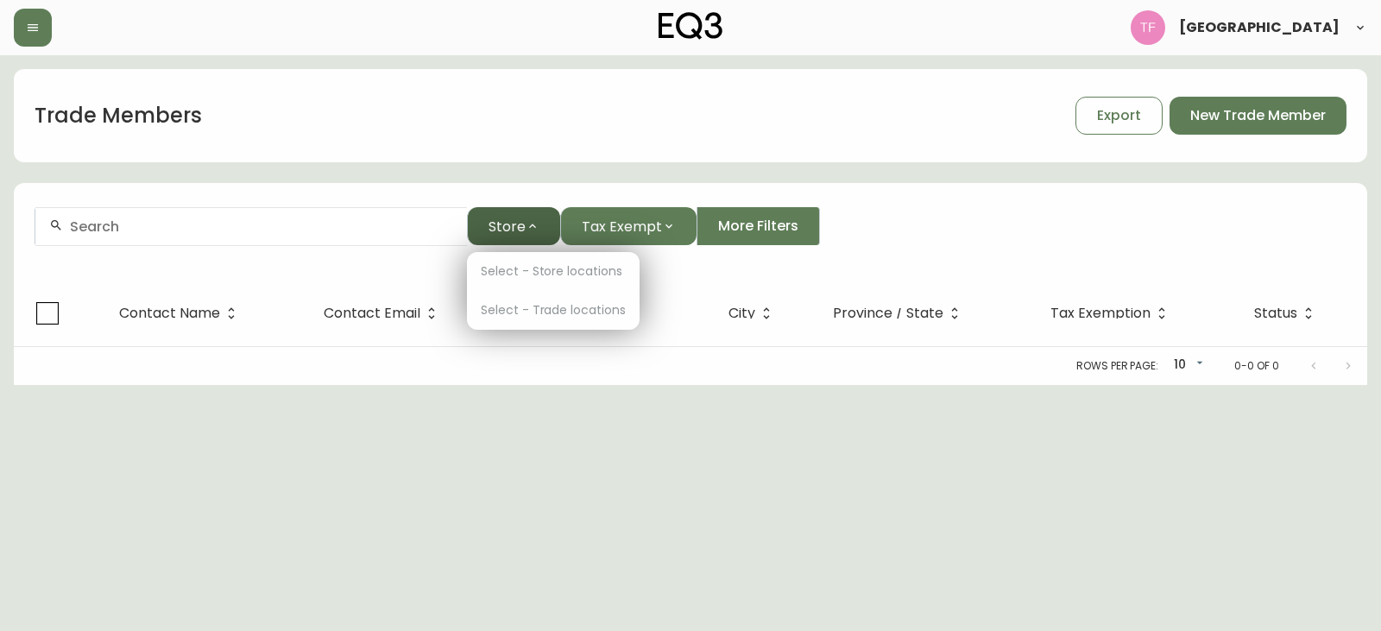
drag, startPoint x: 495, startPoint y: 212, endPoint x: 558, endPoint y: 204, distance: 63.6
click at [495, 215] on div at bounding box center [690, 315] width 1381 height 631
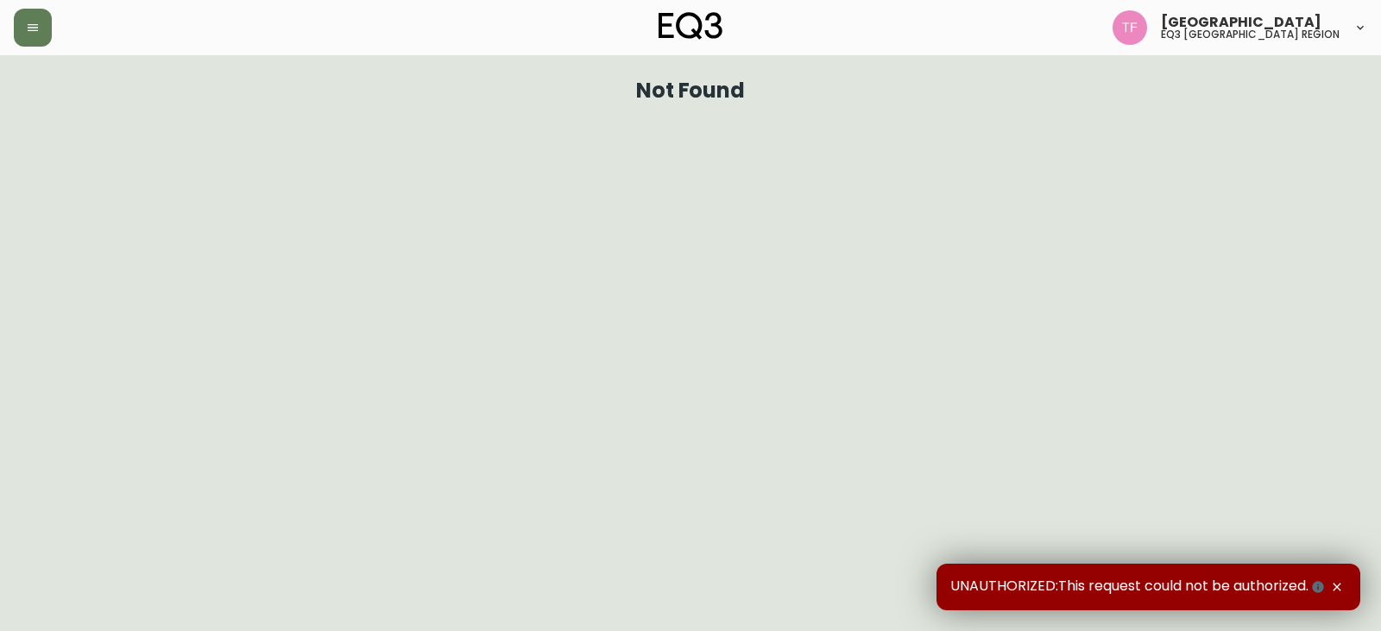
click at [55, 27] on div at bounding box center [239, 28] width 451 height 38
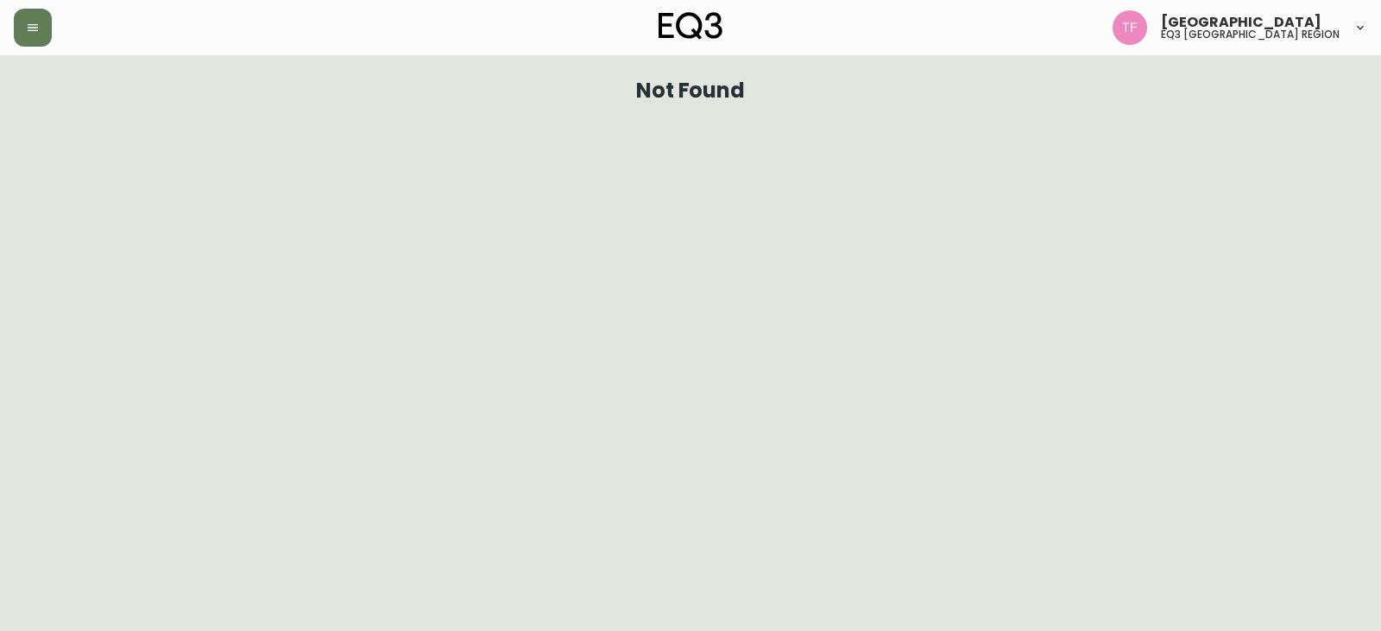
click at [55, 27] on div at bounding box center [239, 28] width 451 height 38
click at [45, 27] on button "button" at bounding box center [33, 28] width 38 height 38
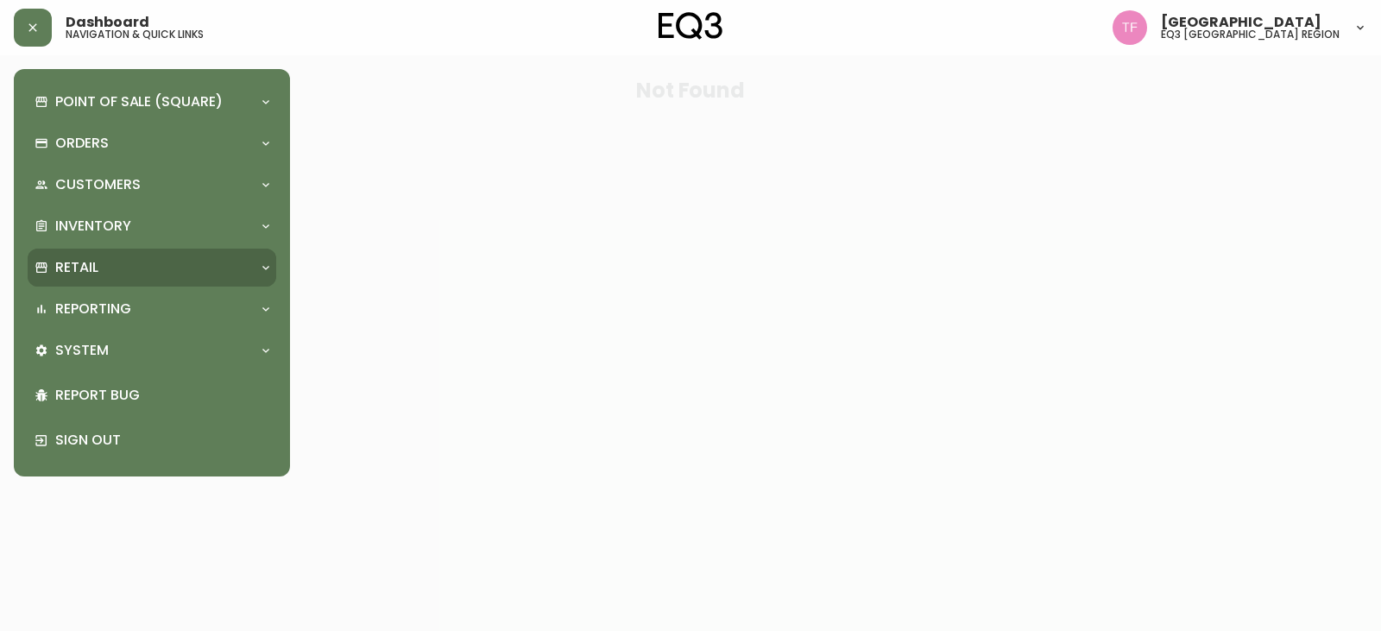
click at [134, 258] on div "Retail" at bounding box center [143, 267] width 217 height 19
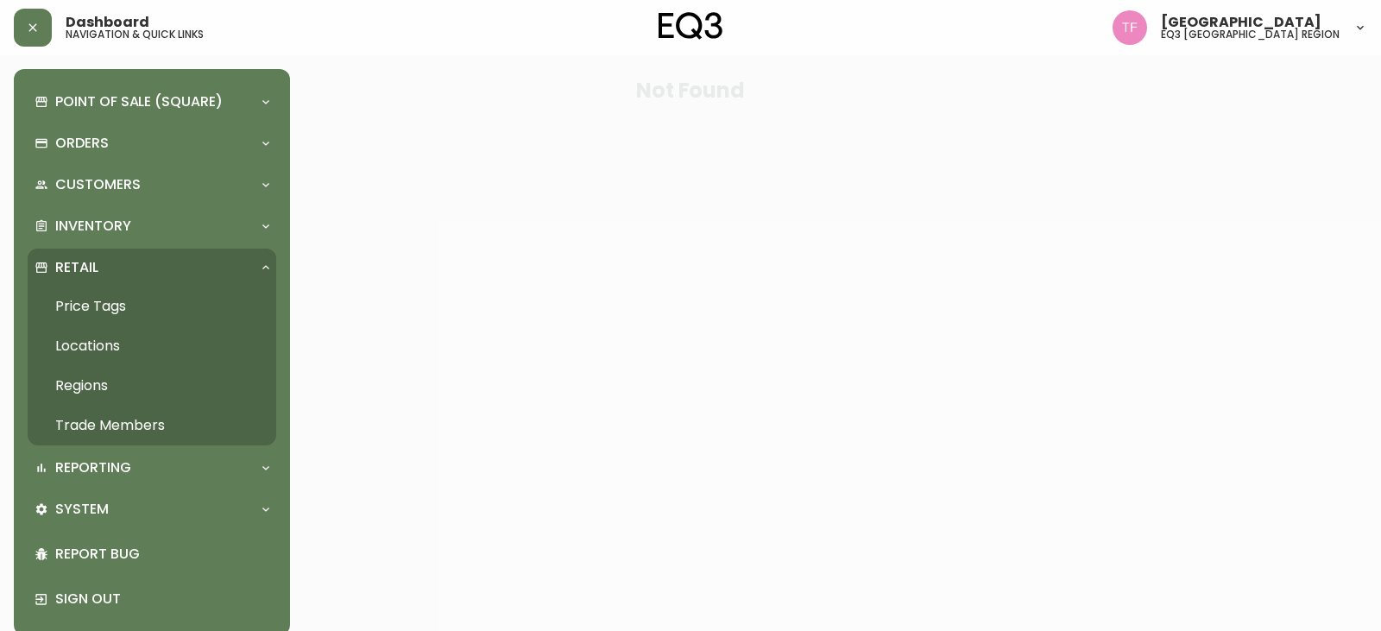
click at [123, 420] on link "Trade Members" at bounding box center [152, 426] width 249 height 40
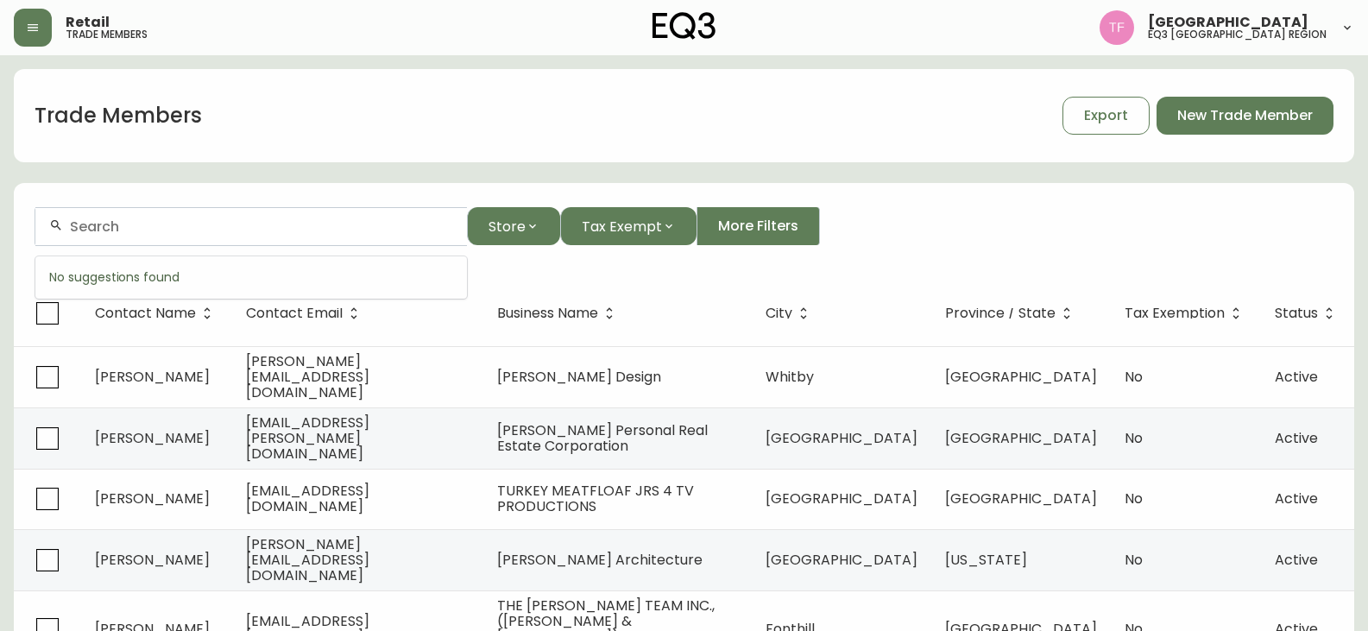
paste input "[PERSON_NAME]"
click at [168, 223] on input "[PERSON_NAME]" at bounding box center [261, 226] width 383 height 16
paste input "[PERSON_NAME]"
click at [160, 236] on div "[PERSON_NAME]" at bounding box center [250, 226] width 431 height 39
paste input "[PERSON_NAME]"
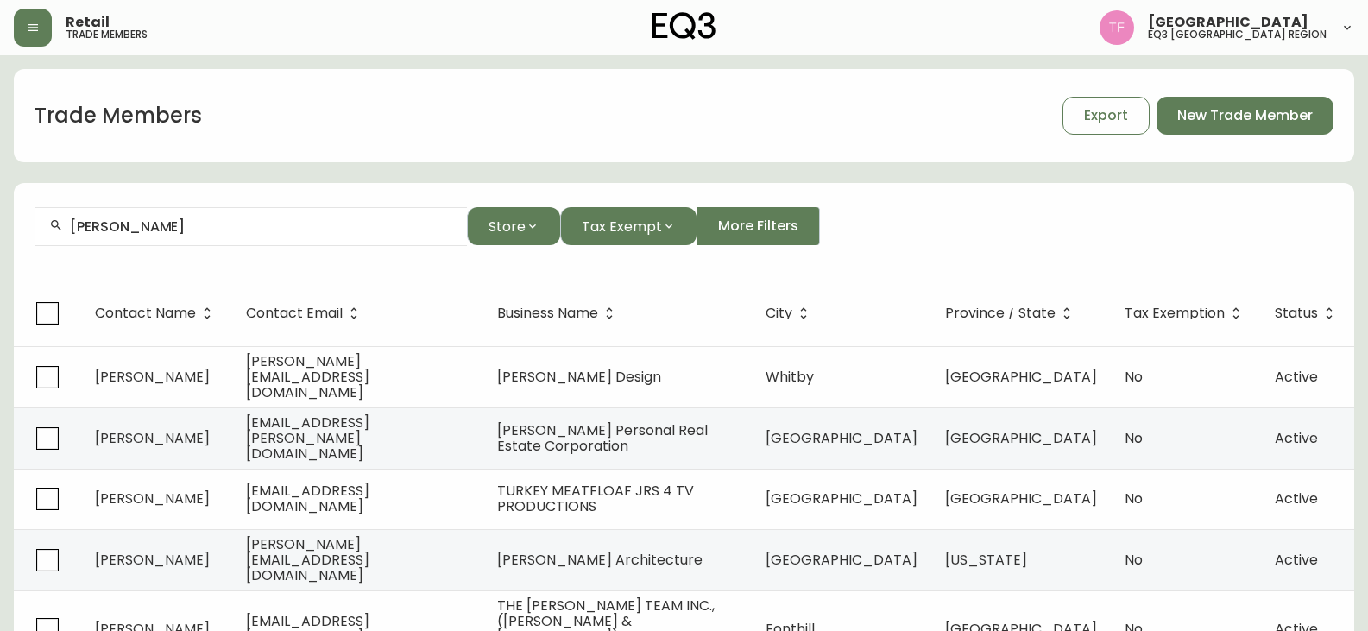
click at [205, 226] on input "[PERSON_NAME]" at bounding box center [261, 226] width 383 height 16
paste input "[PERSON_NAME]"
click at [225, 232] on input "[PERSON_NAME]" at bounding box center [261, 226] width 383 height 16
paste input "[PERSON_NAME]"
click at [186, 233] on input "[PERSON_NAME]" at bounding box center [261, 226] width 383 height 16
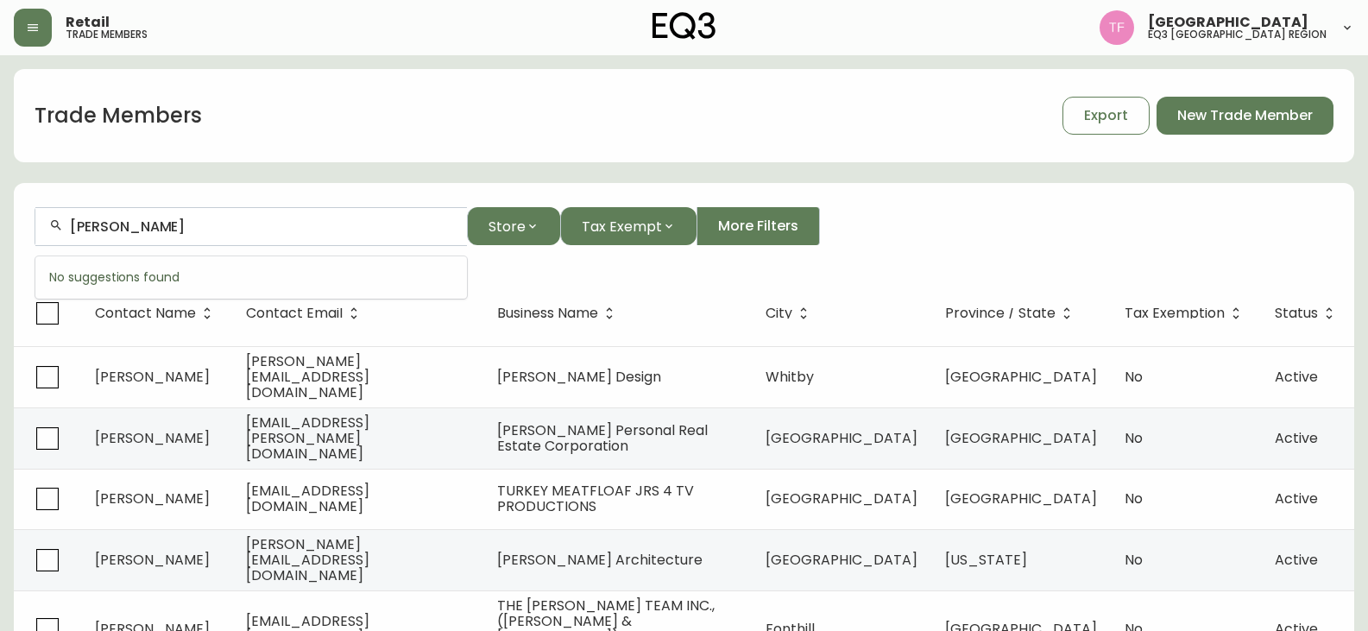
paste input "[PERSON_NAME]"
click at [208, 239] on div "[PERSON_NAME]" at bounding box center [250, 226] width 431 height 39
paste input "[PERSON_NAME]"
click at [172, 225] on input "[PERSON_NAME]" at bounding box center [261, 226] width 383 height 16
paste input "[PERSON_NAME]"
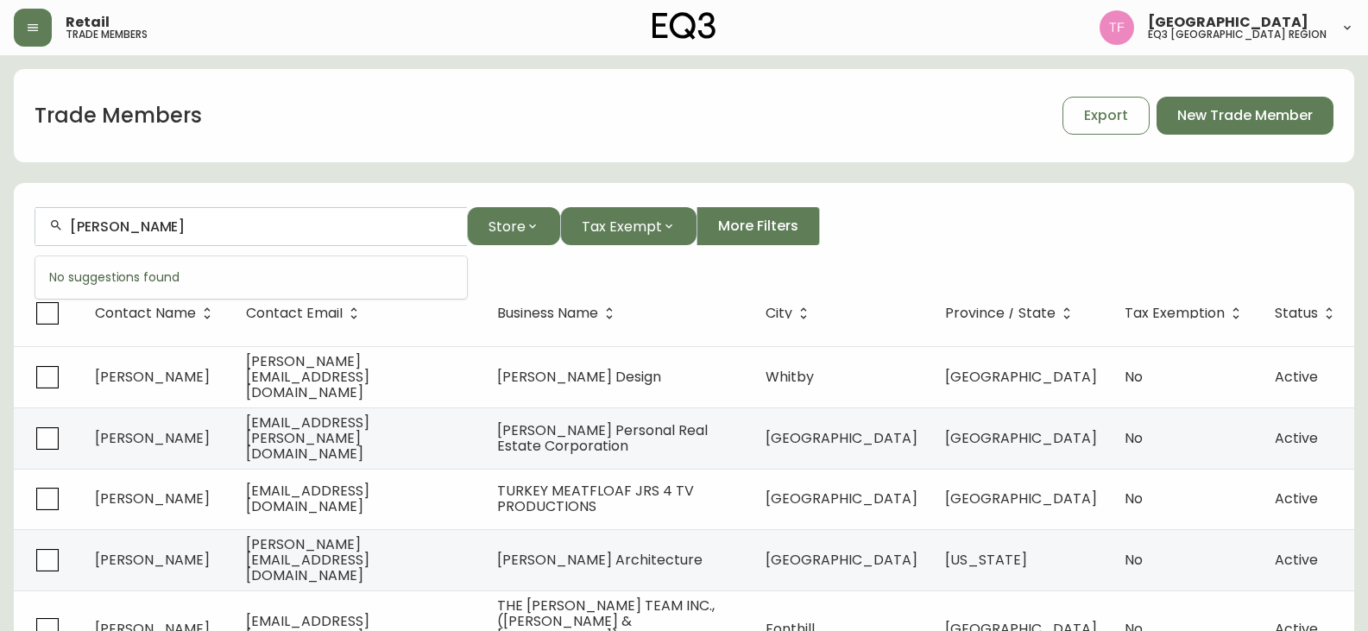
click at [231, 230] on input "[PERSON_NAME]" at bounding box center [261, 226] width 383 height 16
paste input "[PERSON_NAME]"
click at [176, 229] on input "[PERSON_NAME]" at bounding box center [261, 226] width 383 height 16
paste input "MITRA ABAEIAN"
click at [185, 230] on input "MITRA ABAEIAN" at bounding box center [261, 226] width 383 height 16
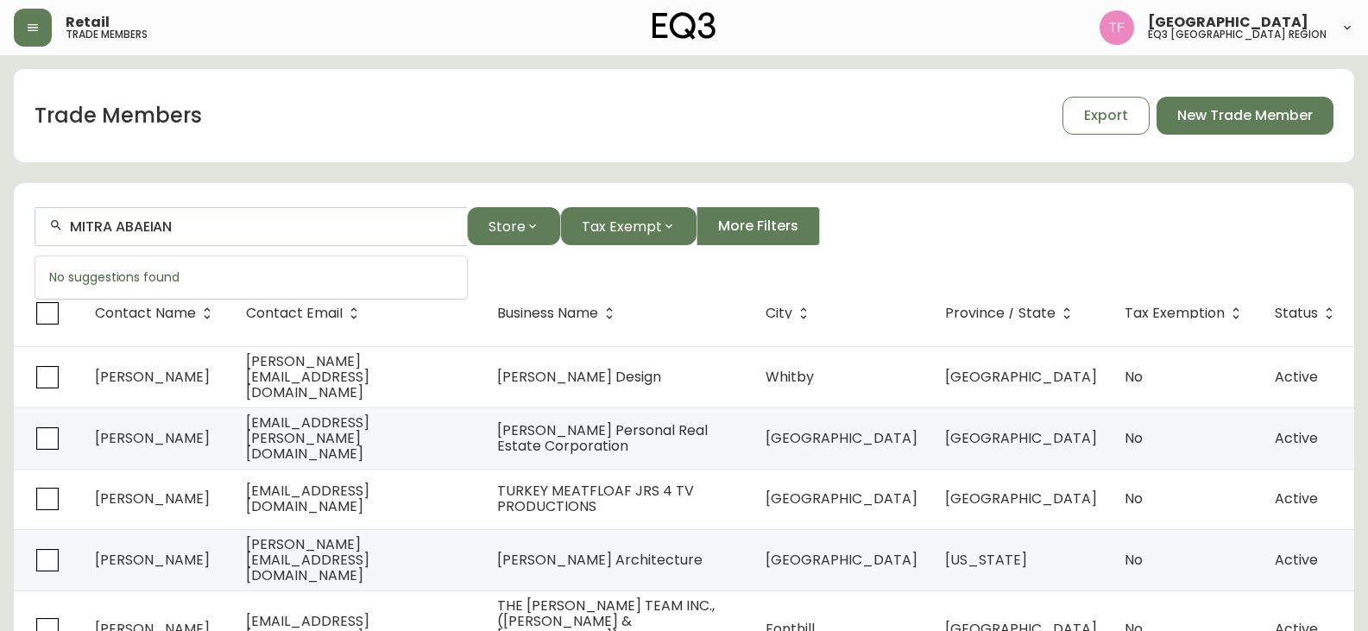
paste input "[PERSON_NAME]"
click at [224, 230] on input "[PERSON_NAME]" at bounding box center [261, 226] width 383 height 16
paste input "[PERSON_NAME]"
click at [143, 226] on input "[PERSON_NAME]" at bounding box center [261, 226] width 383 height 16
paste input "[PERSON_NAME]"
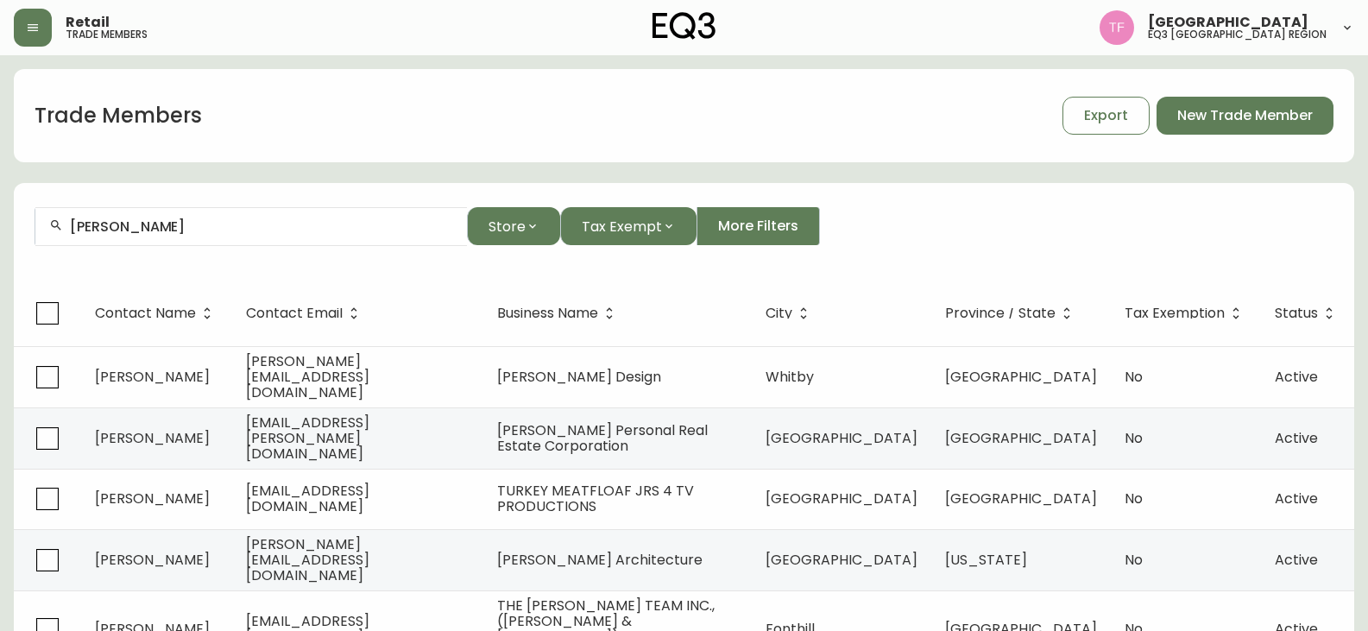
click at [188, 236] on div "[PERSON_NAME]" at bounding box center [250, 226] width 431 height 39
paste input "NDY [PERSON_NAME]"
click at [151, 228] on input "[PERSON_NAME]" at bounding box center [261, 226] width 383 height 16
paste input "LEKS [PERSON_NAME]"
click at [171, 228] on input "[PERSON_NAME]" at bounding box center [261, 226] width 383 height 16
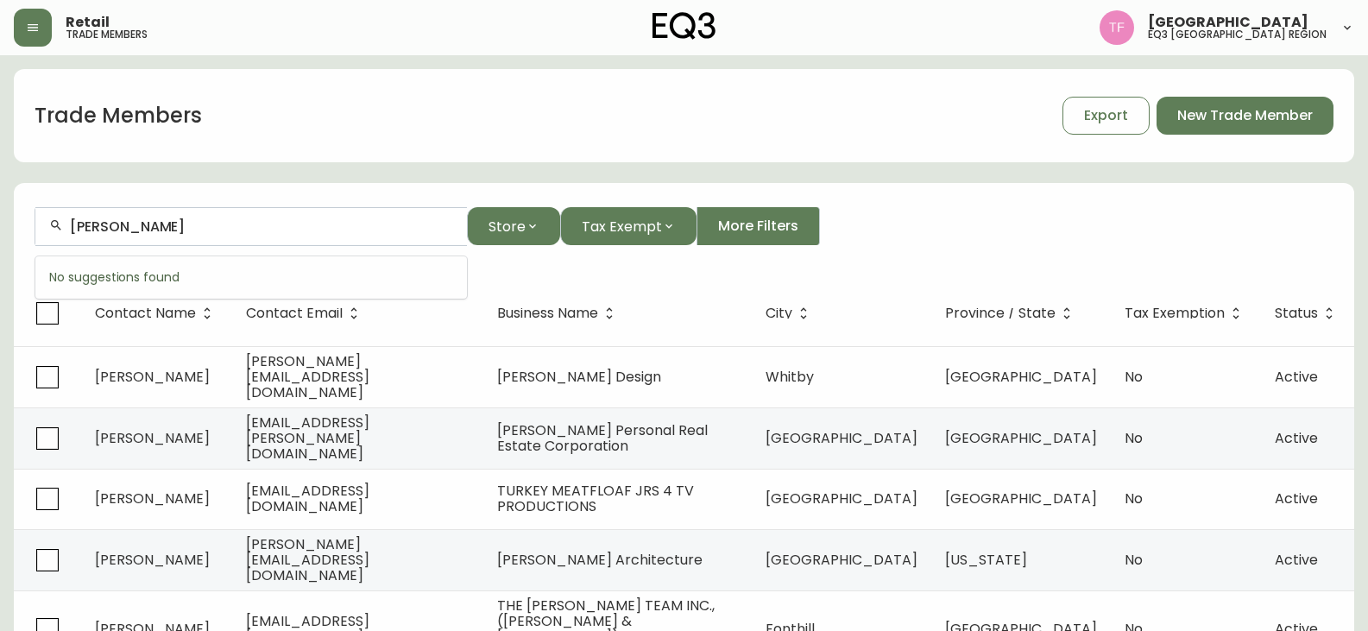
paste input "[PERSON_NAME]"
click at [253, 223] on input "[PERSON_NAME]" at bounding box center [261, 226] width 383 height 16
paste input "[PERSON_NAME]"
click at [286, 315] on li "[PERSON_NAME]" at bounding box center [250, 319] width 431 height 29
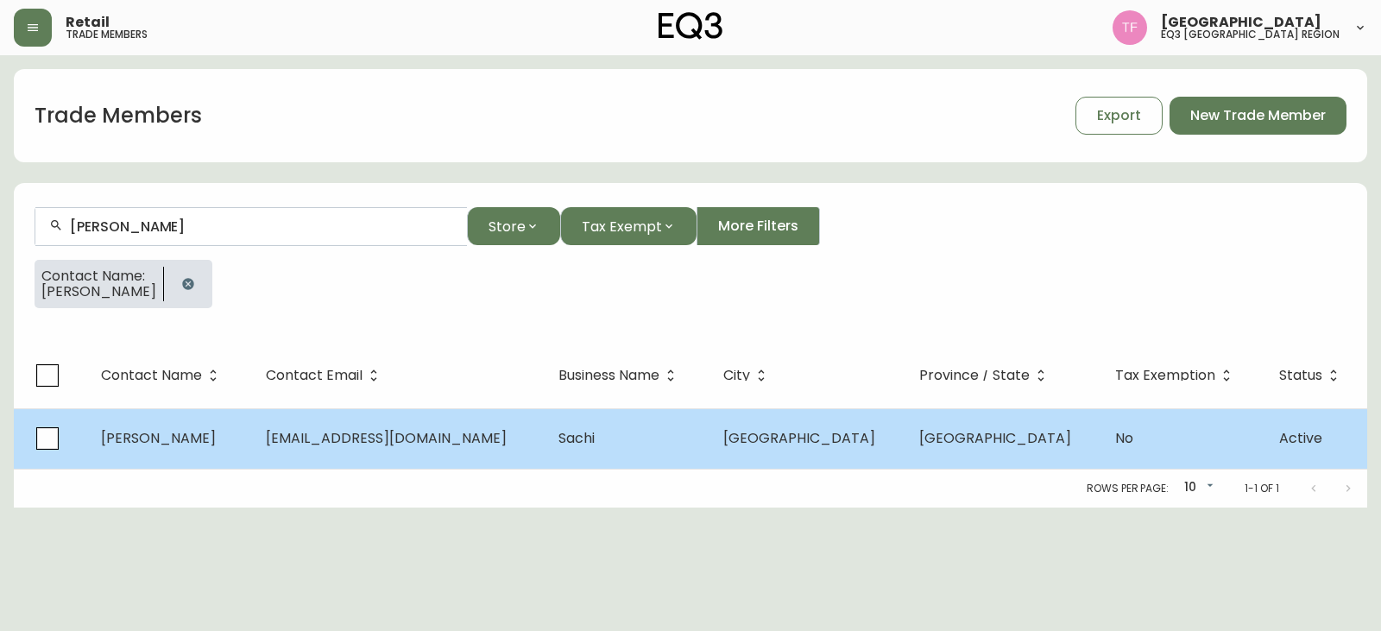
type input "[PERSON_NAME]"
click at [773, 452] on td "[GEOGRAPHIC_DATA]" at bounding box center [807, 438] width 196 height 60
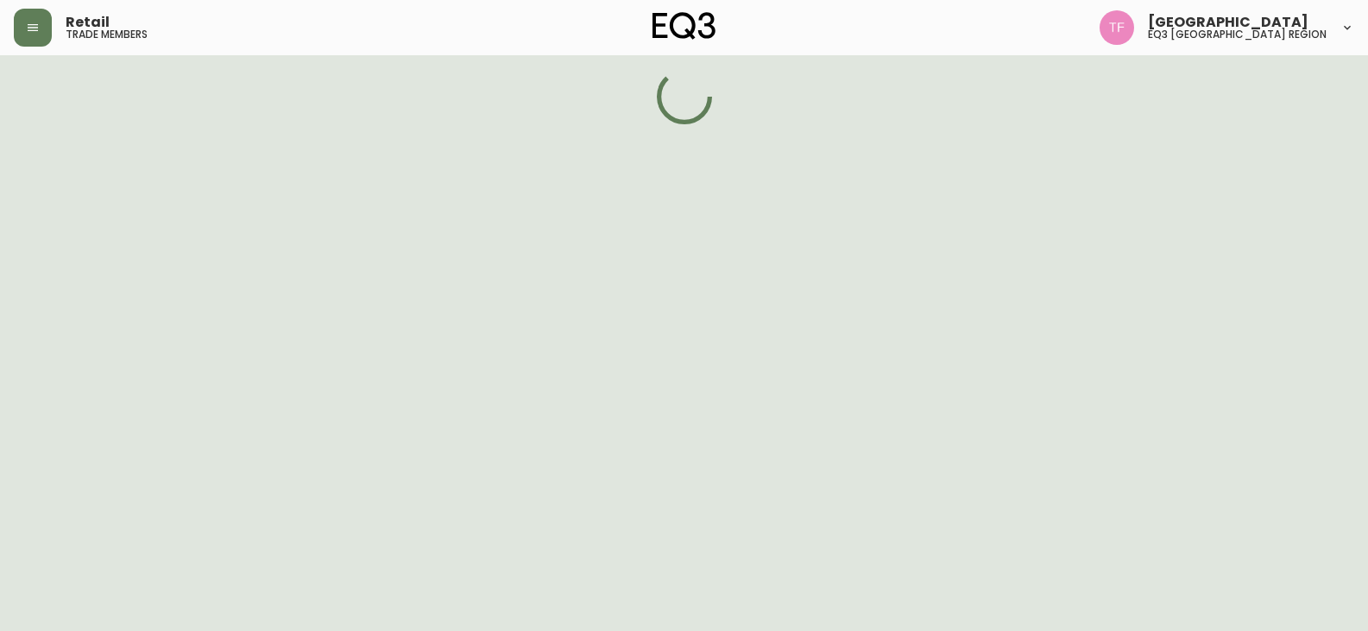
select select "ON"
select select "CA"
select select "CA_EN"
select select "Other"
select select "Interior Designer"
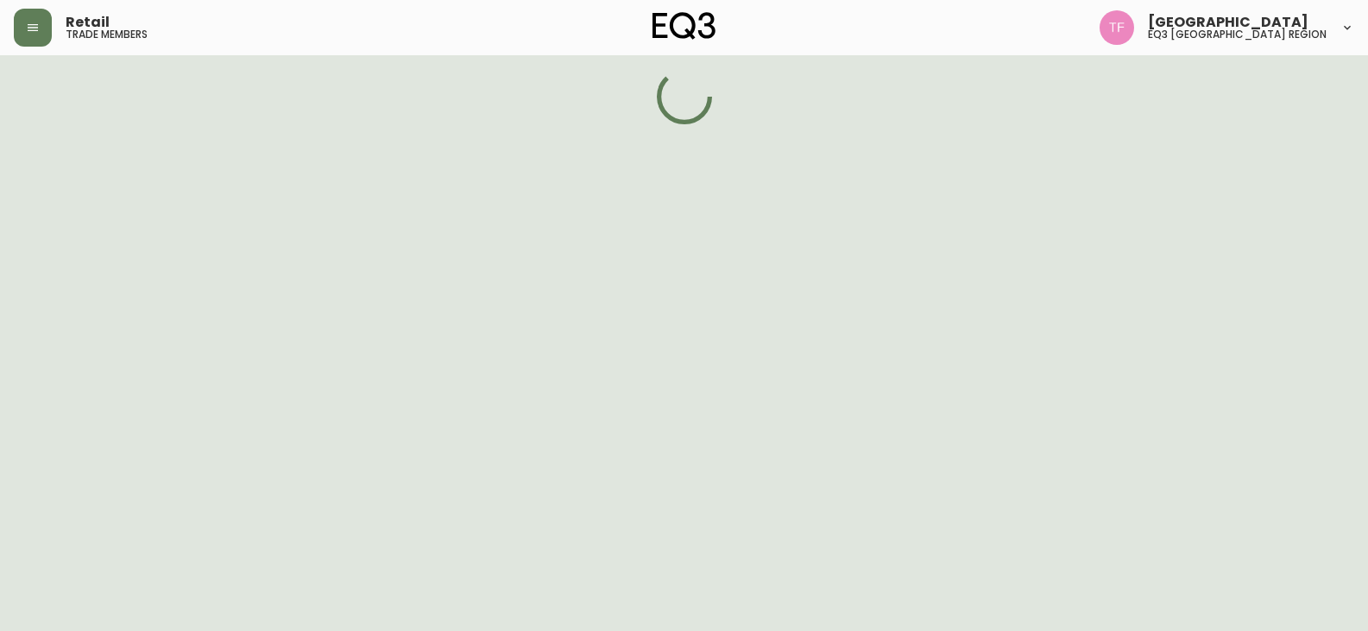
select select "cjw10z96r006i6gs06enveott"
select select "false"
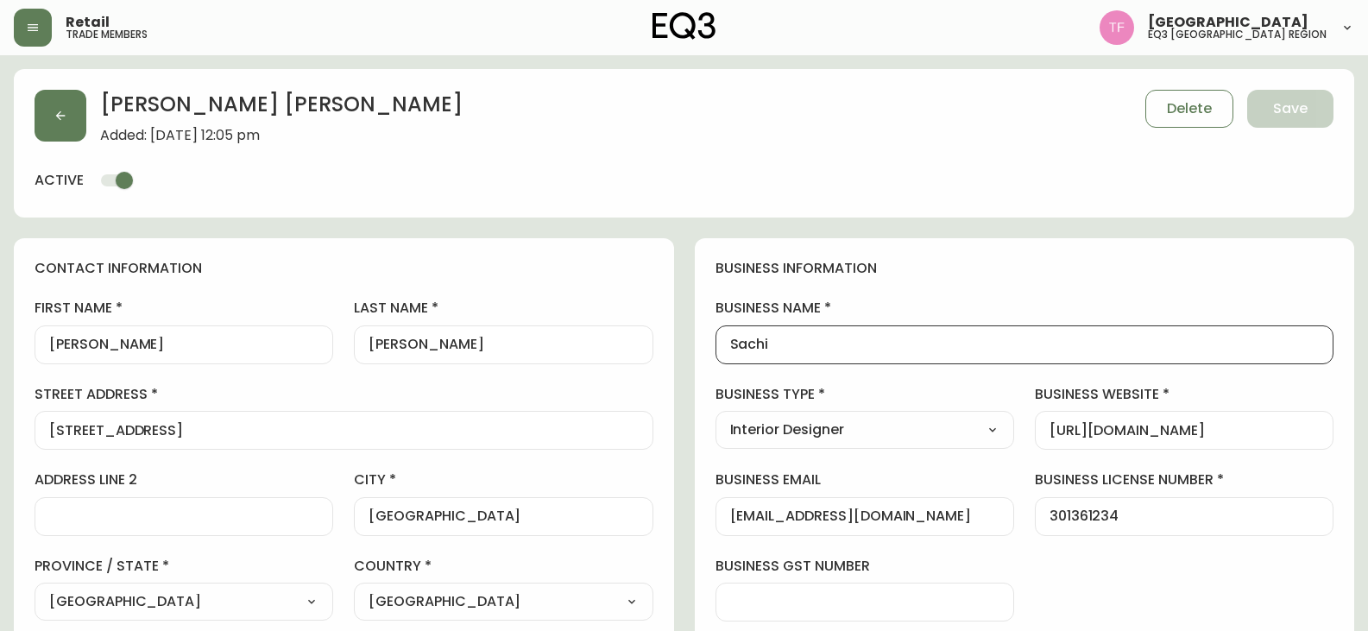
drag, startPoint x: 809, startPoint y: 343, endPoint x: 673, endPoint y: 342, distance: 136.3
click at [62, 125] on button "button" at bounding box center [61, 116] width 52 height 52
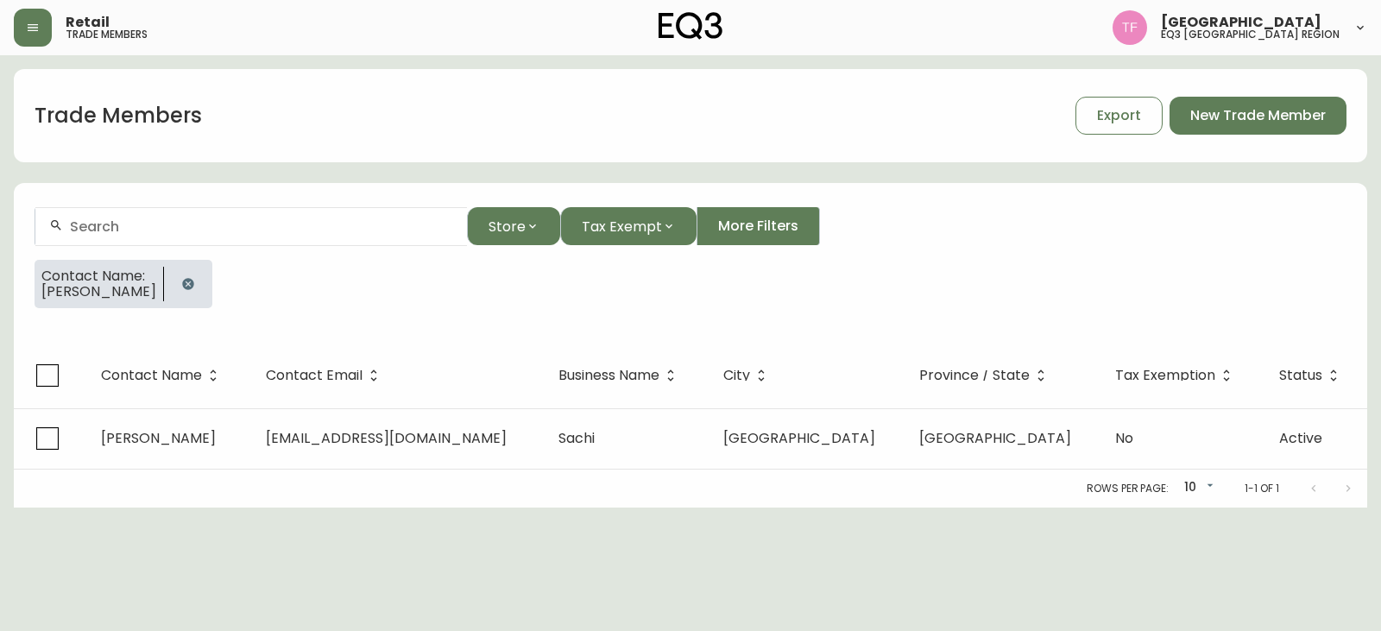
click at [181, 288] on icon "button" at bounding box center [188, 284] width 14 height 14
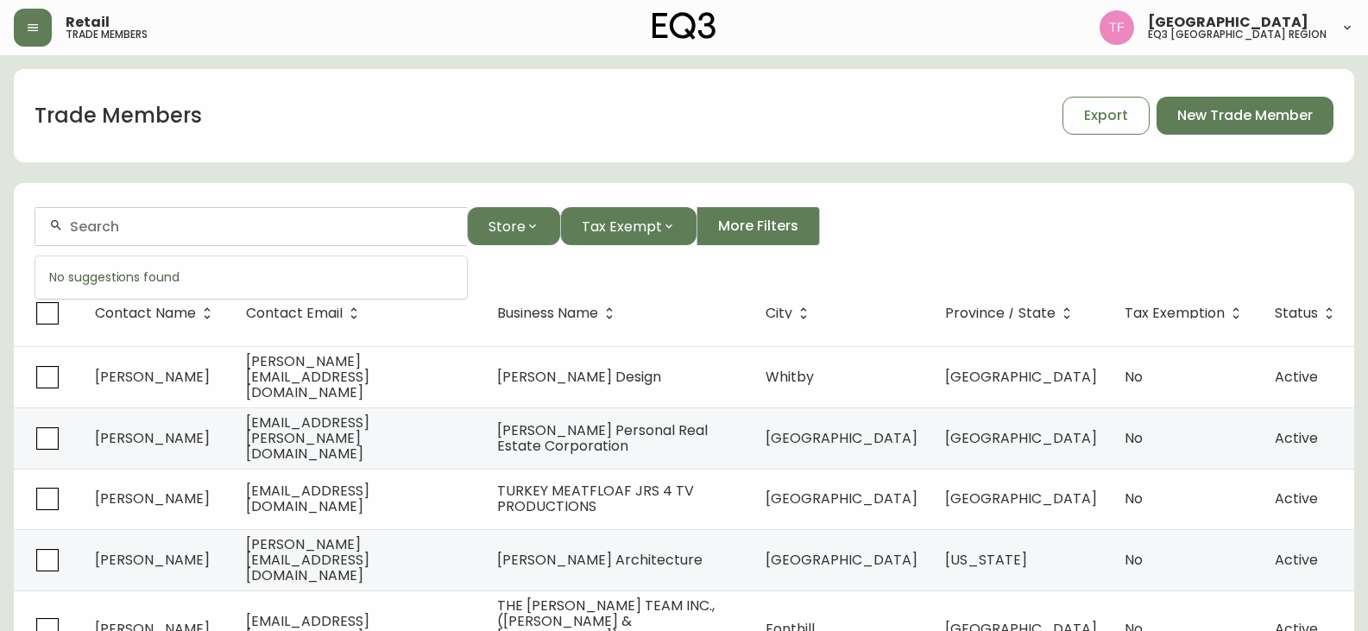
paste input "[PERSON_NAME] [PERSON_NAME]"
click at [246, 229] on input "[PERSON_NAME] [PERSON_NAME]" at bounding box center [261, 226] width 383 height 16
paste input "IRAN YOUSEF"
click at [144, 236] on div "IRAN [PERSON_NAME]" at bounding box center [250, 226] width 431 height 39
paste input "[PERSON_NAME]"
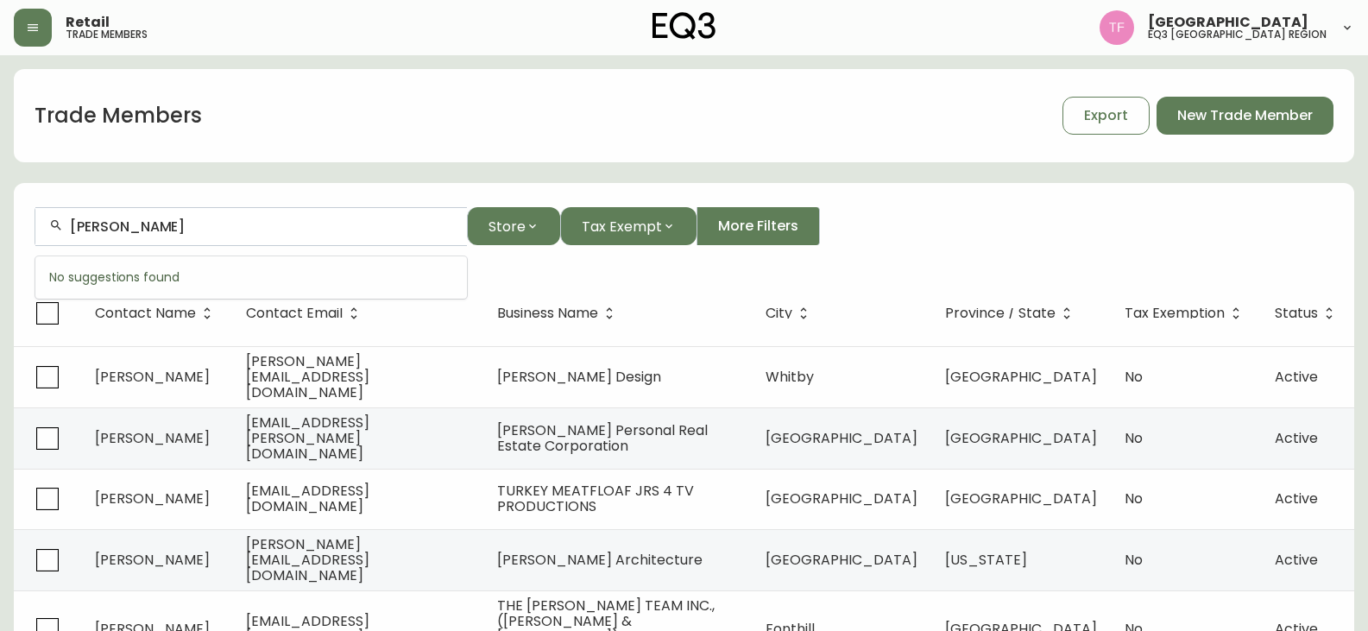
click at [204, 230] on input "[PERSON_NAME]" at bounding box center [261, 226] width 383 height 16
paste input "[PERSON_NAME]"
click at [159, 238] on div "[PERSON_NAME]" at bounding box center [250, 226] width 431 height 39
paste input "[PERSON_NAME]"
click at [149, 219] on input "[PERSON_NAME]" at bounding box center [261, 226] width 383 height 16
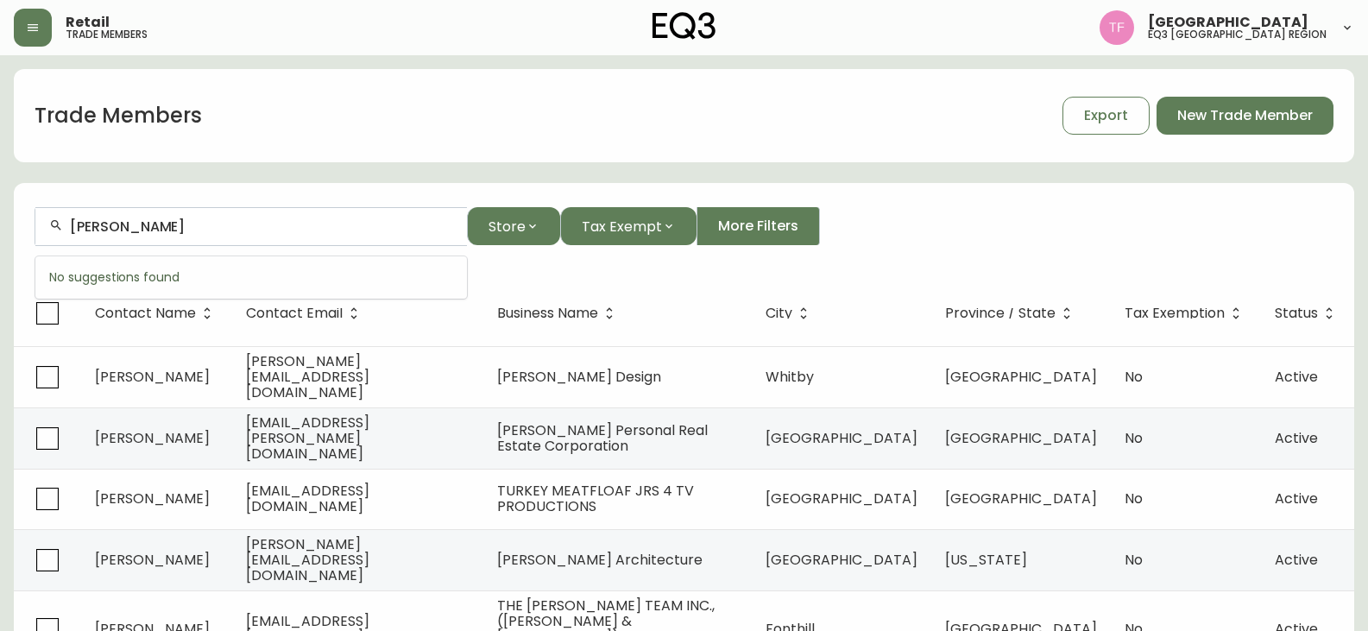
paste input "[PERSON_NAME]"
click at [254, 233] on input "[PERSON_NAME]" at bounding box center [261, 226] width 383 height 16
paste input "[PERSON_NAME]"
click at [172, 222] on input "[PERSON_NAME]" at bounding box center [261, 226] width 383 height 16
paste input "[PERSON_NAME]"
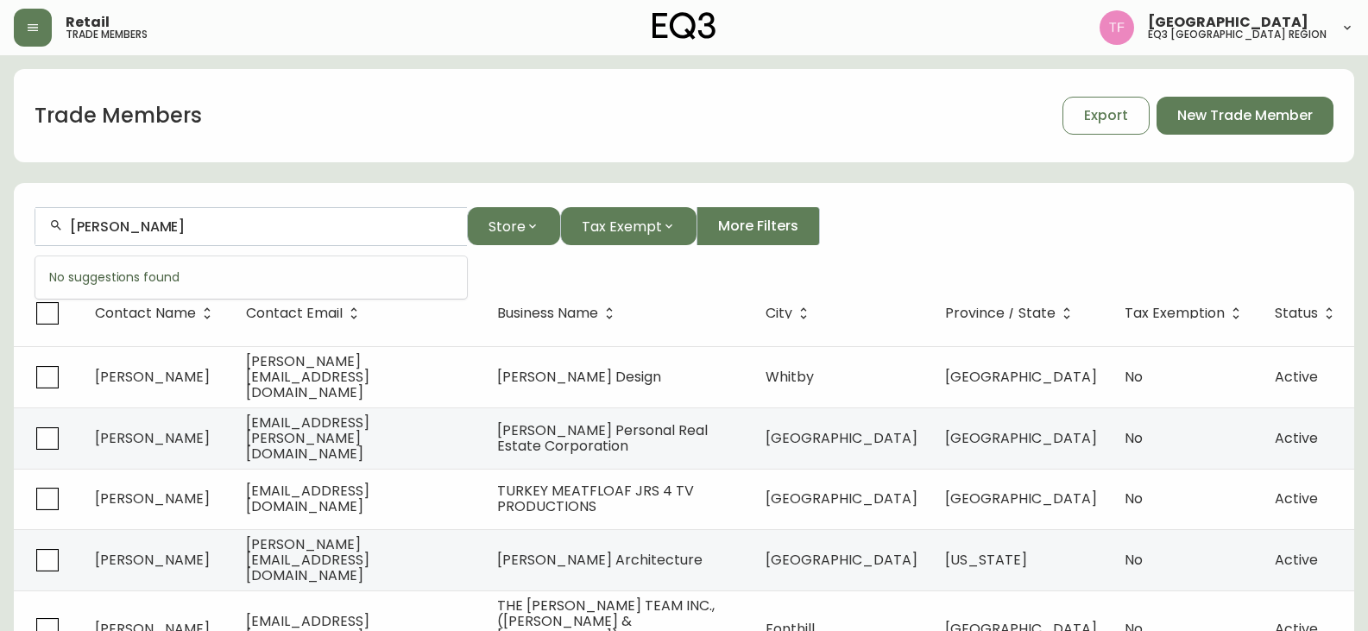
click at [192, 221] on input "[PERSON_NAME]" at bounding box center [261, 226] width 383 height 16
paste input "BYTOWN DESIGNS"
click at [121, 236] on div "BYTOWN DESIGNS" at bounding box center [250, 226] width 431 height 39
paste input "[PERSON_NAME]"
click at [309, 223] on input "[PERSON_NAME]" at bounding box center [261, 226] width 383 height 16
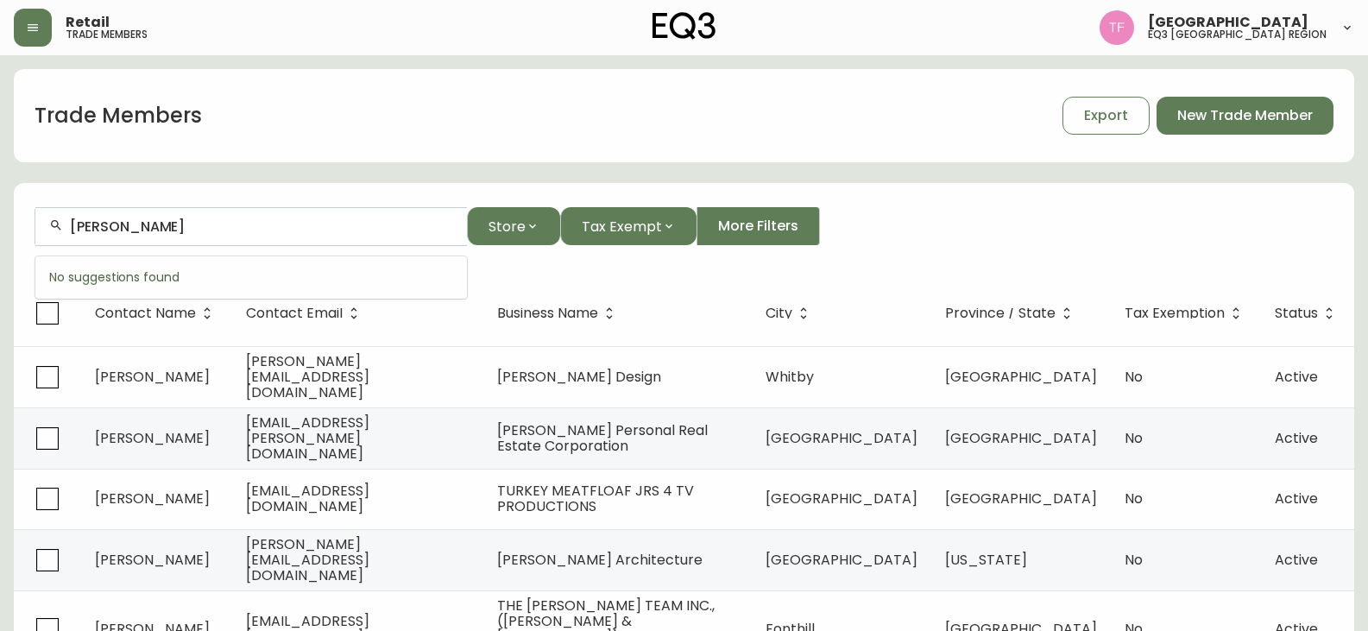
paste input "[PERSON_NAME]"
click at [289, 229] on input "[PERSON_NAME]" at bounding box center [261, 226] width 383 height 16
paste input "[PERSON_NAME]"
click at [318, 236] on div "[PERSON_NAME]" at bounding box center [250, 226] width 431 height 39
paste input "OMMON ZIBI"
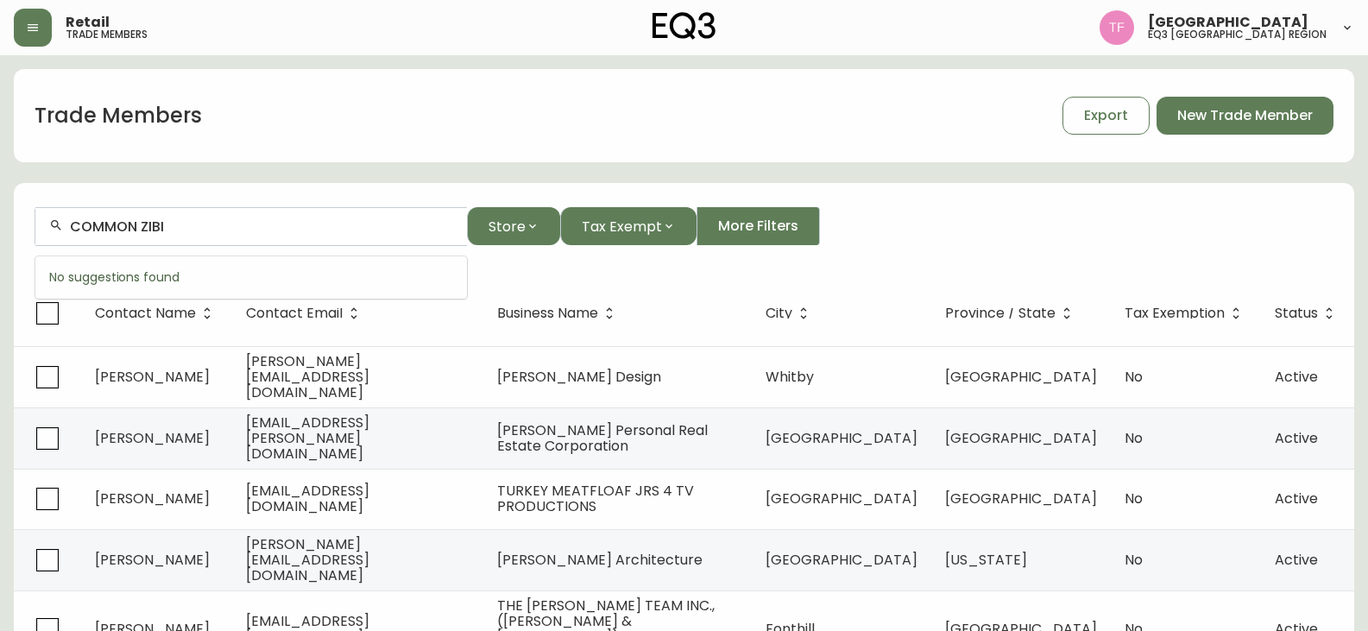
click at [106, 221] on input "COMMON ZIBI" at bounding box center [261, 226] width 383 height 16
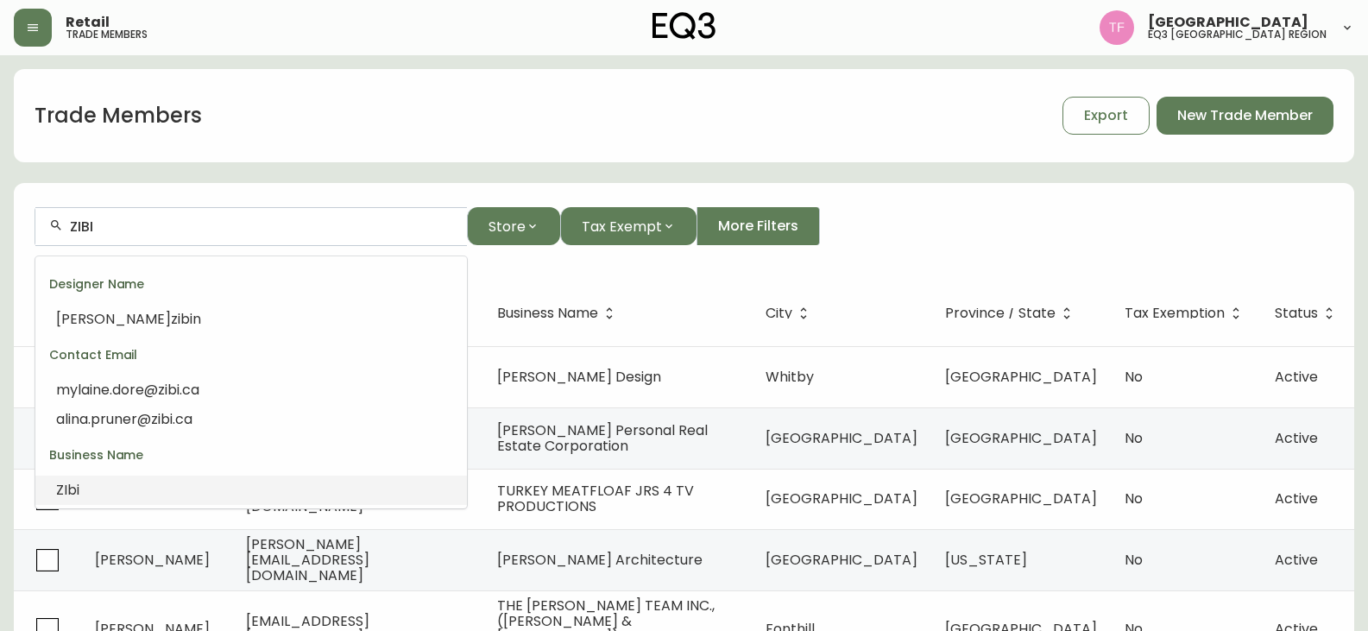
click at [133, 487] on li "ZIbi" at bounding box center [250, 489] width 431 height 29
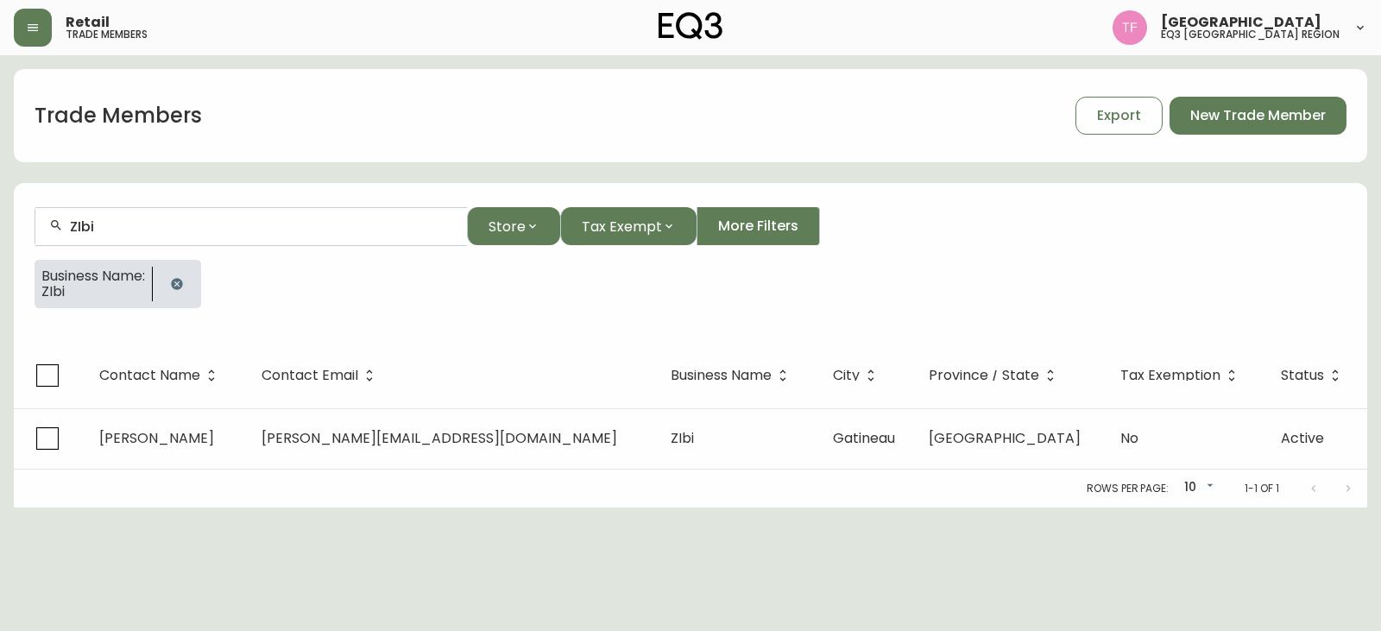
click at [98, 225] on input "ZIbi" at bounding box center [261, 226] width 383 height 16
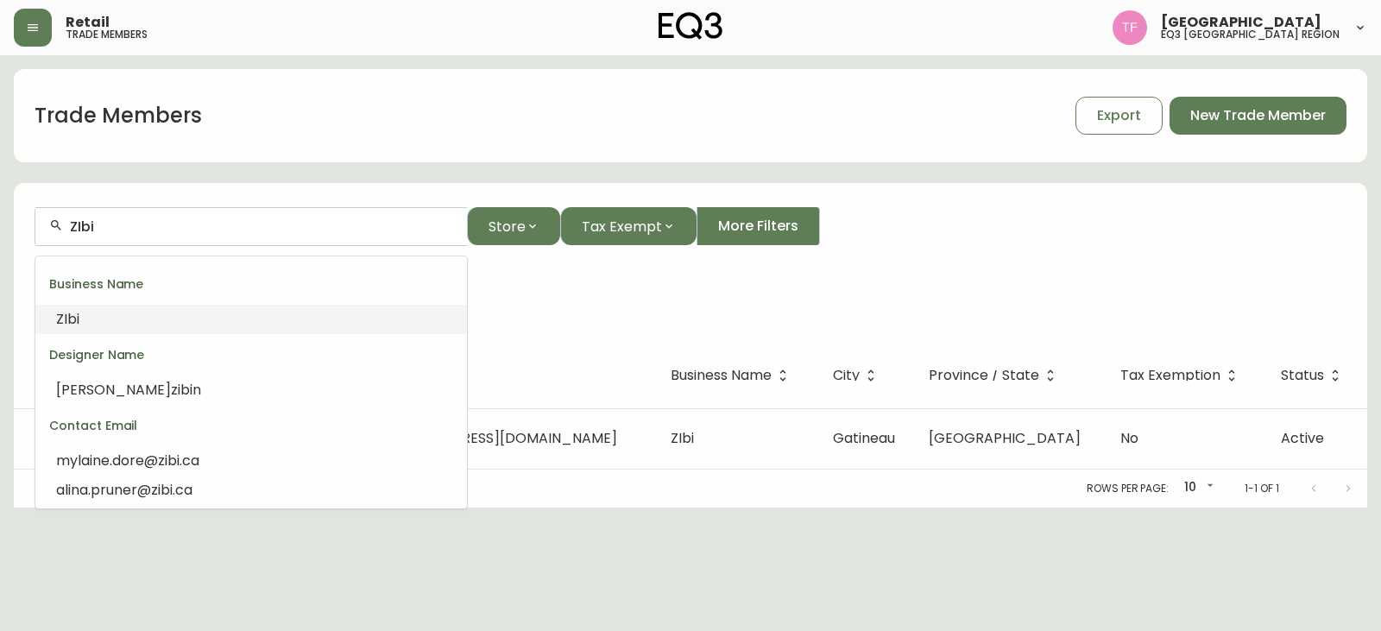
click at [98, 225] on input "ZIbi" at bounding box center [261, 226] width 383 height 16
click at [89, 225] on input "ZIbi" at bounding box center [261, 226] width 383 height 16
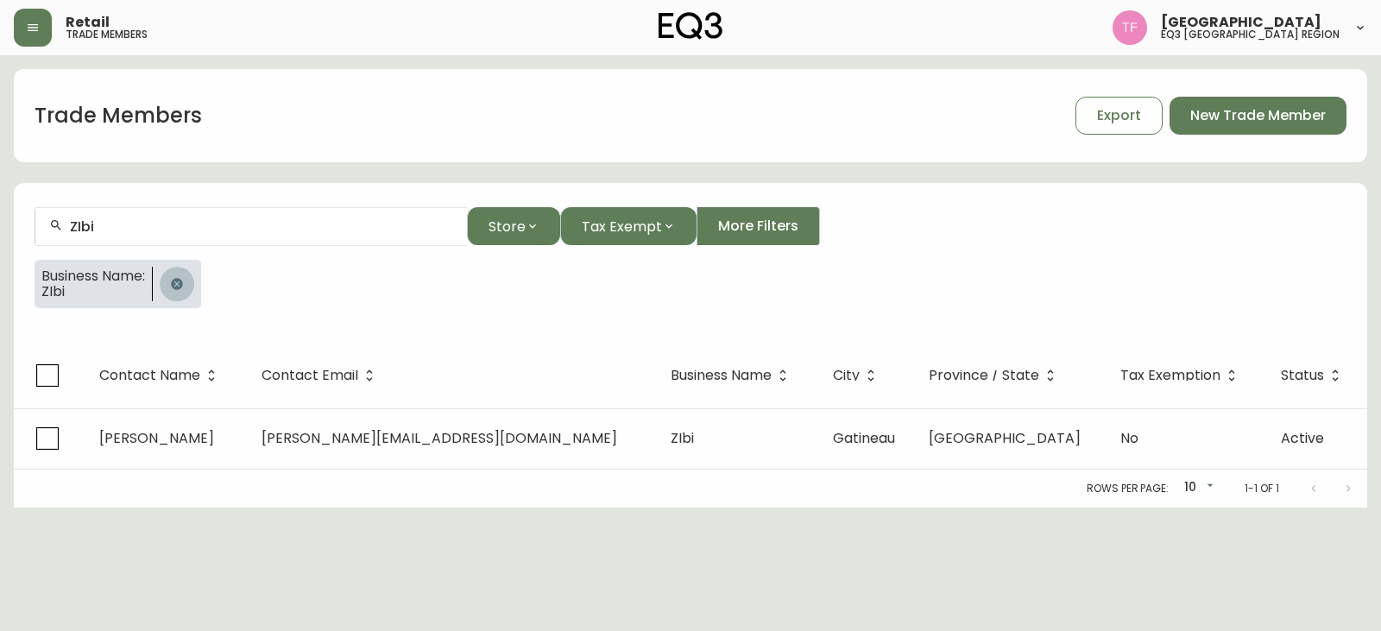
click at [194, 286] on button "button" at bounding box center [177, 284] width 35 height 35
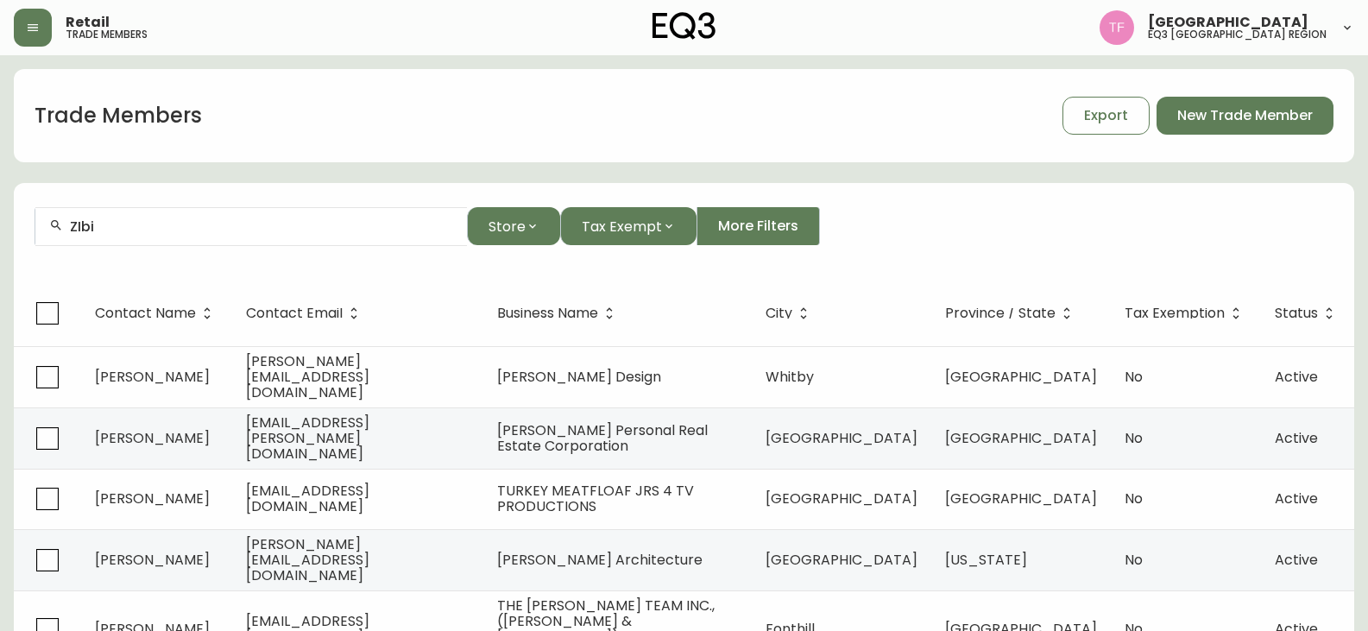
click at [106, 223] on input "ZIbi" at bounding box center [261, 226] width 383 height 16
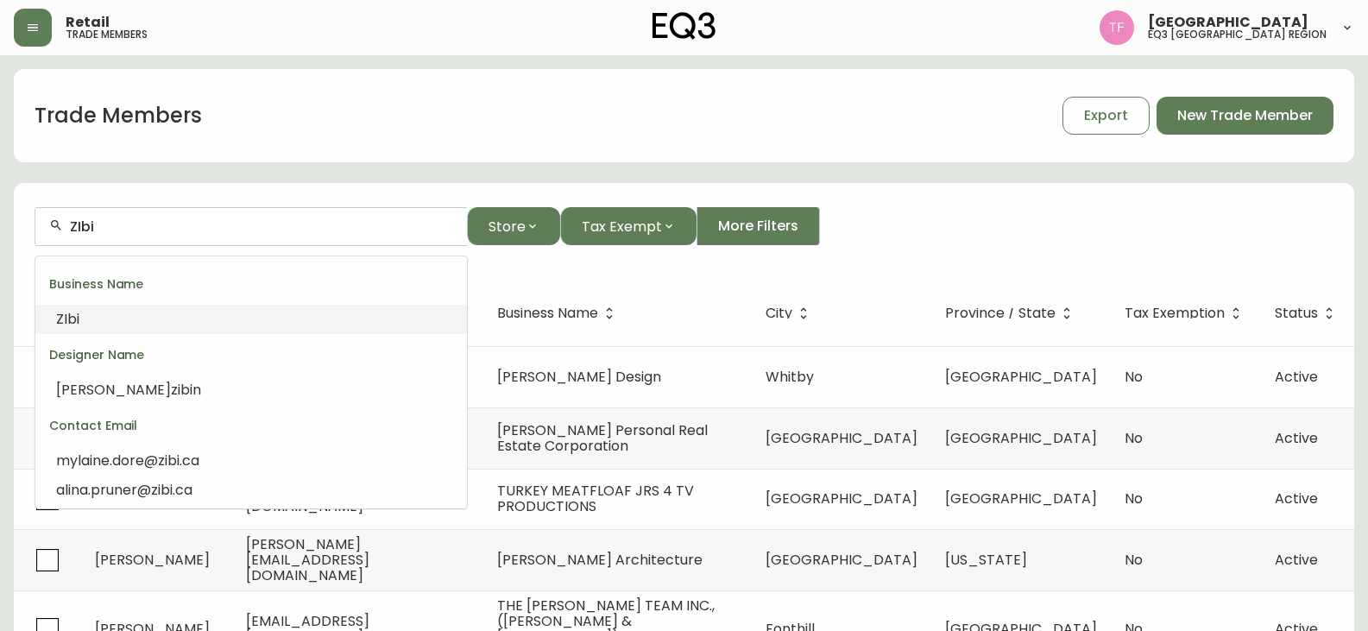
click at [71, 230] on input "ZIbi" at bounding box center [261, 226] width 383 height 16
drag, startPoint x: 144, startPoint y: 230, endPoint x: 20, endPoint y: 228, distance: 124.3
click at [20, 228] on form "ZIbi Store Tax Exempt More Filters" at bounding box center [684, 233] width 1340 height 94
paste input "[PERSON_NAME]"
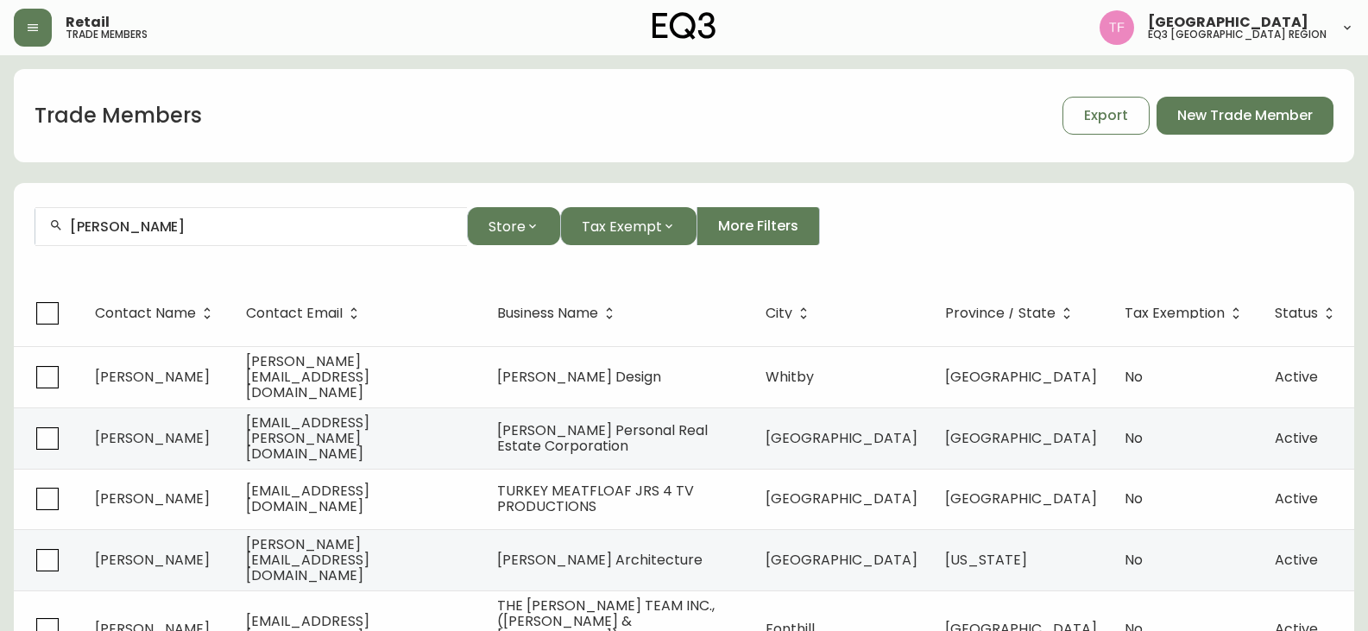
click at [165, 229] on input "[PERSON_NAME]" at bounding box center [261, 226] width 383 height 16
paste input "[PERSON_NAME]"
click at [241, 223] on input "[PERSON_NAME]" at bounding box center [261, 226] width 383 height 16
paste input "[PERSON_NAME]"
click at [259, 238] on div "[PERSON_NAME]" at bounding box center [250, 226] width 431 height 39
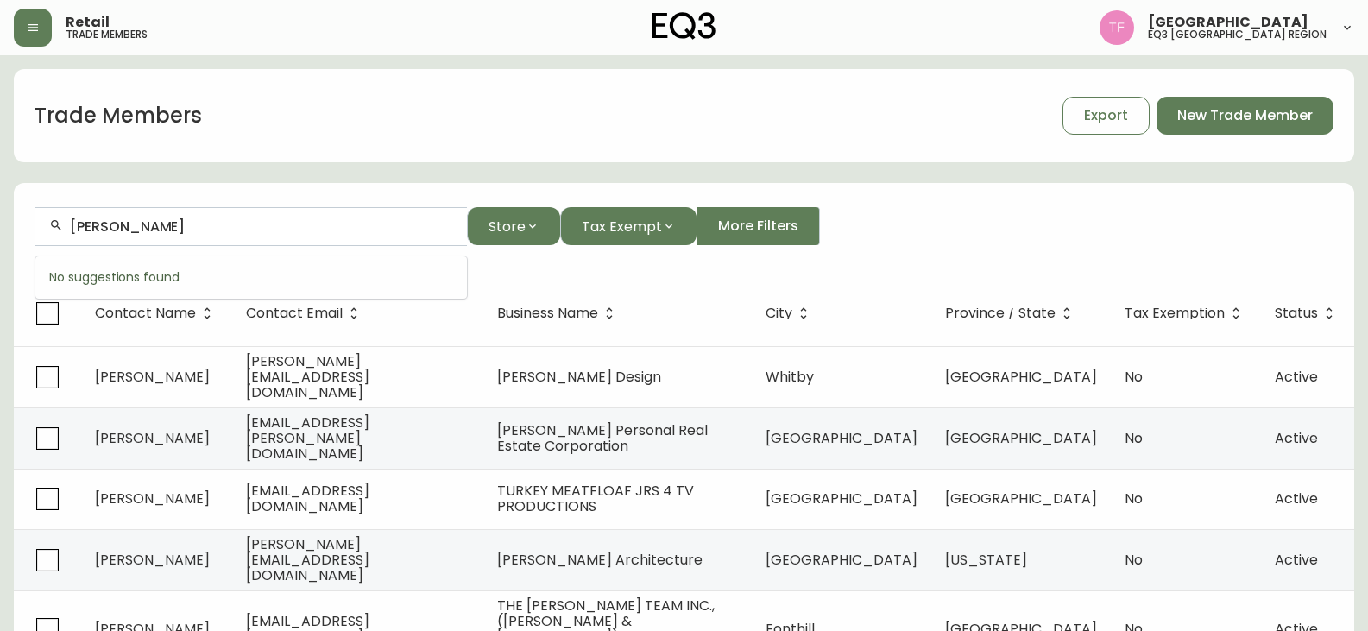
paste input "[PERSON_NAME]"
click at [239, 219] on input "[PERSON_NAME]" at bounding box center [261, 226] width 383 height 16
paste input "[PERSON_NAME]"
click at [235, 232] on input "[PERSON_NAME]" at bounding box center [261, 226] width 383 height 16
paste input "[PERSON_NAME]"
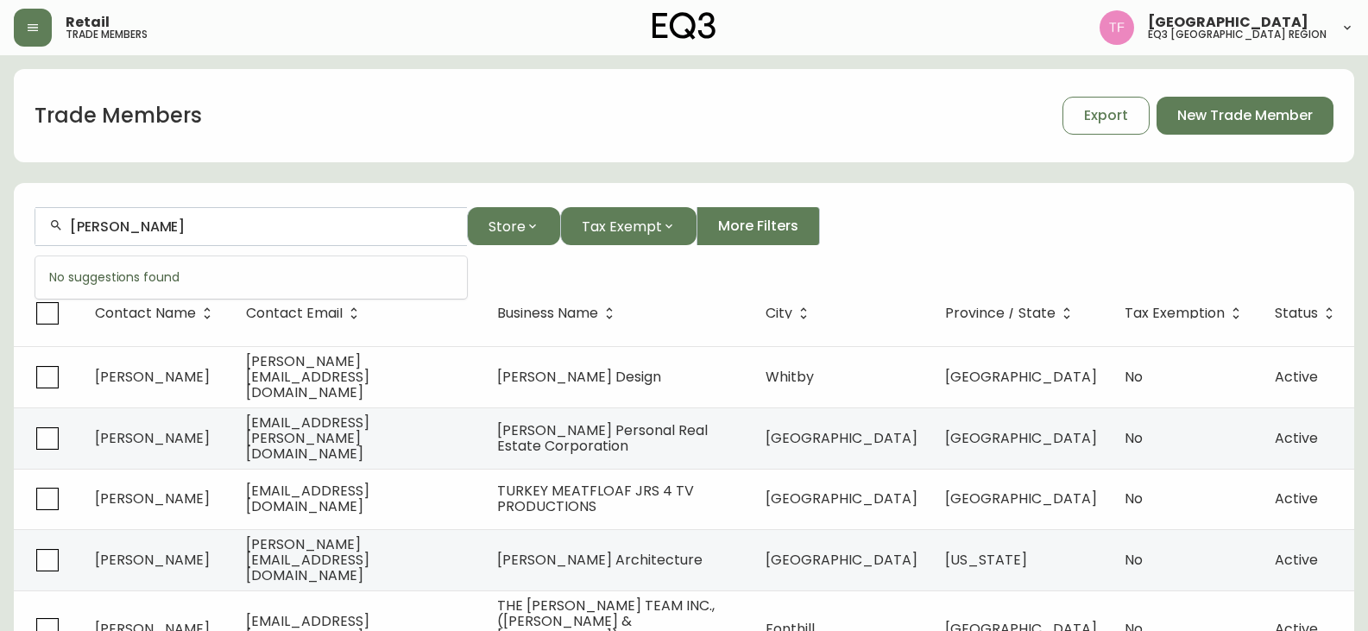
click at [215, 223] on input "[PERSON_NAME]" at bounding box center [261, 226] width 383 height 16
click at [238, 223] on input "[PERSON_NAME]" at bounding box center [261, 226] width 383 height 16
click at [132, 223] on input "[PERSON_NAME]" at bounding box center [261, 226] width 383 height 16
paste input "[PERSON_NAME]"
click at [207, 235] on div "[PERSON_NAME]" at bounding box center [250, 226] width 431 height 39
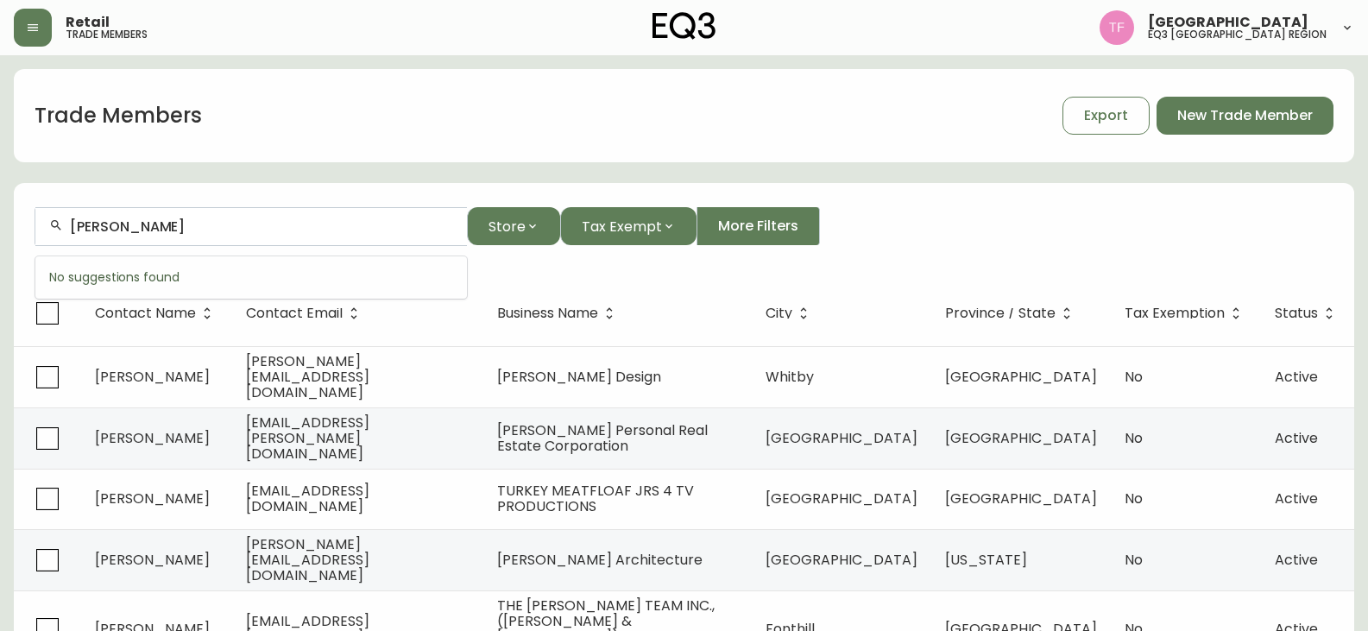
paste input "[PERSON_NAME]"
click at [134, 217] on div "[PERSON_NAME]" at bounding box center [250, 226] width 431 height 39
paste input "[PERSON_NAME]"
click at [179, 230] on input "[PERSON_NAME]" at bounding box center [261, 226] width 383 height 16
paste input "[PERSON_NAME]"
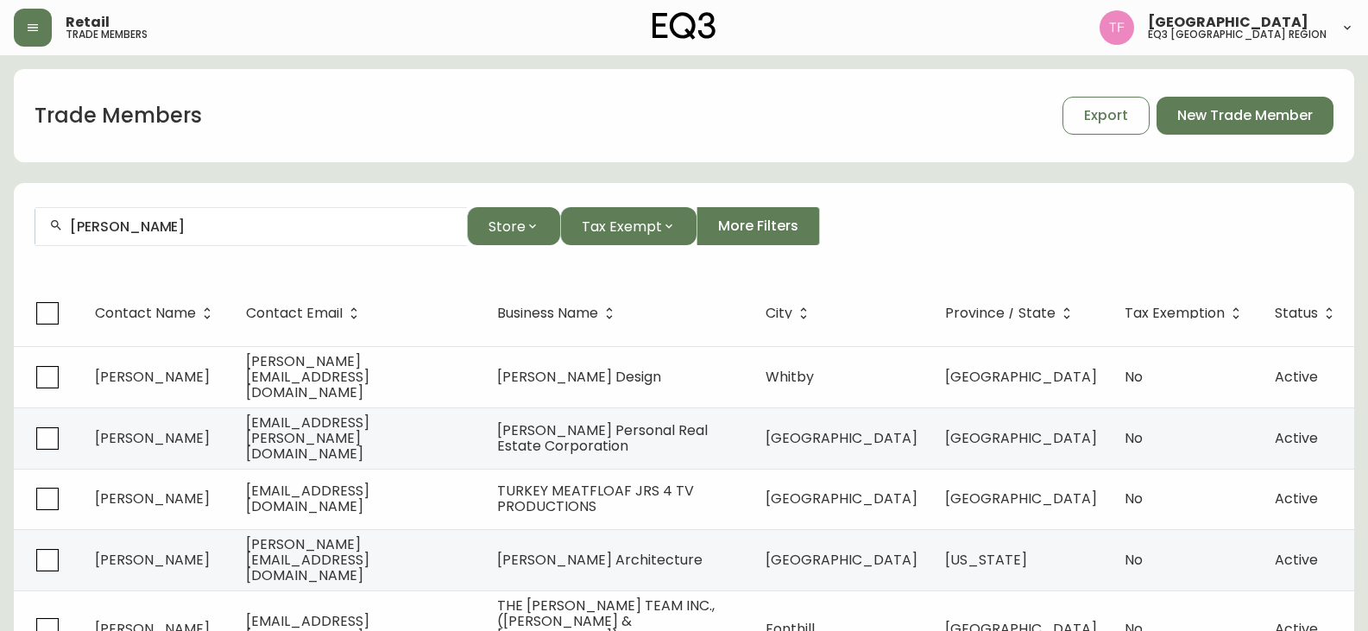
click at [147, 222] on input "[PERSON_NAME]" at bounding box center [261, 226] width 383 height 16
paste input "[PERSON_NAME]"
click at [177, 220] on input "[PERSON_NAME]" at bounding box center [261, 226] width 383 height 16
paste input "[PERSON_NAME]"
click at [219, 230] on input "[PERSON_NAME]" at bounding box center [261, 226] width 383 height 16
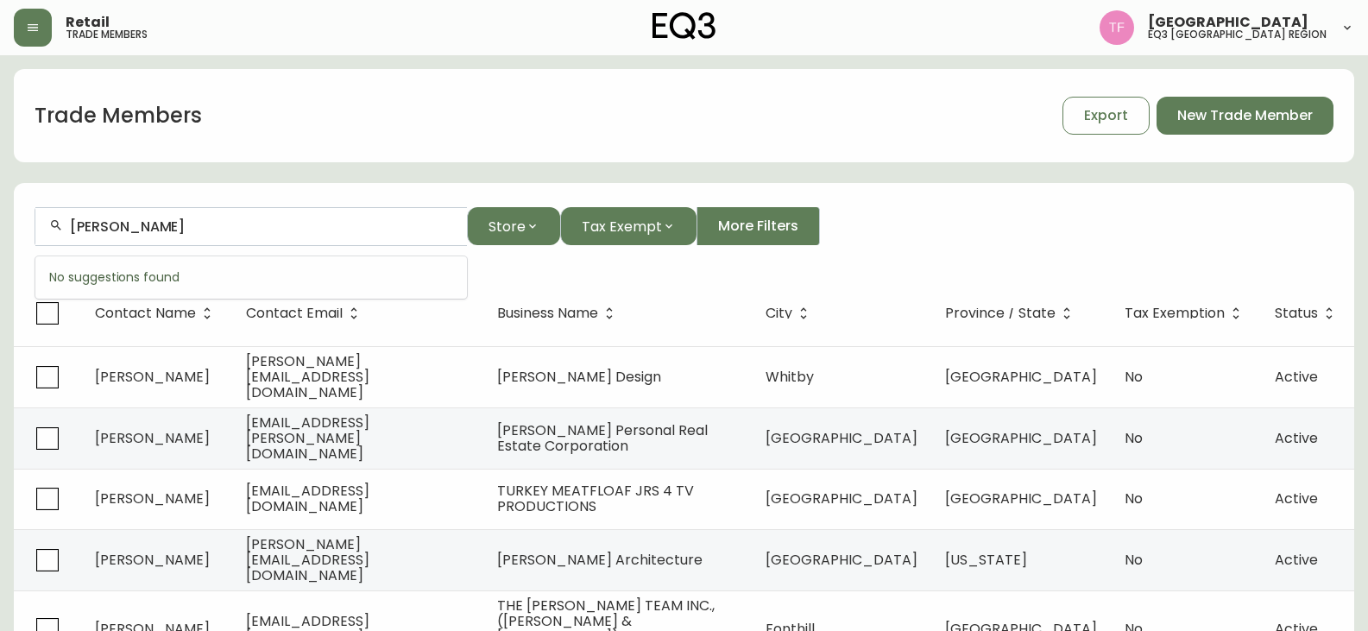
paste input "[PERSON_NAME]"
click at [191, 226] on input "[PERSON_NAME]" at bounding box center [261, 226] width 383 height 16
paste input "[DEMOGRAPHIC_DATA][PERSON_NAME]"
click at [248, 222] on input "[DEMOGRAPHIC_DATA][PERSON_NAME]" at bounding box center [261, 226] width 383 height 16
paste input "[PERSON_NAME]"
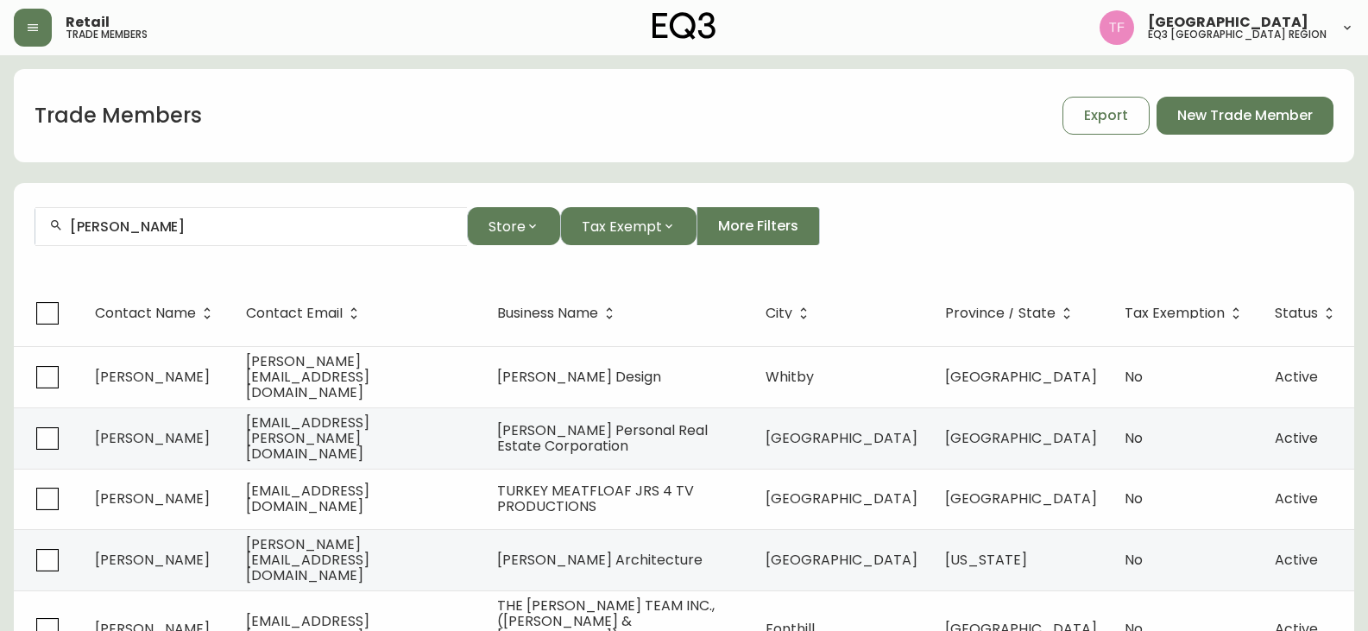
click at [218, 230] on input "[PERSON_NAME]" at bounding box center [261, 226] width 383 height 16
paste input "[PERSON_NAME]"
click at [177, 228] on input "[PERSON_NAME]" at bounding box center [261, 226] width 383 height 16
paste input "[PERSON_NAME]"
click at [129, 223] on input "[PERSON_NAME]" at bounding box center [261, 226] width 383 height 16
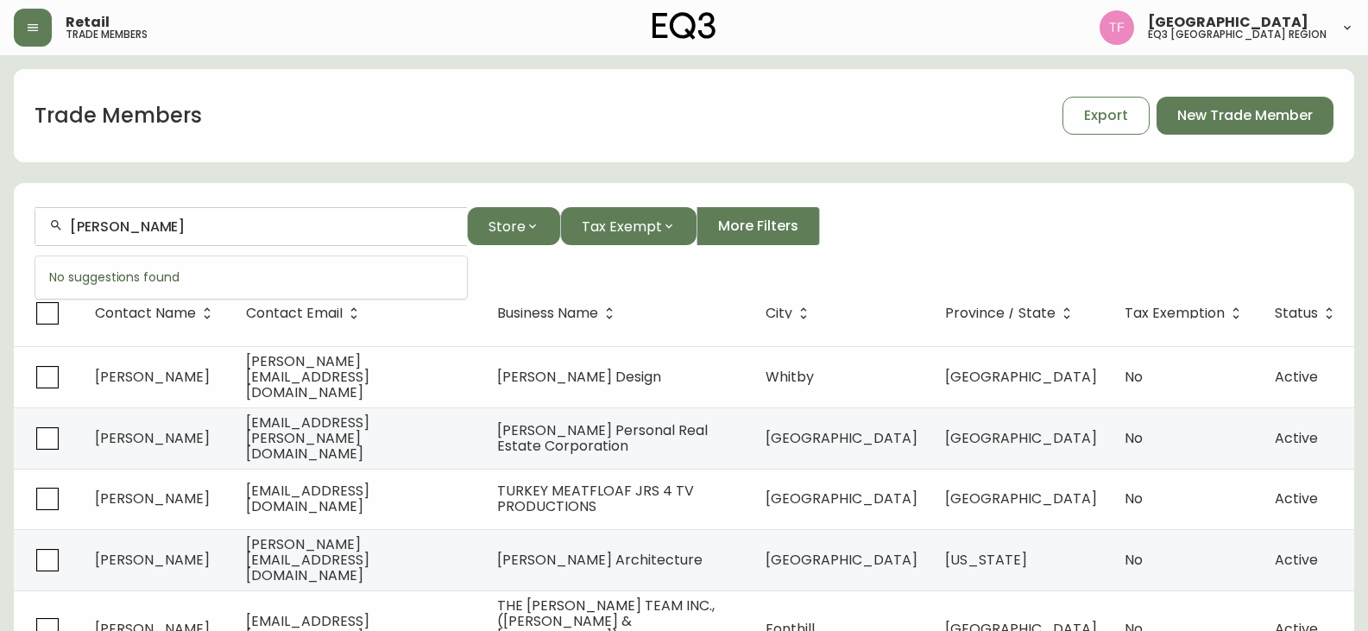
paste input "[PERSON_NAME]"
click at [169, 236] on div "[PERSON_NAME]" at bounding box center [250, 226] width 431 height 39
paste input "[PERSON_NAME]"
click at [229, 221] on input "[PERSON_NAME]" at bounding box center [261, 226] width 383 height 16
paste input "[PERSON_NAME]"
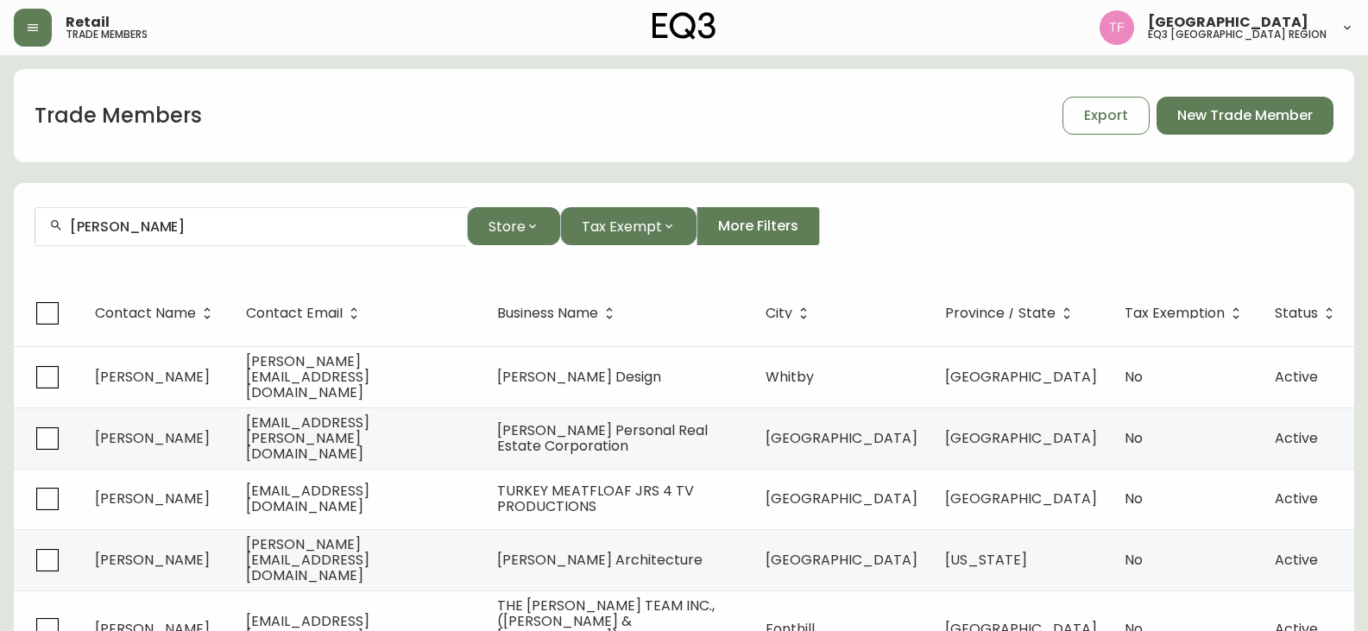
click at [204, 222] on input "[PERSON_NAME]" at bounding box center [261, 226] width 383 height 16
paste input "[PERSON_NAME]"
click at [236, 230] on input "[PERSON_NAME]" at bounding box center [261, 226] width 383 height 16
paste input "[PERSON_NAME]"
click at [208, 233] on input "[PERSON_NAME]" at bounding box center [261, 226] width 383 height 16
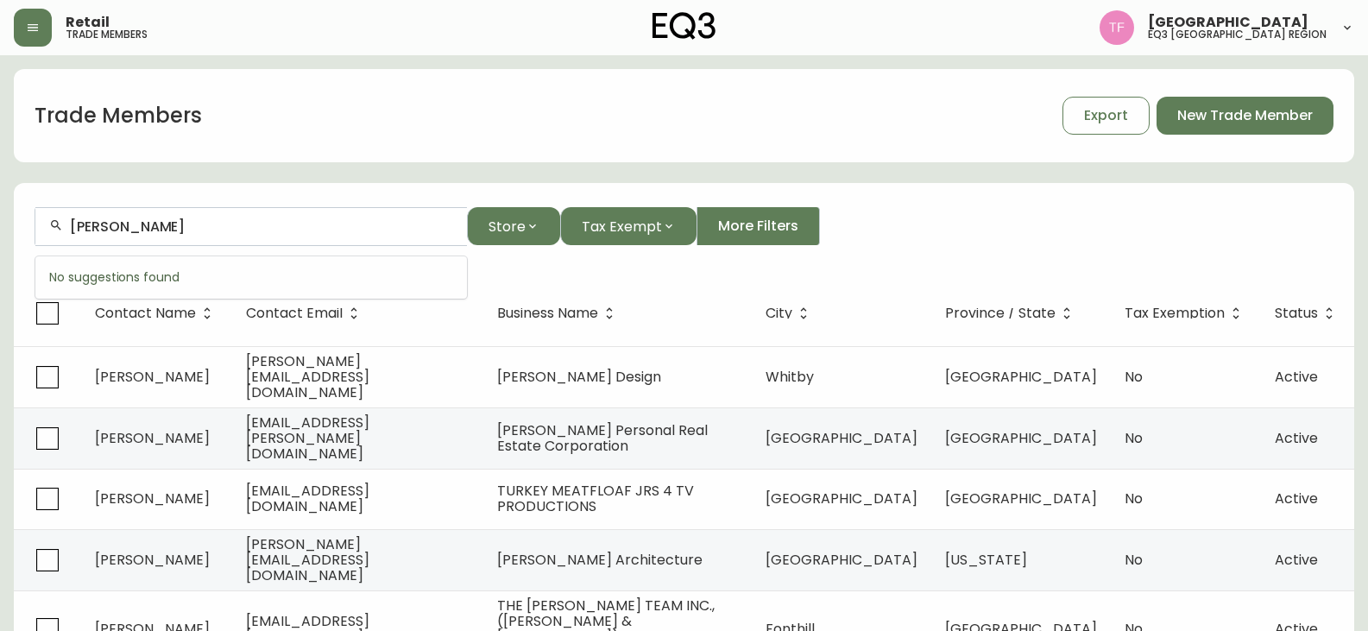
paste input "[PERSON_NAME]"
click at [165, 221] on input "[PERSON_NAME]" at bounding box center [261, 226] width 383 height 16
paste input "[PERSON_NAME]"
click at [159, 224] on input "[PERSON_NAME]" at bounding box center [261, 226] width 383 height 16
paste input "[PERSON_NAME]"
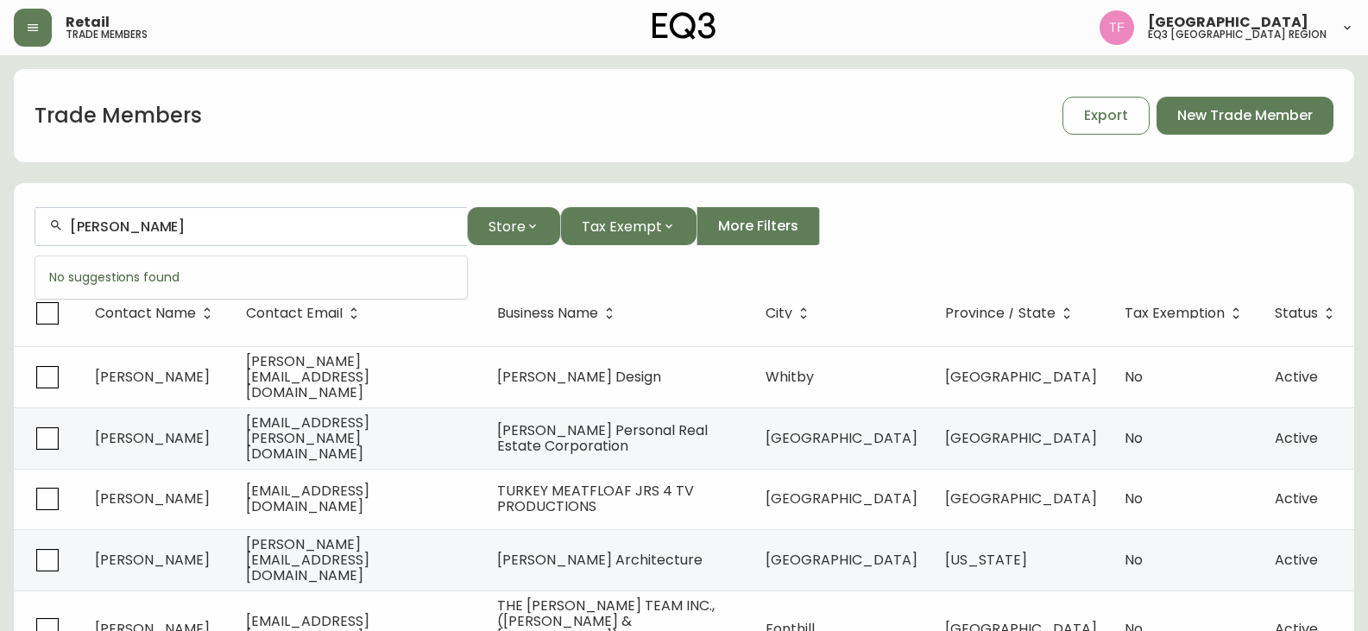
click at [156, 230] on input "[PERSON_NAME]" at bounding box center [261, 226] width 383 height 16
paste input "[PERSON_NAME][DATE]"
click at [238, 225] on input "[PERSON_NAME][DATE]" at bounding box center [261, 226] width 383 height 16
drag, startPoint x: 242, startPoint y: 215, endPoint x: 231, endPoint y: 220, distance: 12.4
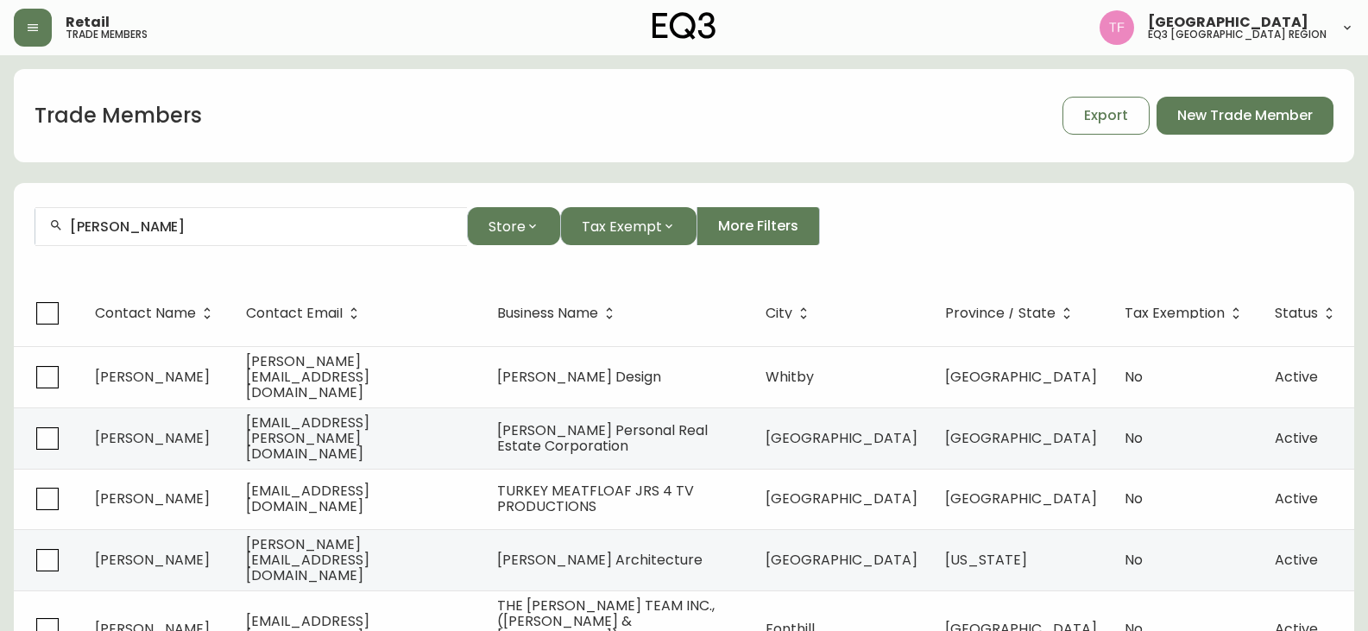
click at [242, 215] on div "[PERSON_NAME]" at bounding box center [250, 226] width 431 height 39
paste input "[PERSON_NAME]"
click at [205, 224] on input "[PERSON_NAME]" at bounding box center [261, 226] width 383 height 16
paste input "[PERSON_NAME]"
drag, startPoint x: 179, startPoint y: 242, endPoint x: 196, endPoint y: 232, distance: 18.9
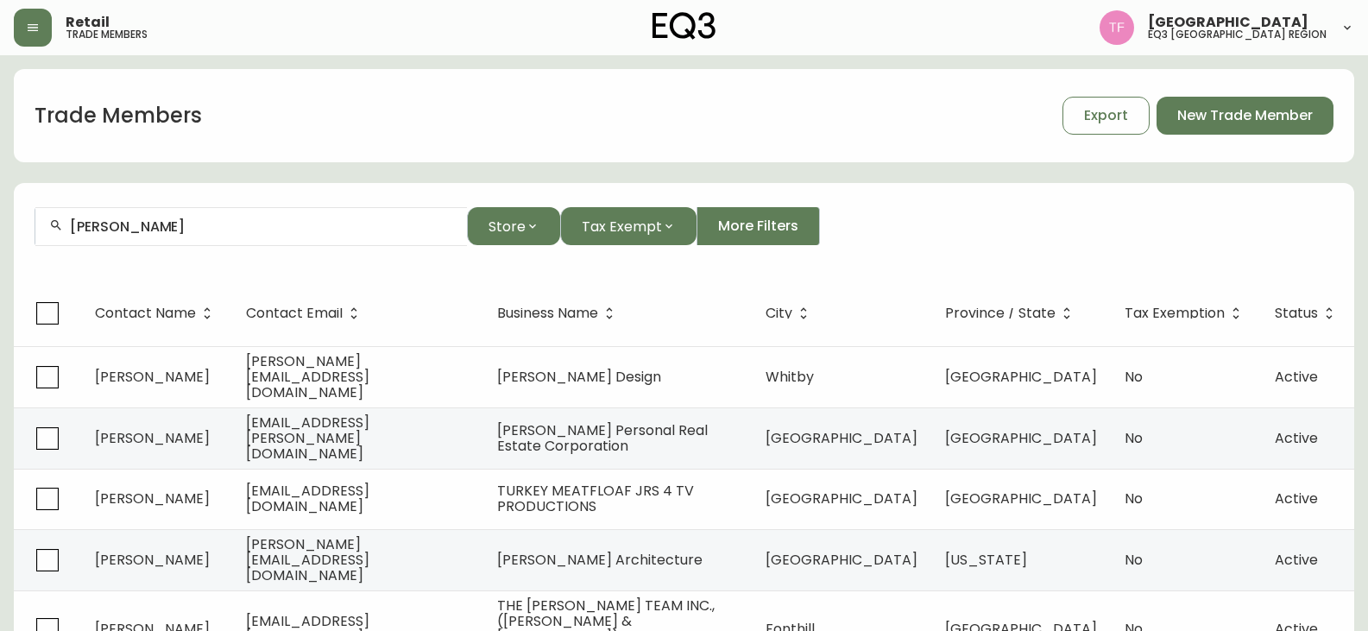
click at [179, 242] on div "[PERSON_NAME]" at bounding box center [250, 226] width 431 height 39
paste input "[DEMOGRAPHIC_DATA][PERSON_NAME]"
click at [195, 221] on input "[DEMOGRAPHIC_DATA][PERSON_NAME]" at bounding box center [261, 226] width 383 height 16
paste input "[PERSON_NAME]"
click at [150, 217] on div "[PERSON_NAME]" at bounding box center [250, 226] width 431 height 39
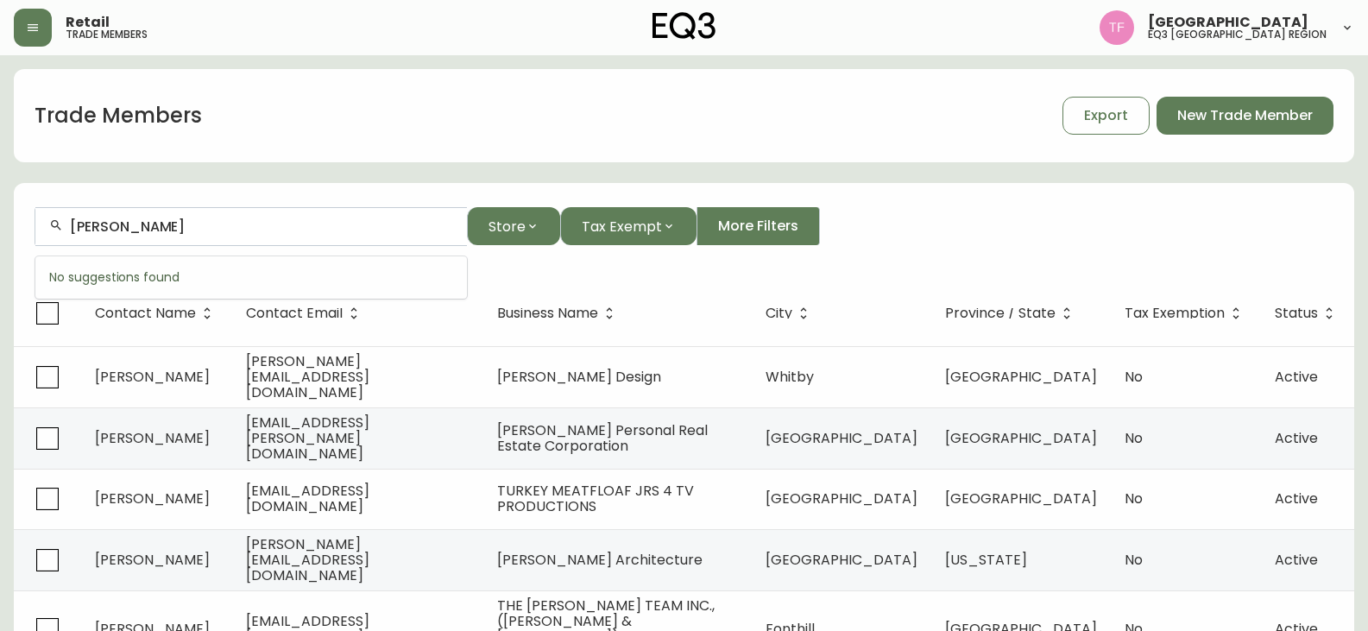
paste input "[PERSON_NAME]"
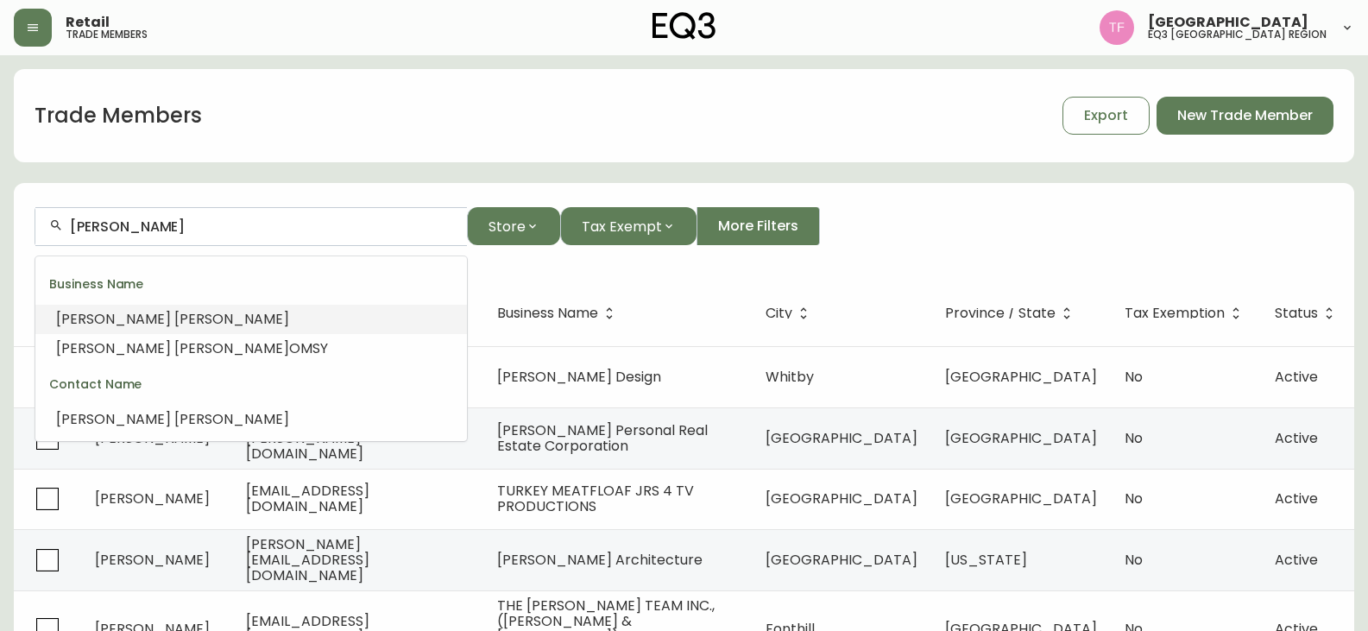
click at [182, 309] on li "[PERSON_NAME]" at bounding box center [250, 319] width 431 height 29
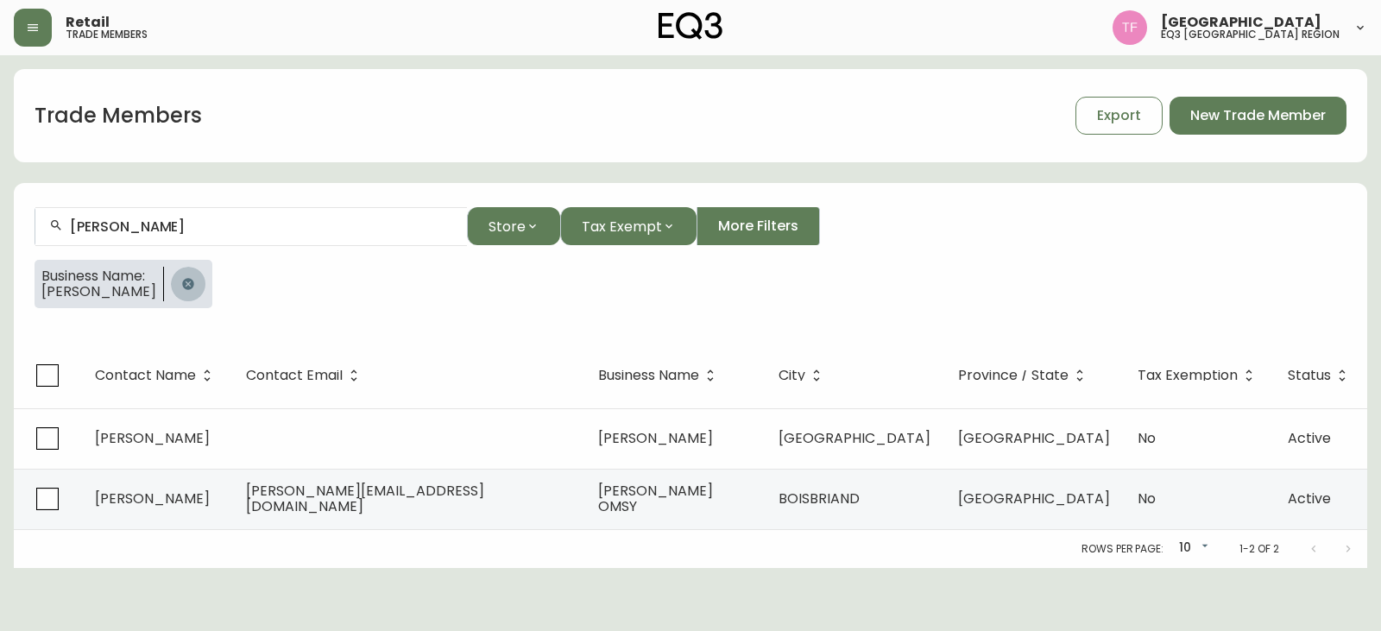
click at [171, 278] on button "button" at bounding box center [188, 284] width 35 height 35
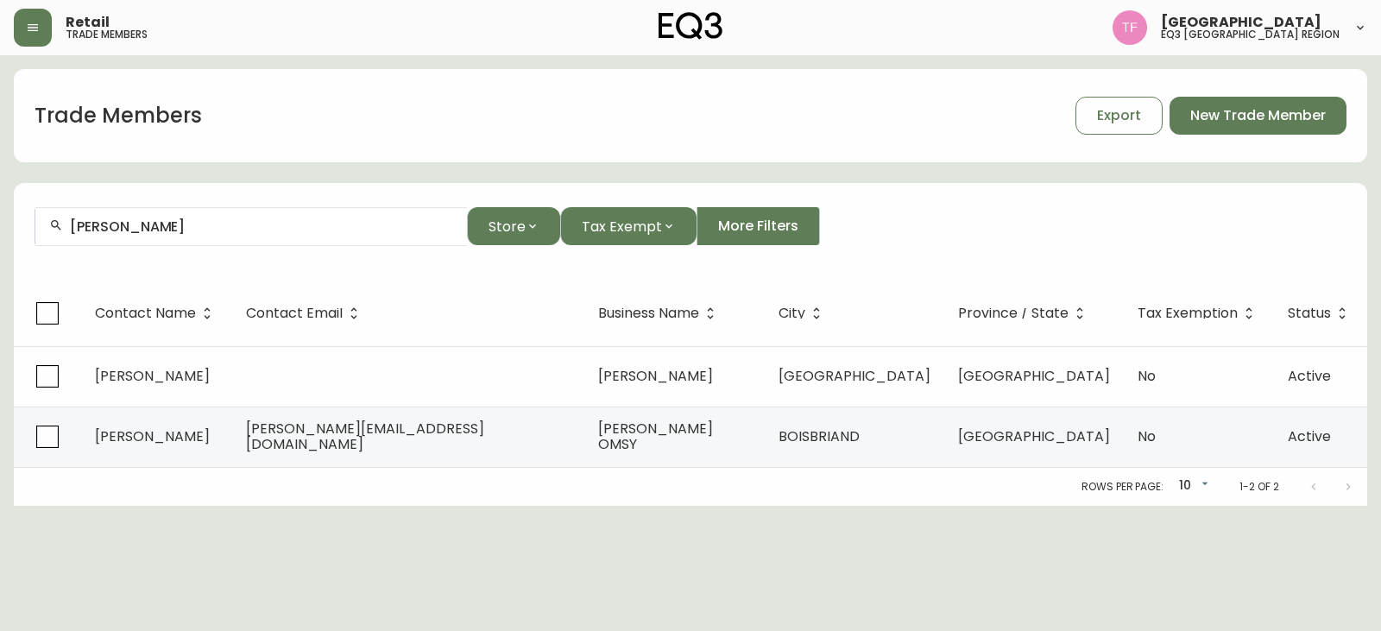
click at [208, 233] on input "[PERSON_NAME]" at bounding box center [261, 226] width 383 height 16
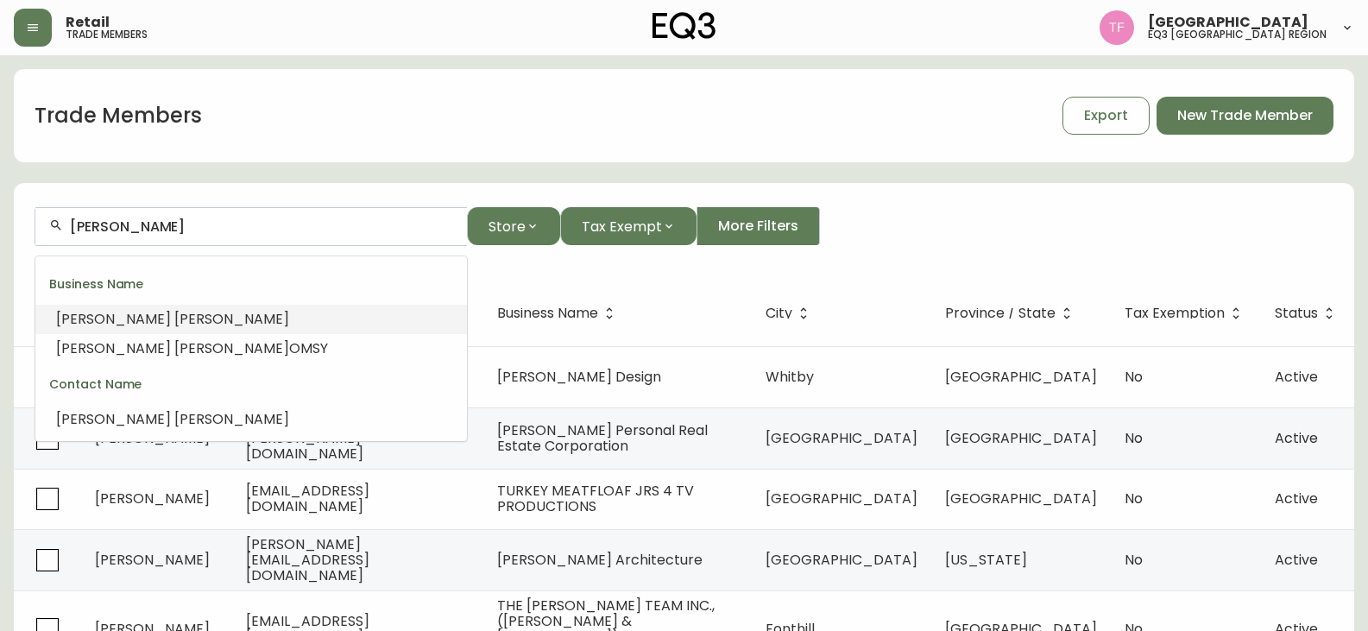
paste input "[PERSON_NAME] DESIGN"
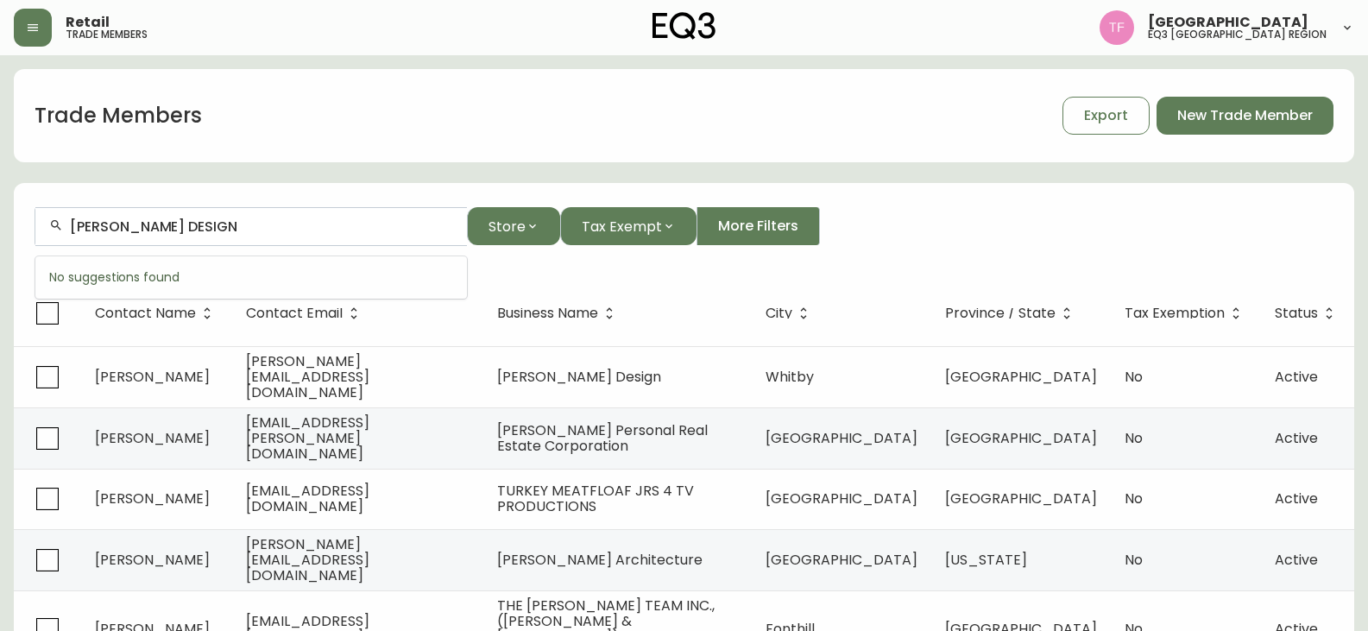
click at [219, 217] on div "[PERSON_NAME] DESIGN" at bounding box center [250, 226] width 431 height 39
click at [229, 226] on input "[PERSON_NAME] D" at bounding box center [261, 226] width 383 height 16
click at [238, 226] on input "[PERSON_NAME] D" at bounding box center [261, 226] width 383 height 16
click at [264, 234] on input "[PERSON_NAME] De" at bounding box center [261, 226] width 383 height 16
paste input "JM DESIGN STUDIO"
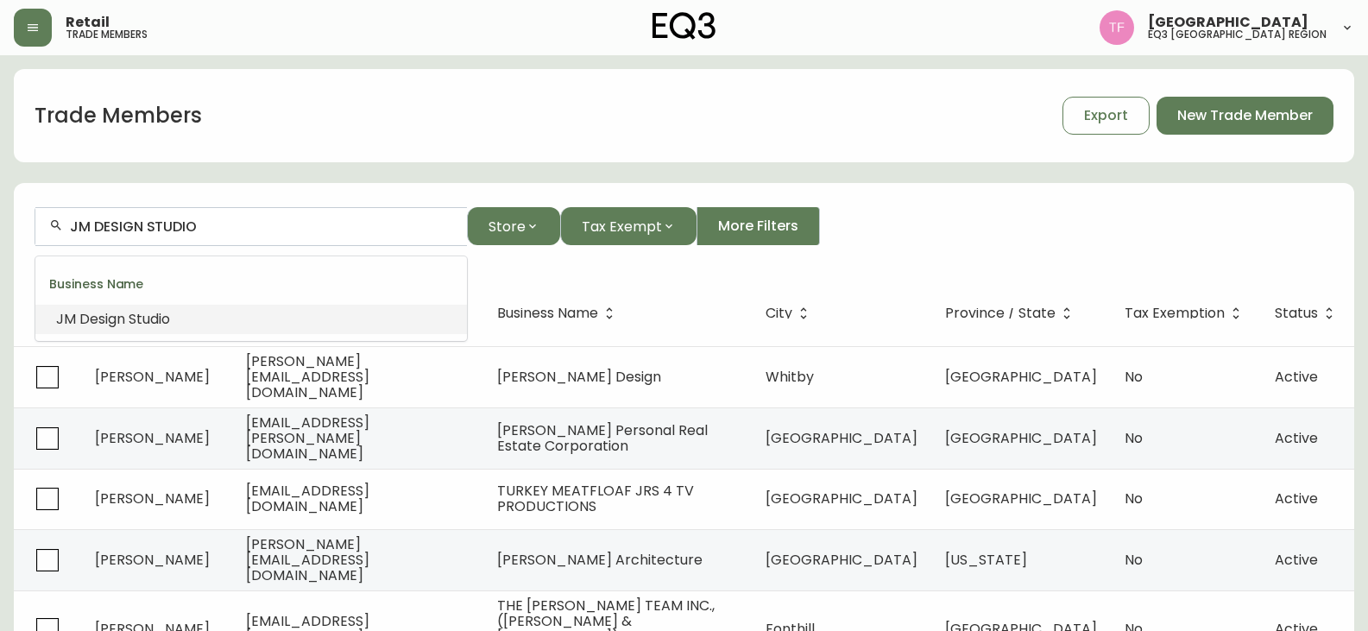
click at [247, 227] on input "JM DESIGN STUDIO" at bounding box center [261, 226] width 383 height 16
paste input "CLV GROUP DEVELOPMENT"
click at [246, 219] on input "CLV GROUP DEVELOPMENT" at bounding box center [261, 226] width 383 height 16
paste input "[PERSON_NAME]"
click at [203, 229] on input "[PERSON_NAME]" at bounding box center [261, 226] width 383 height 16
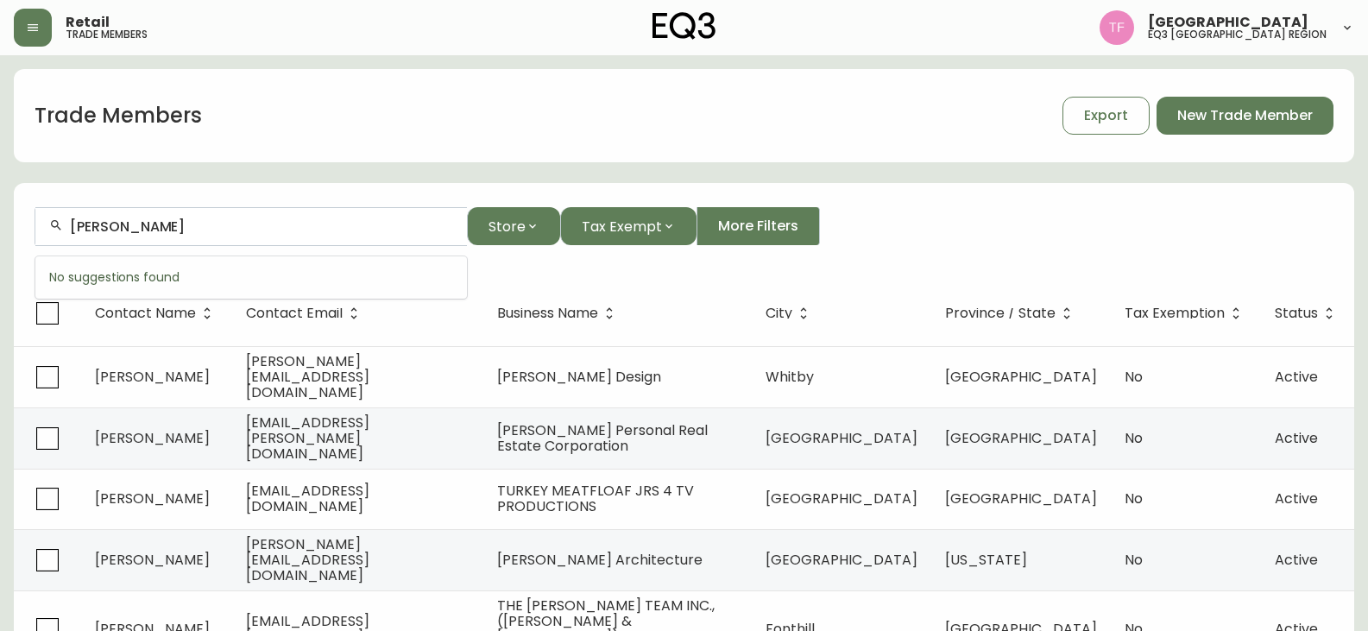
paste input "[PERSON_NAME]"
click at [199, 226] on input "[PERSON_NAME]" at bounding box center [261, 226] width 383 height 16
click at [142, 226] on input "[PERSON_NAME]" at bounding box center [261, 226] width 383 height 16
click at [165, 224] on input "[PERSON_NAME]" at bounding box center [261, 226] width 383 height 16
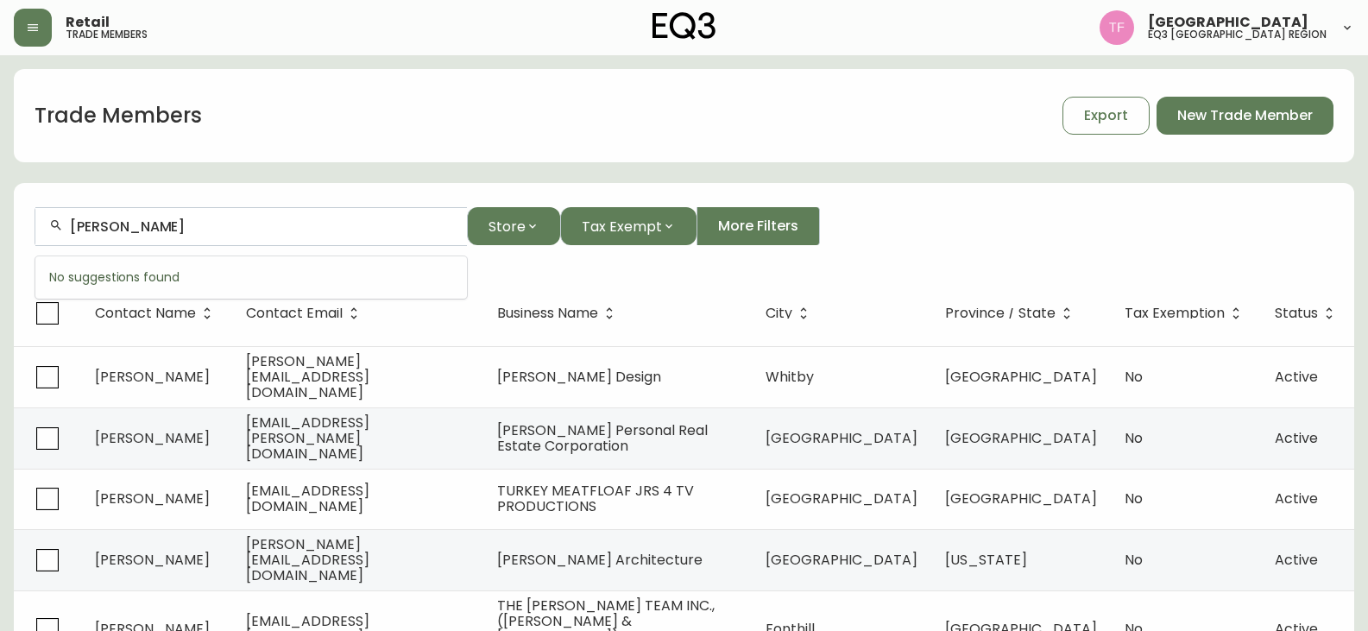
click at [211, 223] on input "[PERSON_NAME]" at bounding box center [261, 226] width 383 height 16
click at [85, 224] on input "[PERSON_NAME]" at bounding box center [261, 226] width 383 height 16
click at [195, 228] on input "[PERSON_NAME]" at bounding box center [261, 226] width 383 height 16
click at [166, 229] on input "[PERSON_NAME]" at bounding box center [261, 226] width 383 height 16
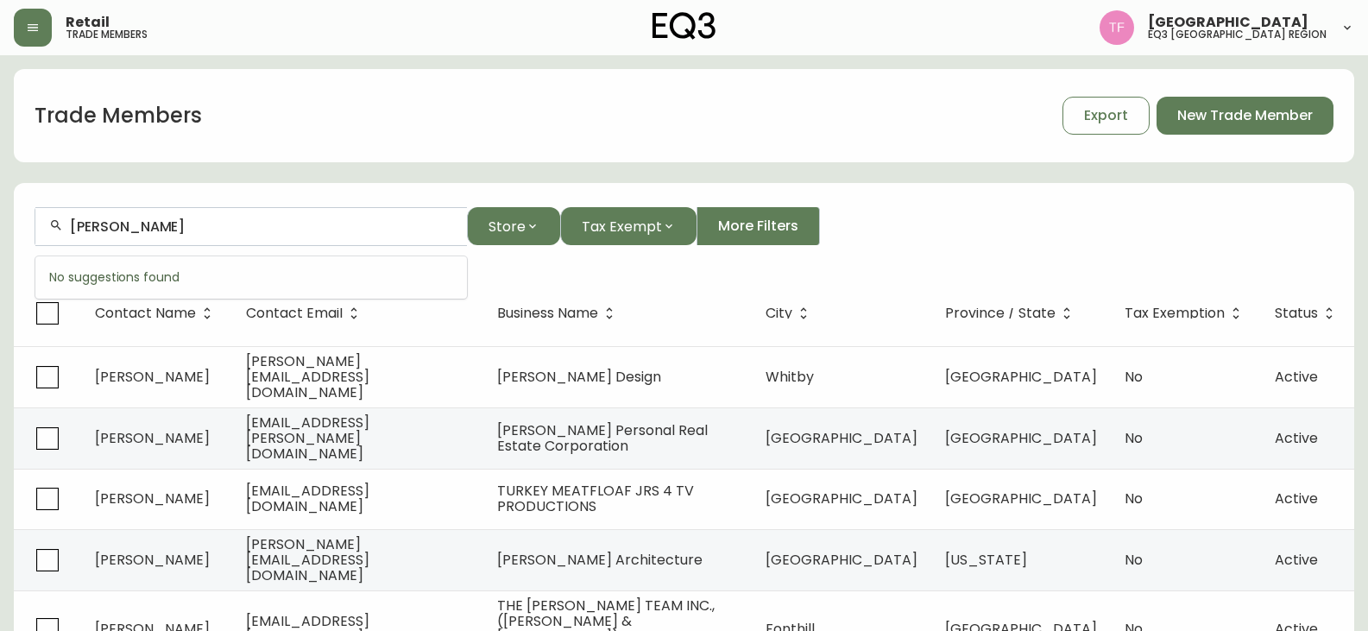
paste input "[PERSON_NAME]"
click at [175, 220] on input "[PERSON_NAME]" at bounding box center [261, 226] width 383 height 16
paste input "[PERSON_NAME]"
click at [156, 230] on input "[PERSON_NAME]" at bounding box center [261, 226] width 383 height 16
paste input "[PERSON_NAME]"
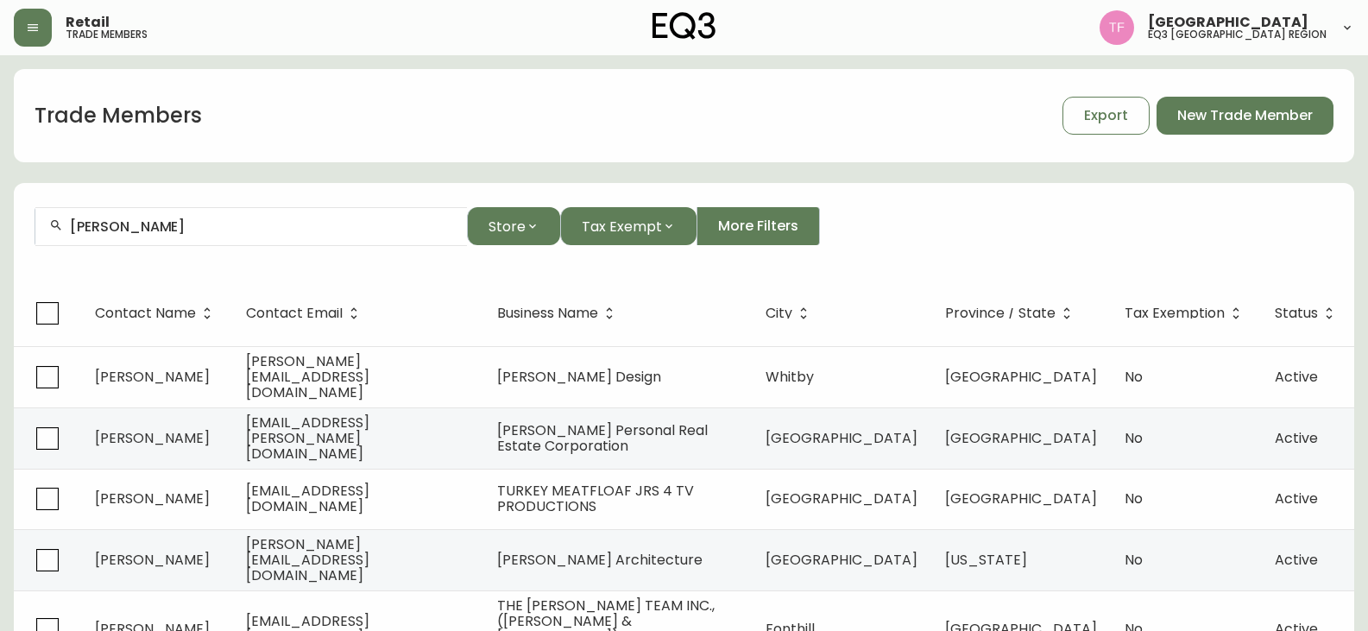
click at [198, 229] on input "[PERSON_NAME]" at bounding box center [261, 226] width 383 height 16
paste input "[PERSON_NAME]"
click at [92, 220] on input "[PERSON_NAME]" at bounding box center [261, 226] width 383 height 16
click at [170, 221] on input "[PERSON_NAME]" at bounding box center [261, 226] width 383 height 16
paste input "[PERSON_NAME]"
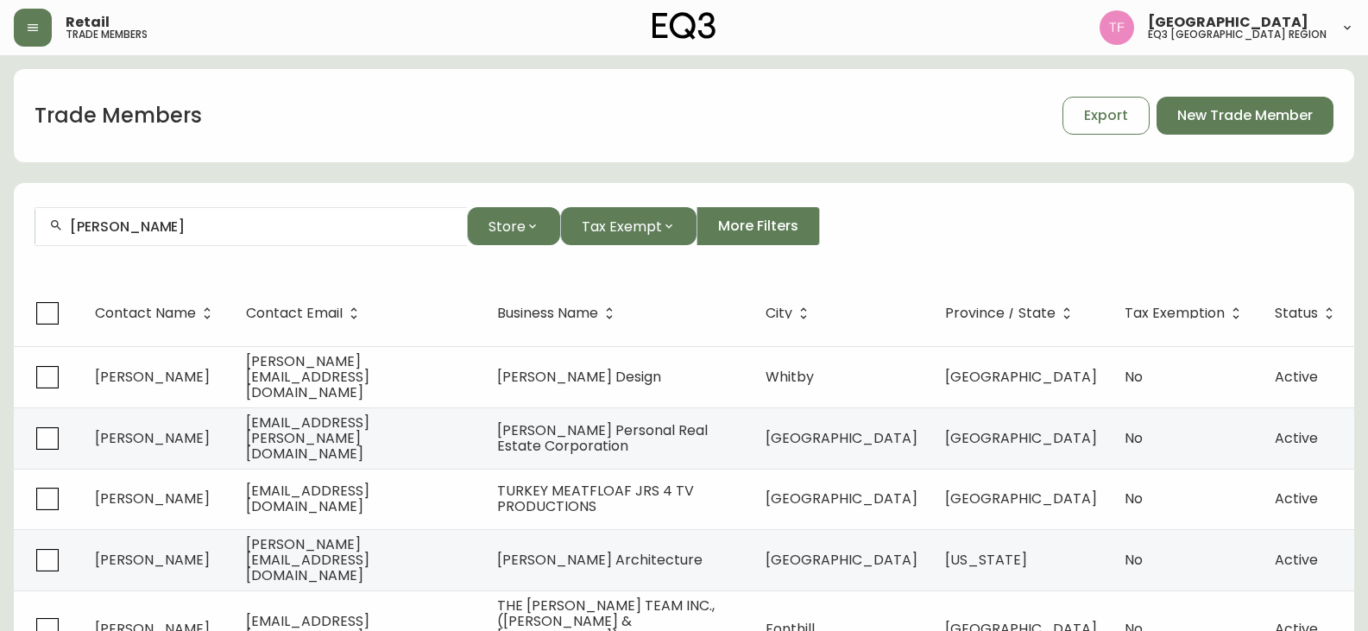
click at [170, 223] on input "[PERSON_NAME]" at bounding box center [261, 226] width 383 height 16
paste input "KARINE ST-LOUIS"
click at [205, 222] on input "KARINE ST-LOUIS" at bounding box center [261, 226] width 383 height 16
paste input "[PERSON_NAME]"
click at [154, 227] on input "[PERSON_NAME]" at bounding box center [261, 226] width 383 height 16
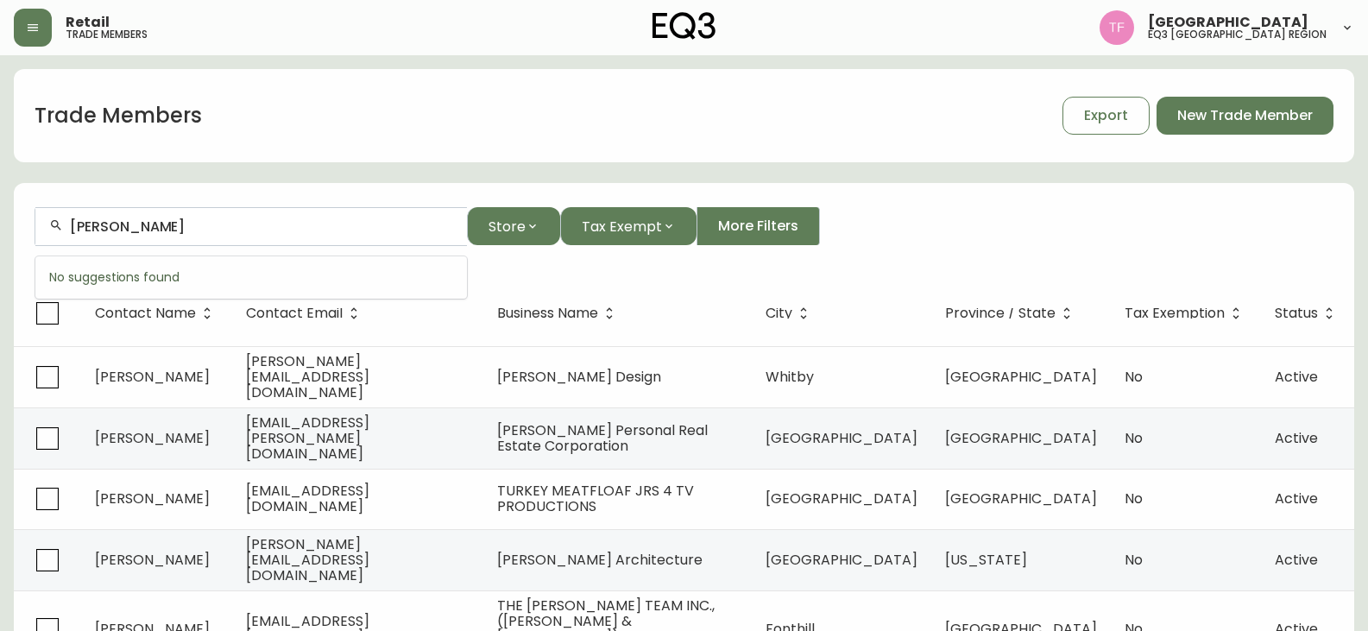
paste input "[PERSON_NAME]"
drag, startPoint x: 202, startPoint y: 215, endPoint x: 192, endPoint y: 230, distance: 18.7
click at [202, 215] on div "[PERSON_NAME]" at bounding box center [250, 226] width 431 height 39
paste input "[PERSON_NAME]"
click at [156, 233] on input "[PERSON_NAME]" at bounding box center [261, 226] width 383 height 16
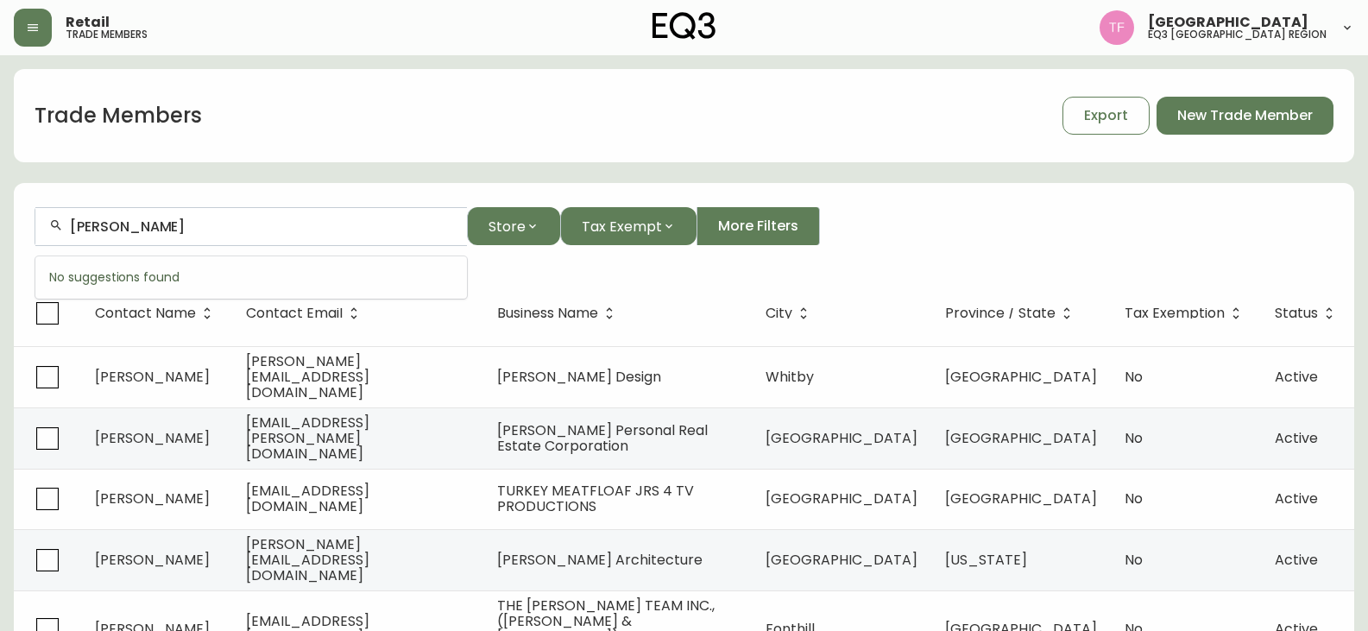
paste input "[DEMOGRAPHIC_DATA][PERSON_NAME]"
click at [193, 230] on input "[DEMOGRAPHIC_DATA][PERSON_NAME]" at bounding box center [261, 226] width 383 height 16
paste input "[PERSON_NAME]"
click at [206, 239] on div "[PERSON_NAME]" at bounding box center [250, 226] width 431 height 39
click at [211, 229] on input "[PERSON_NAME]" at bounding box center [261, 226] width 383 height 16
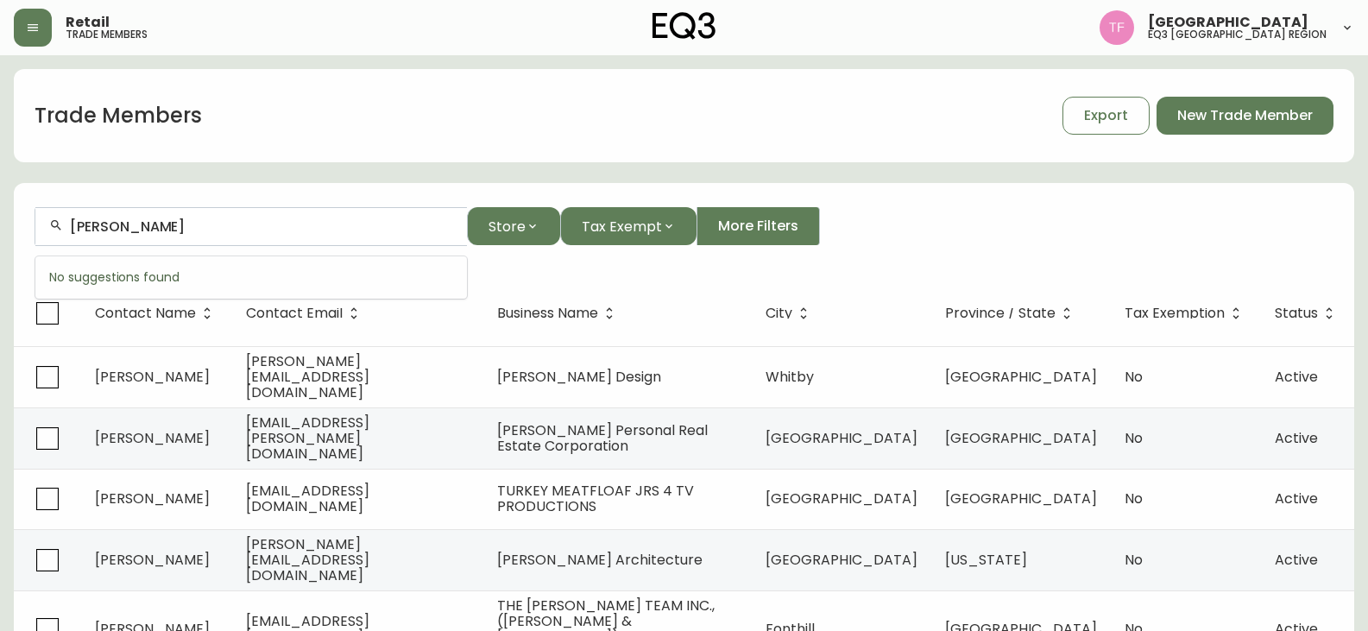
click at [211, 229] on input "[PERSON_NAME]" at bounding box center [261, 226] width 383 height 16
click at [255, 230] on input "[PERSON_NAME]" at bounding box center [261, 226] width 383 height 16
paste input "[PERSON_NAME]"
click at [223, 229] on input "[PERSON_NAME]" at bounding box center [261, 226] width 383 height 16
paste input "[PERSON_NAME]"
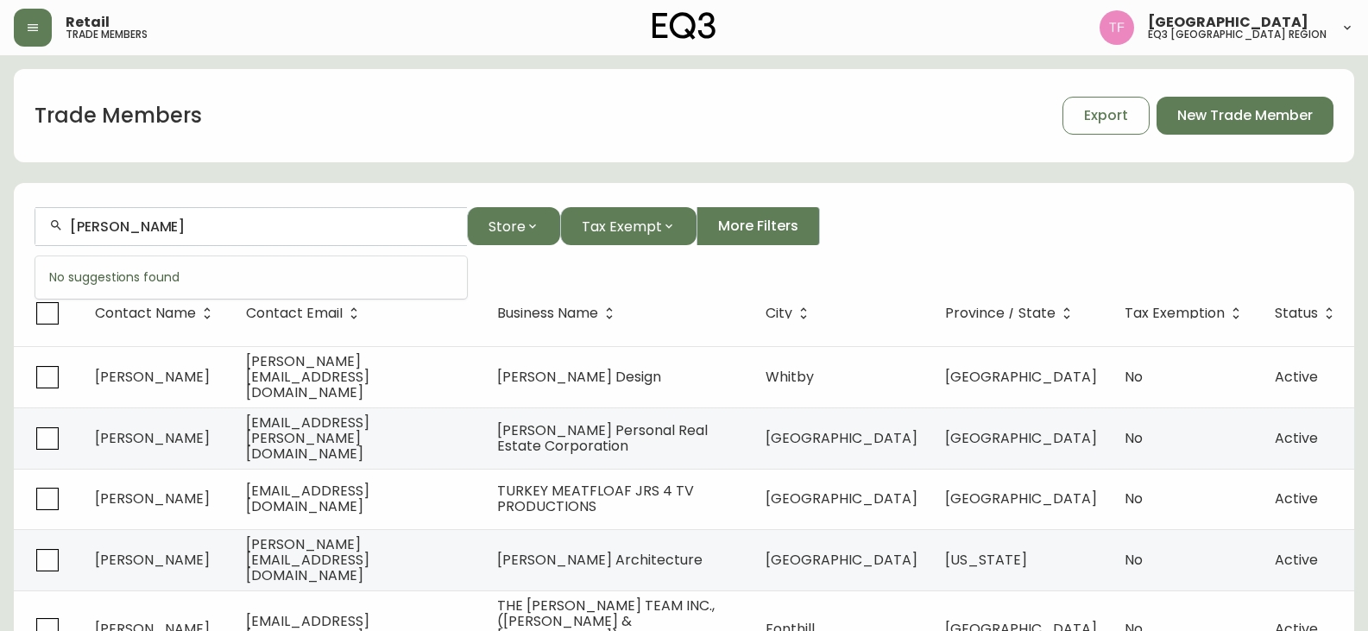
click at [184, 229] on input "[PERSON_NAME]" at bounding box center [261, 226] width 383 height 16
paste input "[PERSON_NAME]"
click at [204, 226] on input "[PERSON_NAME]" at bounding box center [261, 226] width 383 height 16
paste input "[PERSON_NAME]"
click at [247, 229] on input "[PERSON_NAME]" at bounding box center [261, 226] width 383 height 16
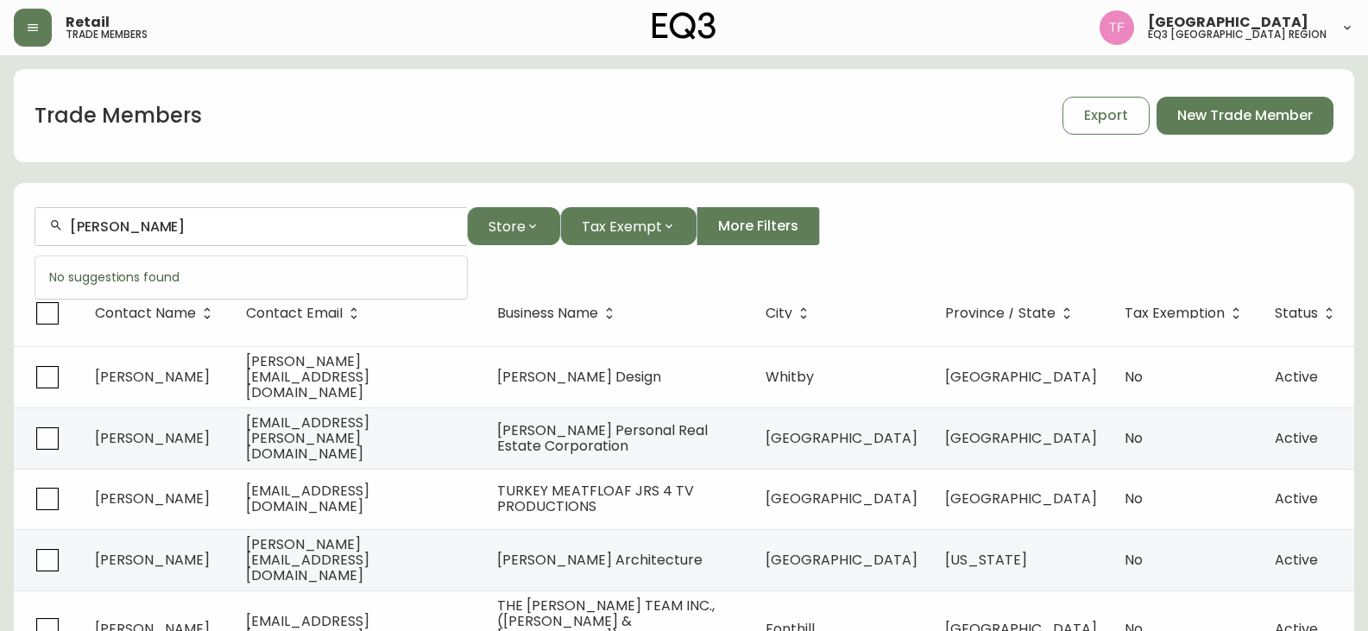
paste input "[PERSON_NAME]"
click at [165, 236] on div "[PERSON_NAME]" at bounding box center [250, 226] width 431 height 39
paste input "LAURENC"
click at [220, 221] on input "[PERSON_NAME]" at bounding box center [261, 226] width 383 height 16
paste input "[PERSON_NAME]"
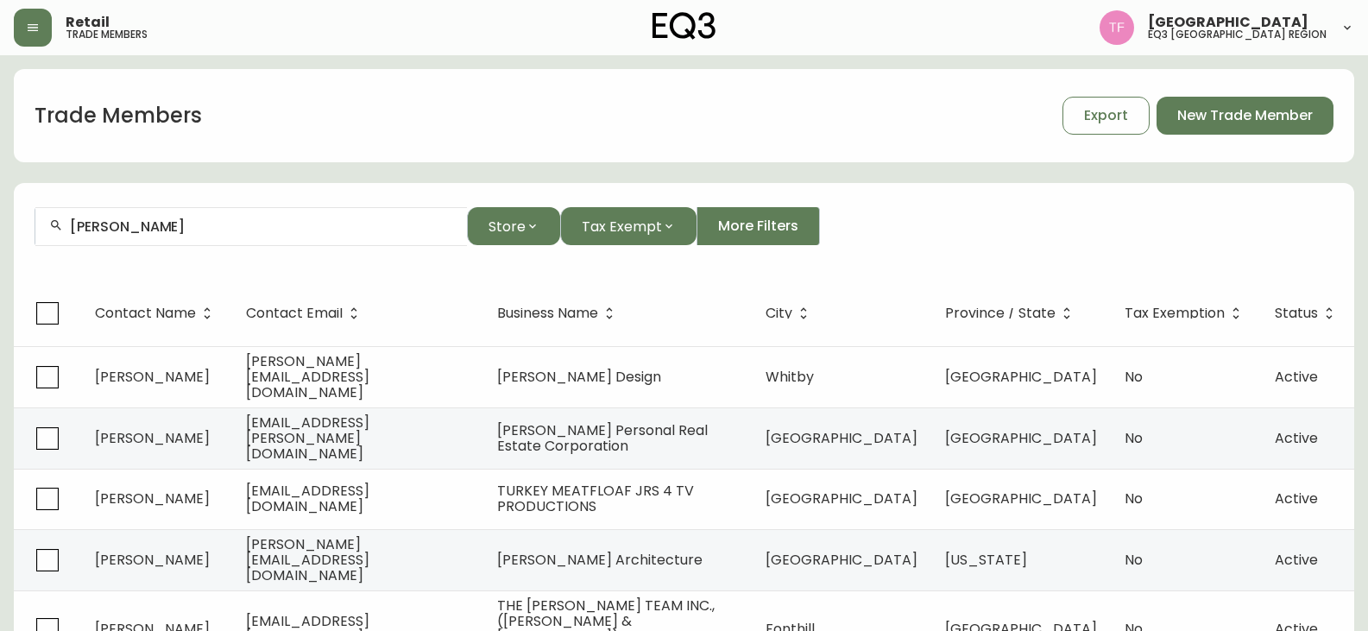
click at [183, 230] on input "[PERSON_NAME]" at bounding box center [261, 226] width 383 height 16
paste input "N [PERSON_NAME]"
drag, startPoint x: 173, startPoint y: 234, endPoint x: 191, endPoint y: 225, distance: 19.3
click at [175, 234] on input "N [PERSON_NAME]" at bounding box center [261, 226] width 383 height 16
paste input "[PERSON_NAME] [PERSON_NAME]"
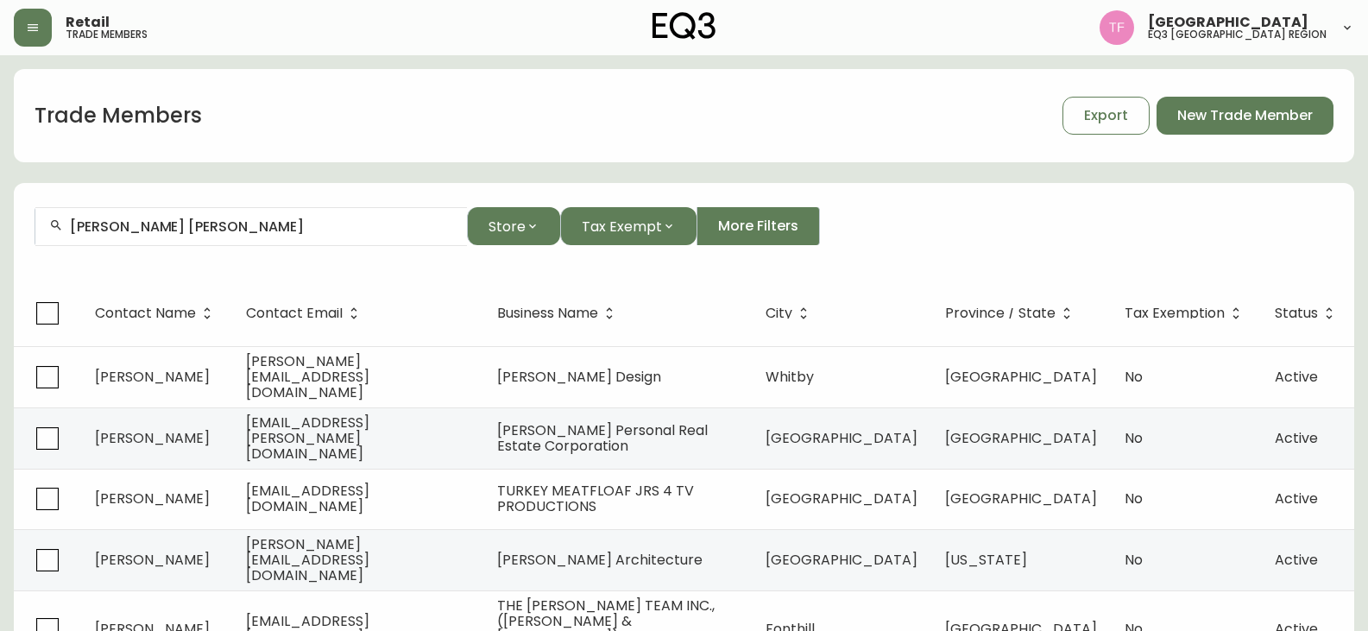
click at [249, 238] on div "[PERSON_NAME] [PERSON_NAME]" at bounding box center [250, 226] width 431 height 39
paste input "INDUSTRY MARKETING"
click at [176, 224] on input "INDUSTRY MARKETING" at bounding box center [261, 226] width 383 height 16
paste input "[PERSON_NAME] ST-PIERRE"
click at [198, 226] on input "[PERSON_NAME] ST-PIERRE" at bounding box center [261, 226] width 383 height 16
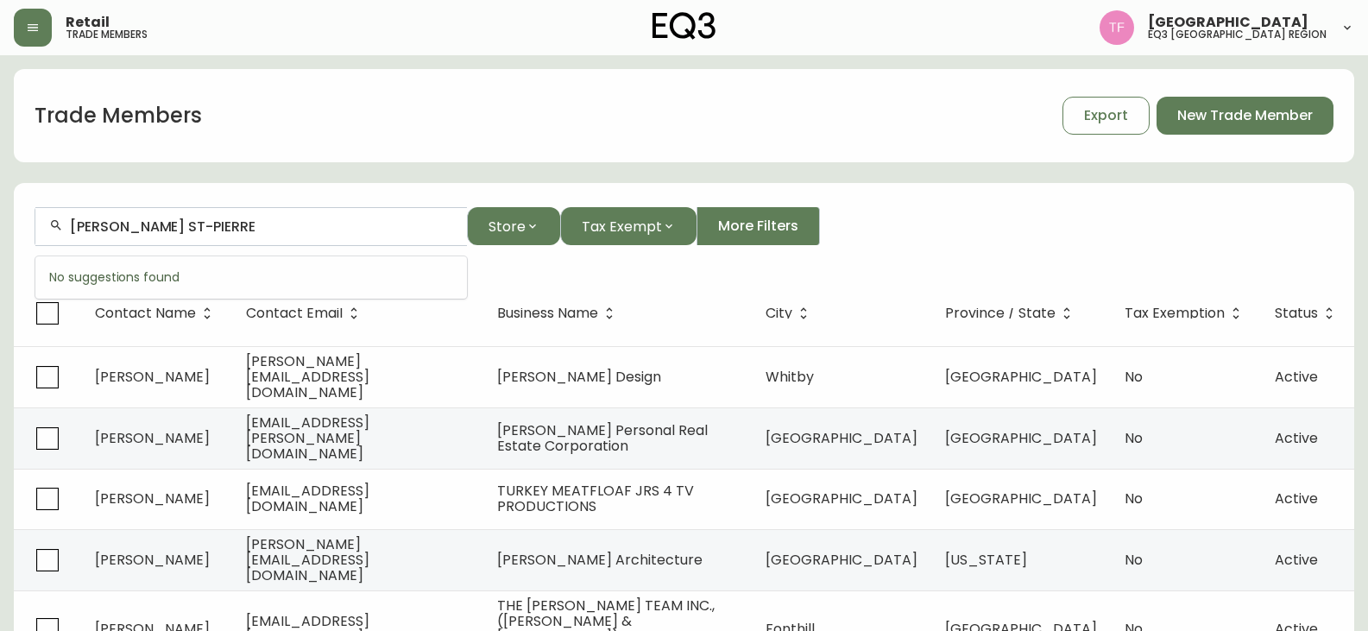
paste input "[PERSON_NAME]"
click at [148, 221] on input "[PERSON_NAME]" at bounding box center [261, 226] width 383 height 16
paste input "[PERSON_NAME]"
click at [192, 216] on div "[PERSON_NAME]" at bounding box center [250, 226] width 431 height 39
paste input "[PERSON_NAME]"
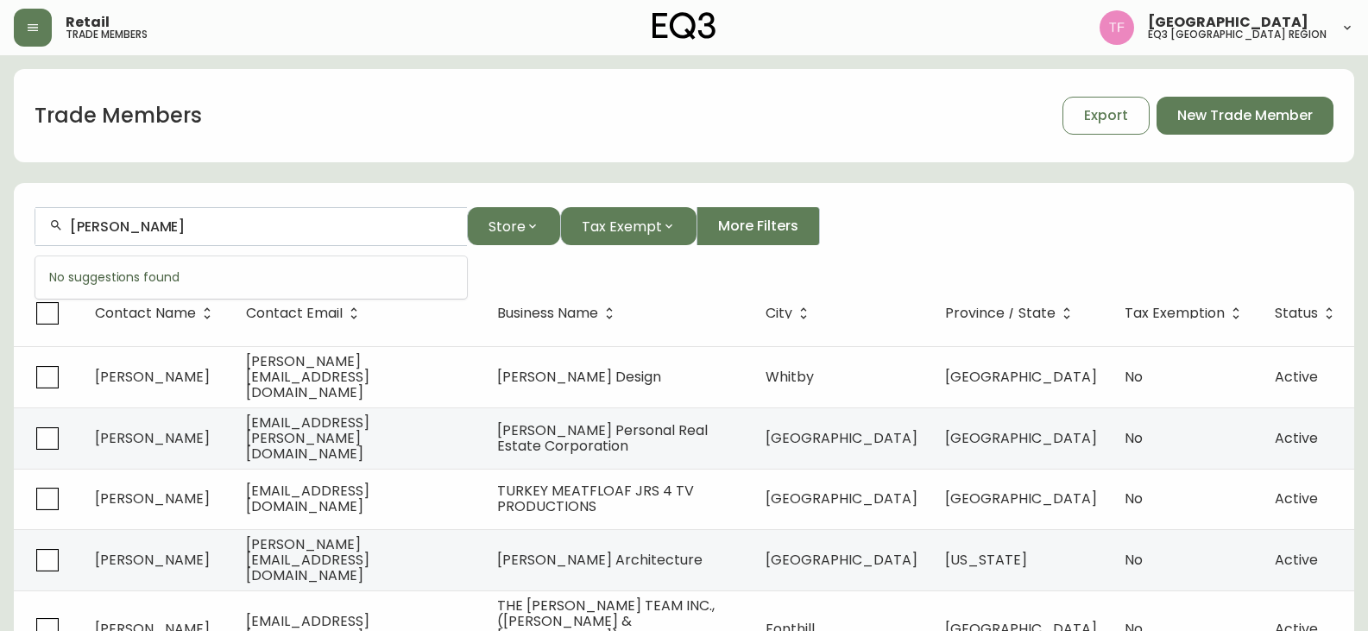
click at [182, 234] on input "[PERSON_NAME]" at bounding box center [261, 226] width 383 height 16
paste input "[PERSON_NAME]"
click at [224, 234] on input "[PERSON_NAME]" at bounding box center [261, 226] width 383 height 16
paste input "[PERSON_NAME]"
click at [173, 233] on input "[PERSON_NAME]" at bounding box center [261, 226] width 383 height 16
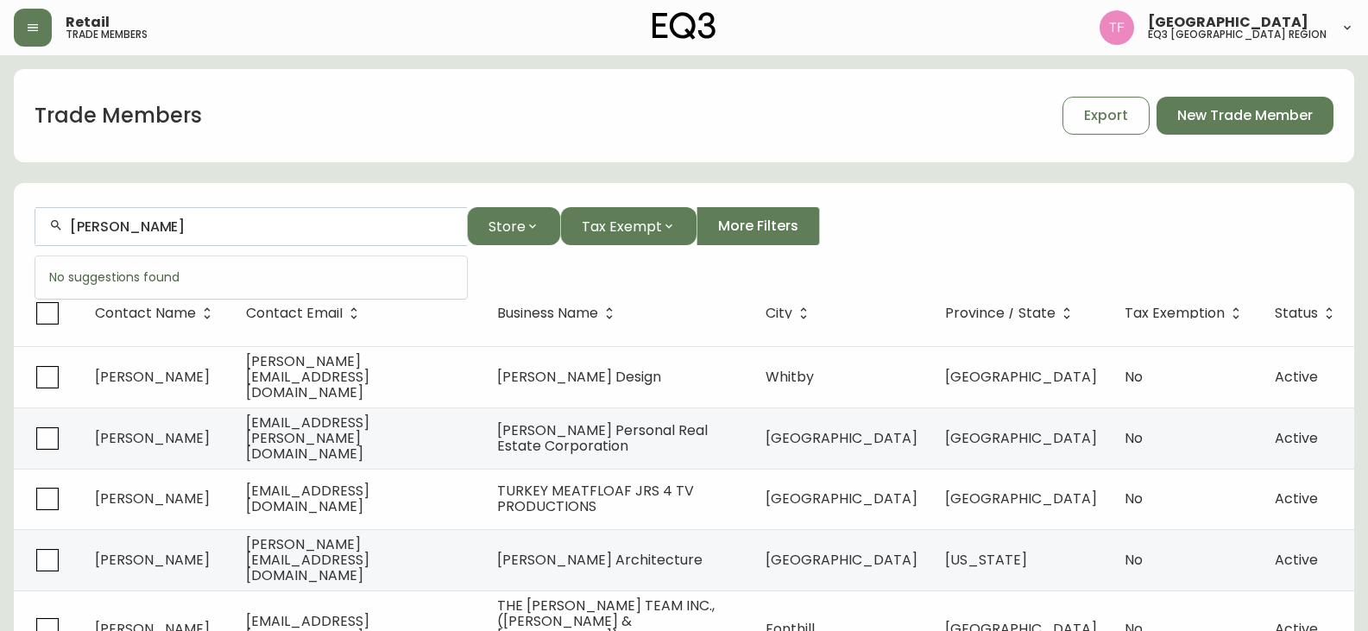
paste input "[PERSON_NAME]"
click at [253, 228] on input "[PERSON_NAME]" at bounding box center [261, 226] width 383 height 16
paste input "[PERSON_NAME]"
click at [320, 324] on li "[PERSON_NAME]" at bounding box center [250, 319] width 431 height 29
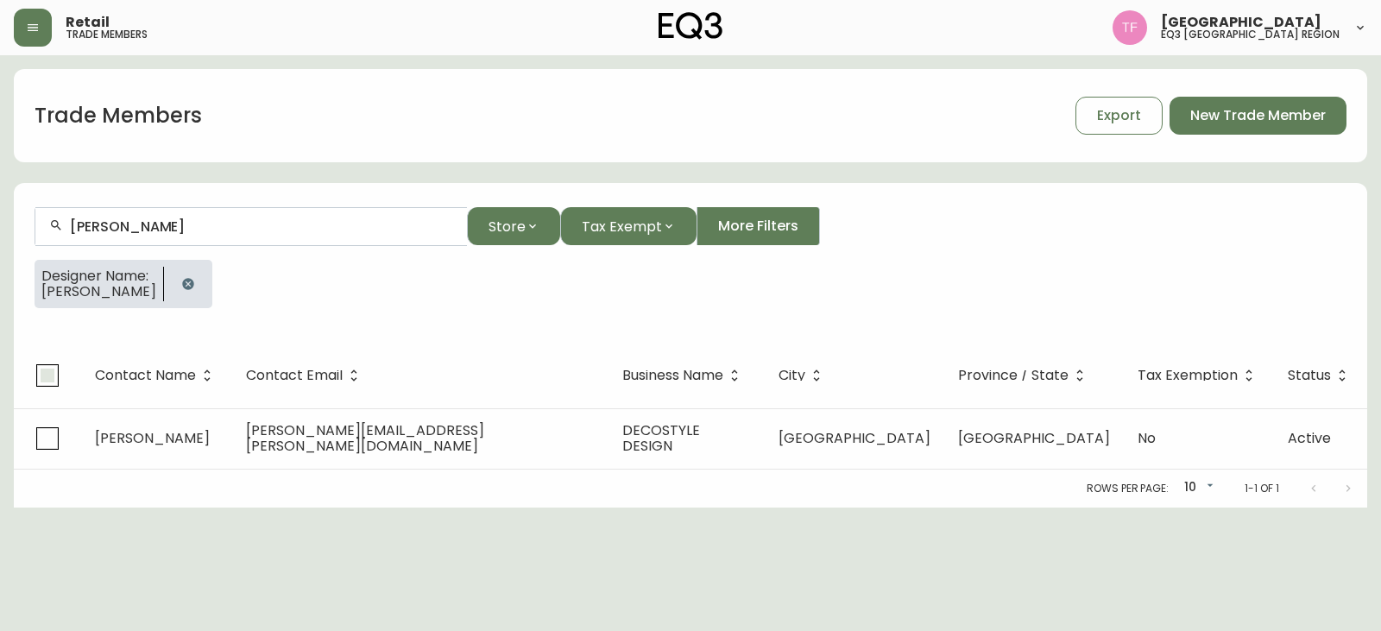
type input "[PERSON_NAME]"
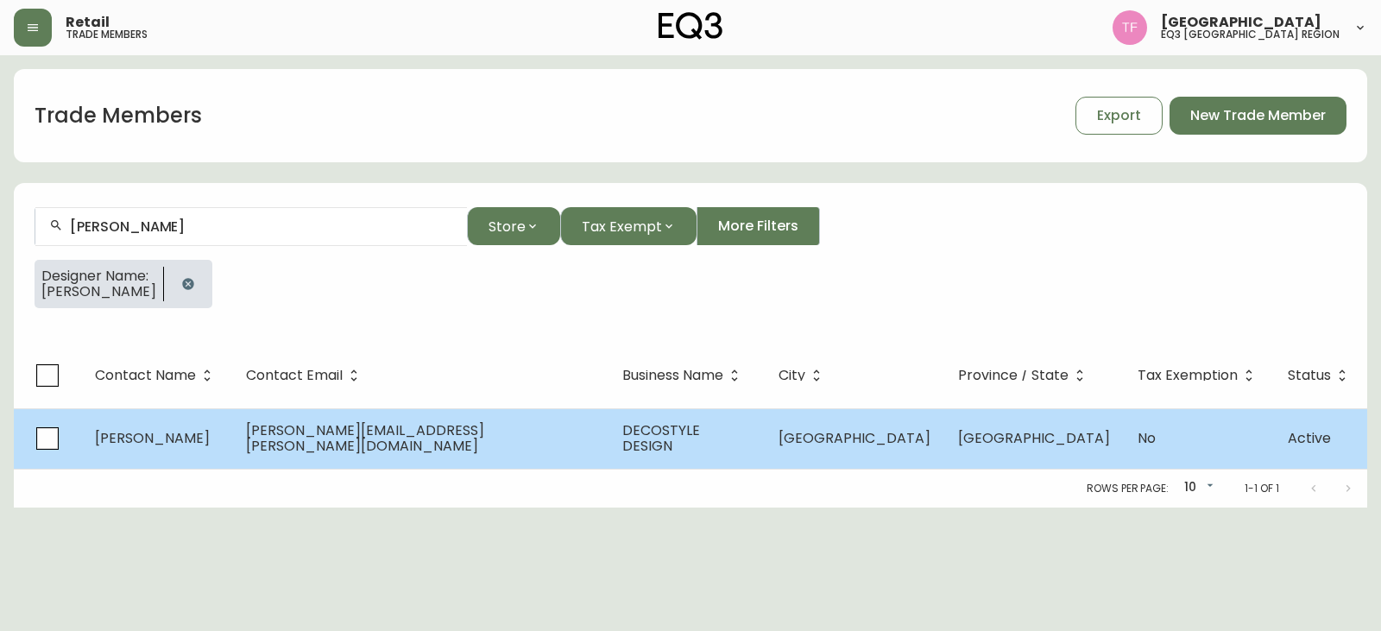
click at [482, 447] on span "[PERSON_NAME][EMAIL_ADDRESS][PERSON_NAME][DOMAIN_NAME]" at bounding box center [365, 437] width 238 height 35
select select "QC"
select select "CA"
select select "CA_FR"
select select "Other"
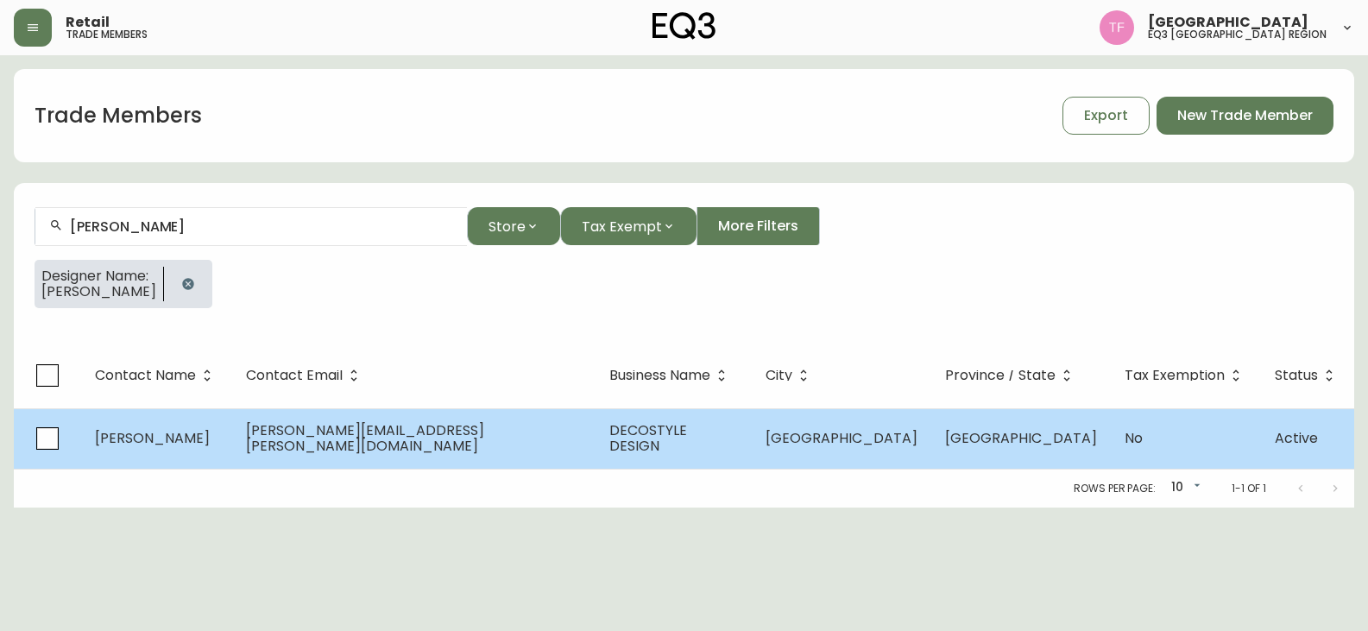
select select "false"
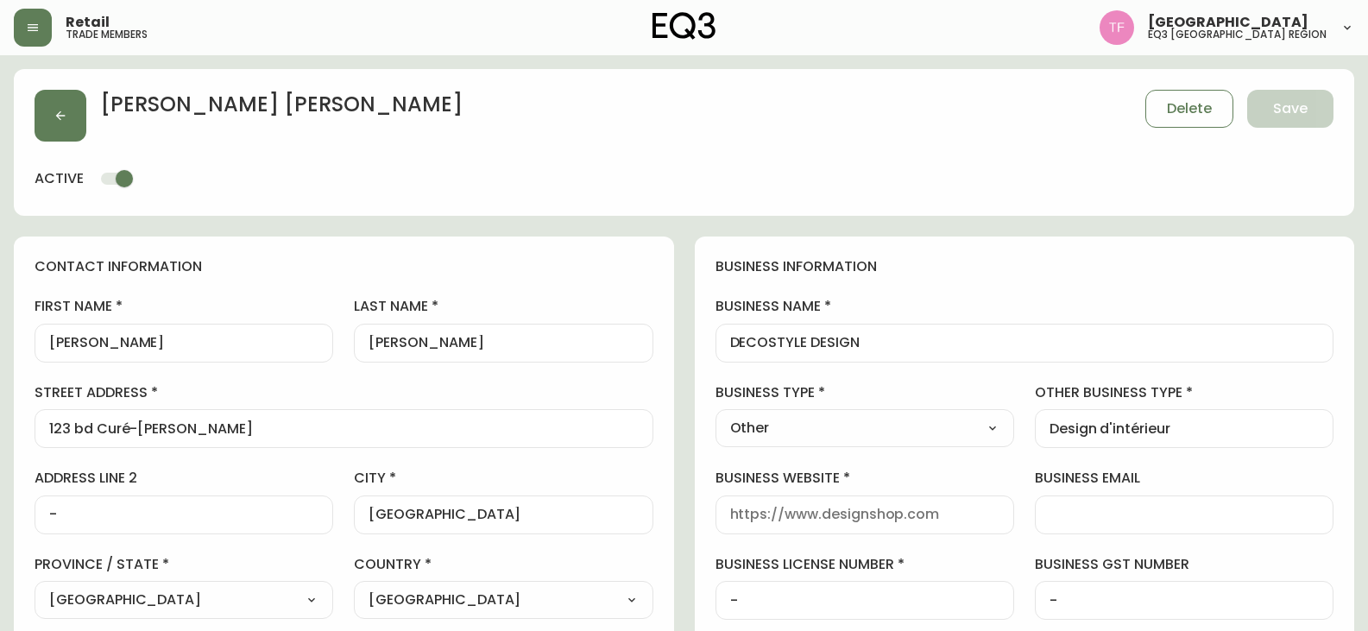
type input "EQ3 [GEOGRAPHIC_DATA] - [GEOGRAPHIC_DATA]"
select select "cjw10z96t00cw6gs04aeyfqxf"
click at [812, 343] on input "DECOSTYLE DESIGN" at bounding box center [1024, 343] width 589 height 16
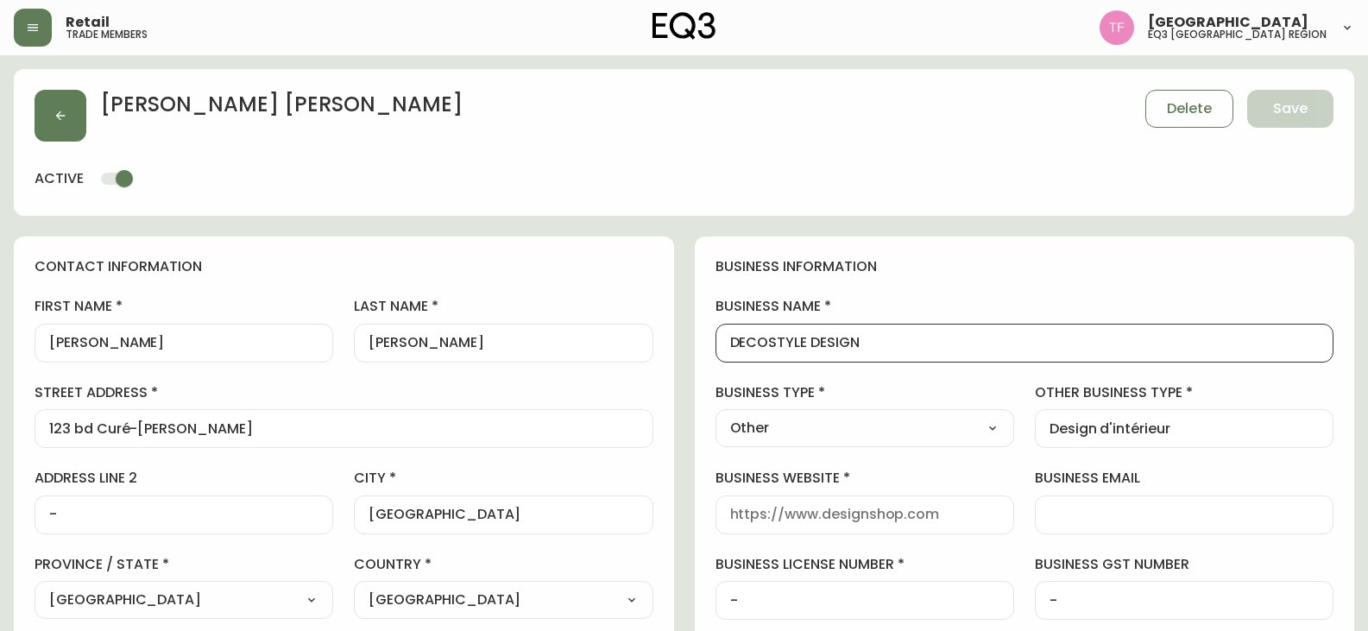
click at [812, 343] on input "DECOSTYLE DESIGN" at bounding box center [1024, 343] width 589 height 16
click at [54, 103] on button "button" at bounding box center [61, 116] width 52 height 52
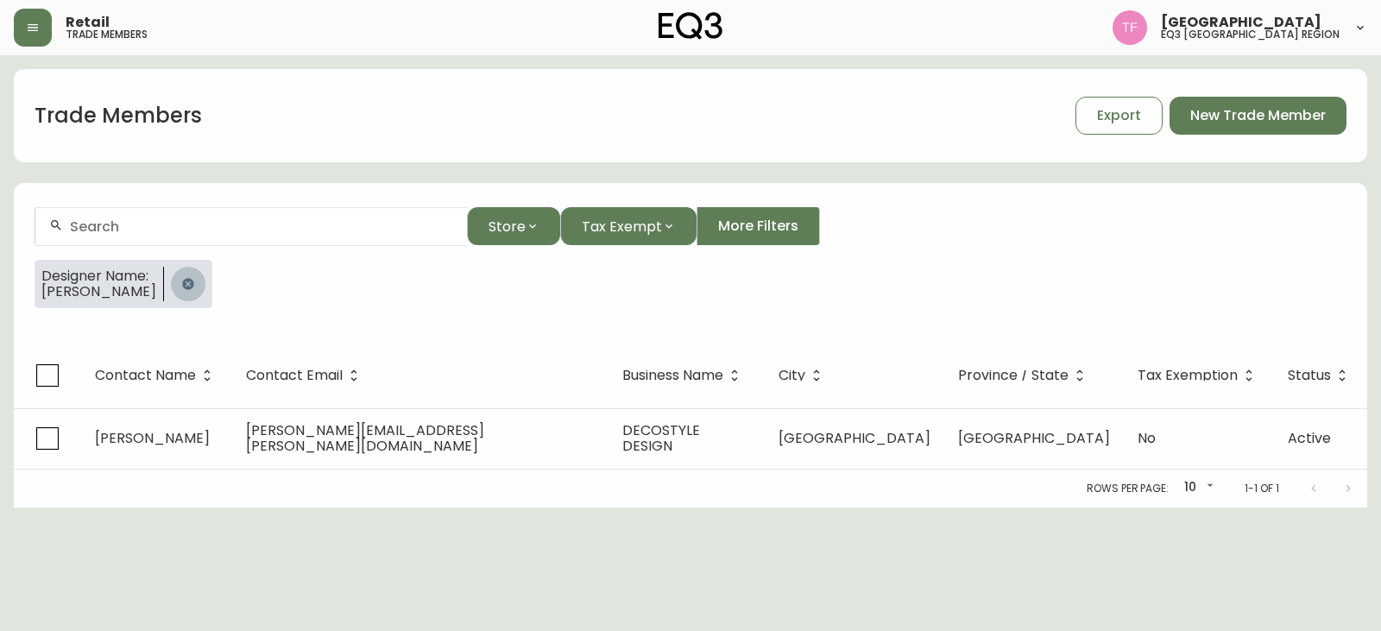
click at [194, 277] on icon "button" at bounding box center [188, 284] width 14 height 14
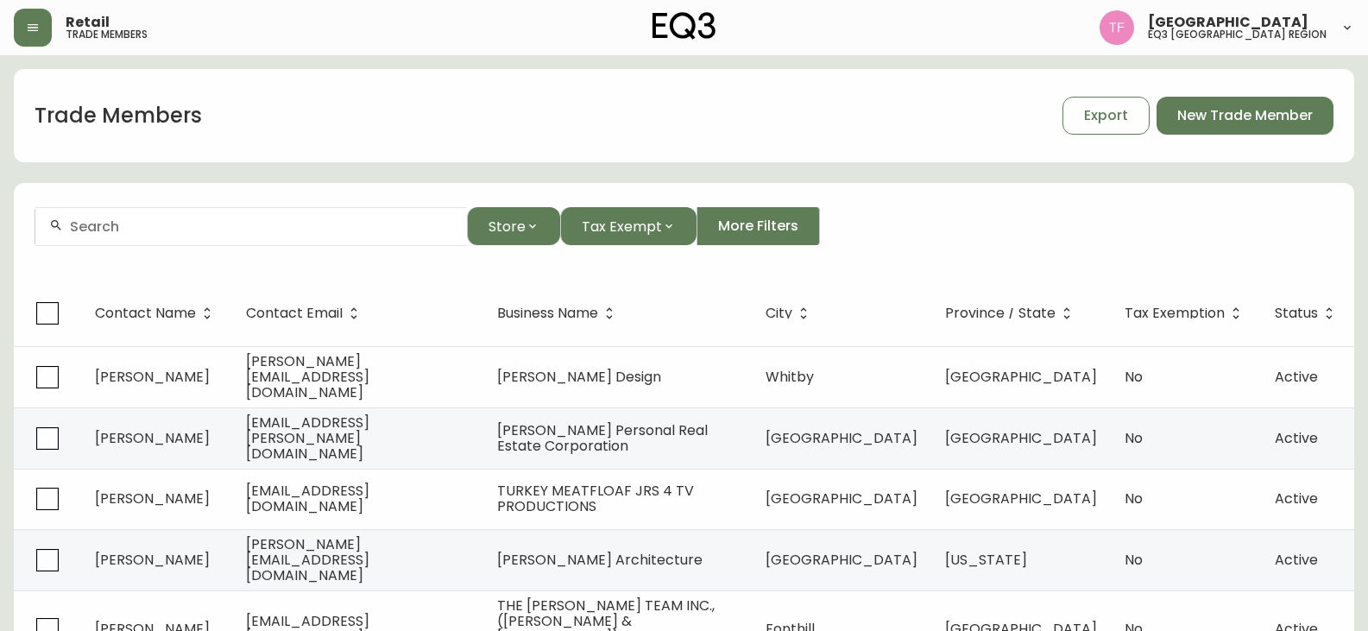
click at [249, 234] on input "text" at bounding box center [261, 226] width 383 height 16
paste input "[PERSON_NAME]-[PERSON_NAME]"
click at [173, 216] on div "[PERSON_NAME]" at bounding box center [250, 226] width 431 height 39
paste input "[PERSON_NAME]"
click at [177, 223] on input "[PERSON_NAME]" at bounding box center [261, 226] width 383 height 16
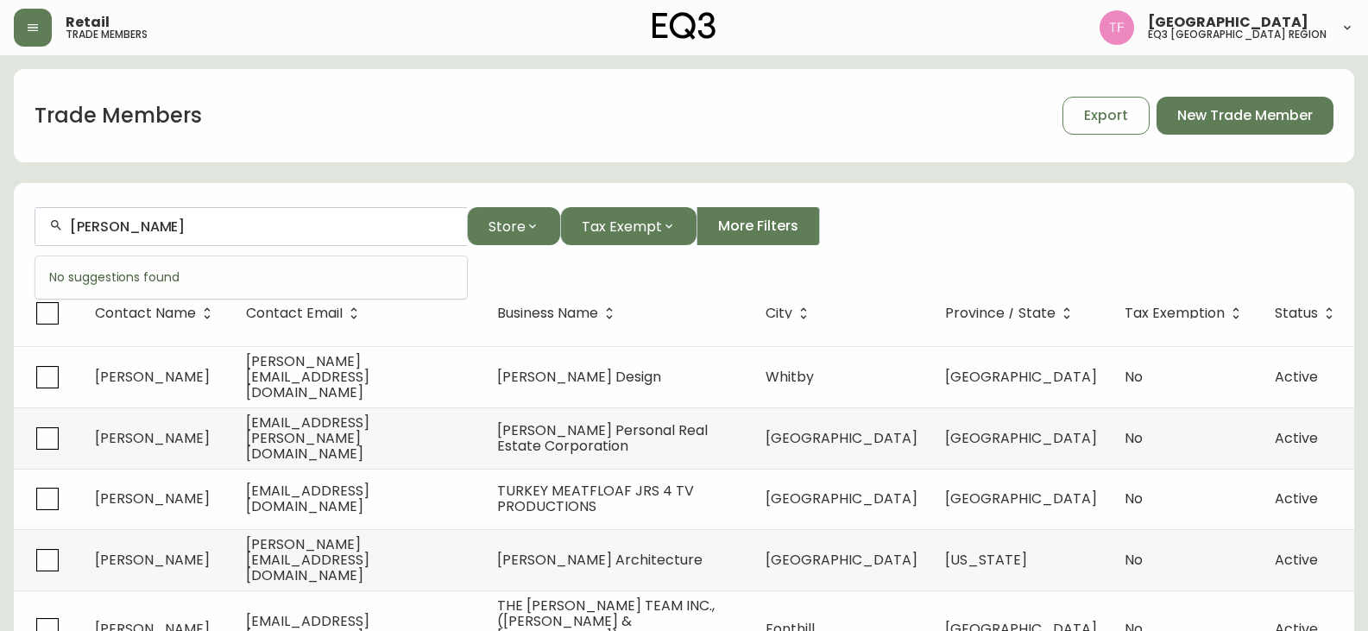
paste input "[PERSON_NAME]"
click at [156, 218] on input "[PERSON_NAME]" at bounding box center [261, 226] width 383 height 16
paste input "[PERSON_NAME]"
click at [241, 220] on input "[PERSON_NAME]" at bounding box center [261, 226] width 383 height 16
paste input "[PERSON_NAME]"
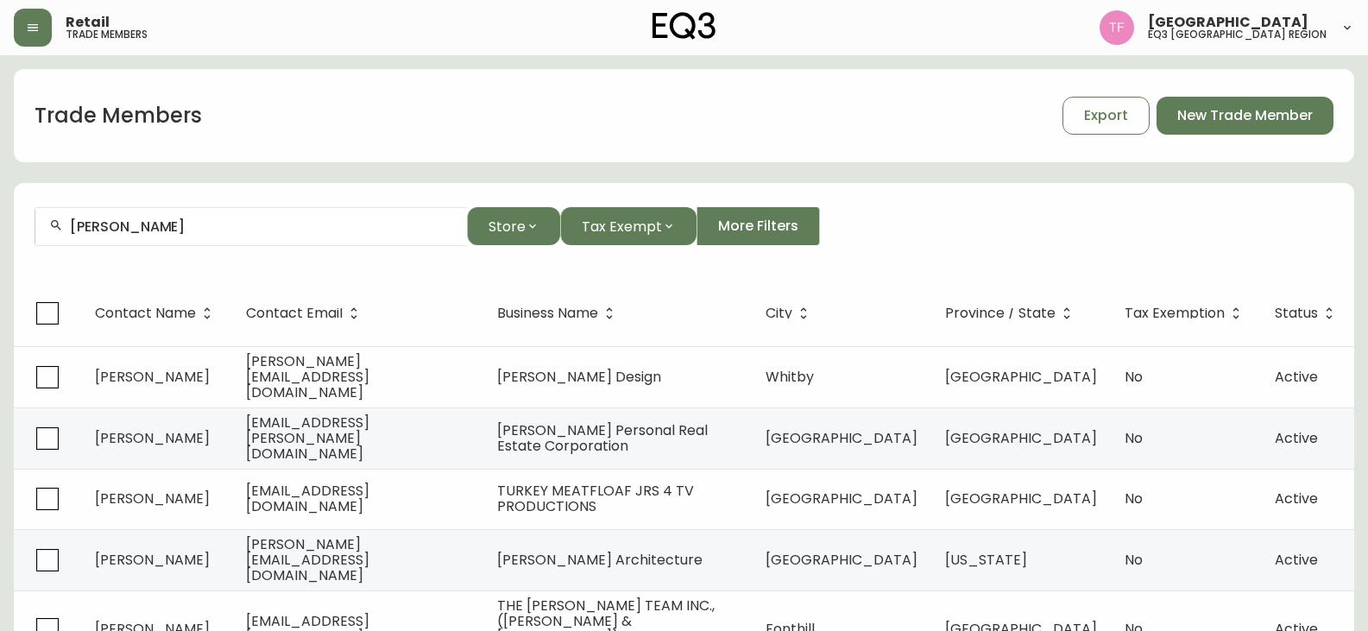
click at [225, 230] on input "[PERSON_NAME]" at bounding box center [261, 226] width 383 height 16
paste
click at [274, 235] on div "[PERSON_NAME]" at bounding box center [250, 226] width 431 height 39
drag, startPoint x: 274, startPoint y: 235, endPoint x: 211, endPoint y: 230, distance: 63.2
click at [200, 238] on div "[PERSON_NAME]" at bounding box center [250, 226] width 431 height 39
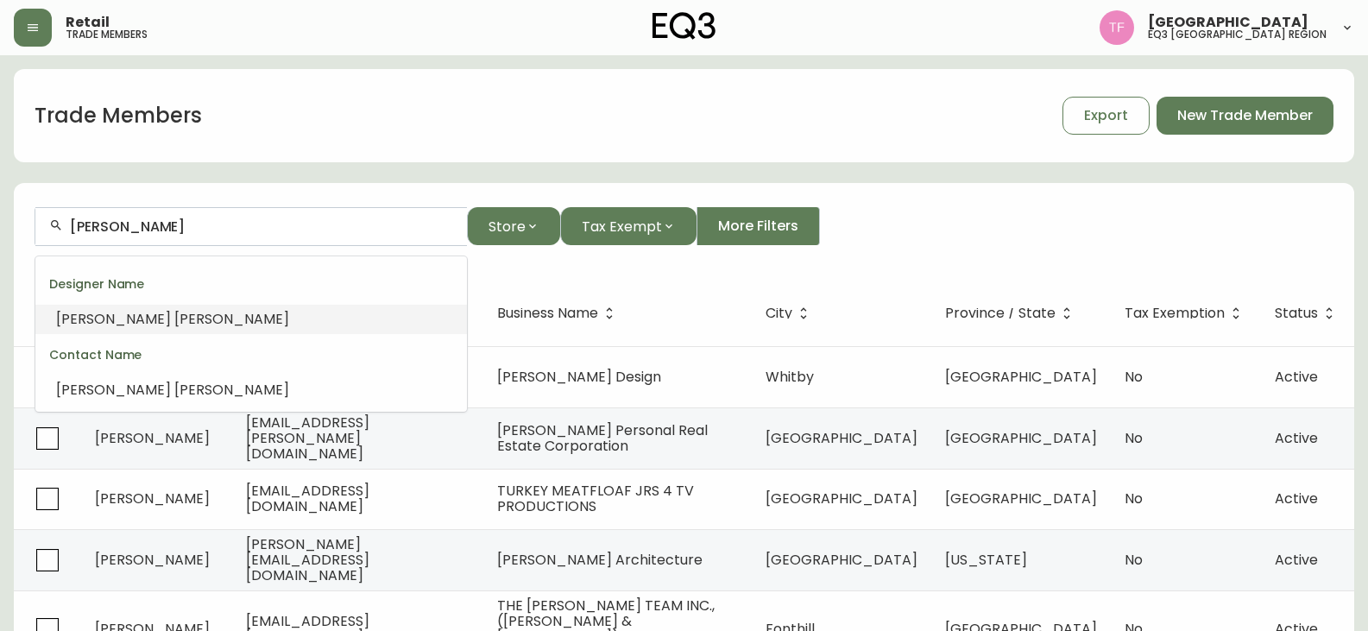
click at [274, 315] on li "[PERSON_NAME]" at bounding box center [250, 319] width 431 height 29
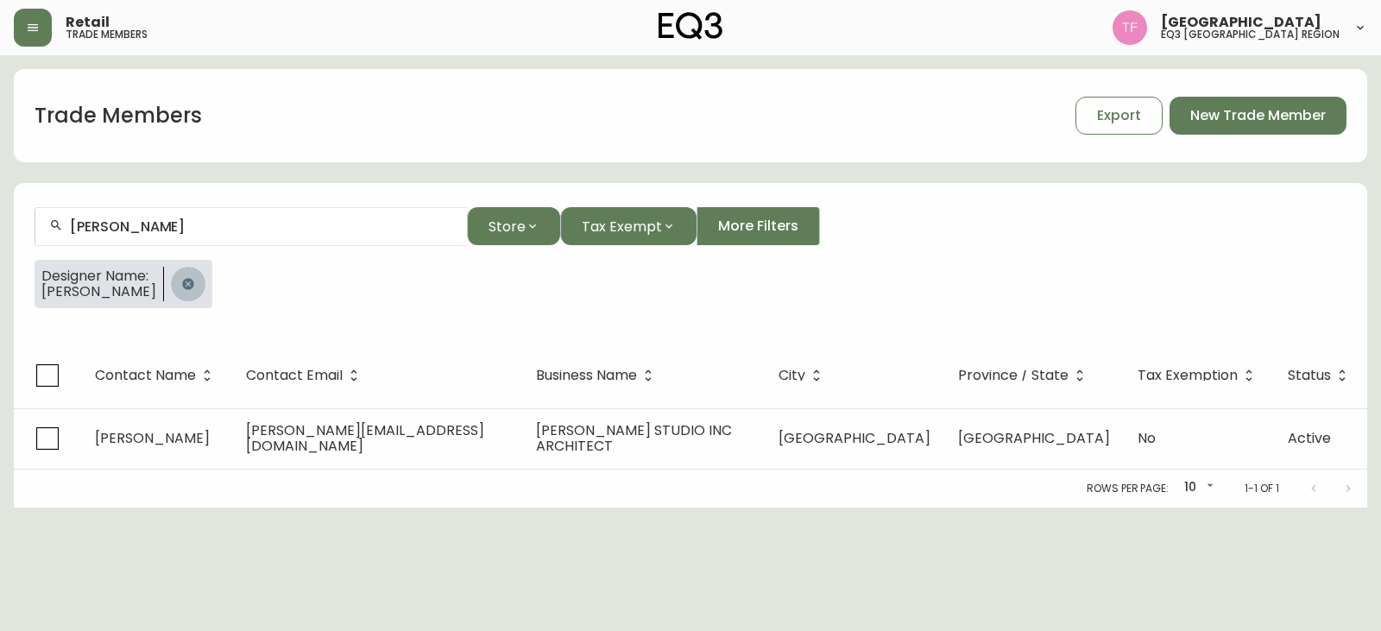
click at [182, 282] on icon "button" at bounding box center [187, 283] width 11 height 11
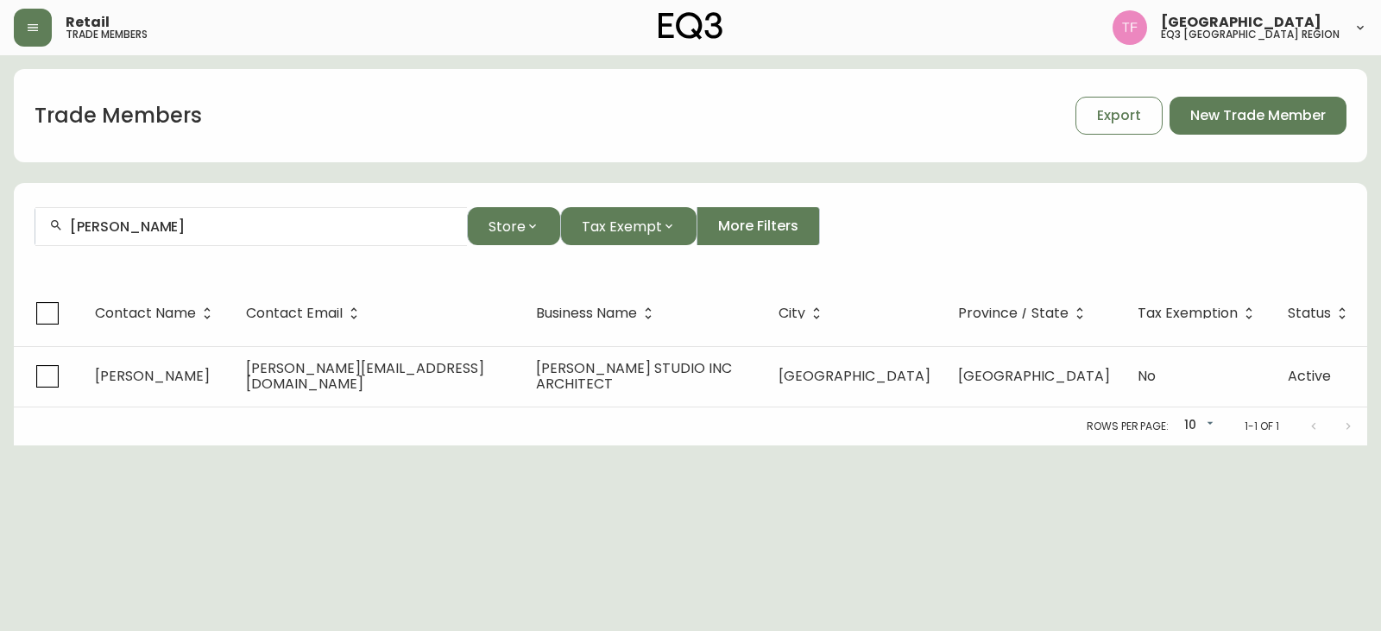
click at [201, 230] on input "[PERSON_NAME]" at bounding box center [261, 226] width 383 height 16
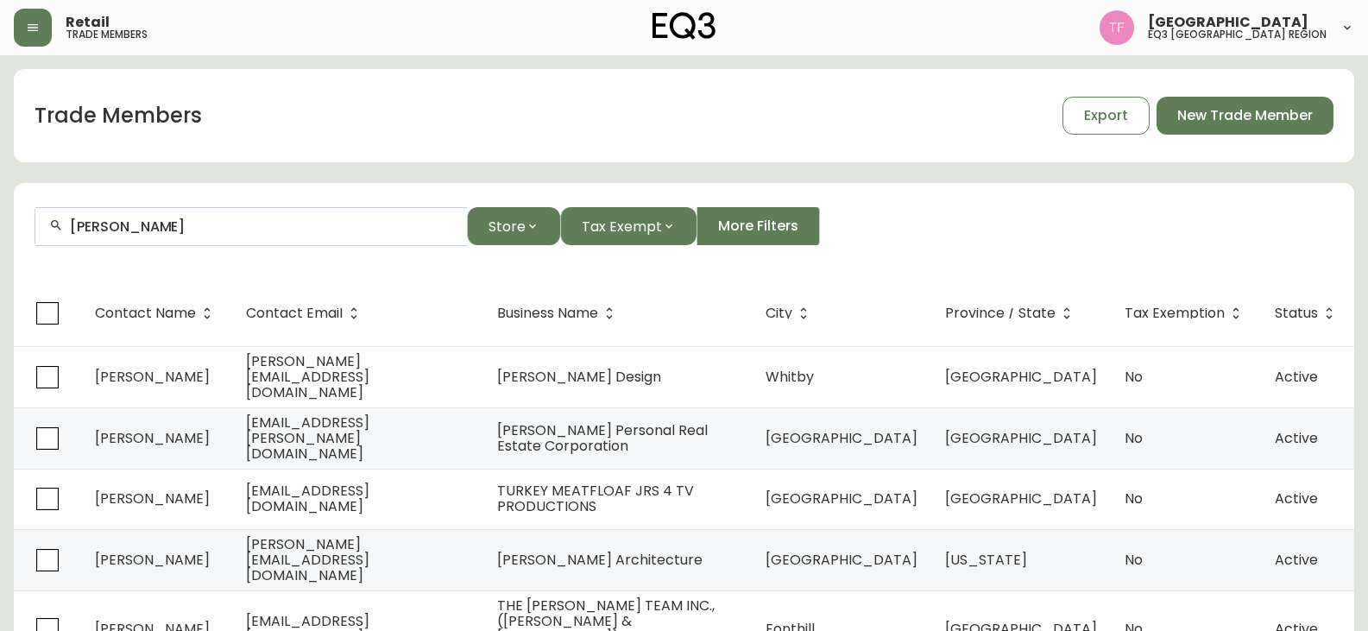
drag, startPoint x: 170, startPoint y: 236, endPoint x: 124, endPoint y: 227, distance: 46.5
click at [222, 236] on div "[PERSON_NAME]" at bounding box center [250, 226] width 431 height 39
click at [162, 225] on input "[PERSON_NAME]" at bounding box center [261, 226] width 383 height 16
click at [193, 228] on input "[PERSON_NAME]" at bounding box center [261, 226] width 383 height 16
click at [144, 222] on input "[PERSON_NAME]" at bounding box center [261, 226] width 383 height 16
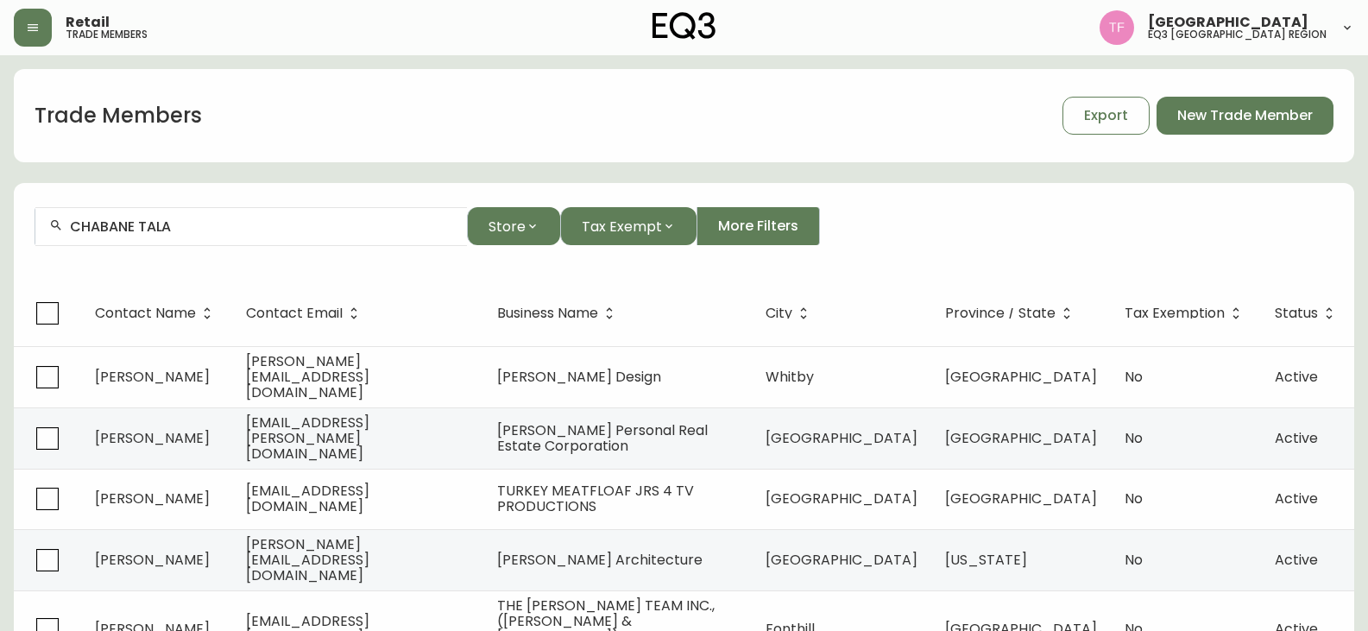
click at [219, 230] on input "CHABANE TALA" at bounding box center [261, 226] width 383 height 16
click at [197, 223] on input "[PERSON_NAME]" at bounding box center [261, 226] width 383 height 16
click at [185, 217] on div "[PERSON_NAME]" at bounding box center [250, 226] width 431 height 39
click at [304, 226] on input "[PERSON_NAME]" at bounding box center [261, 226] width 383 height 16
click at [220, 234] on input "[PERSON_NAME]" at bounding box center [261, 226] width 383 height 16
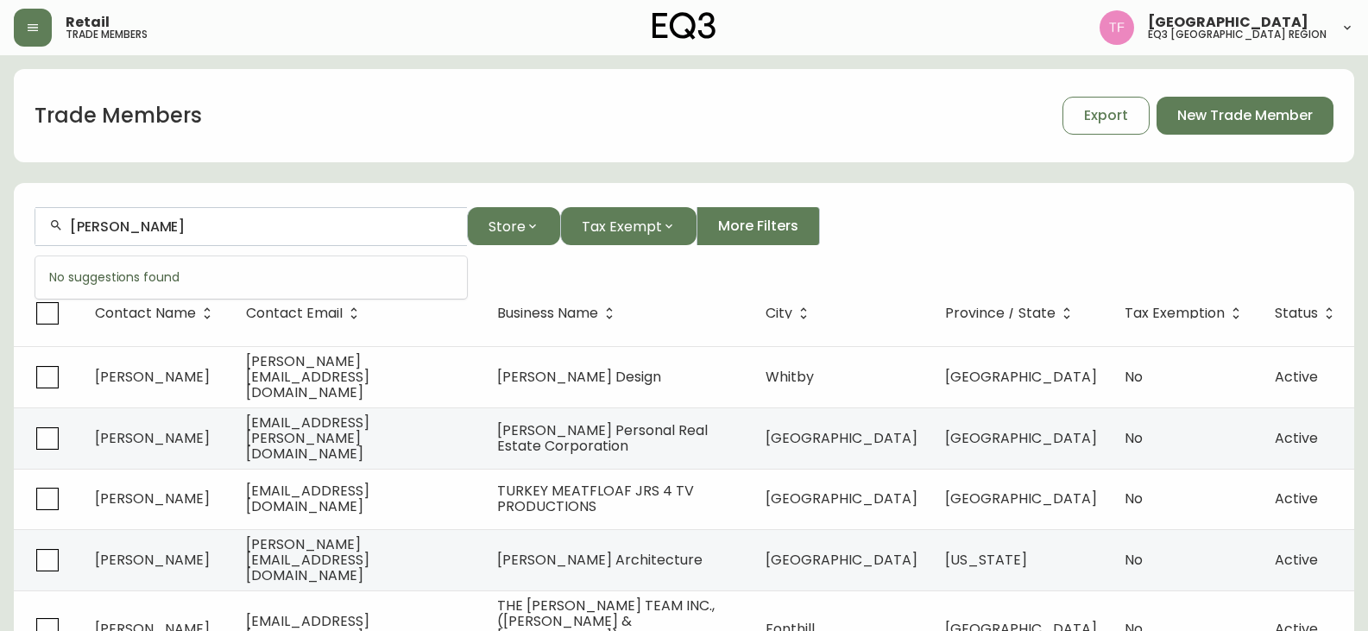
click at [220, 234] on input "[PERSON_NAME]" at bounding box center [261, 226] width 383 height 16
click at [183, 226] on input "[PERSON_NAME]" at bounding box center [261, 226] width 383 height 16
click at [206, 227] on input "[PERSON_NAME]" at bounding box center [261, 226] width 383 height 16
click at [180, 223] on input "[PERSON_NAME]" at bounding box center [261, 226] width 383 height 16
click at [219, 230] on input "[PERSON_NAME]" at bounding box center [261, 226] width 383 height 16
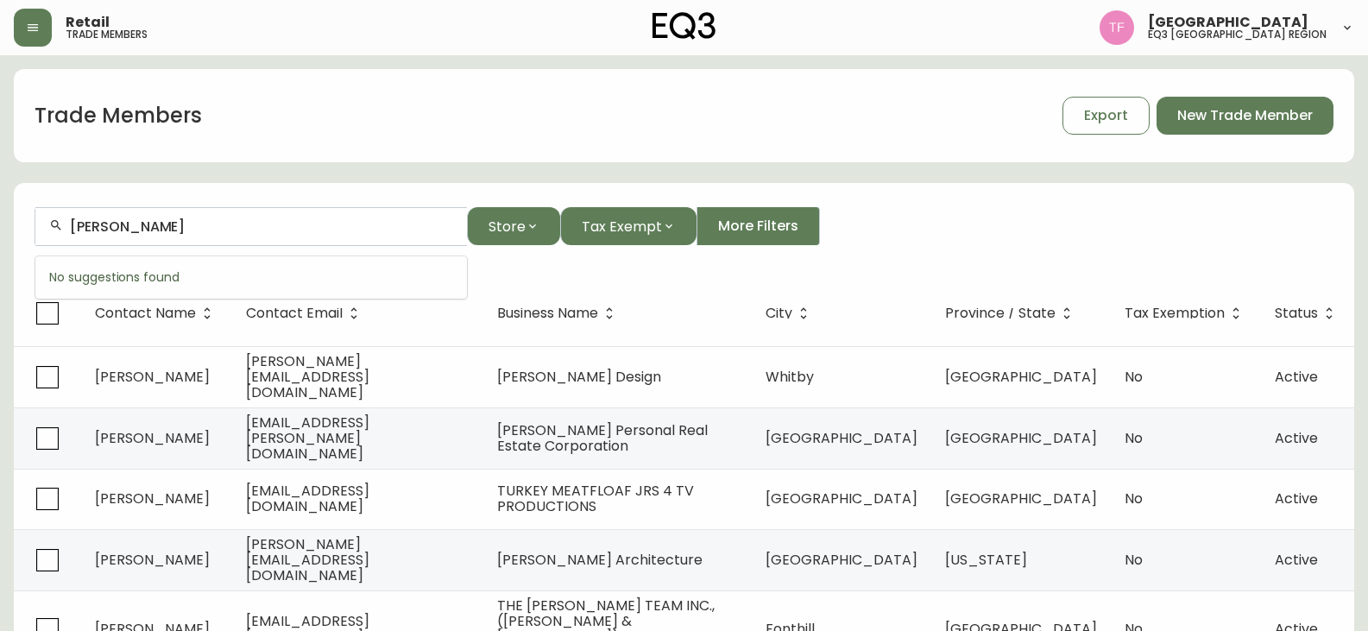
click at [150, 219] on input "[PERSON_NAME]" at bounding box center [261, 226] width 383 height 16
click at [187, 230] on input "[PERSON_NAME]" at bounding box center [261, 226] width 383 height 16
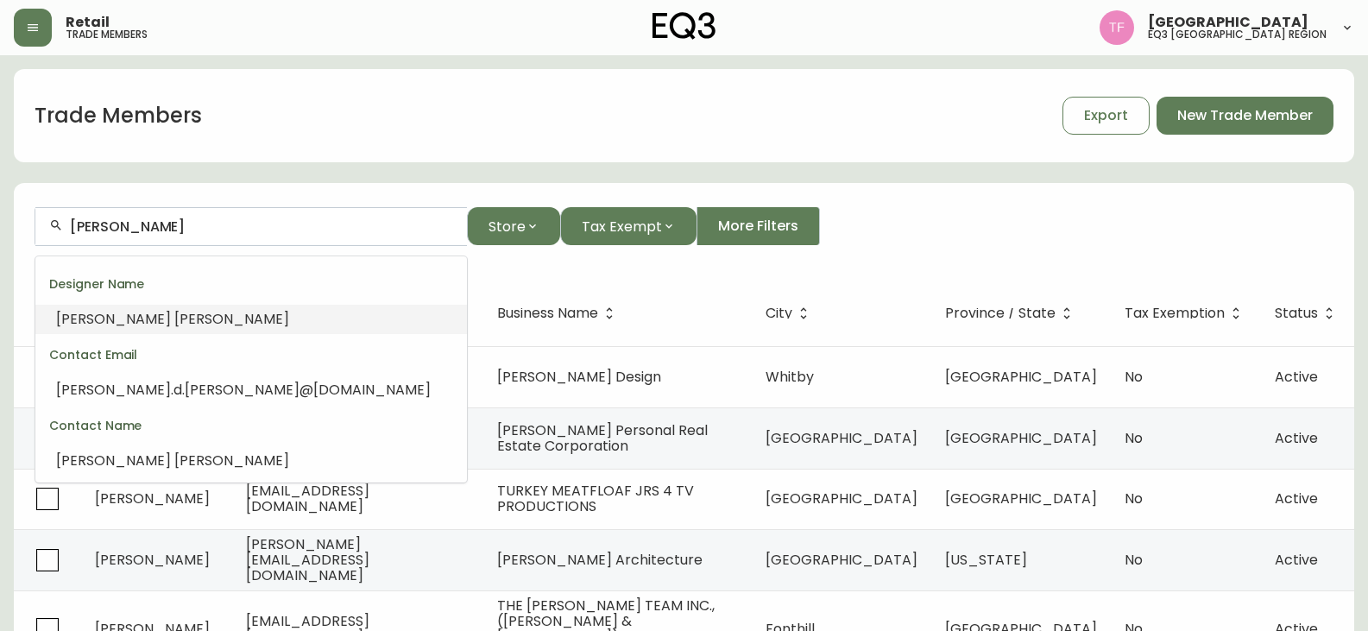
click at [255, 324] on li "[PERSON_NAME]" at bounding box center [250, 319] width 431 height 29
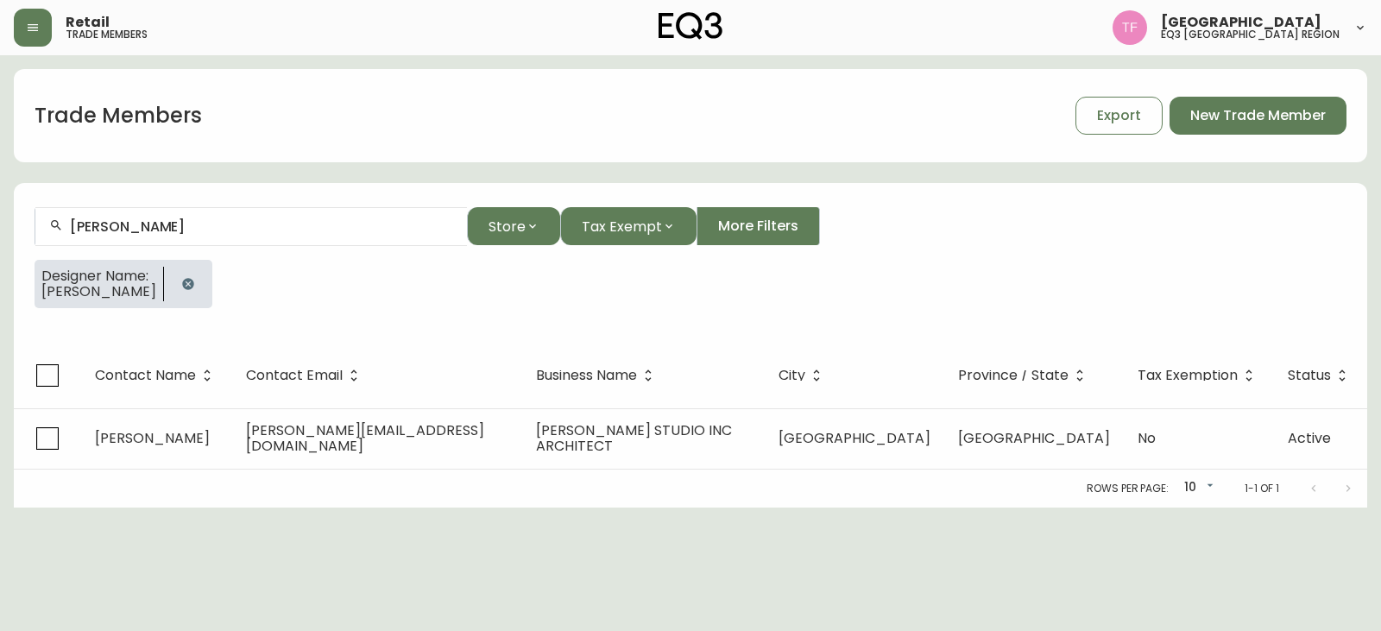
click at [253, 232] on input "[PERSON_NAME]" at bounding box center [261, 226] width 383 height 16
click at [174, 223] on input "[PERSON_NAME]" at bounding box center [261, 226] width 383 height 16
click at [174, 277] on button "button" at bounding box center [188, 284] width 35 height 35
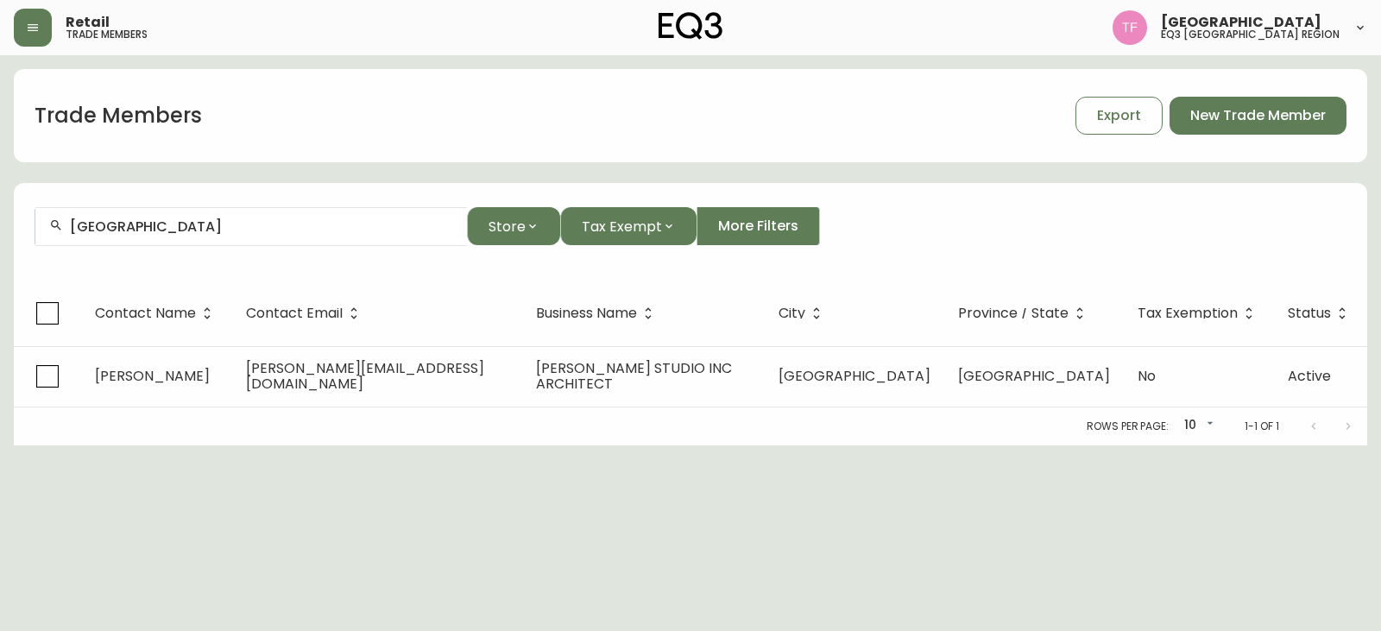
click at [236, 246] on form "MANON DEPOT Store Tax Exempt More Filters" at bounding box center [690, 233] width 1353 height 94
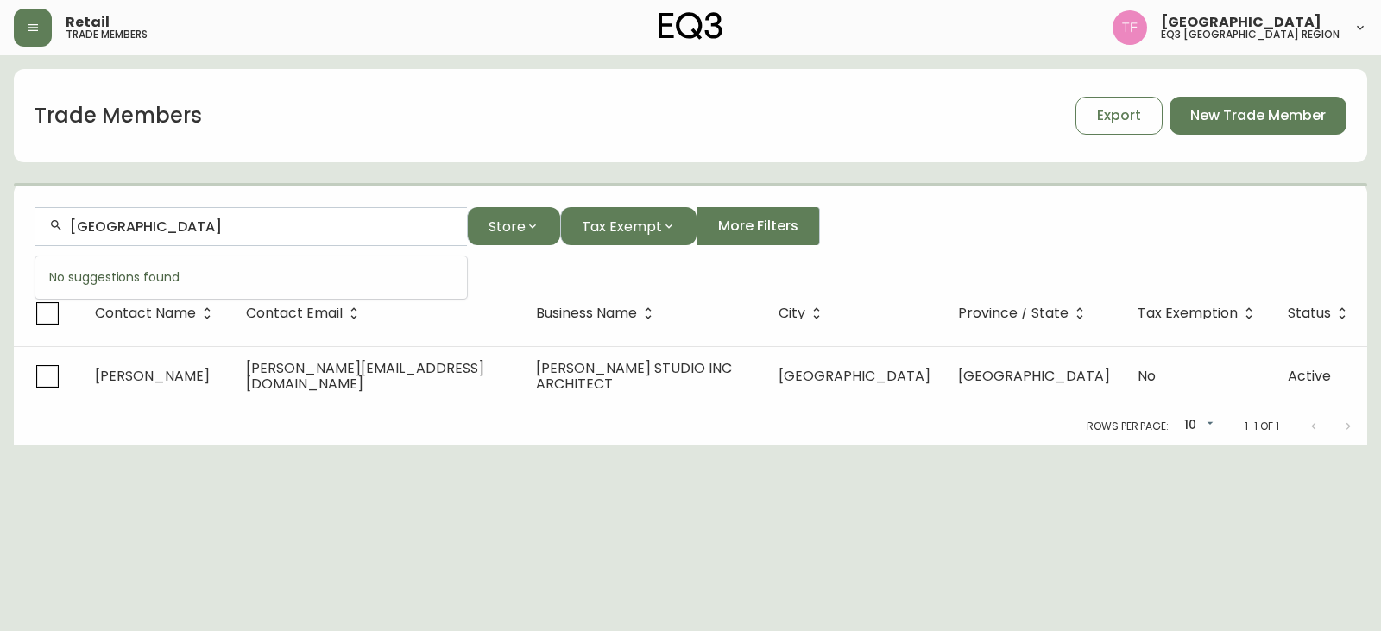
click at [235, 223] on input "[GEOGRAPHIC_DATA]" at bounding box center [261, 226] width 383 height 16
click at [261, 223] on input "[GEOGRAPHIC_DATA]" at bounding box center [261, 226] width 383 height 16
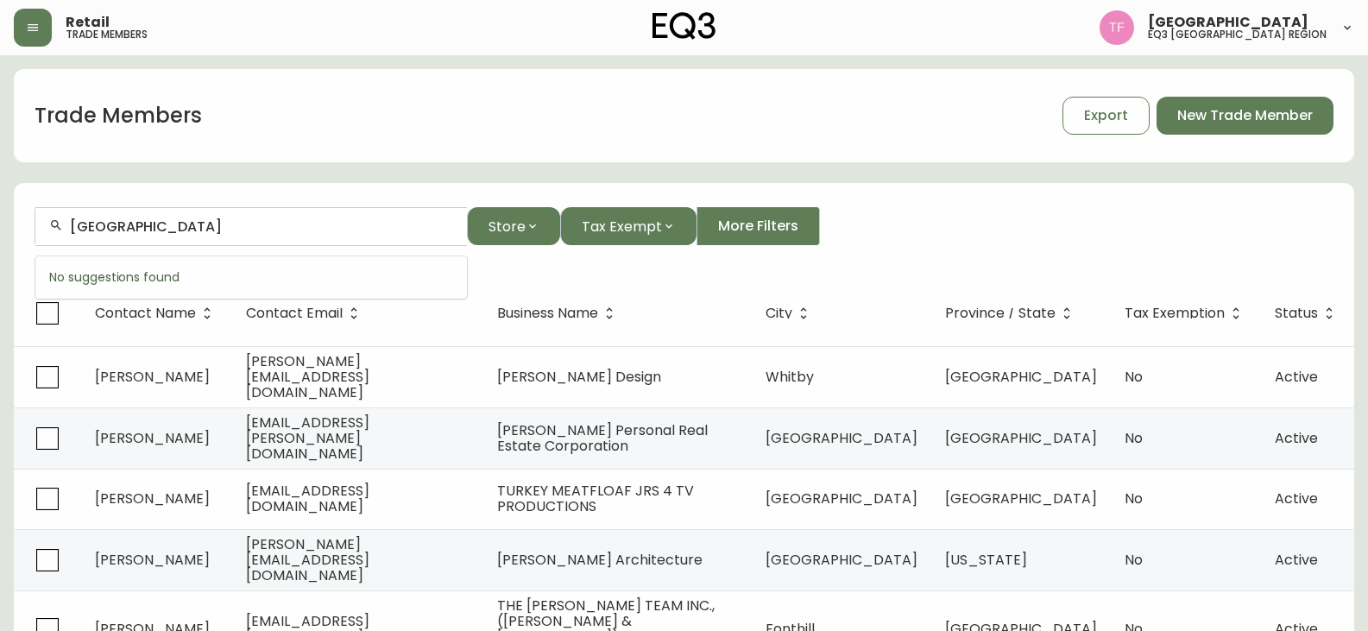
click at [238, 229] on input "[GEOGRAPHIC_DATA]" at bounding box center [261, 226] width 383 height 16
click at [236, 232] on input "[GEOGRAPHIC_DATA]" at bounding box center [261, 226] width 383 height 16
click at [197, 232] on input "[PERSON_NAME]" at bounding box center [261, 226] width 383 height 16
click at [181, 220] on input "CHABANE TALA" at bounding box center [261, 226] width 383 height 16
drag, startPoint x: 149, startPoint y: 236, endPoint x: 153, endPoint y: 225, distance: 10.9
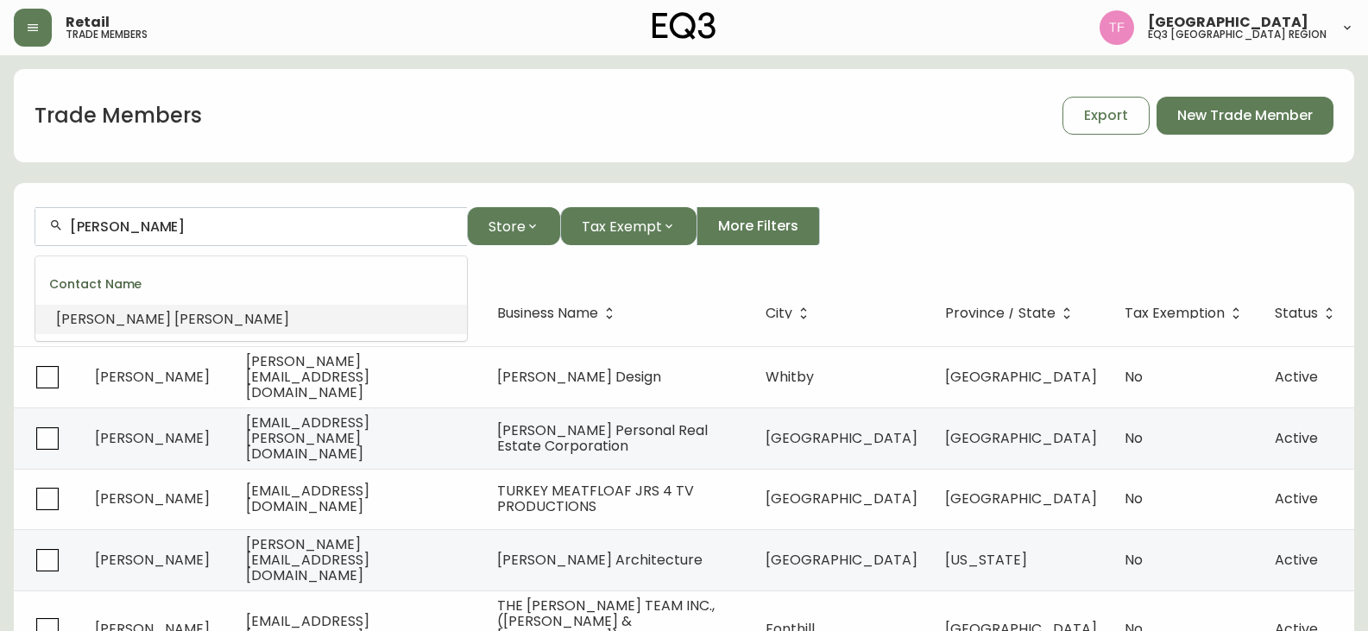
click at [225, 318] on li "[PERSON_NAME]" at bounding box center [250, 319] width 431 height 29
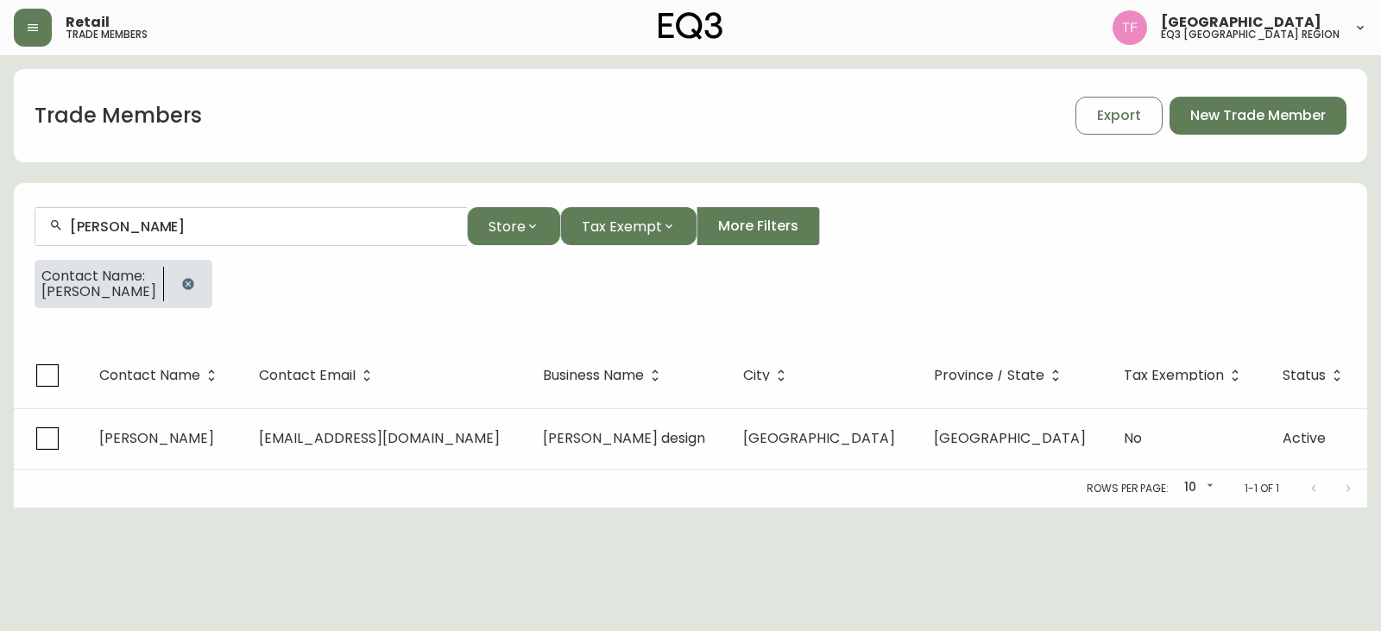
type input "[PERSON_NAME]"
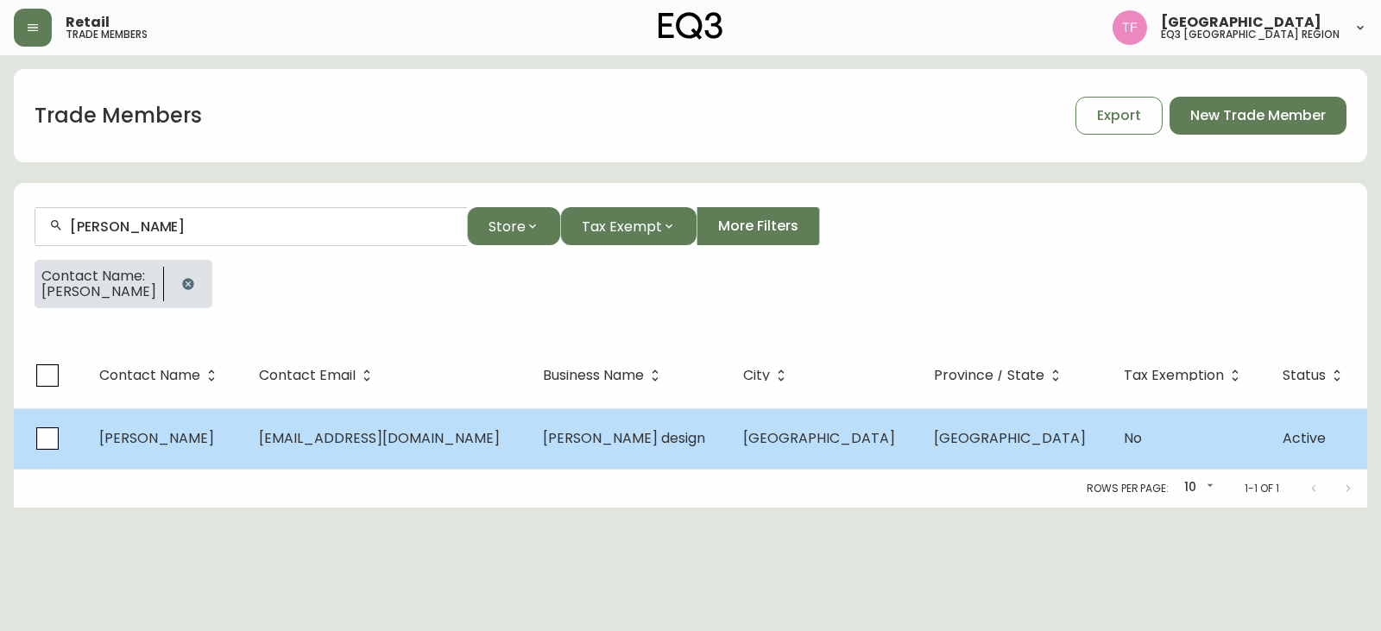
click at [739, 426] on td "[GEOGRAPHIC_DATA]" at bounding box center [824, 438] width 190 height 60
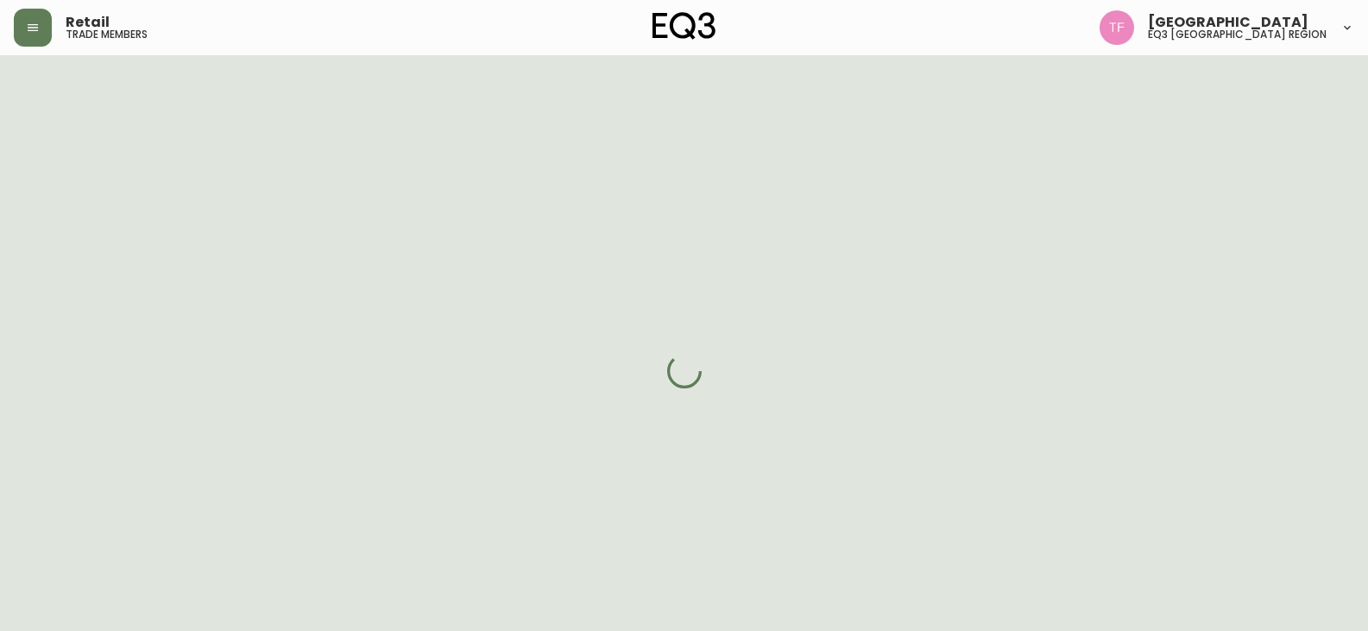
select select "QC"
select select "CA"
select select "CA_EN"
select select "Social Media"
select select "Interior Designer"
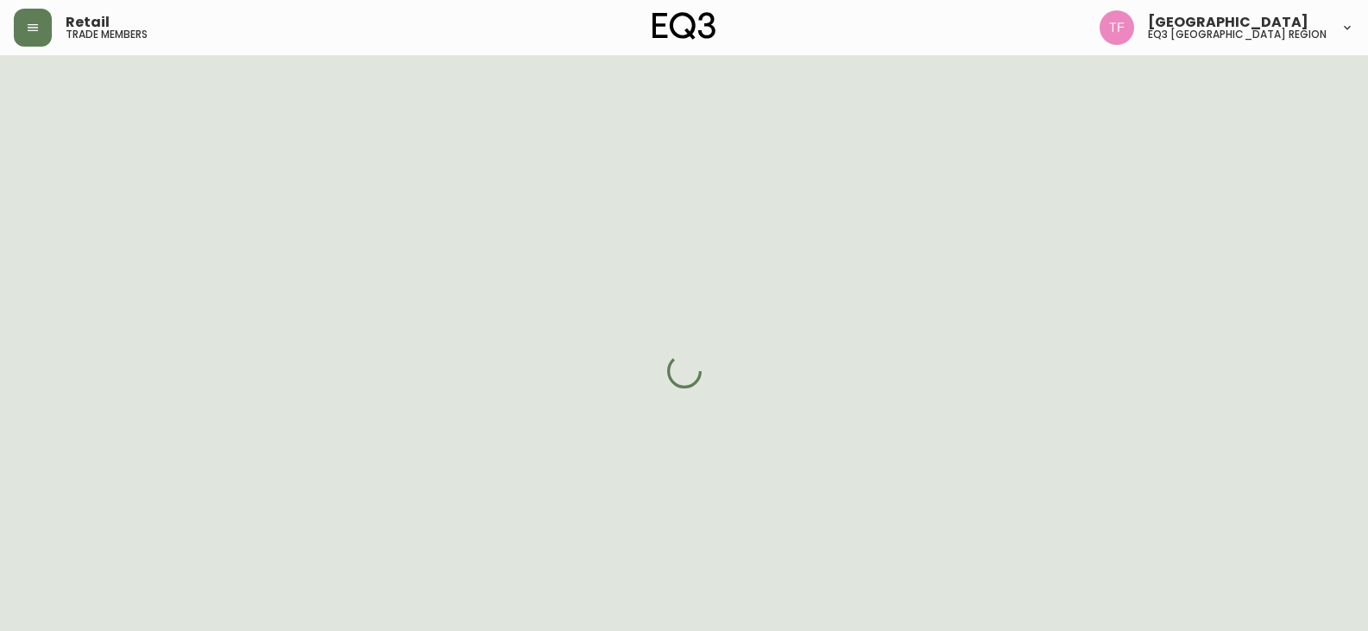
select select "cjw10z96t00bn6gs0dfqi5bhz"
select select "false"
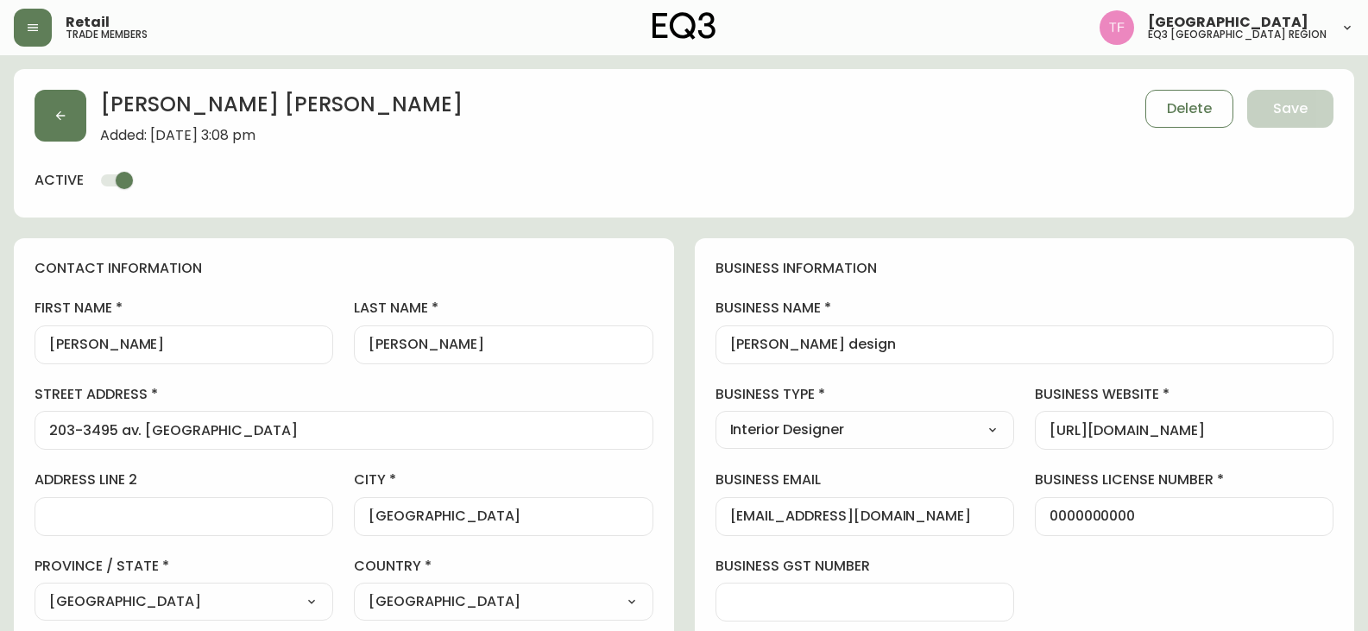
click at [811, 343] on input "[PERSON_NAME] design" at bounding box center [1024, 345] width 589 height 16
click at [100, 121] on h2 "[PERSON_NAME]" at bounding box center [281, 109] width 362 height 38
click at [70, 110] on button "button" at bounding box center [61, 116] width 52 height 52
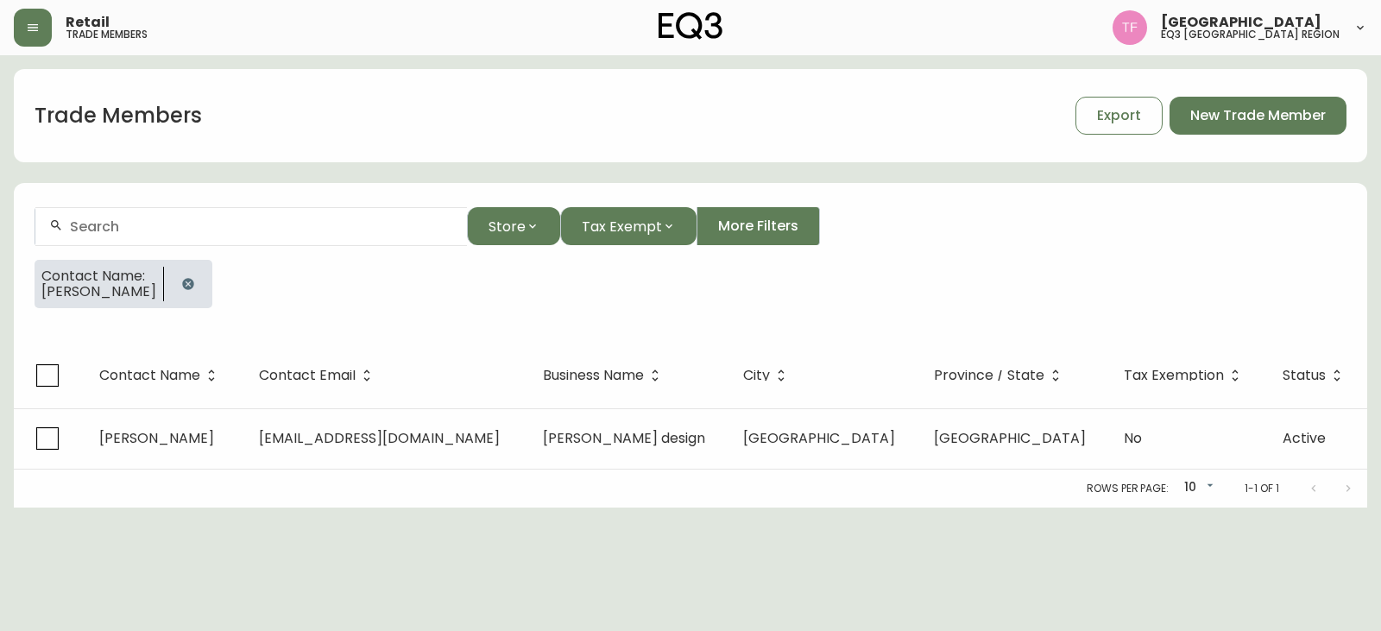
click at [192, 287] on icon "button" at bounding box center [187, 283] width 11 height 11
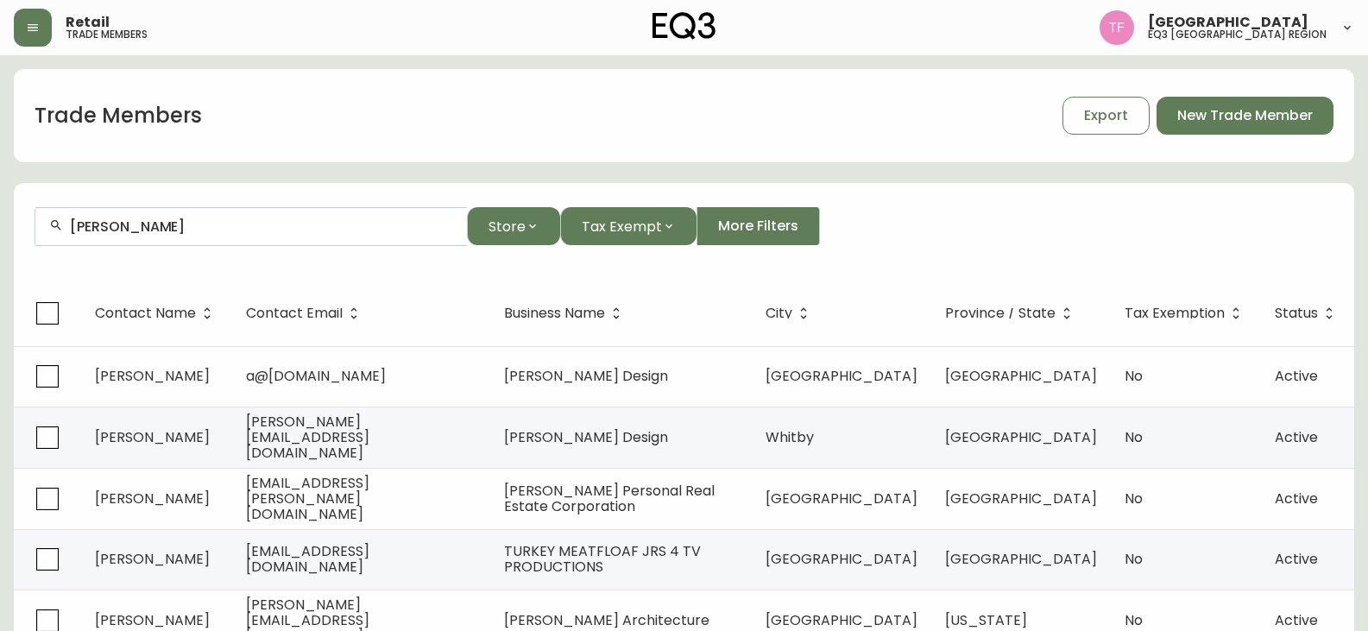
drag, startPoint x: 166, startPoint y: 235, endPoint x: 175, endPoint y: 230, distance: 10.4
click at [167, 235] on div "[PERSON_NAME]" at bounding box center [250, 226] width 431 height 39
click at [148, 228] on input "[PERSON_NAME]" at bounding box center [261, 226] width 383 height 16
click at [201, 225] on input "[PERSON_NAME] START" at bounding box center [261, 226] width 383 height 16
click at [257, 220] on input "[PERSON_NAME]" at bounding box center [261, 226] width 383 height 16
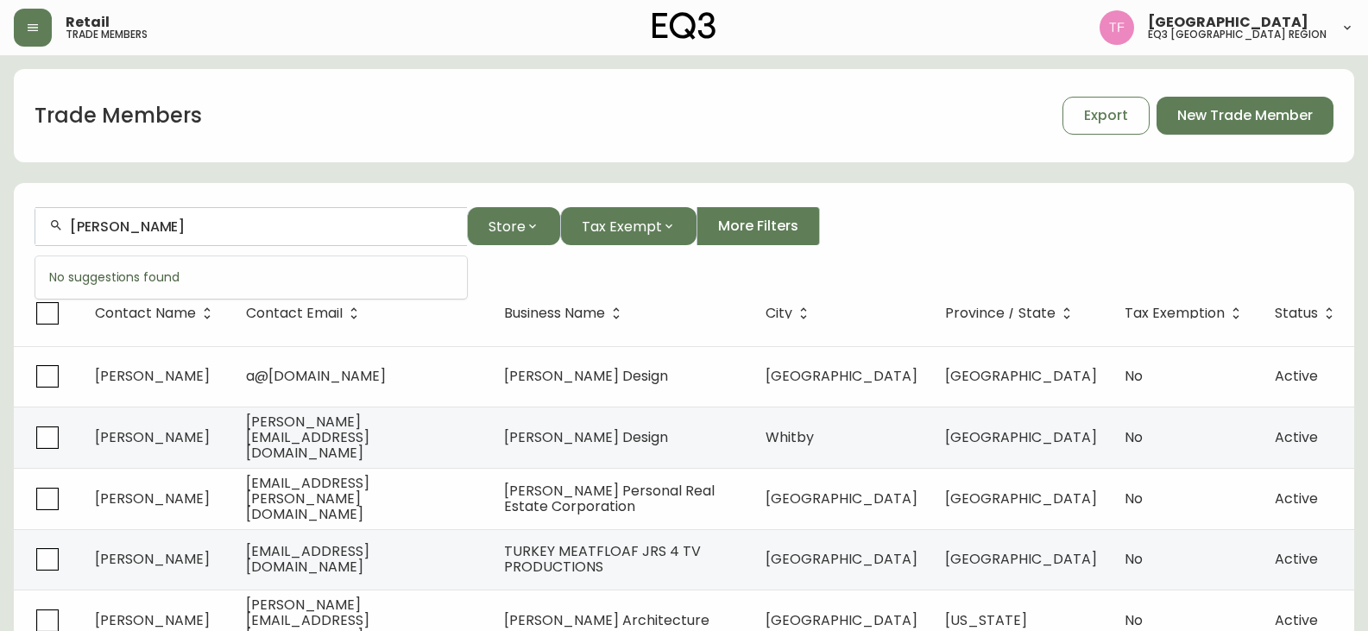
drag, startPoint x: 265, startPoint y: 225, endPoint x: 220, endPoint y: 223, distance: 44.9
click at [220, 223] on input "[PERSON_NAME]" at bounding box center [261, 226] width 383 height 16
click at [211, 228] on input "[PERSON_NAME]" at bounding box center [261, 226] width 383 height 16
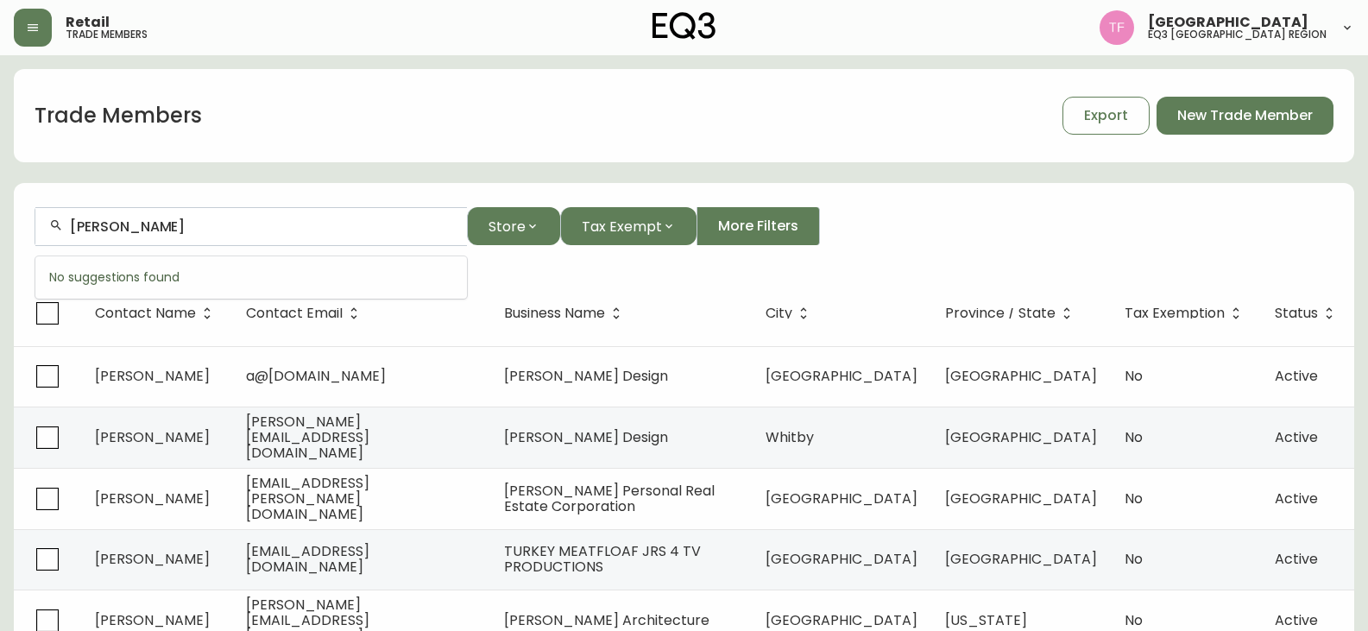
click at [182, 230] on input "[PERSON_NAME]" at bounding box center [261, 226] width 383 height 16
click at [175, 230] on input "[PERSON_NAME]" at bounding box center [261, 226] width 383 height 16
click at [225, 230] on input "[PERSON_NAME]" at bounding box center [261, 226] width 383 height 16
click at [214, 230] on input "[PERSON_NAME]" at bounding box center [261, 226] width 383 height 16
type input "[PERSON_NAME]"
